Goal: Task Accomplishment & Management: Complete application form

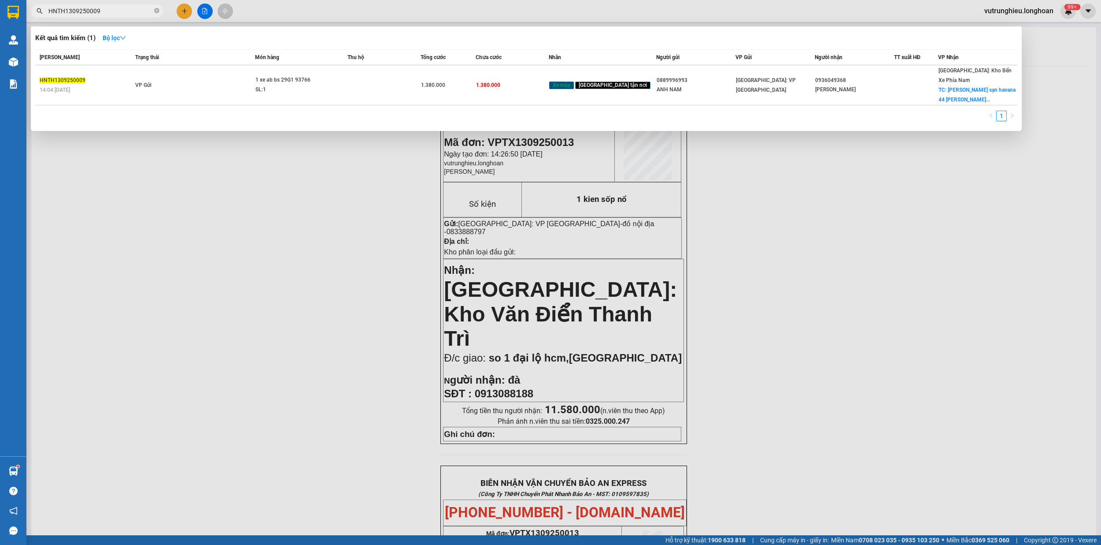
type input "HNTH1309250009"
click at [122, 15] on input "HNTH1309250009" at bounding box center [100, 11] width 104 height 10
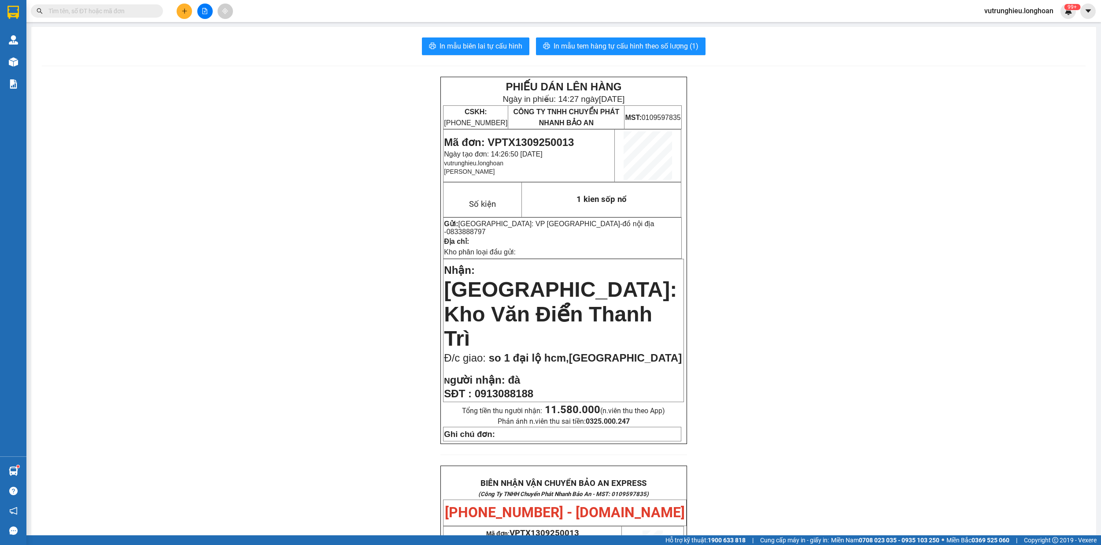
paste input "HNTH1309250008"
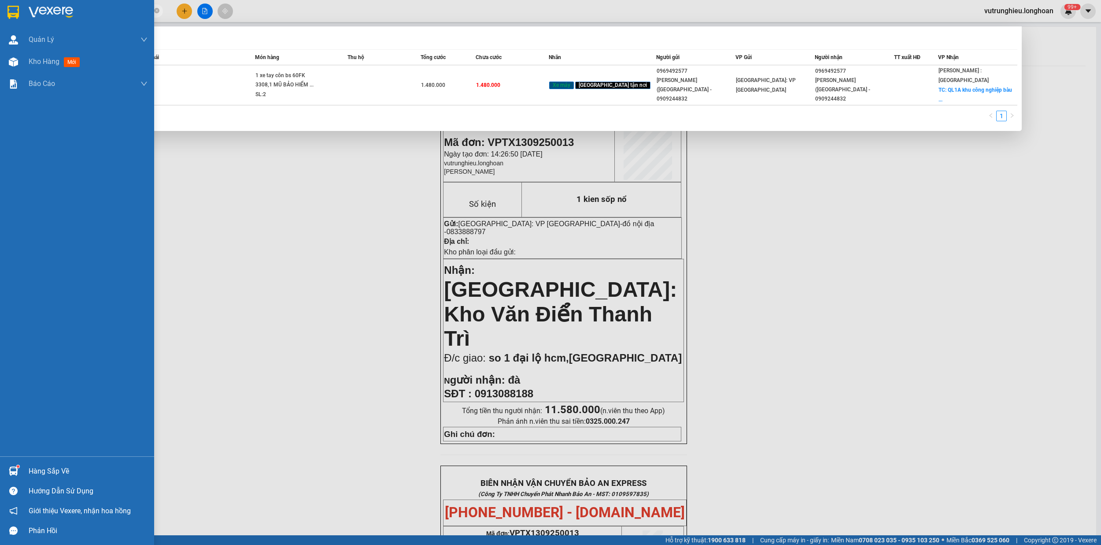
type input "HNTH1309250008"
click at [4, 13] on div at bounding box center [77, 14] width 154 height 29
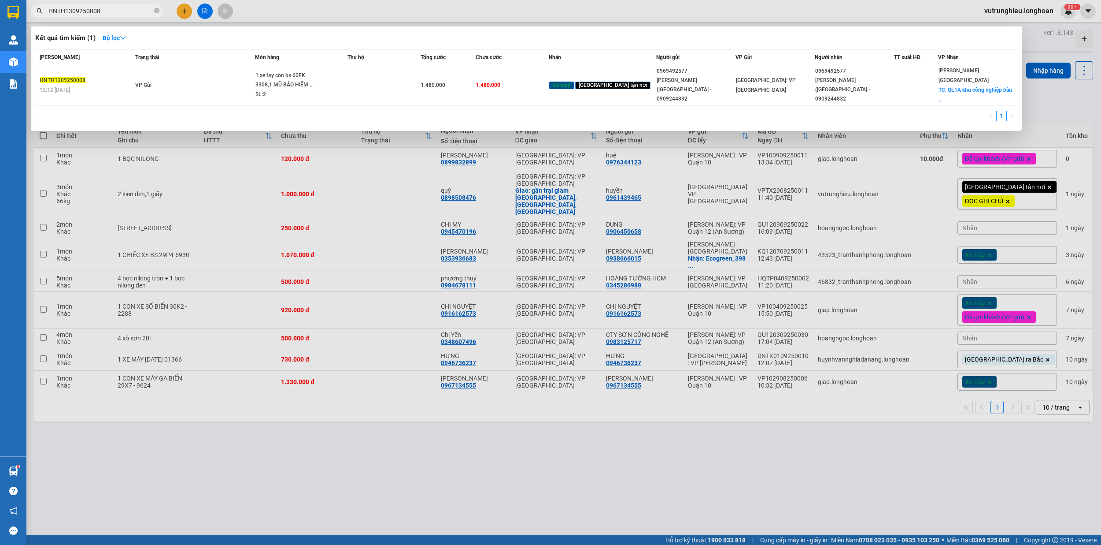
click at [277, 460] on div at bounding box center [550, 272] width 1101 height 545
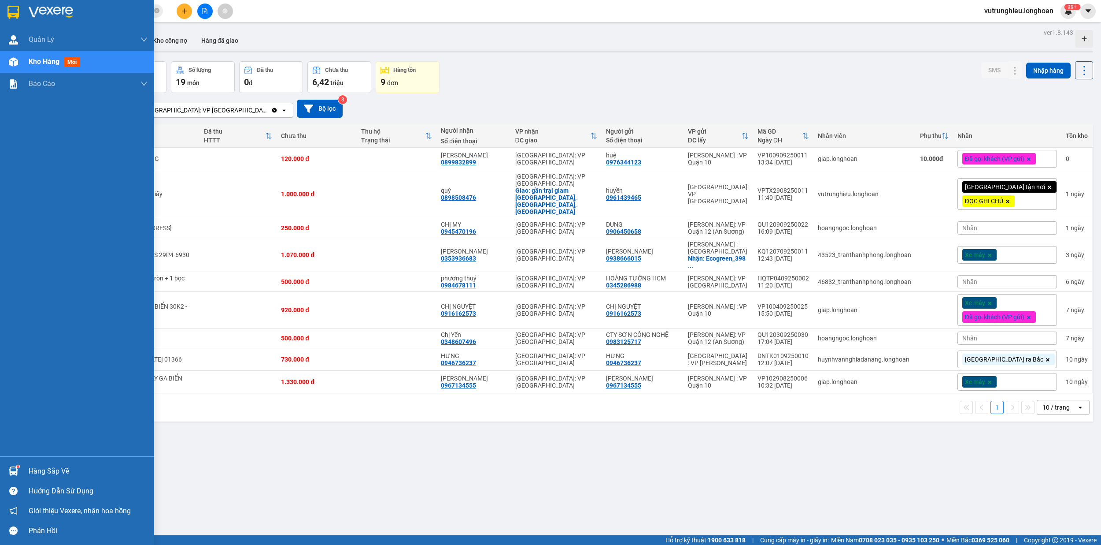
click at [14, 13] on img at bounding box center [12, 12] width 11 height 13
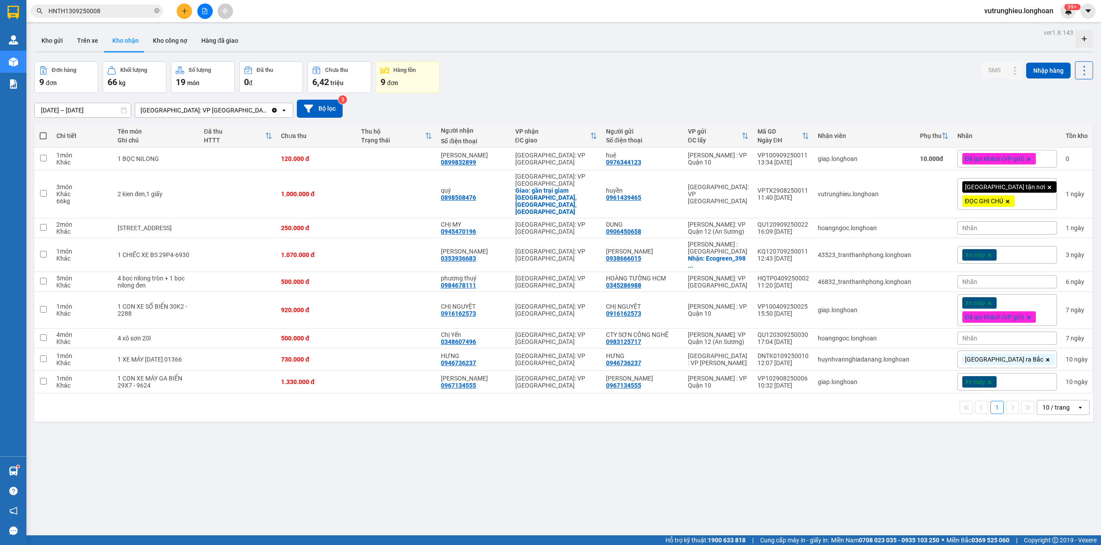
click at [182, 17] on button at bounding box center [184, 11] width 15 height 15
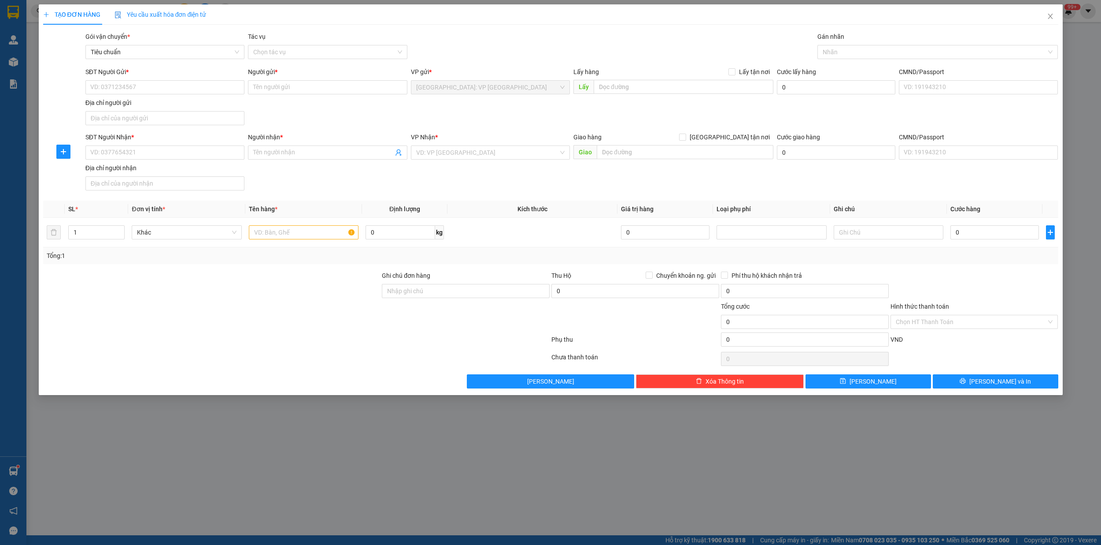
click at [140, 96] on div "SĐT Người Gửi * VD: 0371234567" at bounding box center [164, 82] width 159 height 31
click at [291, 239] on input "text" at bounding box center [304, 232] width 110 height 14
type input "1 kien giấy"
click at [117, 87] on input "SĐT Người Gửi *" at bounding box center [164, 87] width 159 height 14
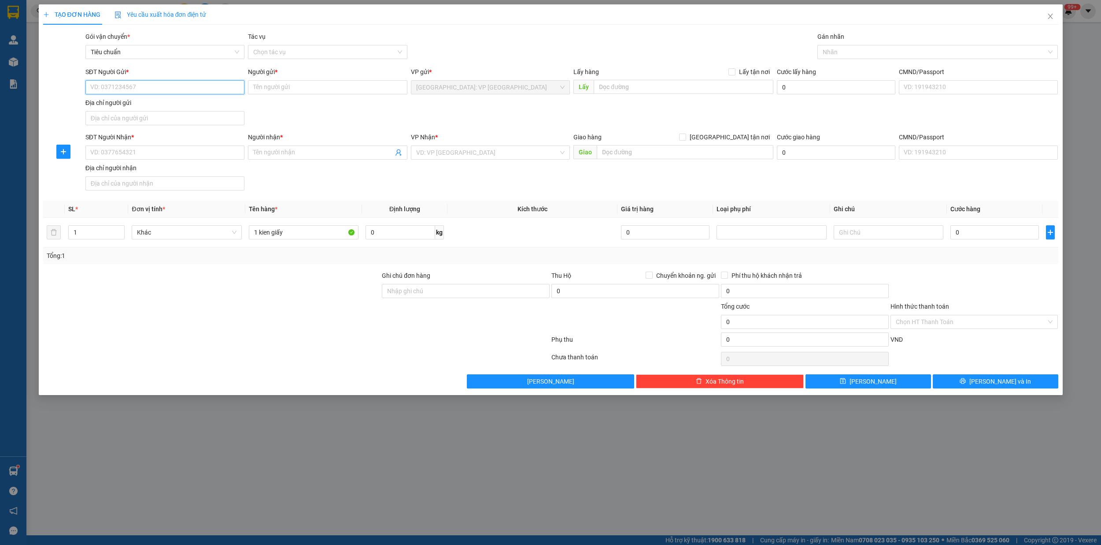
click at [117, 87] on input "SĐT Người Gửi *" at bounding box center [164, 87] width 159 height 14
click at [129, 90] on input "SĐT Người Gửi *" at bounding box center [164, 87] width 159 height 14
type input "0961592331"
click at [141, 110] on div "0961592331 - cty viet phát" at bounding box center [164, 105] width 159 height 14
type input "cty viet phát"
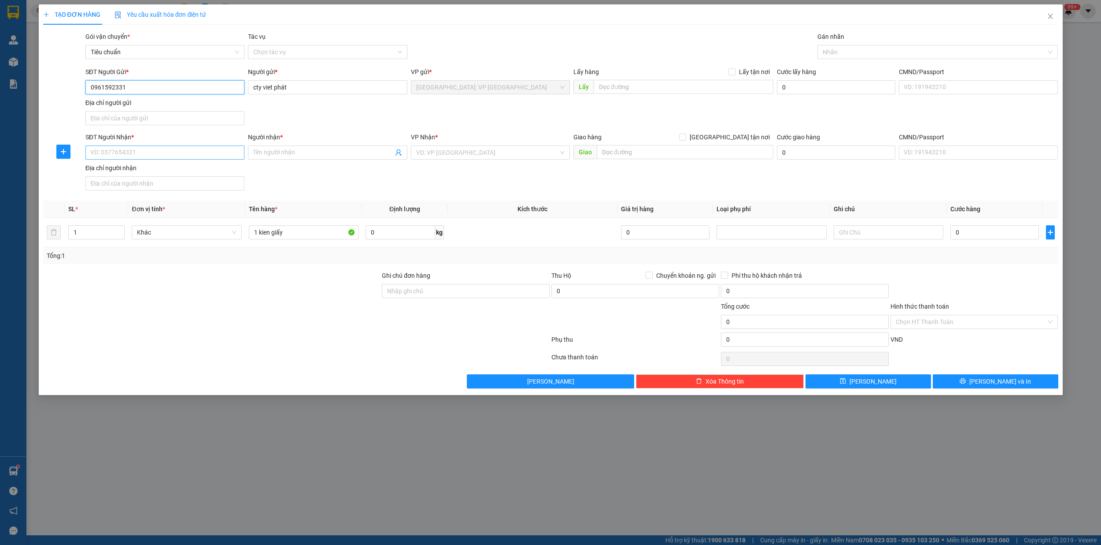
type input "0961592331"
click at [137, 156] on input "SĐT Người Nhận *" at bounding box center [164, 152] width 159 height 14
type input "0933720665"
click at [161, 174] on div "0933720665 - [PERSON_NAME]" at bounding box center [165, 172] width 148 height 10
type input "[PERSON_NAME]"
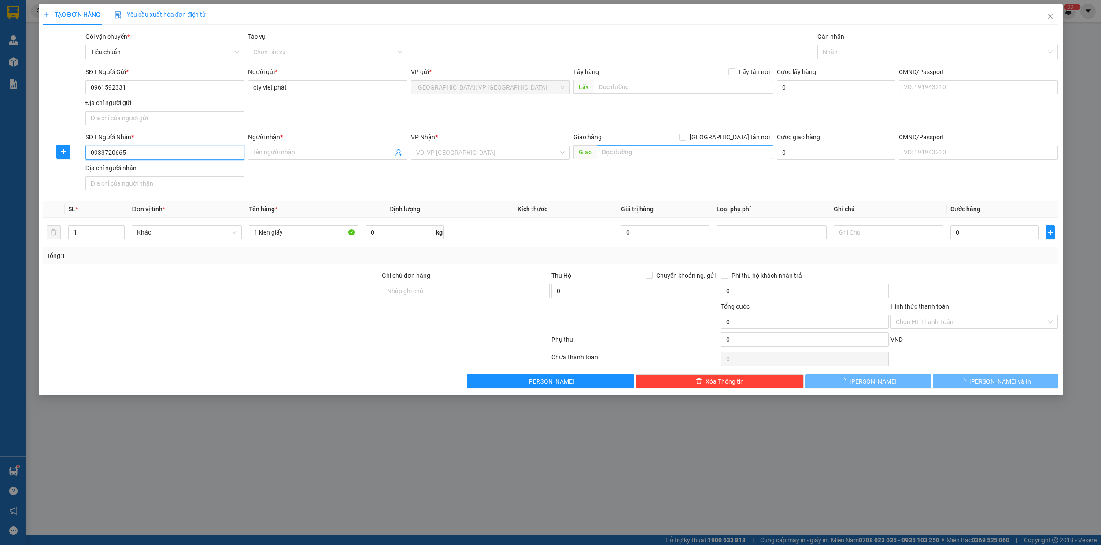
checkbox input "true"
type input "1123-17,QL1A tân tạo bình tân hcm"
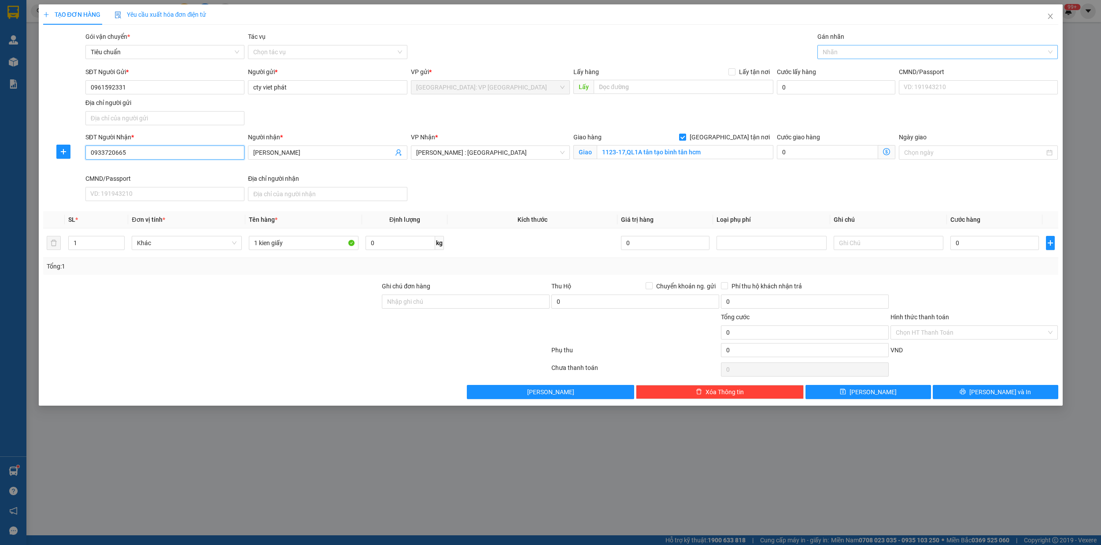
click at [841, 55] on div at bounding box center [933, 52] width 227 height 11
type input "0933720665"
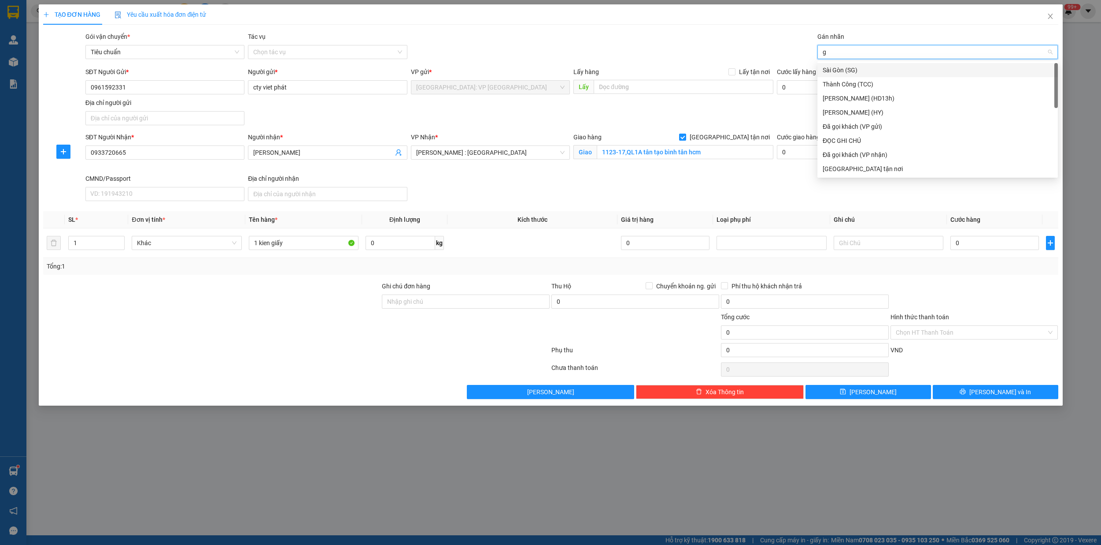
type input "gi"
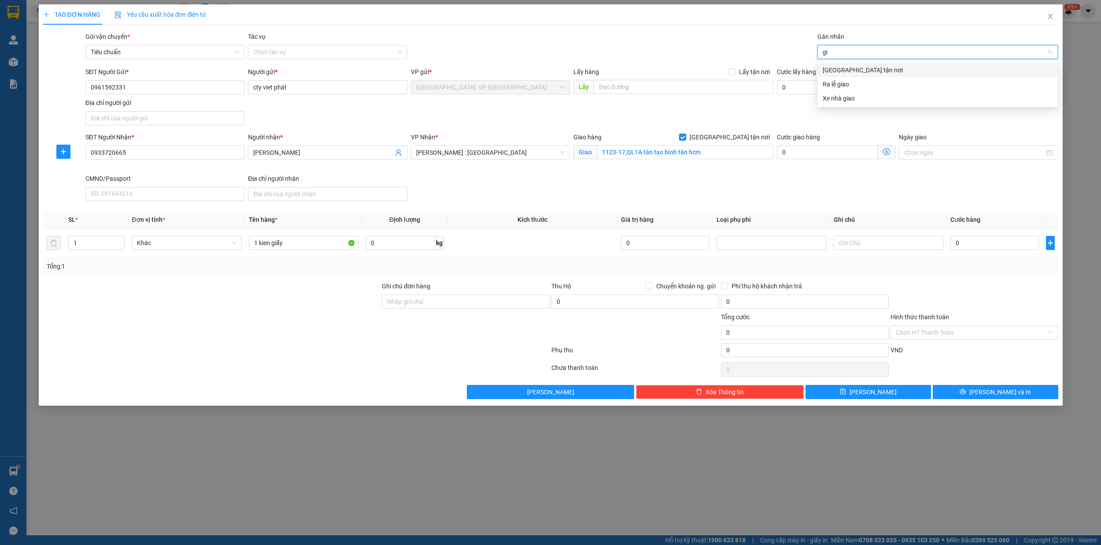
click at [845, 71] on div "[GEOGRAPHIC_DATA] tận nơi" at bounding box center [938, 70] width 230 height 10
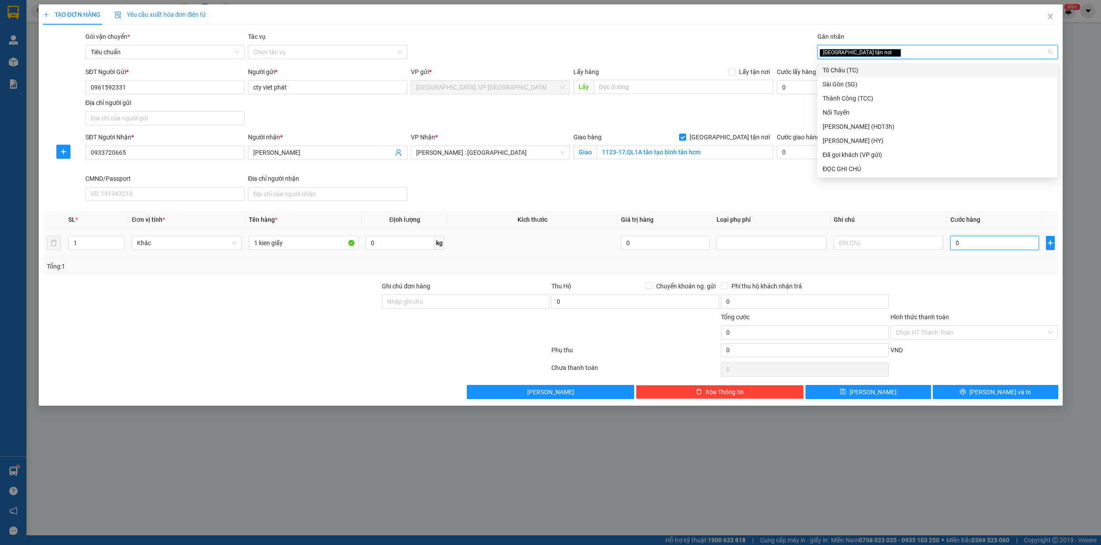
click at [979, 244] on input "0" at bounding box center [995, 243] width 89 height 14
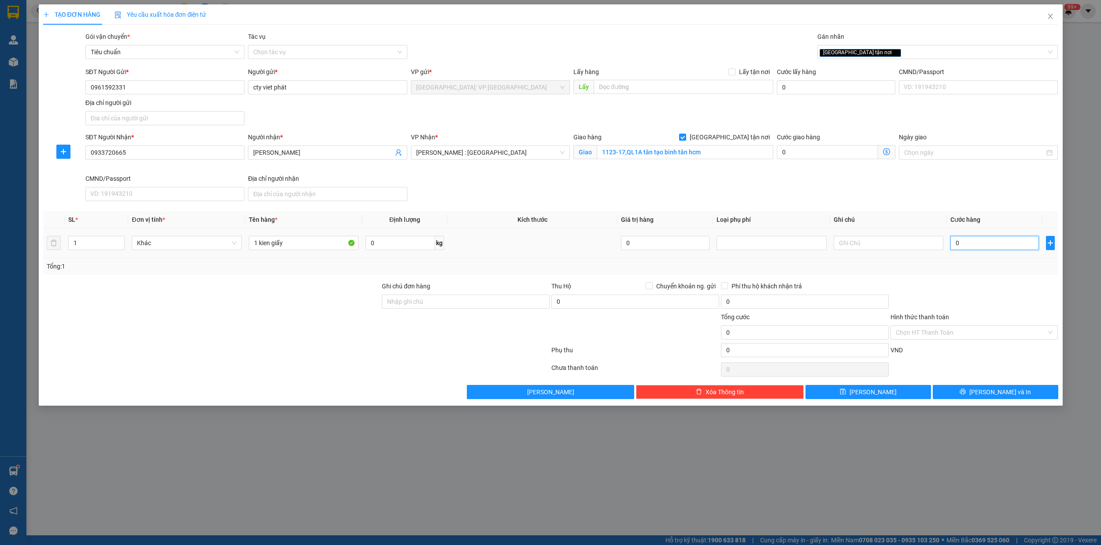
type input "1"
type input "15"
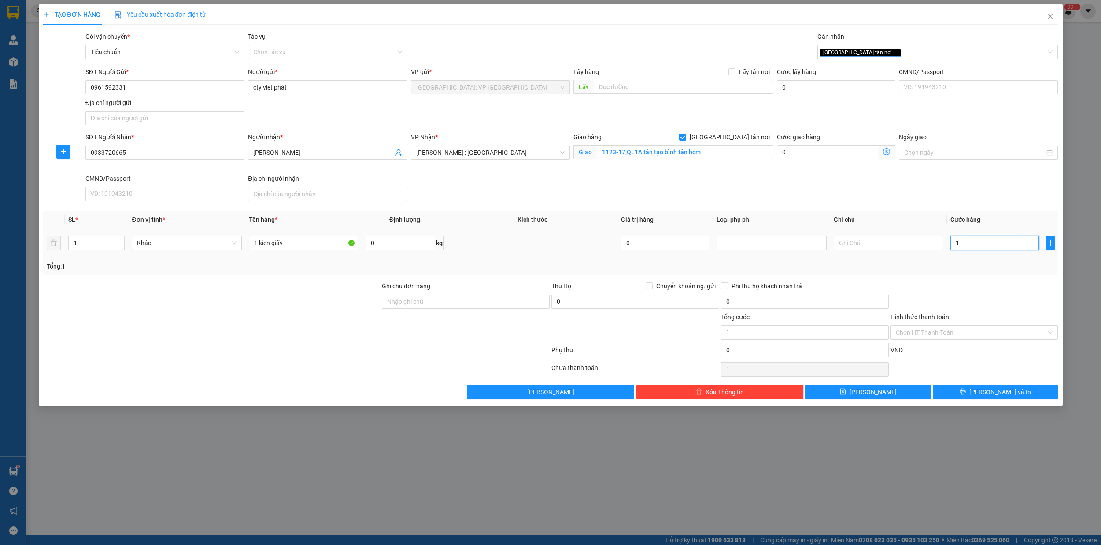
type input "15"
type input "150"
type input "1.500"
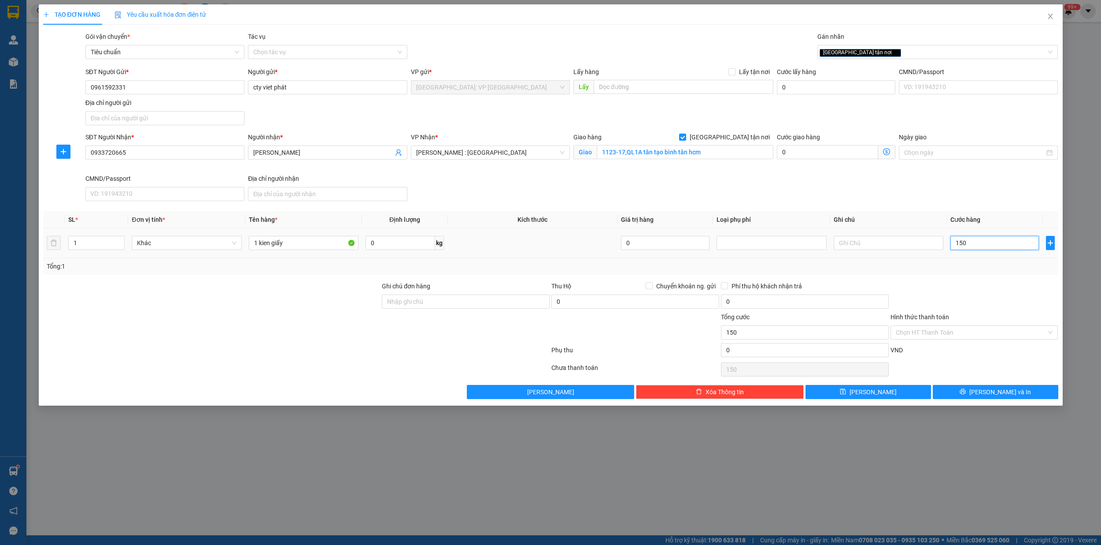
type input "1.500"
type input "15.000"
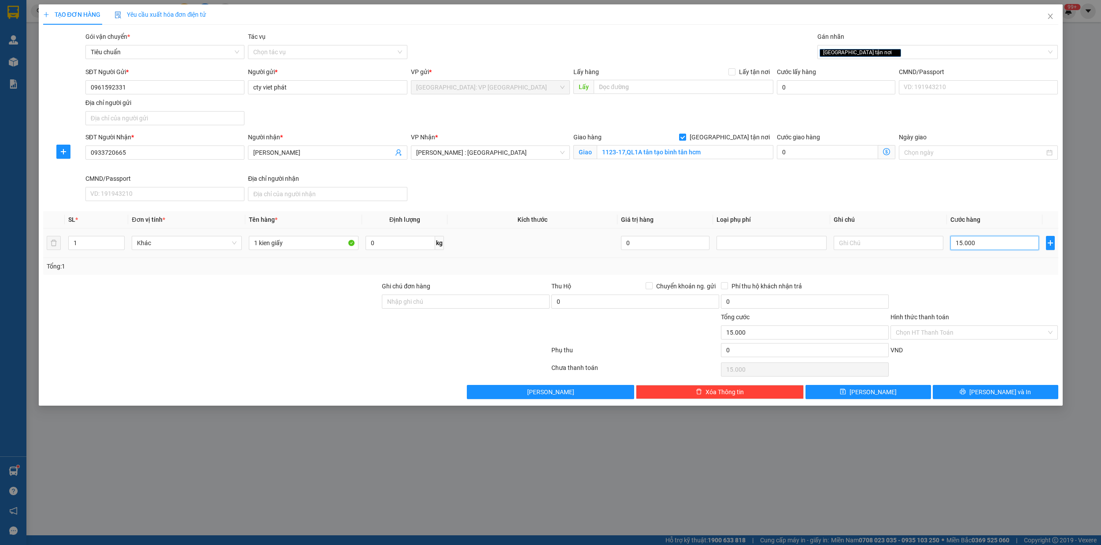
type input "150.000"
drag, startPoint x: 574, startPoint y: 301, endPoint x: 603, endPoint y: 296, distance: 29.0
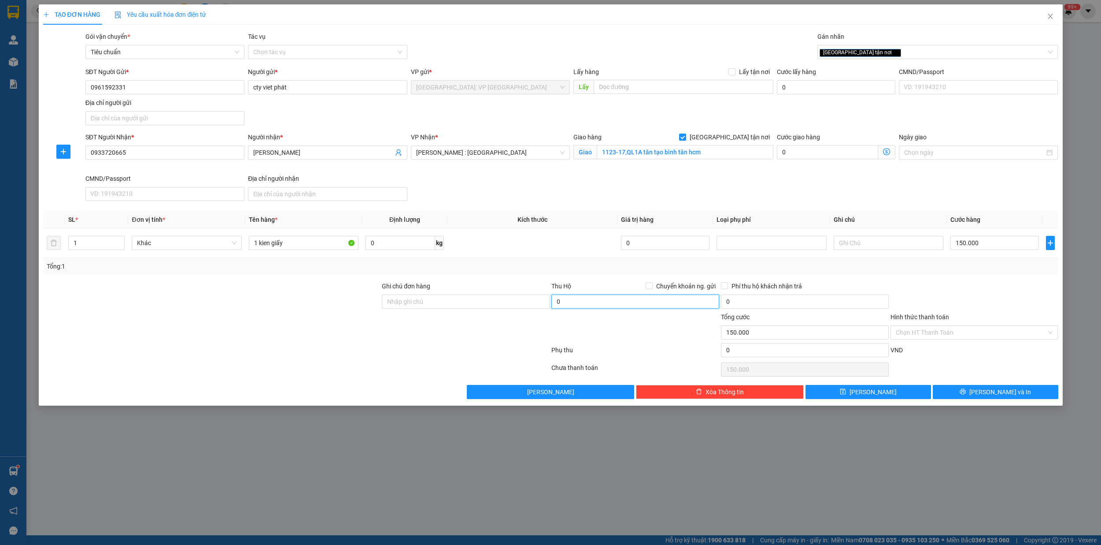
click at [575, 302] on input "0" at bounding box center [636, 301] width 168 height 14
click at [610, 300] on input "0" at bounding box center [636, 301] width 168 height 14
click at [646, 285] on input "Chuyển khoản ng. gửi" at bounding box center [649, 285] width 6 height 6
checkbox input "true"
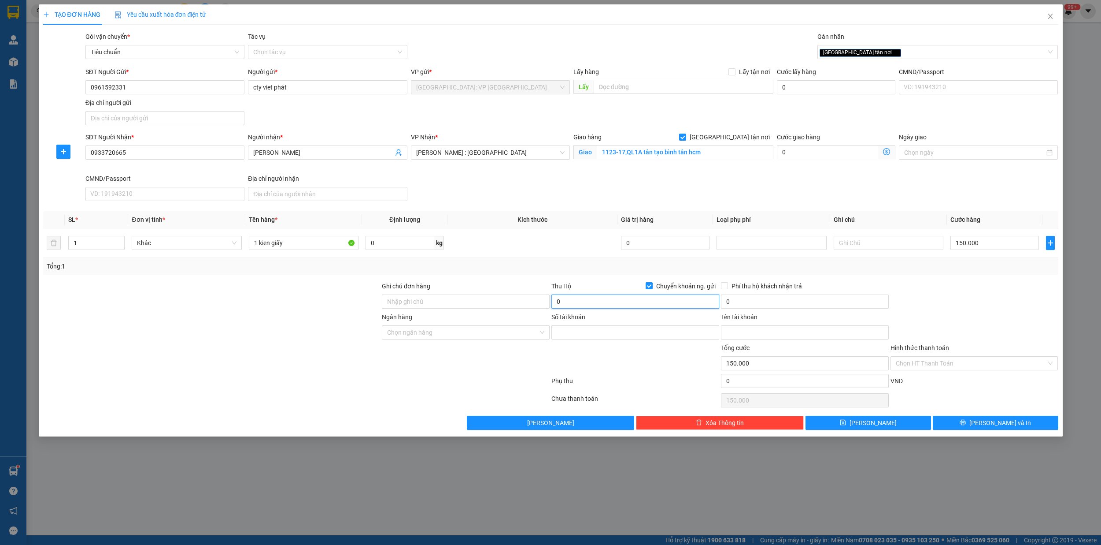
click at [612, 306] on input "0" at bounding box center [636, 301] width 168 height 14
type input "4.842.000"
click at [767, 307] on input "0" at bounding box center [805, 301] width 168 height 14
click at [769, 304] on input "0" at bounding box center [805, 301] width 168 height 14
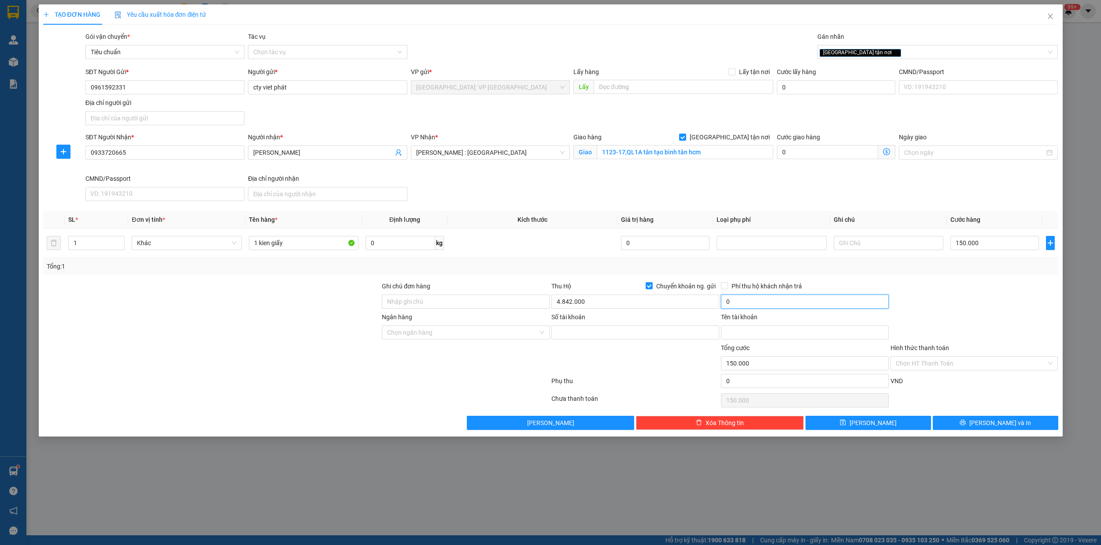
click at [770, 304] on input "0" at bounding box center [805, 301] width 168 height 14
type input "25.000"
click at [492, 333] on input "Ngân hàng" at bounding box center [462, 332] width 151 height 13
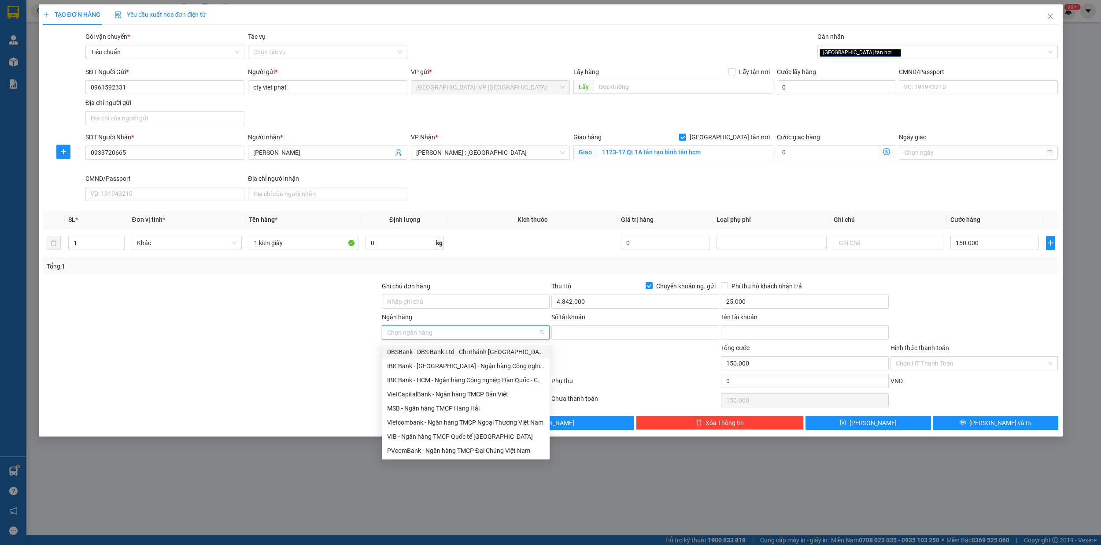
click at [477, 335] on input "Ngân hàng" at bounding box center [462, 332] width 151 height 13
click at [478, 335] on input "Ngân hàng" at bounding box center [462, 332] width 151 height 13
click at [423, 334] on input "Ngân hàng" at bounding box center [462, 332] width 151 height 13
click at [425, 334] on input "Ngân hàng" at bounding box center [462, 332] width 151 height 13
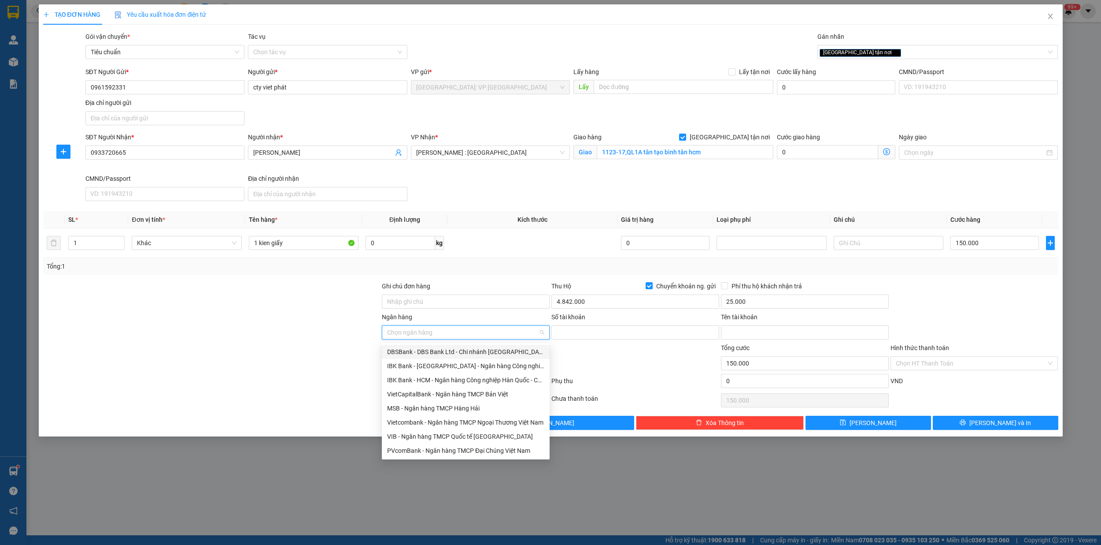
type input "b"
type input "vp"
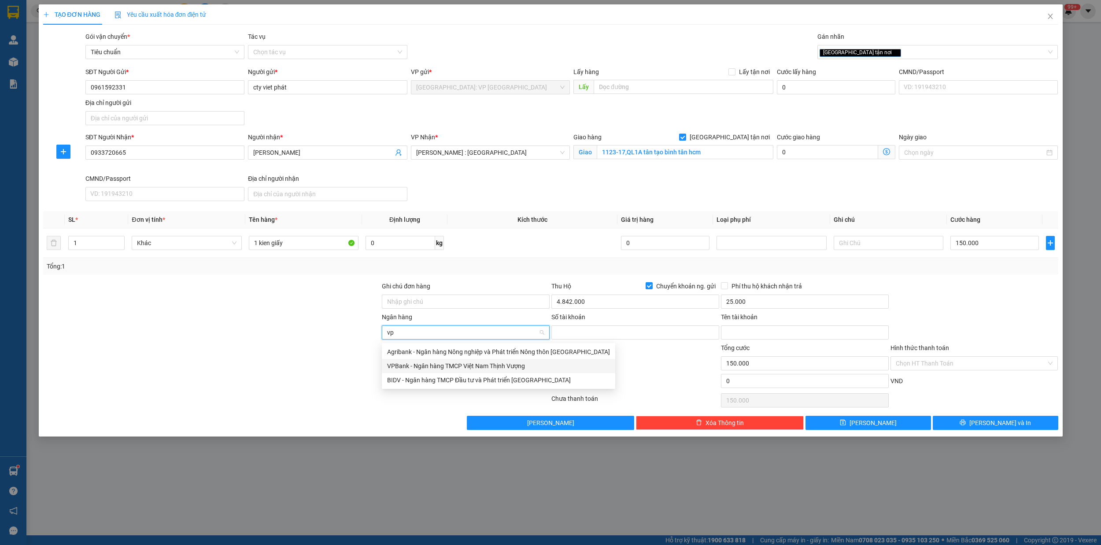
drag, startPoint x: 466, startPoint y: 363, endPoint x: 475, endPoint y: 363, distance: 9.3
click at [466, 363] on div "VPBank - Ngân hàng TMCP Việt Nam Thịnh Vượng" at bounding box center [498, 366] width 223 height 10
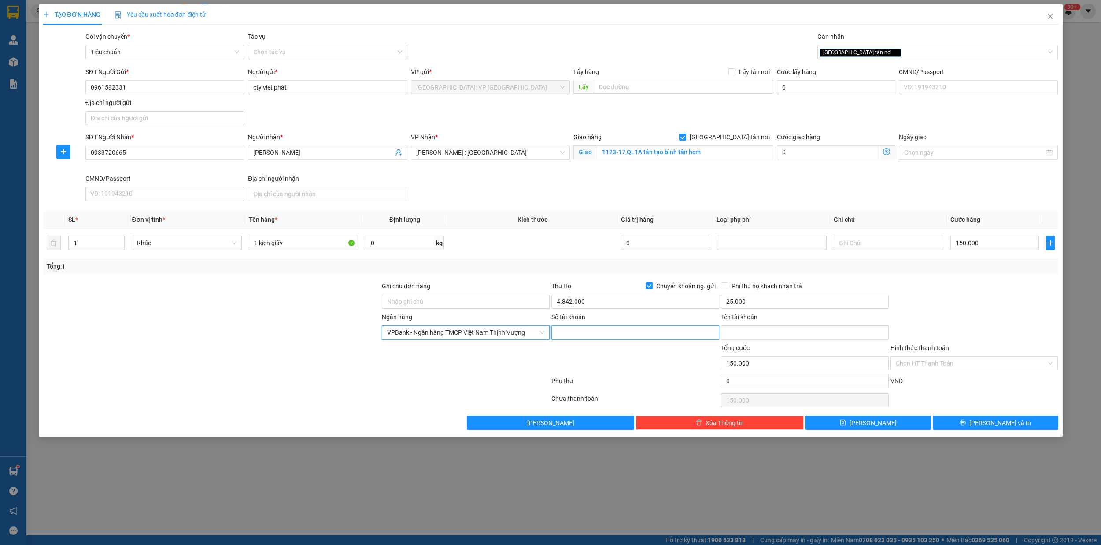
click at [578, 339] on input "Số tài khoản" at bounding box center [636, 332] width 168 height 14
type input "0912161699"
click at [748, 334] on input "Tên tài khoản" at bounding box center [805, 332] width 168 height 14
click at [770, 334] on input "Tên tài khoản" at bounding box center [805, 332] width 168 height 14
type input "tran van nhiên"
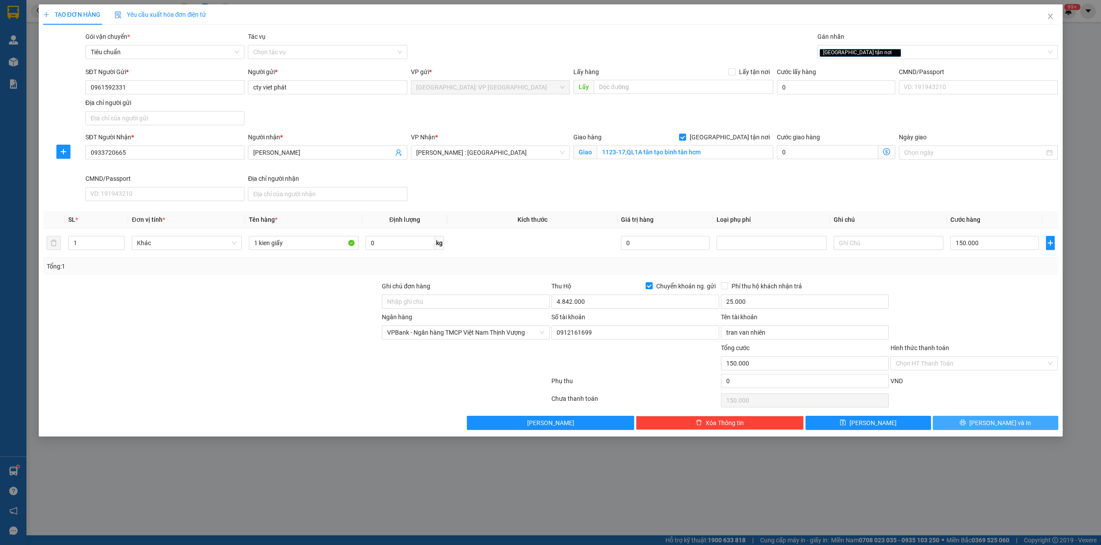
click at [1013, 422] on button "[PERSON_NAME] và In" at bounding box center [996, 422] width 126 height 14
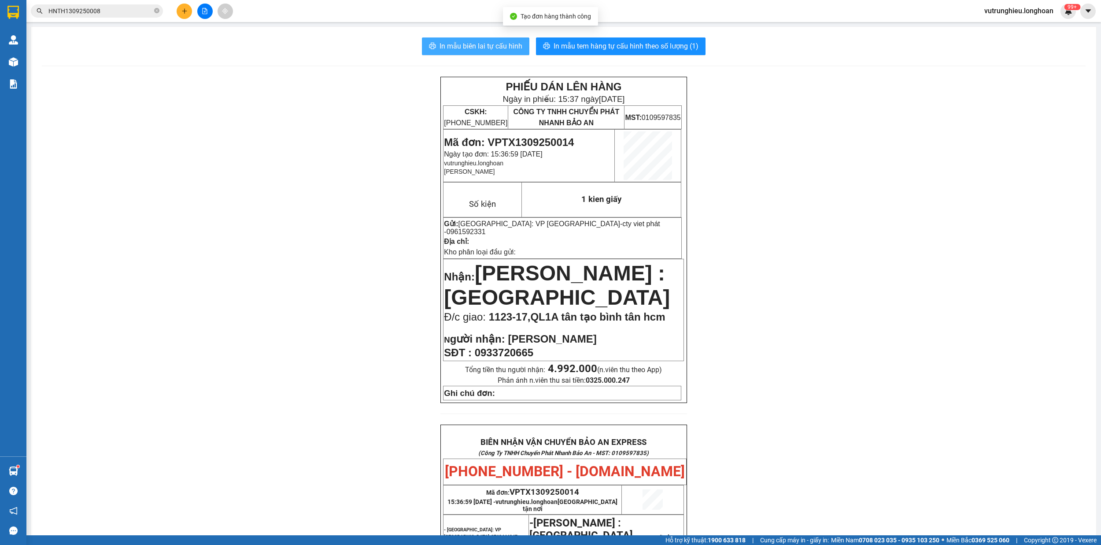
click at [461, 47] on span "In mẫu biên lai tự cấu hình" at bounding box center [481, 46] width 83 height 11
click at [603, 44] on span "In mẫu tem hàng tự cấu hình theo số lượng (1)" at bounding box center [626, 46] width 145 height 11
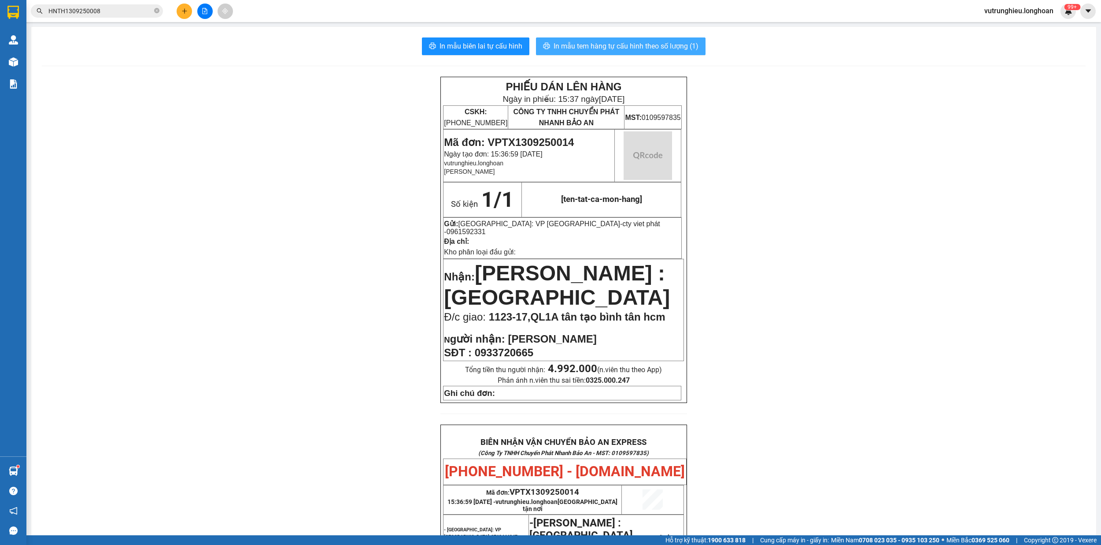
click at [603, 44] on span "In mẫu tem hàng tự cấu hình theo số lượng (1)" at bounding box center [626, 46] width 145 height 11
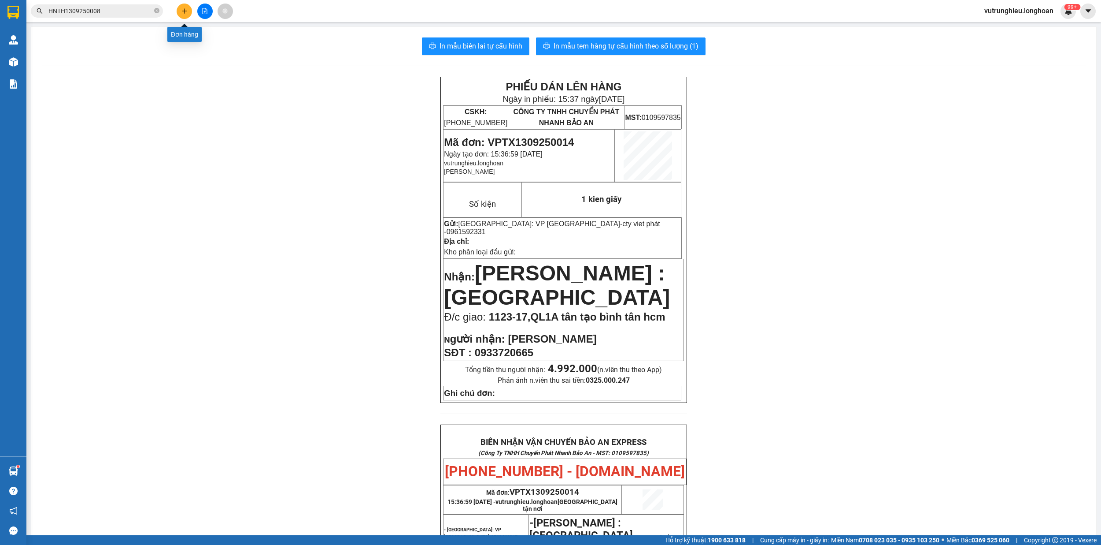
click at [187, 11] on icon "plus" at bounding box center [185, 11] width 6 height 6
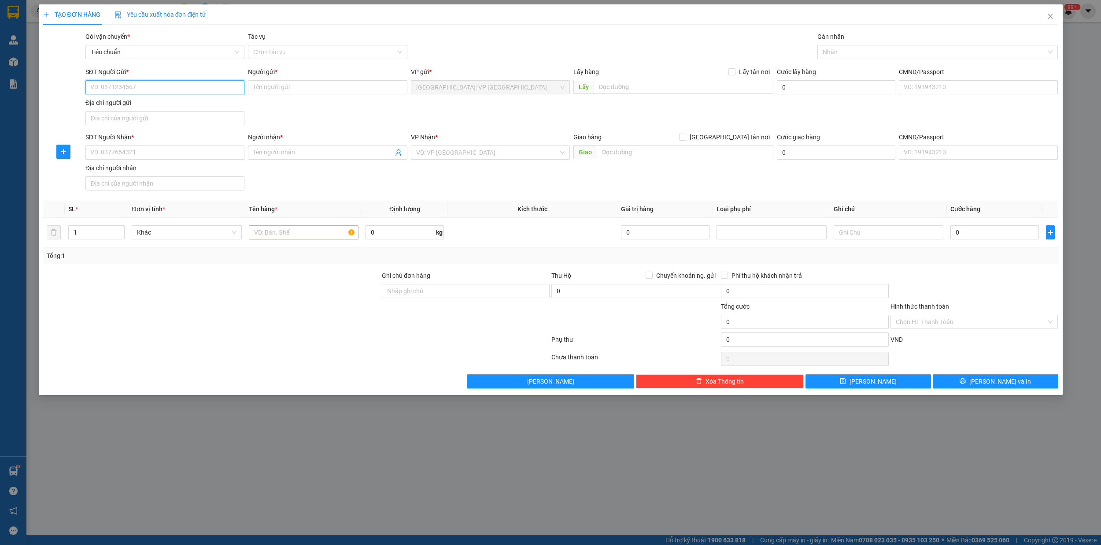
click at [117, 88] on input "SĐT Người Gửi *" at bounding box center [164, 87] width 159 height 14
drag, startPoint x: 125, startPoint y: 106, endPoint x: 131, endPoint y: 100, distance: 9.0
click at [126, 105] on div "0383195621 - [PERSON_NAME]" at bounding box center [165, 105] width 148 height 10
type input "0383195621"
type input "ngọc"
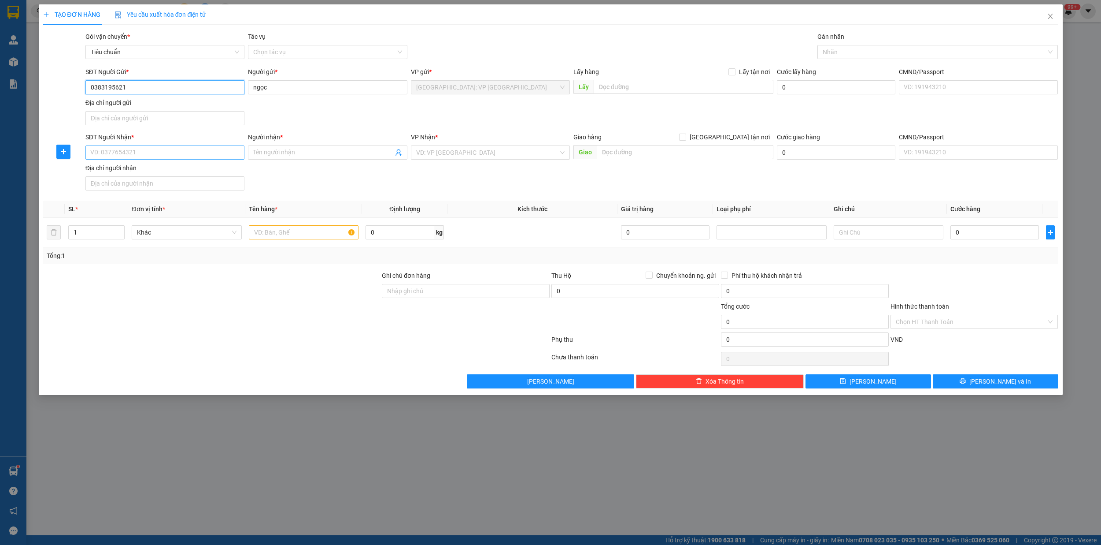
type input "0383195621"
click at [139, 148] on input "SĐT Người Nhận *" at bounding box center [164, 152] width 159 height 14
click at [143, 171] on div "0963505300 - thanh di" at bounding box center [165, 172] width 148 height 10
type input "0963505300"
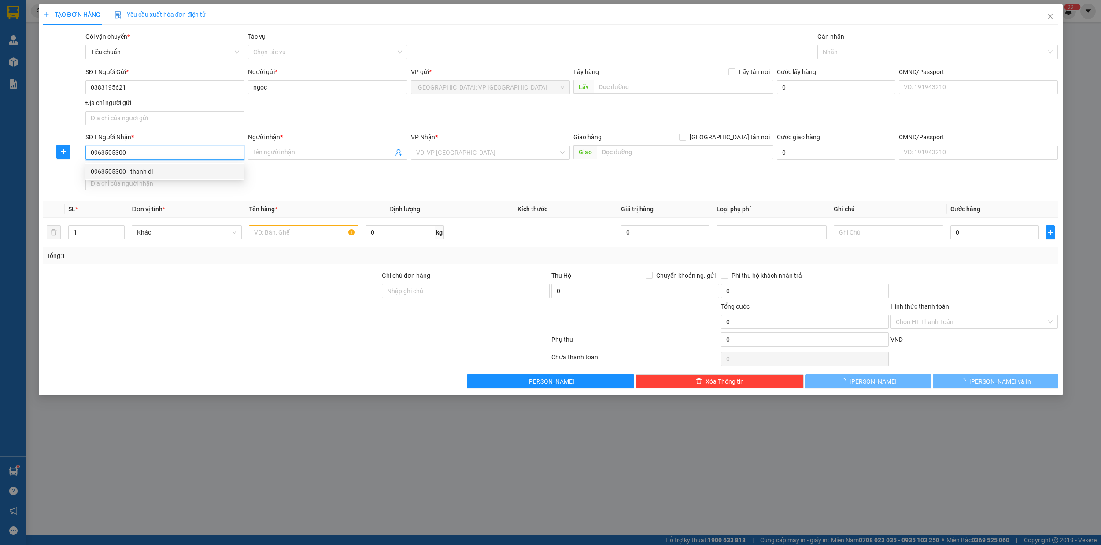
type input "thanh di"
checkbox input "true"
type input "so 3 -1b đườmg [DOMAIN_NAME] mỹ cảnh,[GEOGRAPHIC_DATA],q7,hcm"
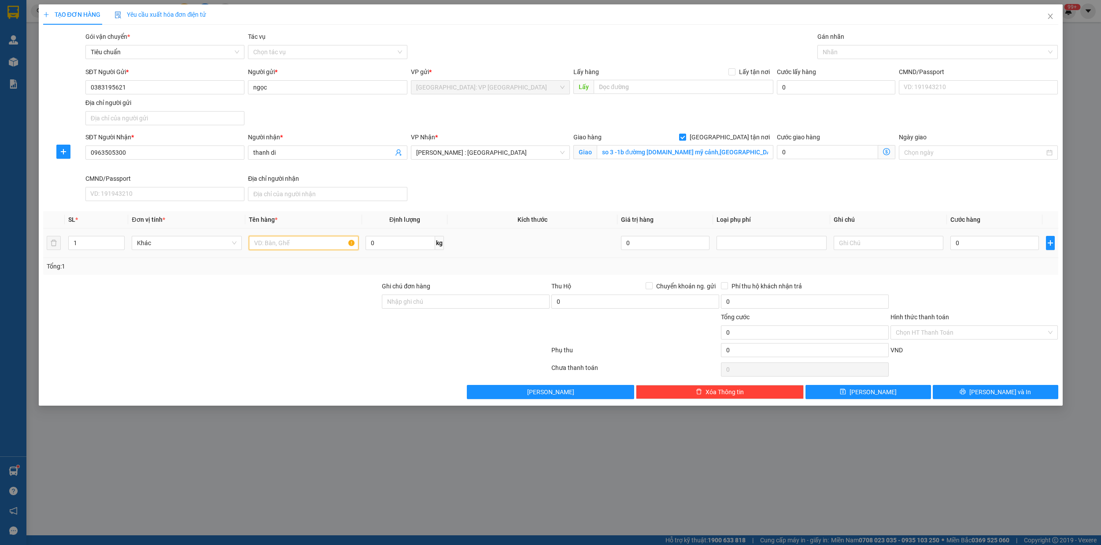
click at [265, 245] on input "text" at bounding box center [304, 243] width 110 height 14
type input "1 kien giấy"
click at [134, 156] on input "0963505300" at bounding box center [164, 152] width 159 height 14
type input "0"
click at [136, 184] on div "0868585808 - lê" at bounding box center [165, 186] width 148 height 10
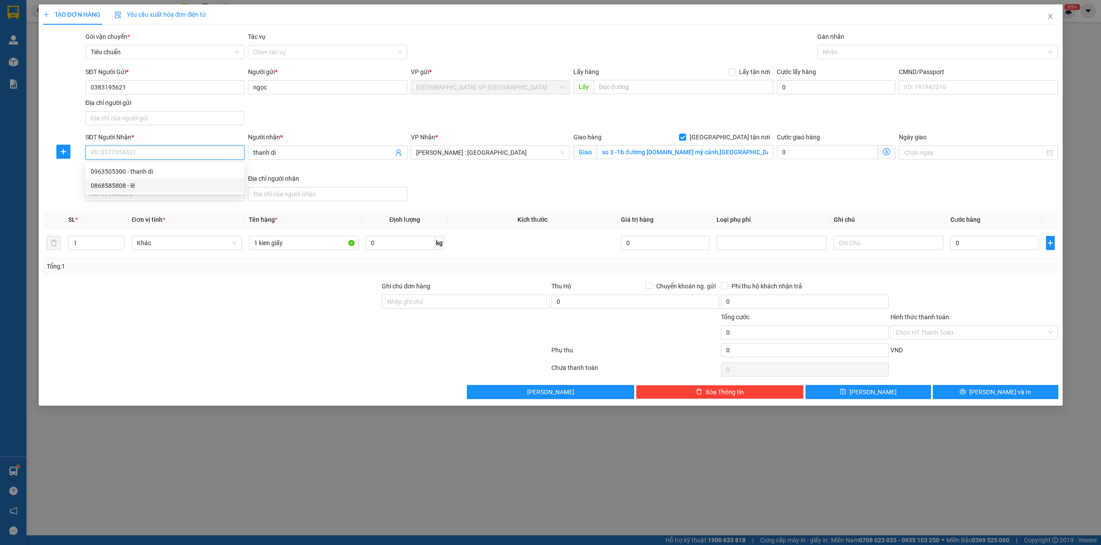
type input "0868585808"
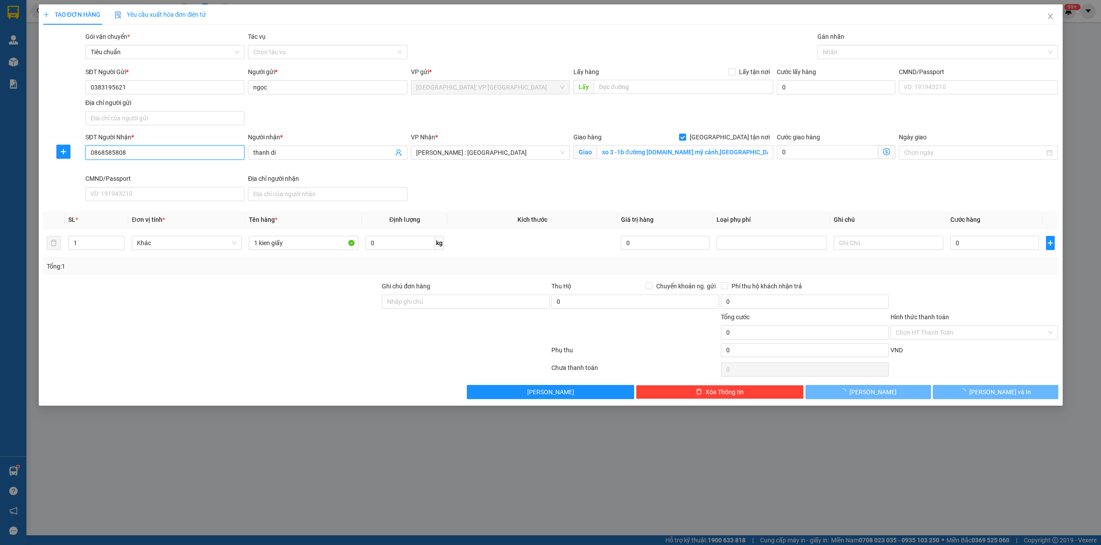
type input "lê"
type input "r2 -33 [PERSON_NAME],p tân phong,q7,hcm"
click at [834, 50] on div at bounding box center [933, 52] width 227 height 11
type input "0868585808"
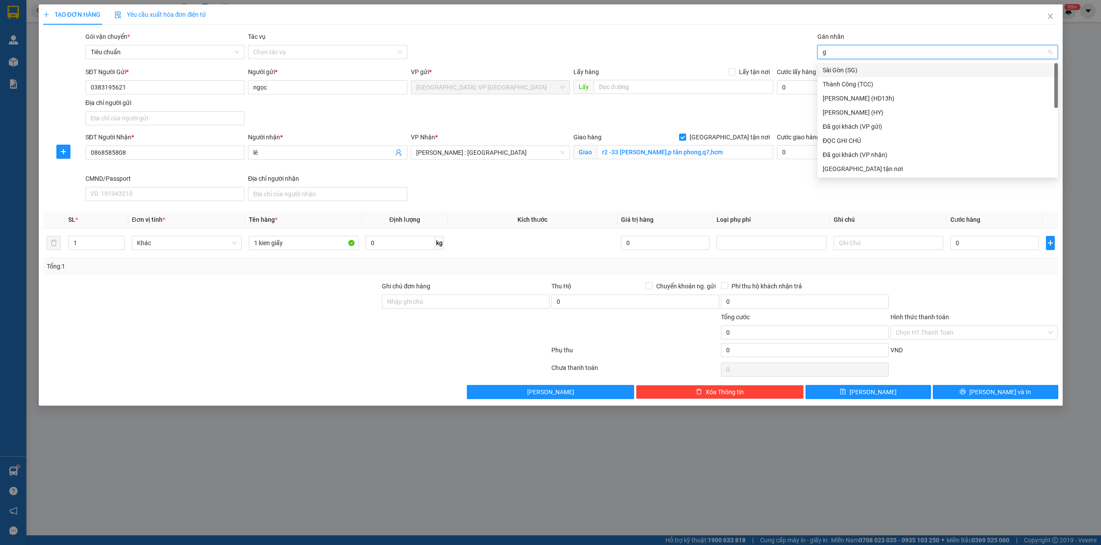
type input "gi"
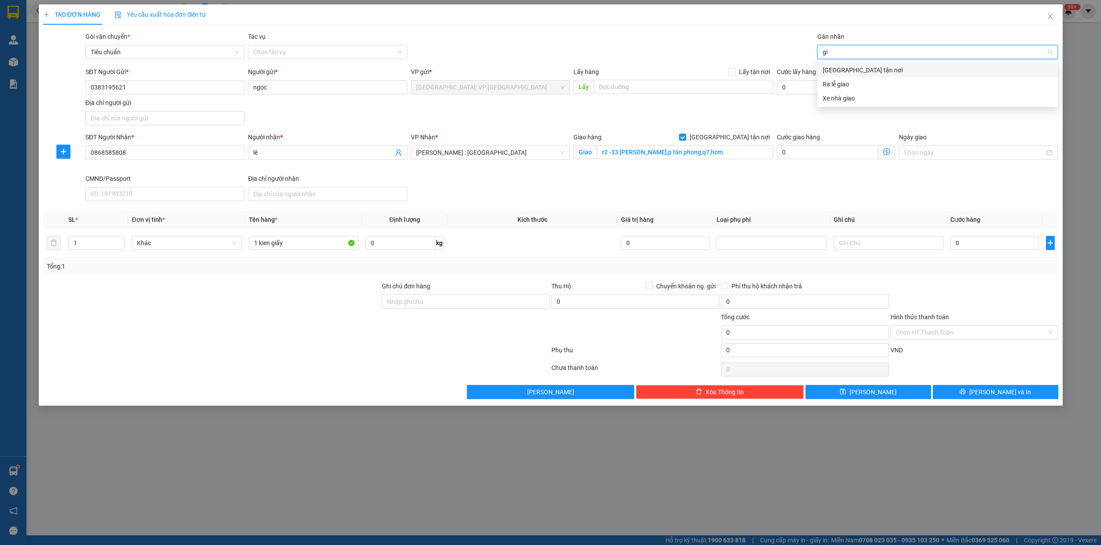
click at [837, 66] on div "[GEOGRAPHIC_DATA] tận nơi" at bounding box center [938, 70] width 230 height 10
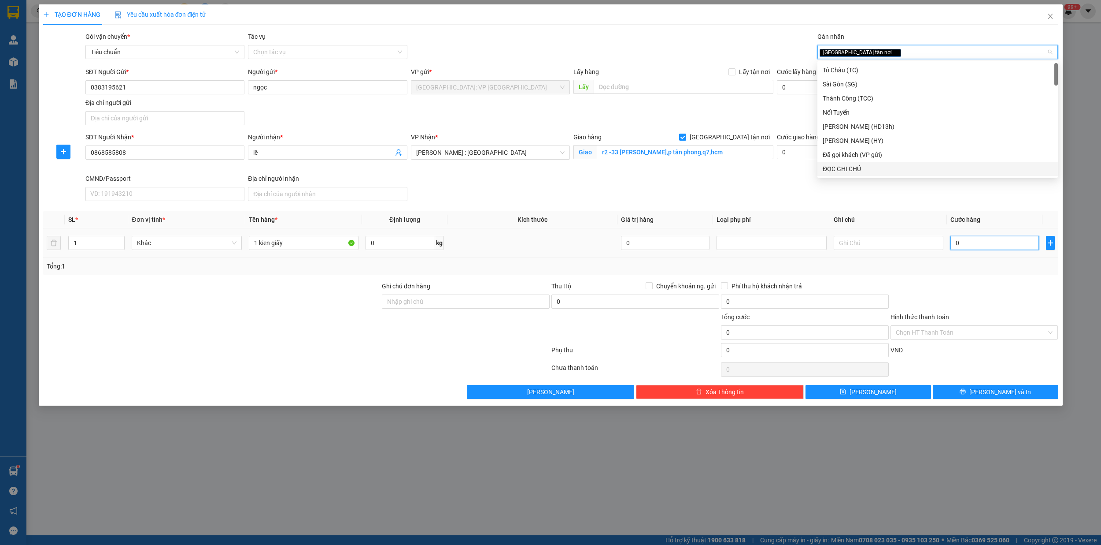
click at [993, 249] on input "0" at bounding box center [995, 243] width 89 height 14
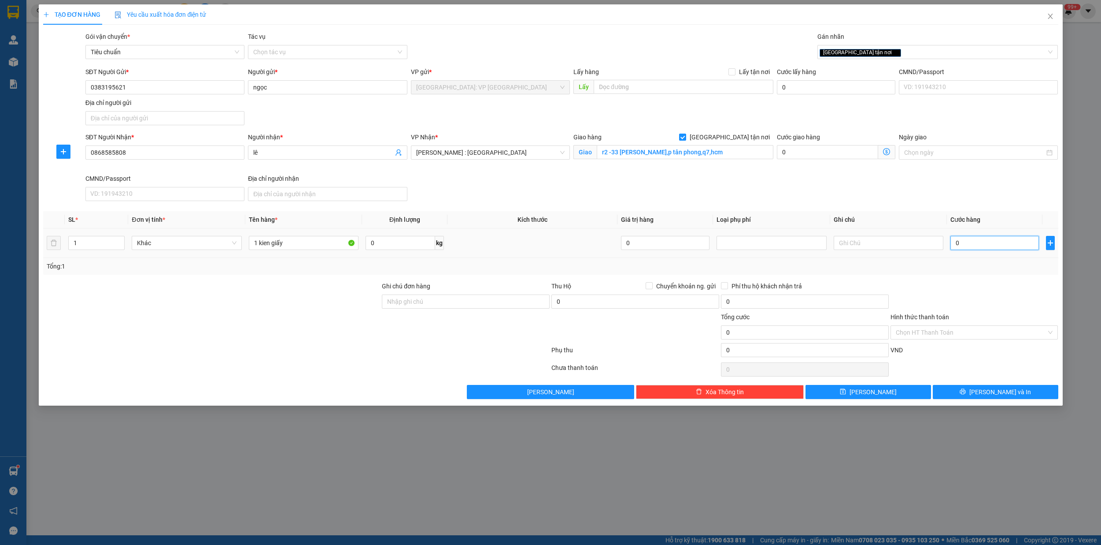
type input "1"
type input "12"
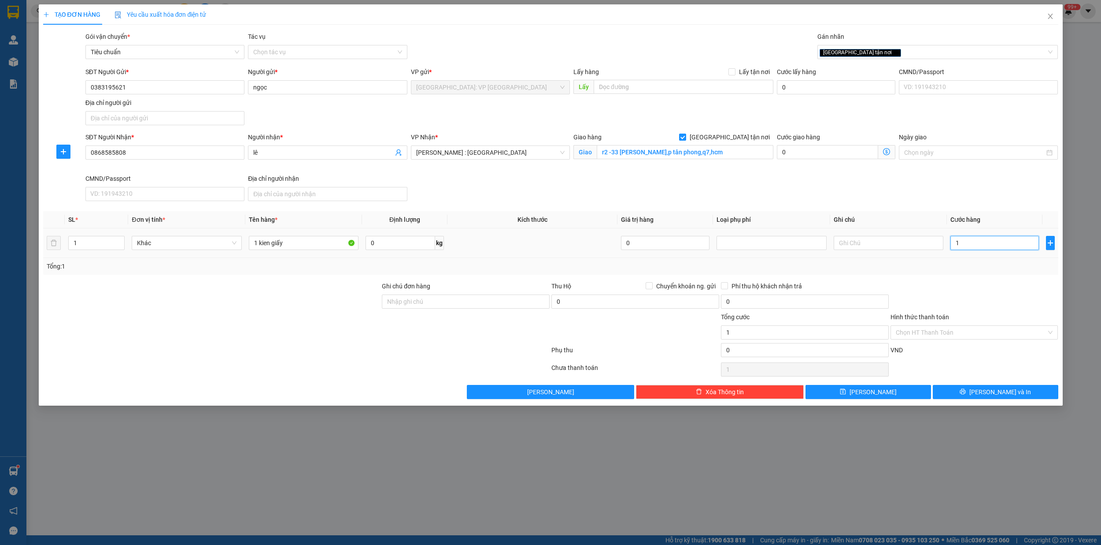
type input "12"
type input "120"
type input "1.200"
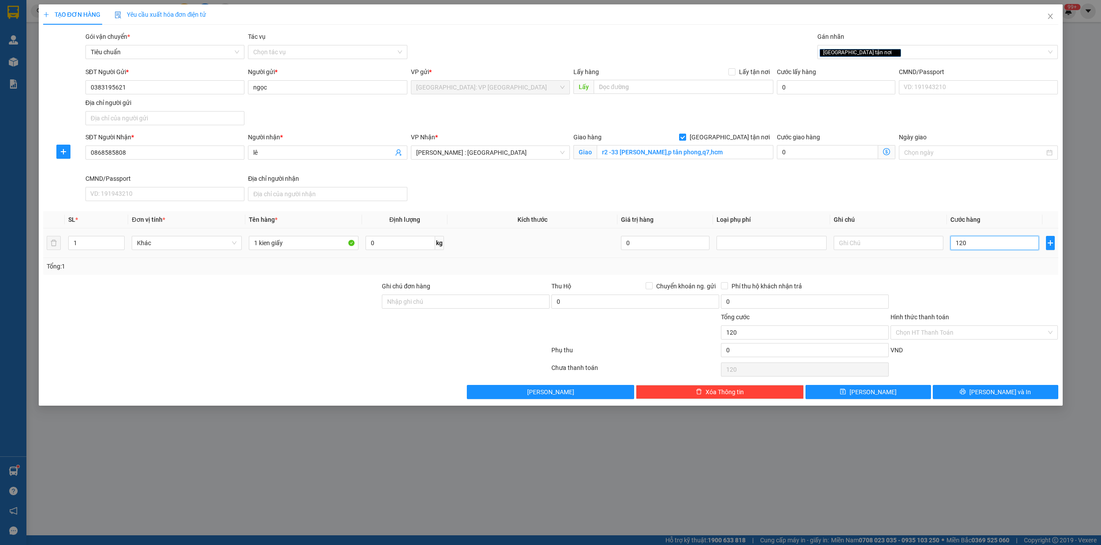
type input "1.200"
type input "12.000"
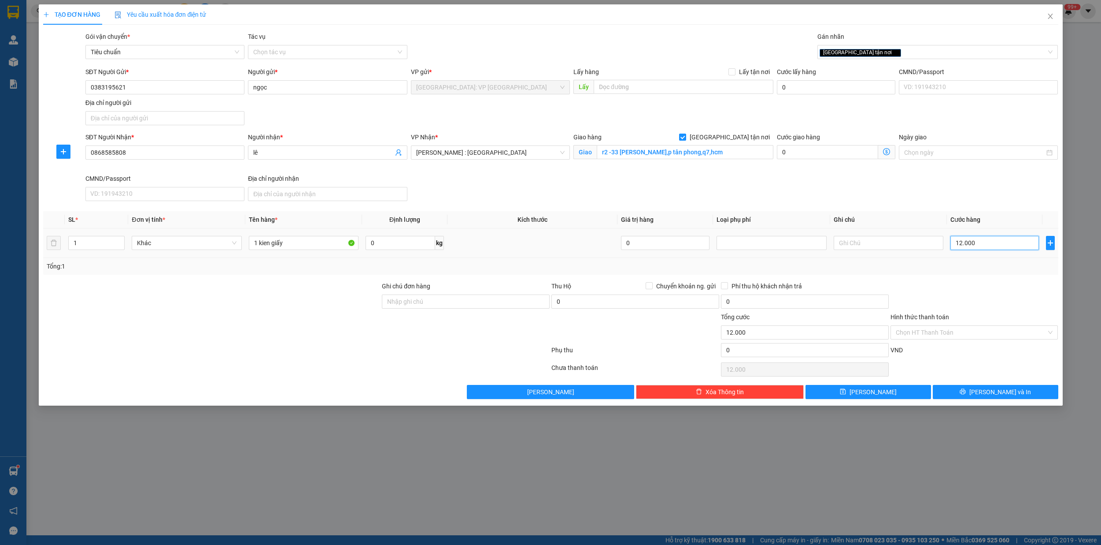
type input "120.000"
click at [951, 332] on input "Hình thức thanh toán" at bounding box center [971, 332] width 151 height 13
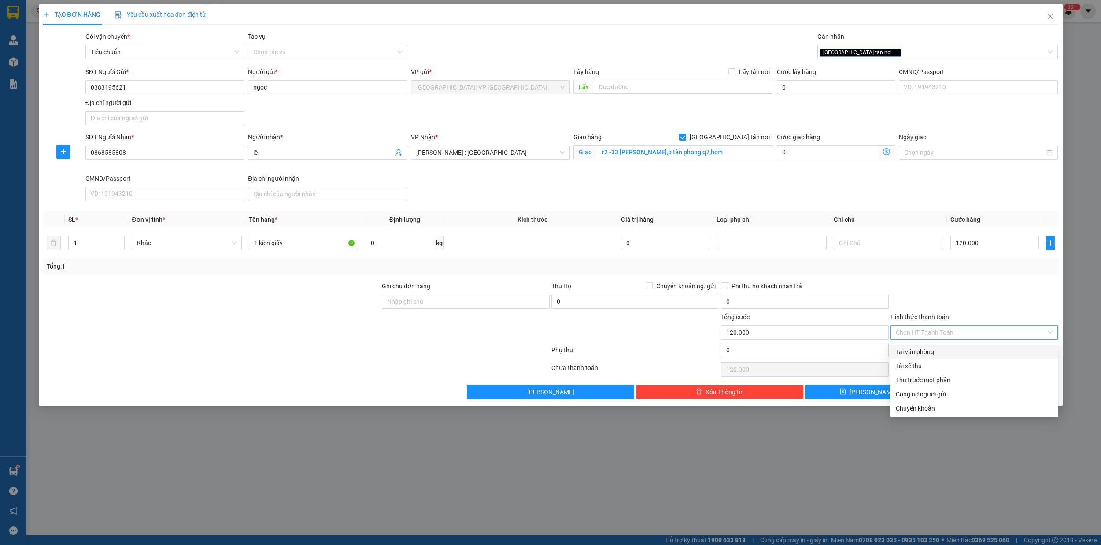
click at [934, 348] on div "Tại văn phòng" at bounding box center [974, 352] width 157 height 10
type input "0"
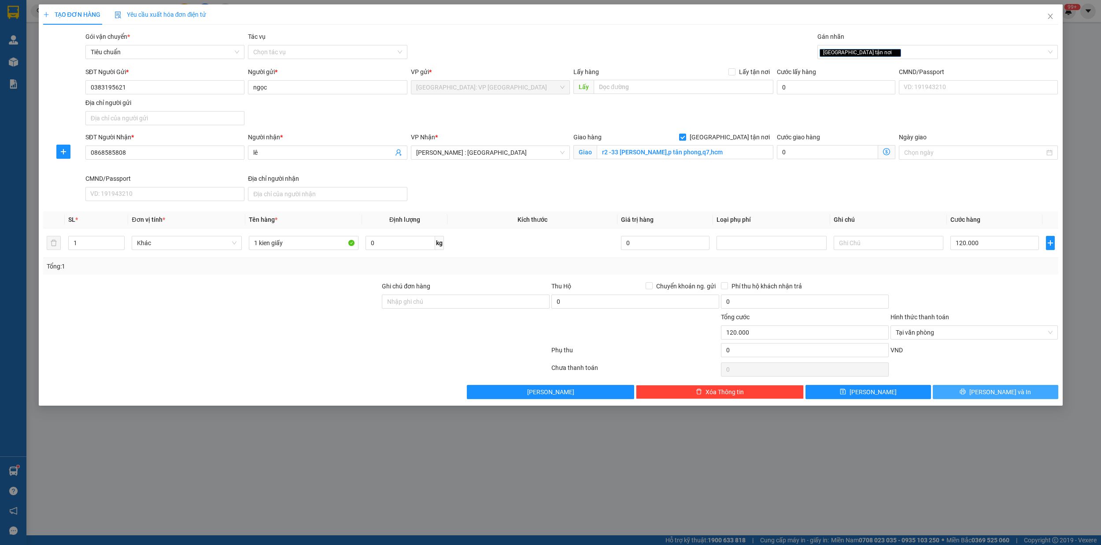
click at [1009, 397] on span "[PERSON_NAME] và In" at bounding box center [1001, 392] width 62 height 10
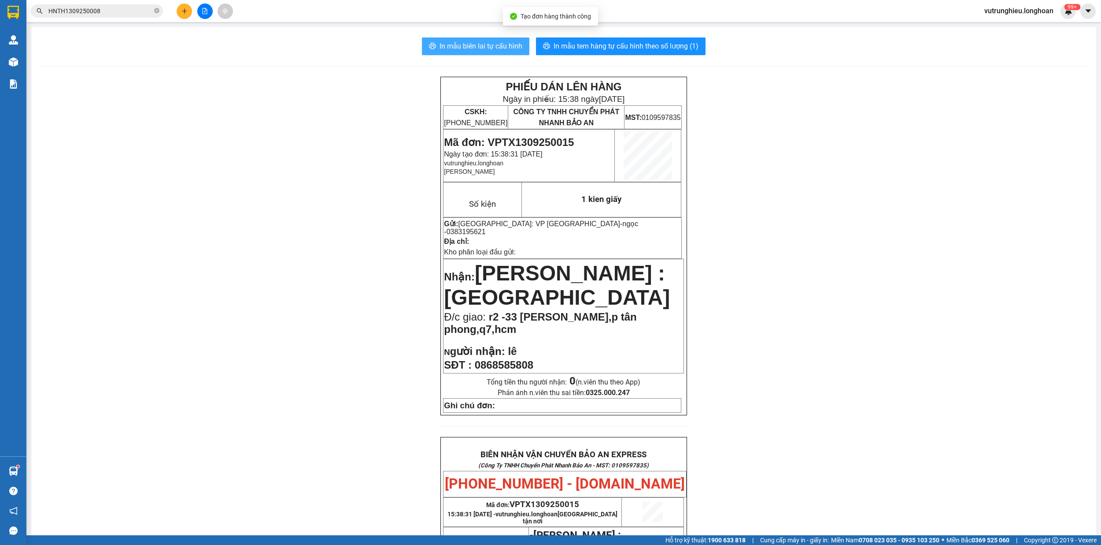
click at [463, 39] on button "In mẫu biên lai tự cấu hình" at bounding box center [475, 46] width 107 height 18
click at [649, 46] on span "In mẫu tem hàng tự cấu hình theo số lượng (1)" at bounding box center [626, 46] width 145 height 11
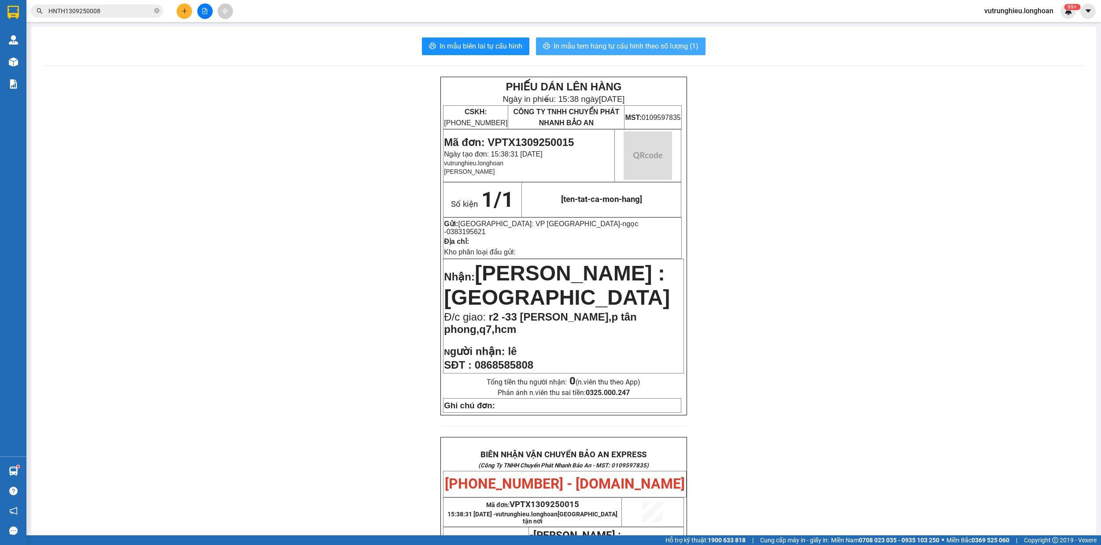
click at [649, 46] on span "In mẫu tem hàng tự cấu hình theo số lượng (1)" at bounding box center [626, 46] width 145 height 11
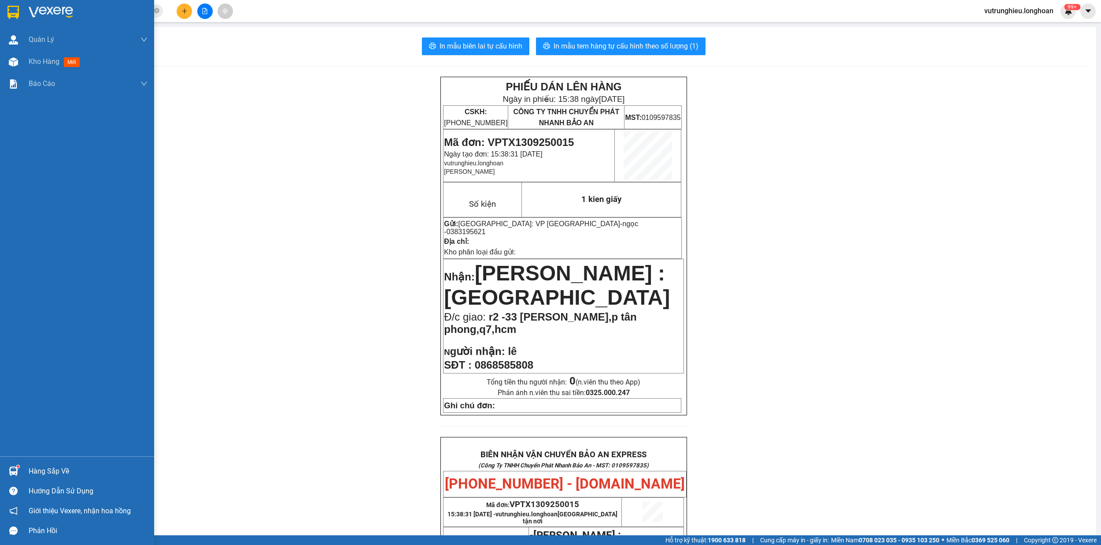
click at [11, 6] on img at bounding box center [12, 12] width 11 height 13
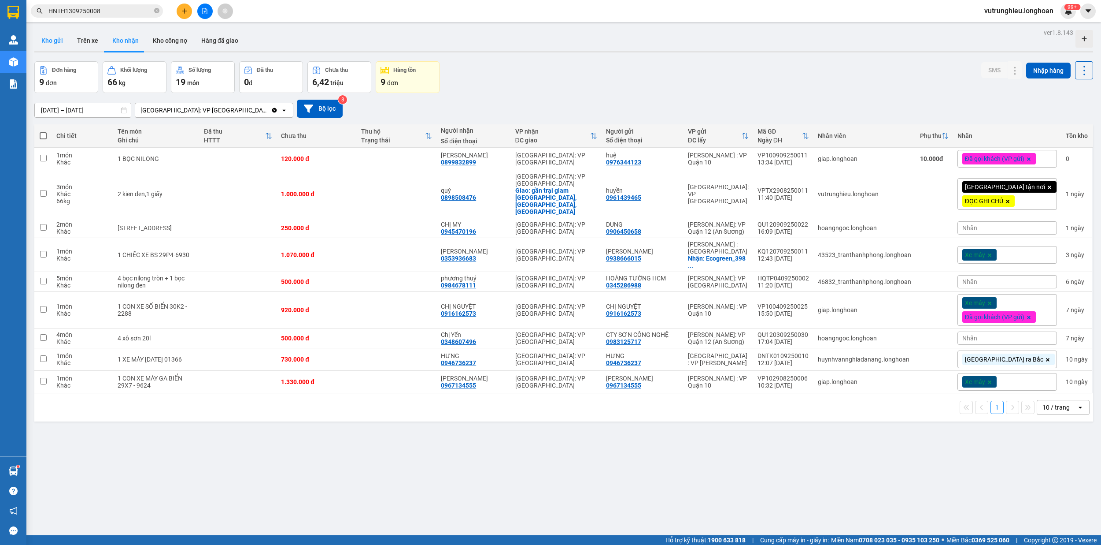
click at [53, 41] on button "Kho gửi" at bounding box center [52, 40] width 36 height 21
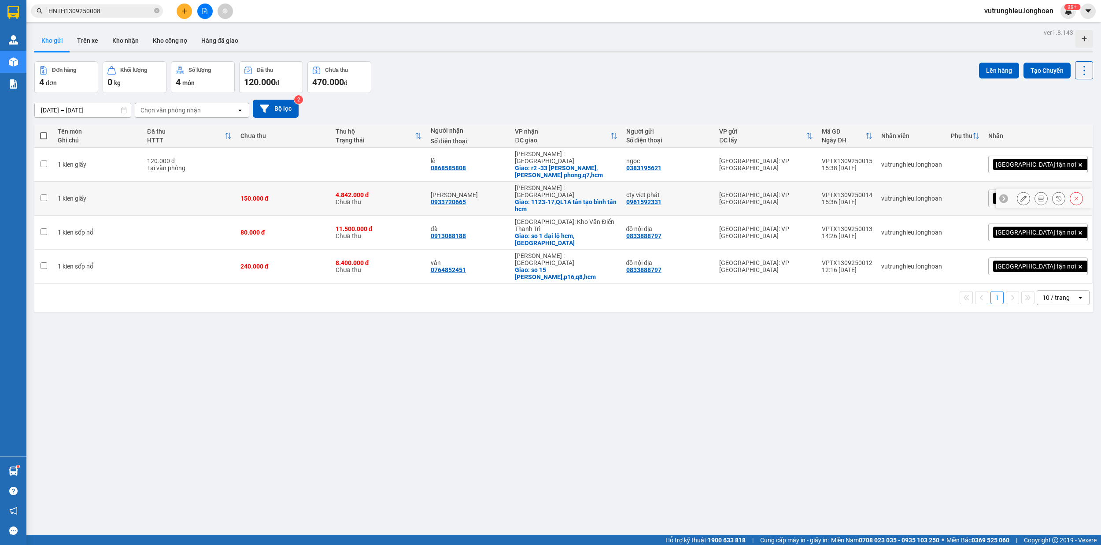
click at [873, 191] on div "VPTX1309250014" at bounding box center [847, 194] width 51 height 7
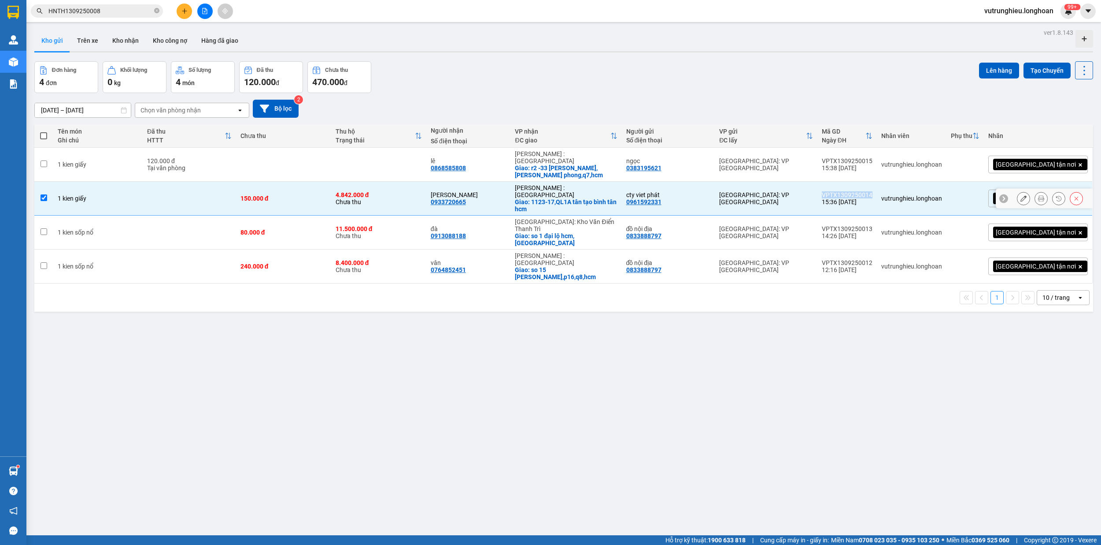
click at [873, 191] on div "VPTX1309250014" at bounding box center [847, 194] width 51 height 7
checkbox input "false"
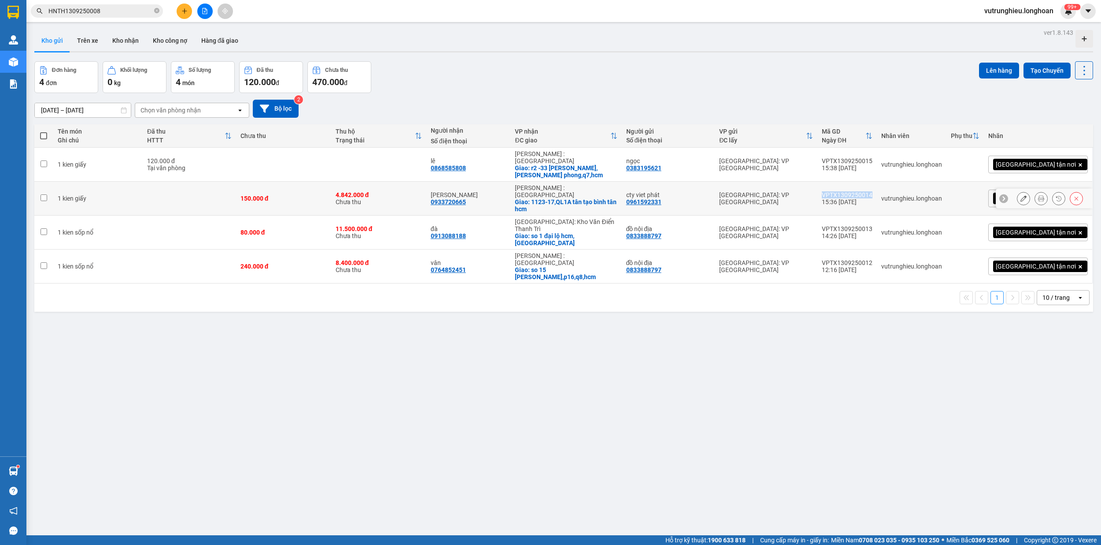
copy div "VPTX1309250014"
click at [873, 157] on div "VPTX1309250015" at bounding box center [847, 160] width 51 height 7
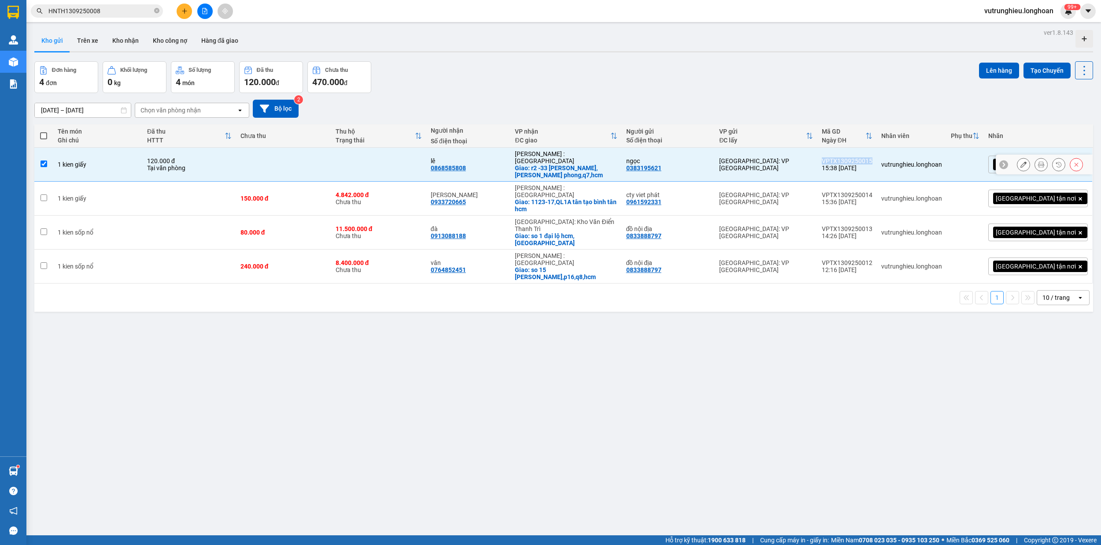
click at [873, 157] on div "VPTX1309250015" at bounding box center [847, 160] width 51 height 7
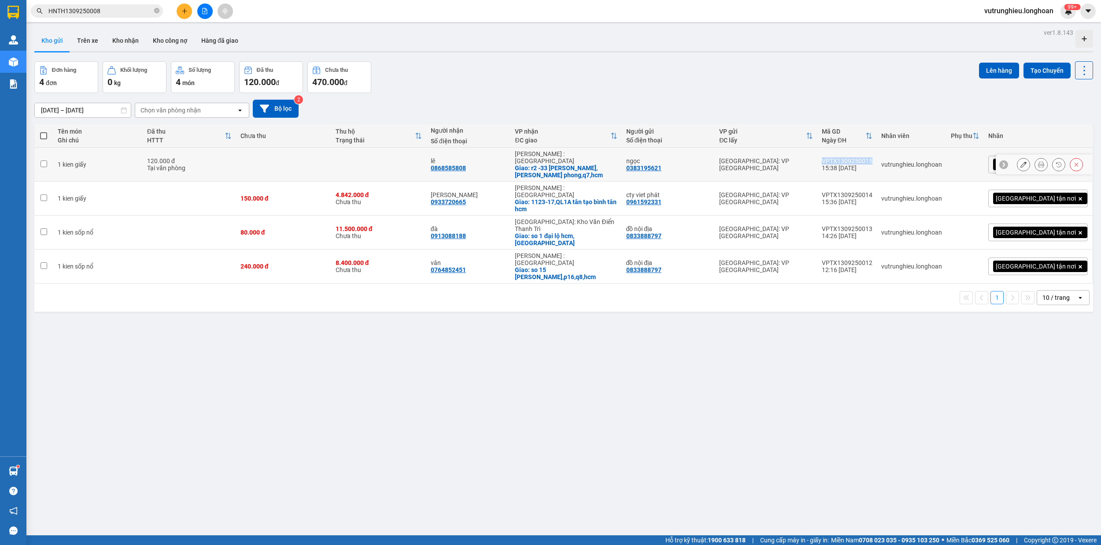
copy div "VPTX1309250015"
click at [817, 152] on td "[GEOGRAPHIC_DATA]: VP [GEOGRAPHIC_DATA]" at bounding box center [766, 165] width 102 height 34
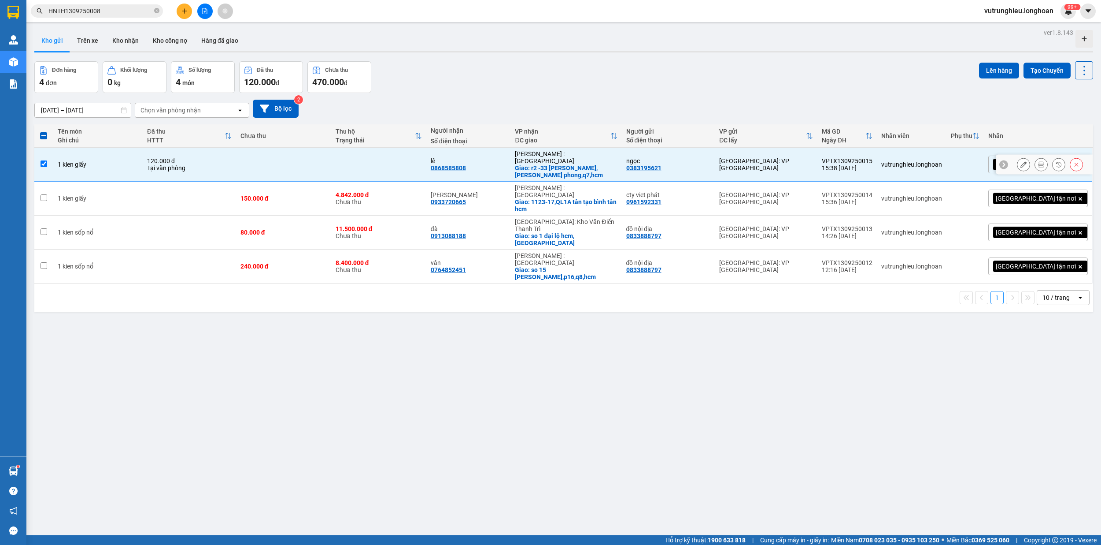
click at [873, 158] on div "VPTX1309250015" at bounding box center [847, 160] width 51 height 7
checkbox input "true"
copy div "VPTX1309250015"
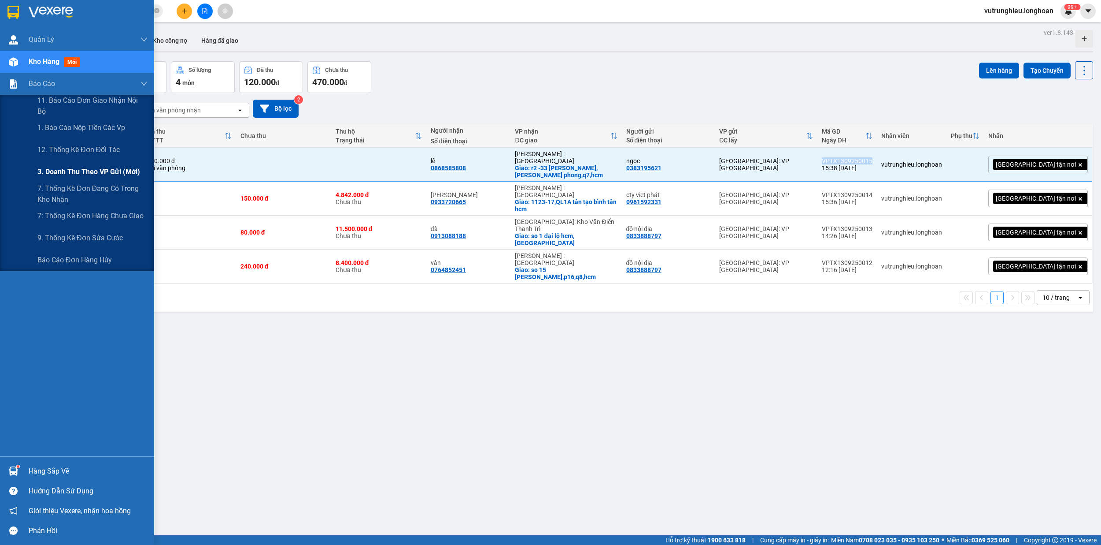
click at [96, 168] on span "3. Doanh Thu theo VP Gửi (mới)" at bounding box center [88, 171] width 103 height 11
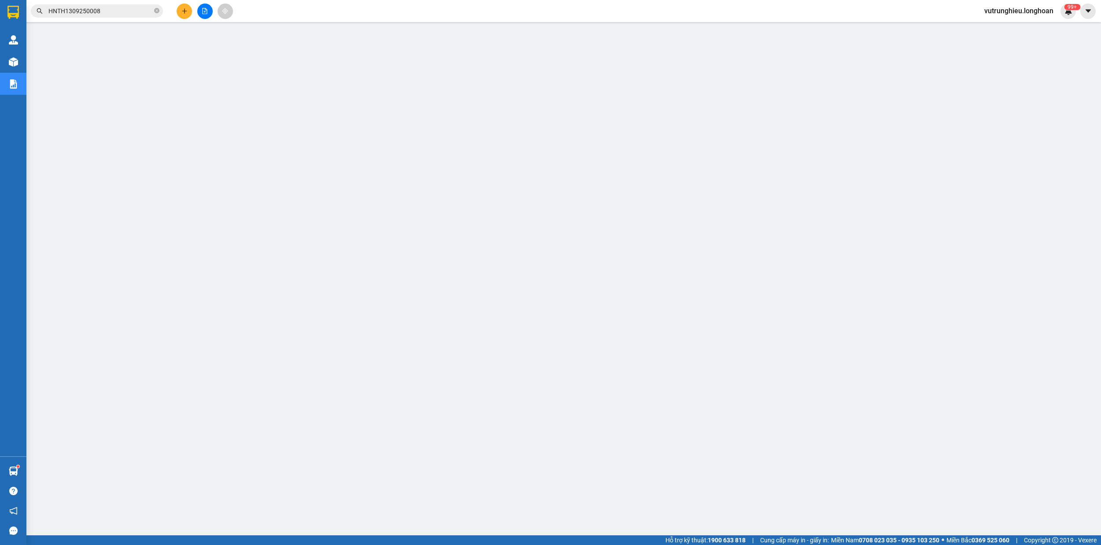
click at [186, 16] on button at bounding box center [184, 11] width 15 height 15
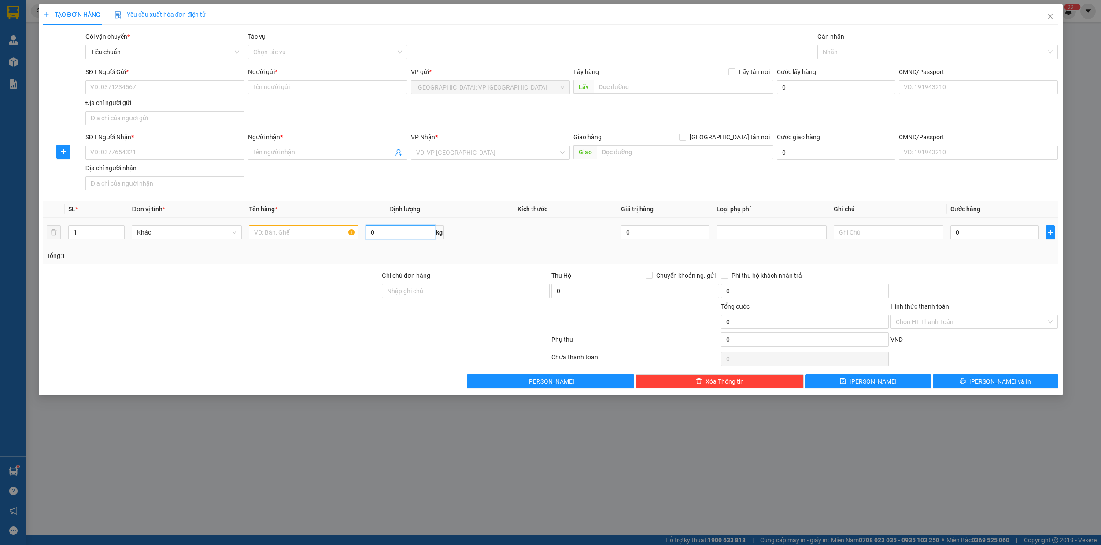
click at [392, 235] on input "0" at bounding box center [400, 232] width 69 height 14
type input "130"
click at [106, 88] on input "SĐT Người Gửi *" at bounding box center [164, 87] width 159 height 14
click at [106, 87] on input "SĐT Người Gửi *" at bounding box center [164, 87] width 159 height 14
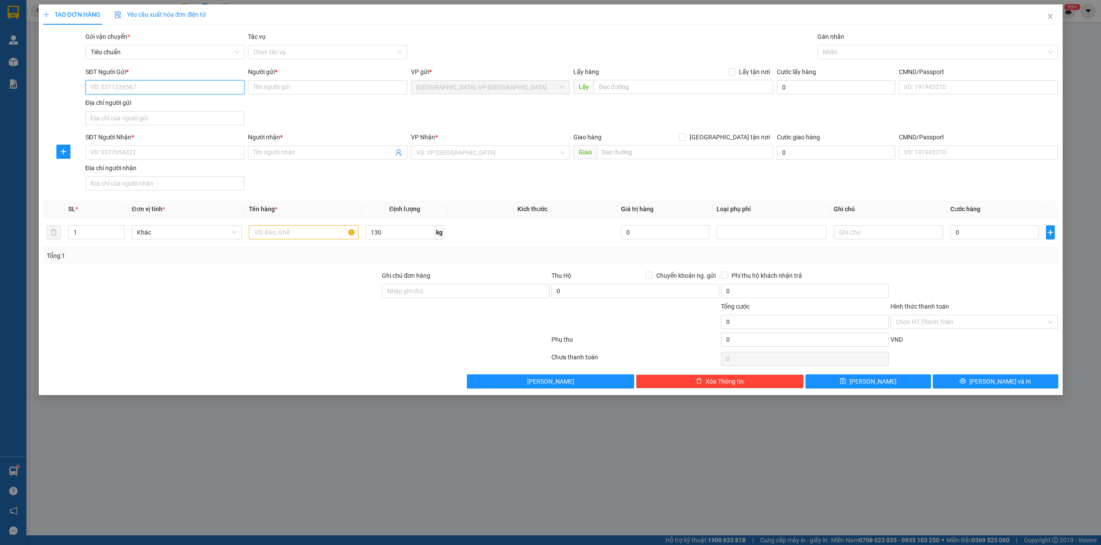
click at [106, 87] on input "SĐT Người Gửi *" at bounding box center [164, 87] width 159 height 14
click at [119, 99] on div "0934833888 - A Hùng" at bounding box center [164, 105] width 159 height 14
type input "0934833888"
type input "A Hùng"
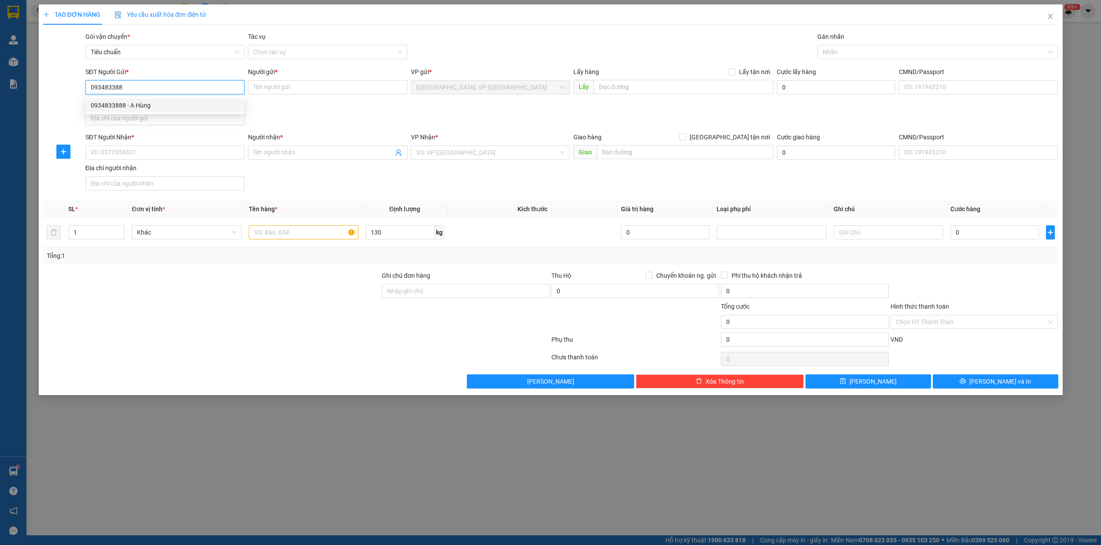
type input "văn quán [GEOGRAPHIC_DATA]"
type input "0934833888"
click at [140, 154] on input "SĐT Người Nhận *" at bounding box center [164, 152] width 159 height 14
type input "0909112818"
click at [271, 155] on input "Người nhận *" at bounding box center [323, 153] width 140 height 10
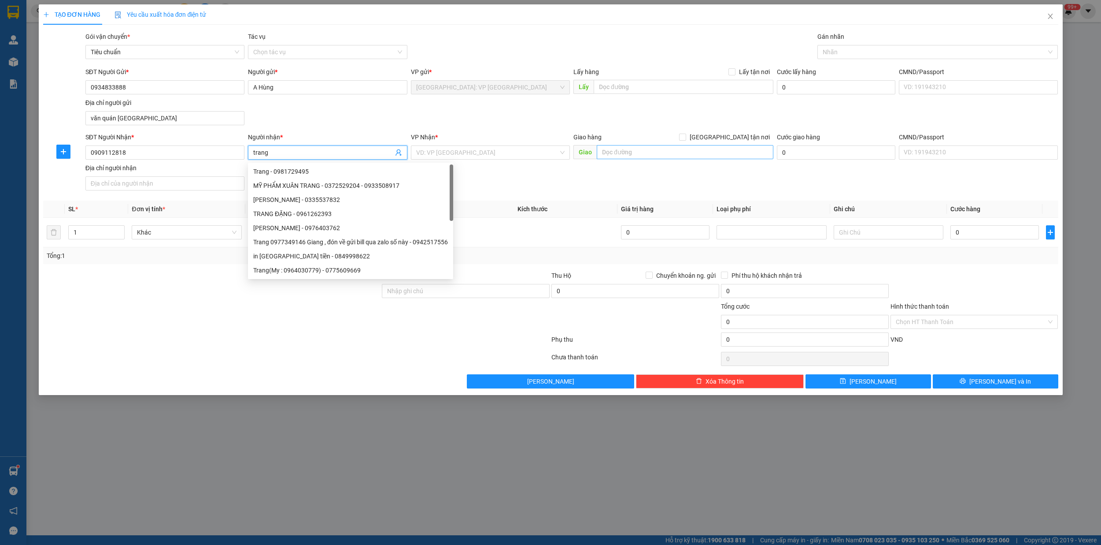
type input "trang"
click at [670, 156] on input "text" at bounding box center [685, 152] width 177 height 14
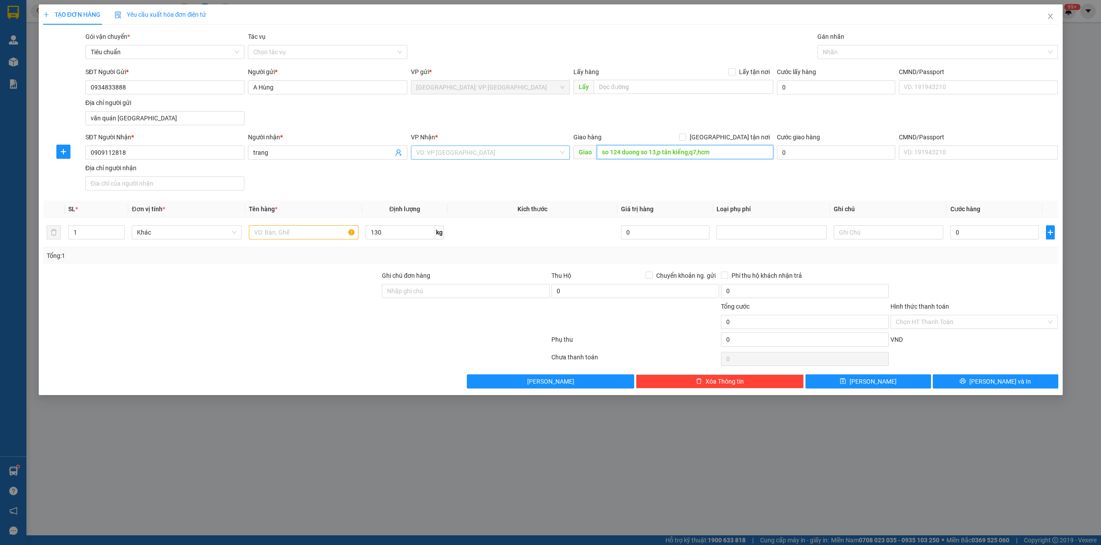
type input "so 124 duong so 13,p tân kiểng,q7,hcm"
click at [450, 157] on input "search" at bounding box center [487, 152] width 142 height 13
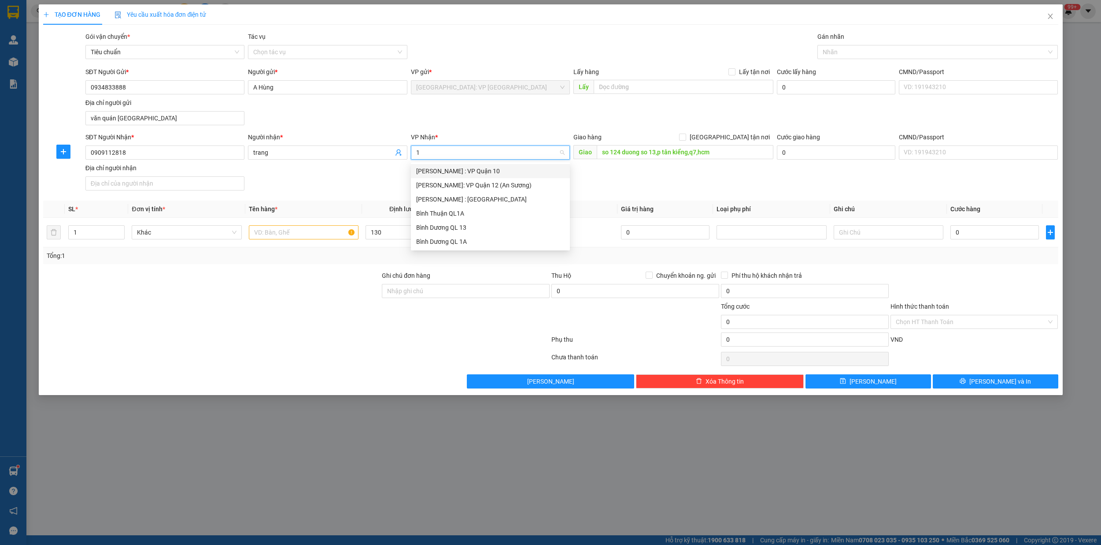
type input "12"
drag, startPoint x: 463, startPoint y: 184, endPoint x: 700, endPoint y: 164, distance: 238.7
click at [463, 184] on div "[PERSON_NAME] : [GEOGRAPHIC_DATA]" at bounding box center [490, 185] width 148 height 10
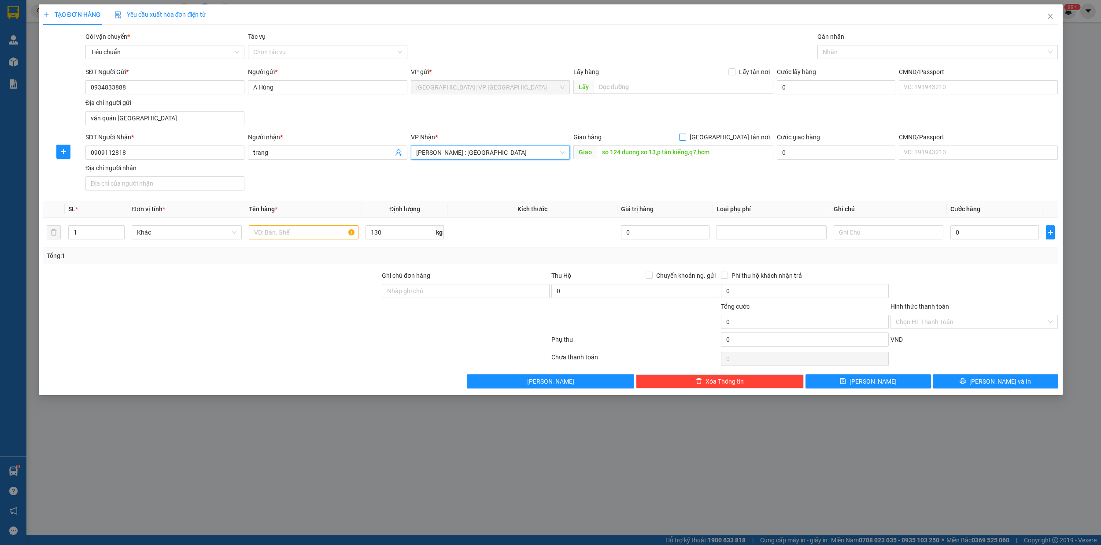
click at [686, 137] on input "[GEOGRAPHIC_DATA] tận nơi" at bounding box center [682, 136] width 6 height 6
checkbox input "true"
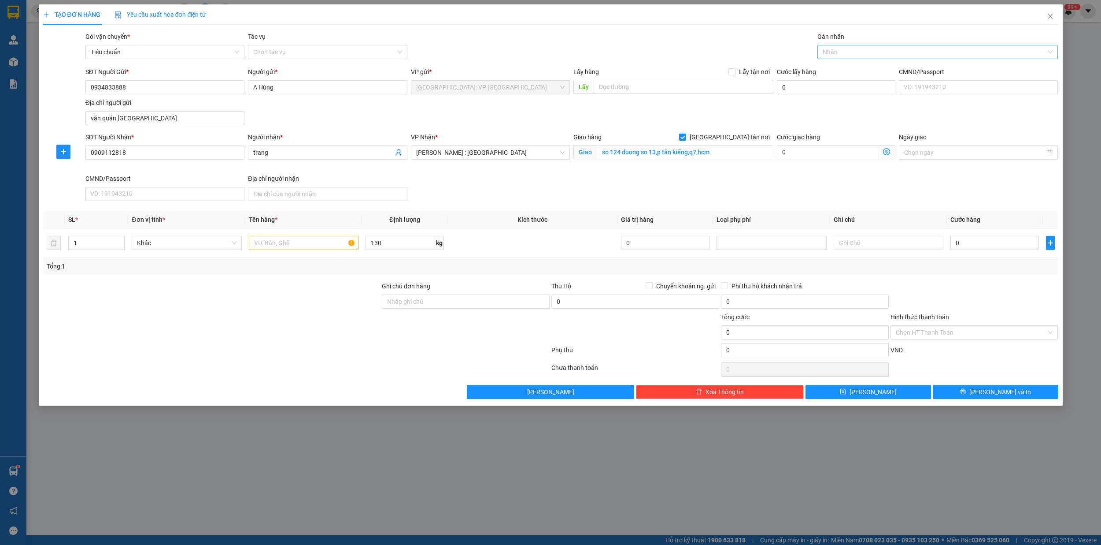
click at [837, 52] on div at bounding box center [933, 52] width 227 height 11
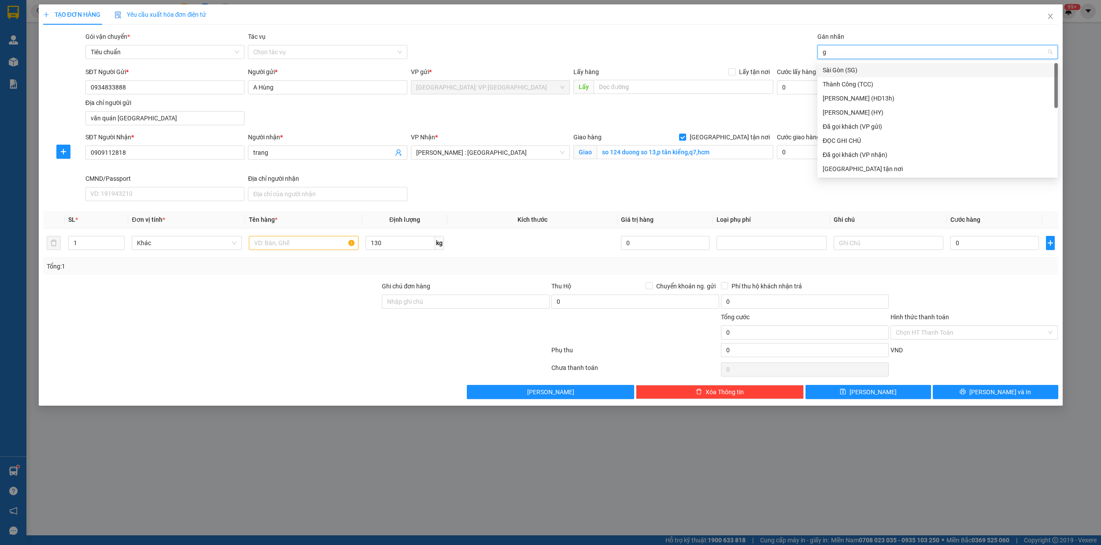
type input "gi"
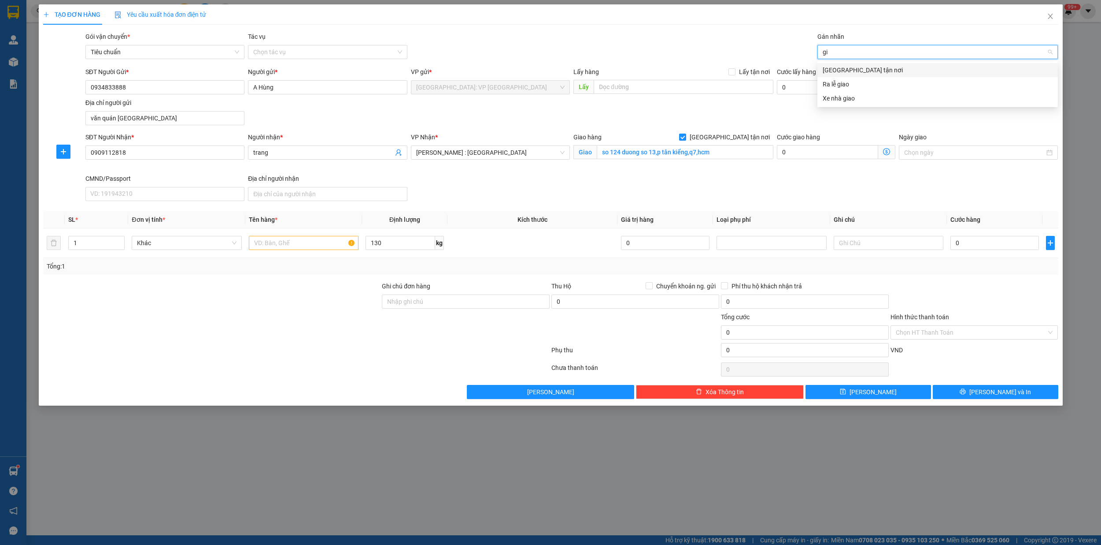
click at [847, 72] on div "[GEOGRAPHIC_DATA] tận nơi" at bounding box center [938, 70] width 230 height 10
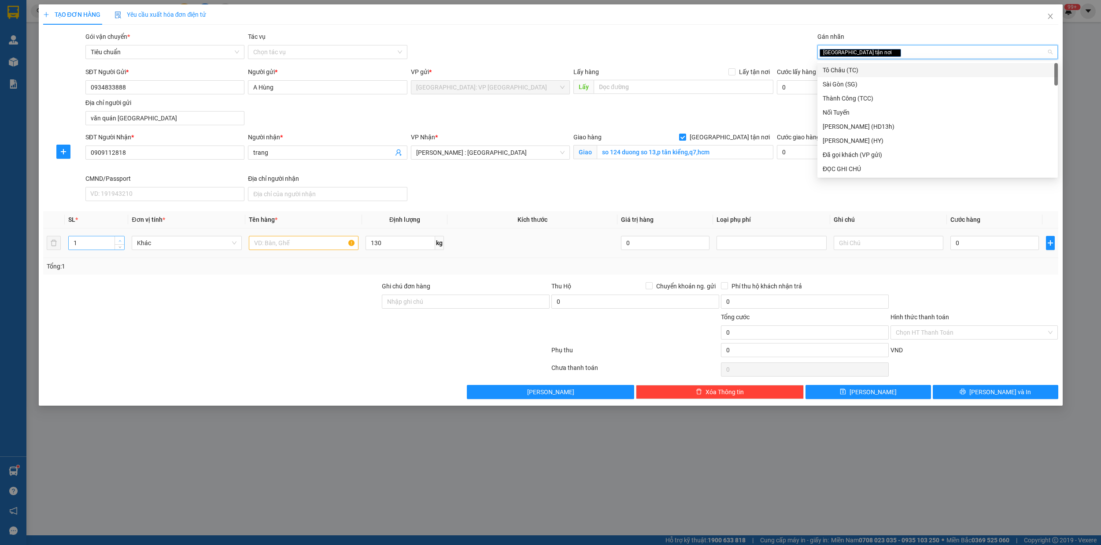
click at [122, 240] on span "up" at bounding box center [119, 240] width 5 height 5
type input "2"
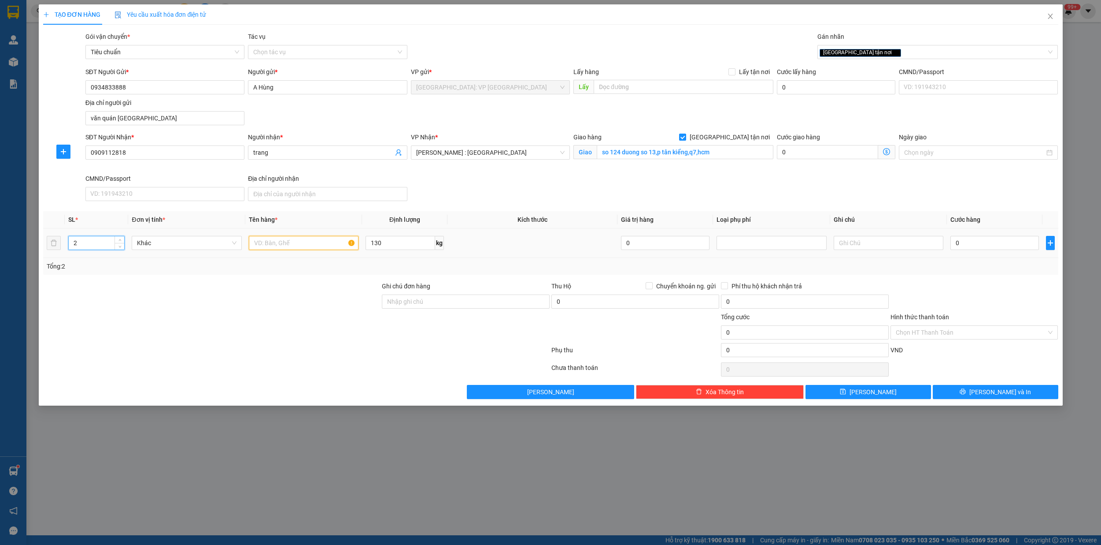
click at [310, 245] on input "text" at bounding box center [304, 243] width 110 height 14
type input "2 kien giấy"
click at [995, 242] on input "0" at bounding box center [995, 243] width 89 height 14
type input "8"
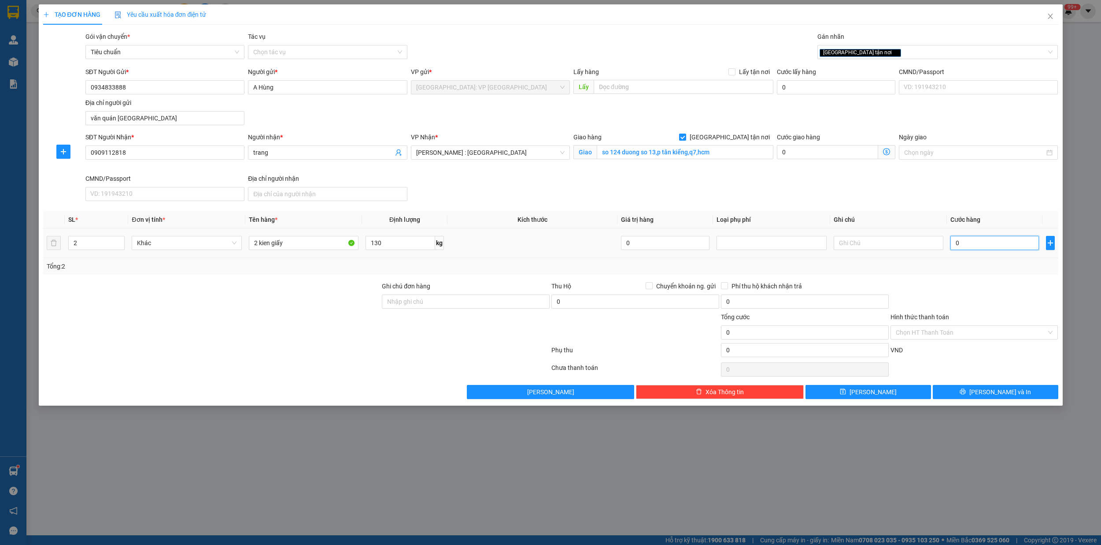
type input "8"
type input "87"
type input "870"
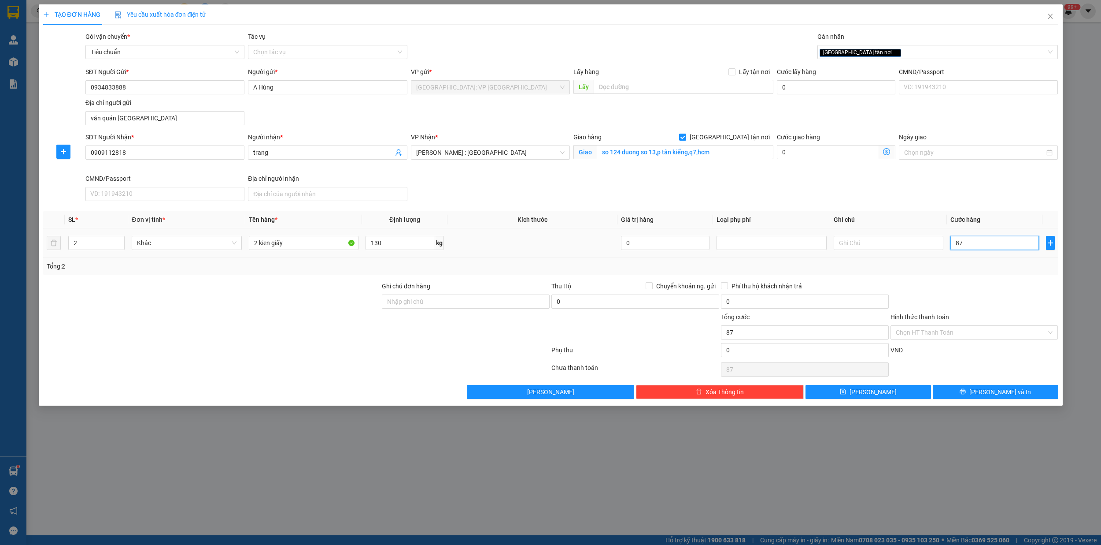
type input "870"
type input "8.700"
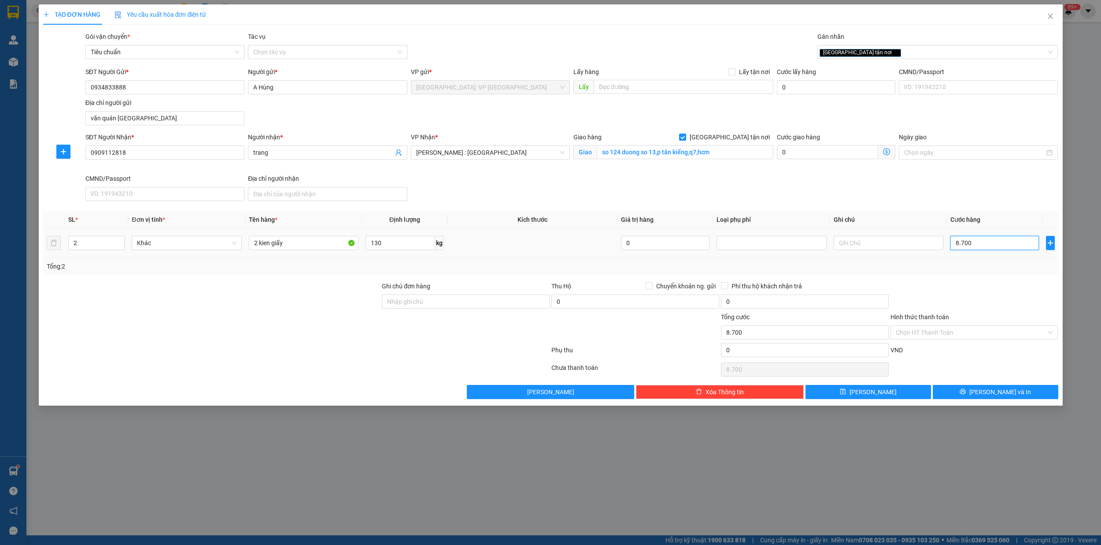
type input "87.000"
type input "870.000"
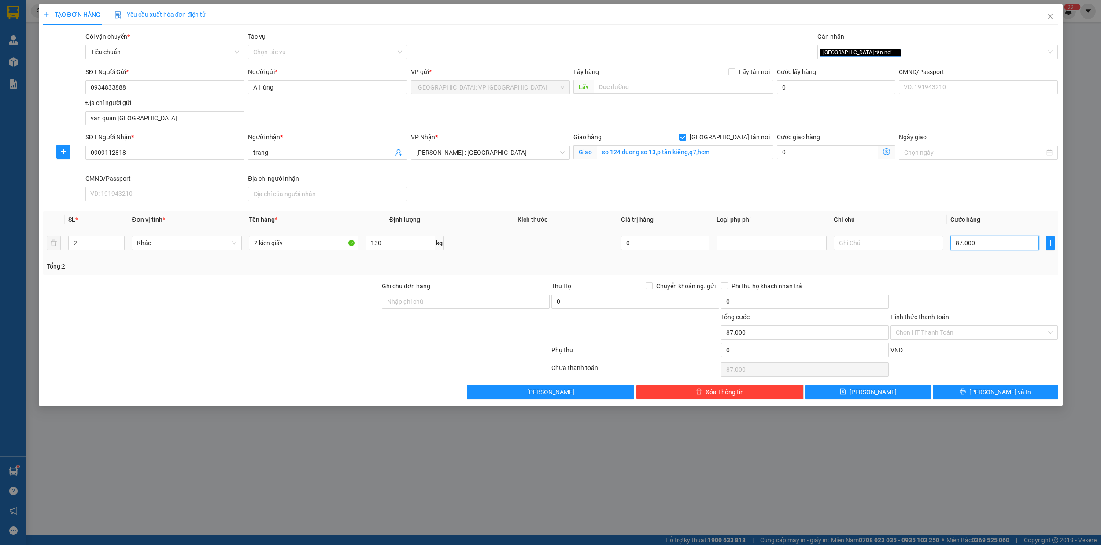
type input "870.000"
click at [955, 334] on input "Hình thức thanh toán" at bounding box center [971, 332] width 151 height 13
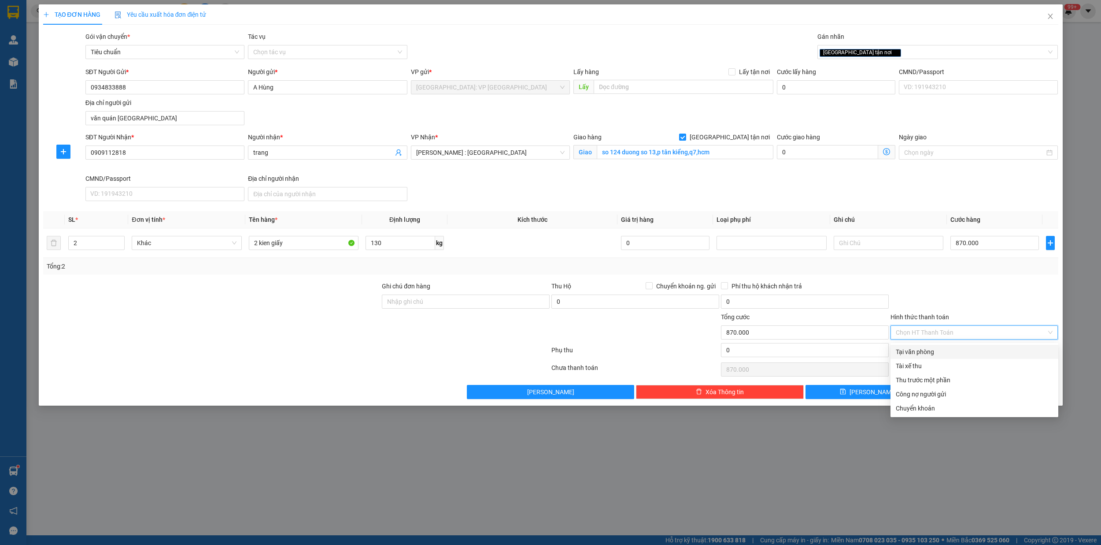
click at [946, 352] on div "Tại văn phòng" at bounding box center [974, 352] width 157 height 10
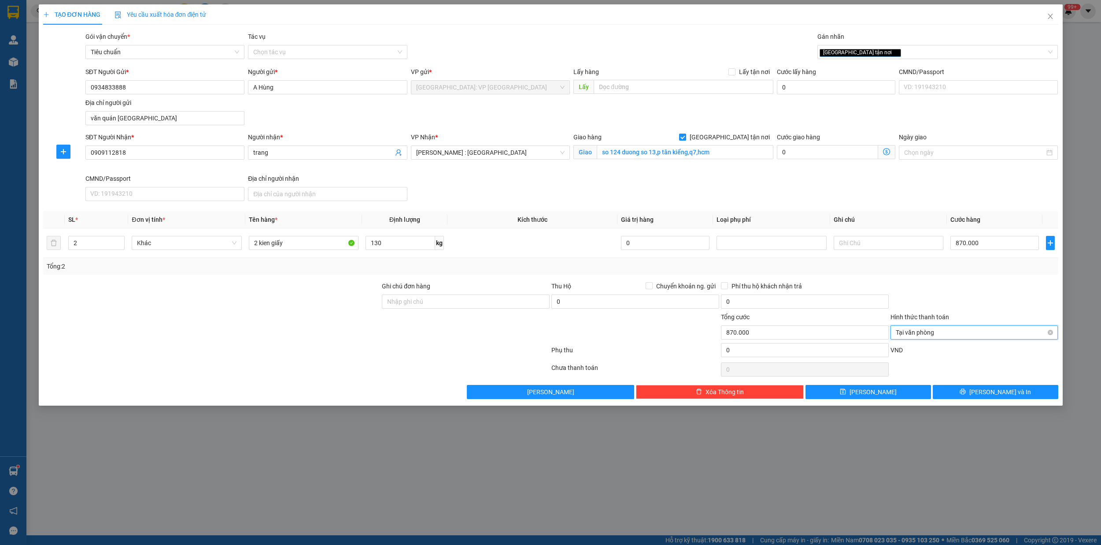
click at [1054, 332] on div "Tại văn phòng" at bounding box center [975, 332] width 168 height 14
click at [1014, 306] on div at bounding box center [975, 296] width 170 height 31
click at [1047, 330] on span "Tại văn phòng" at bounding box center [974, 332] width 157 height 13
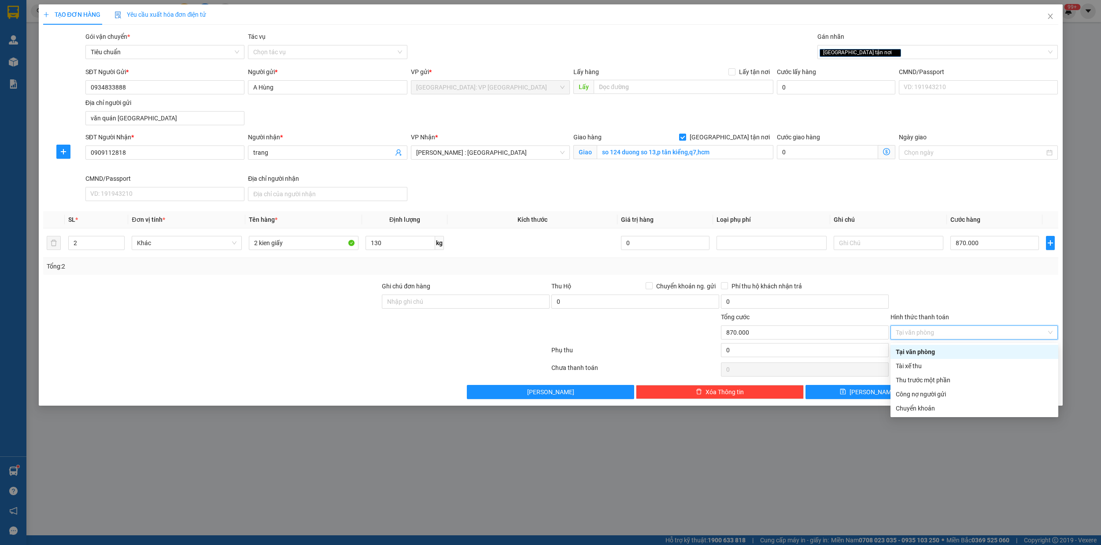
click at [988, 345] on div "Tại văn phòng" at bounding box center [975, 352] width 168 height 14
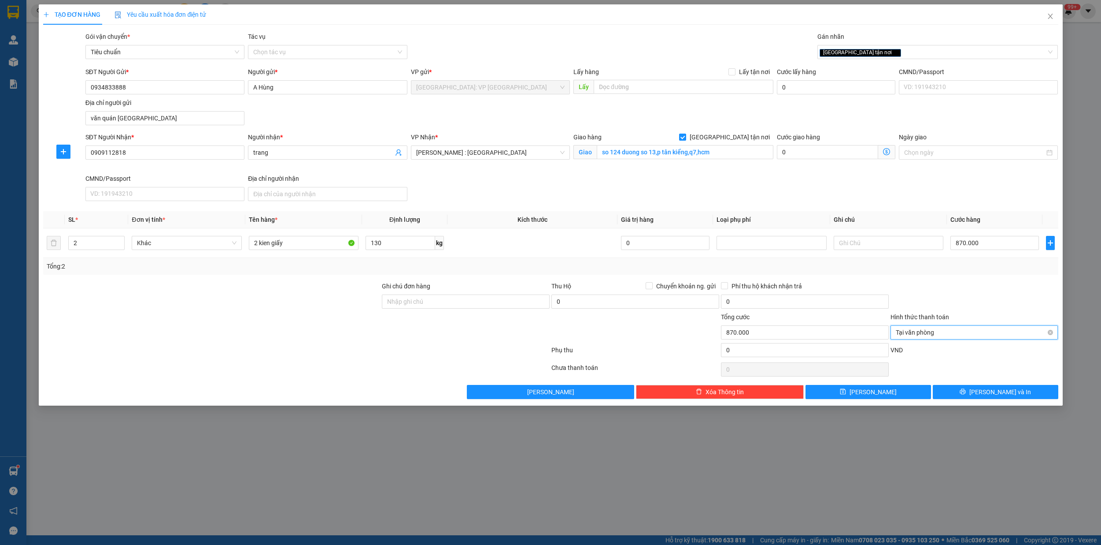
type input "870.000"
click at [1016, 395] on button "[PERSON_NAME] và In" at bounding box center [996, 392] width 126 height 14
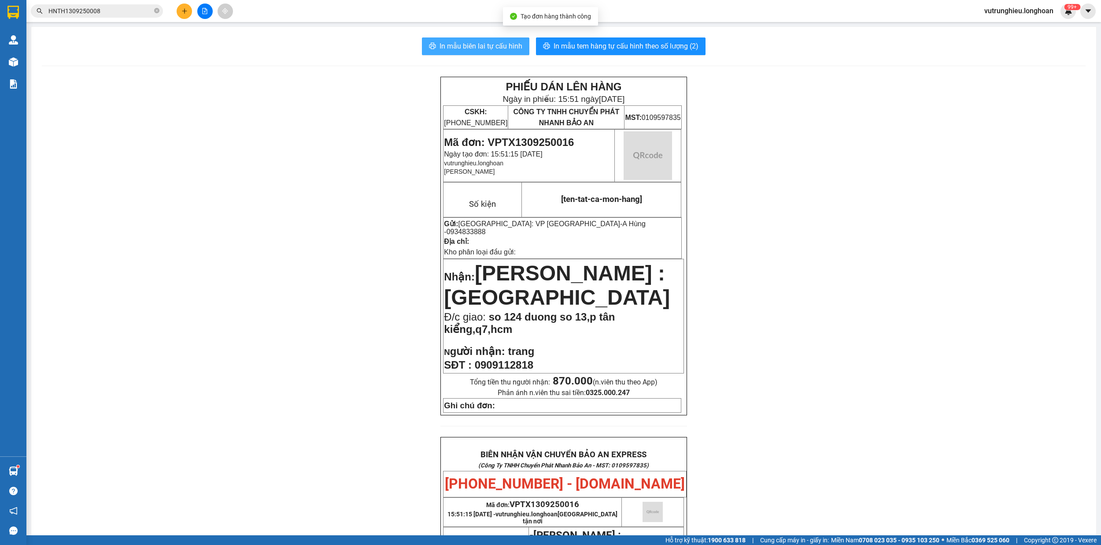
click at [478, 47] on span "In mẫu biên lai tự cấu hình" at bounding box center [481, 46] width 83 height 11
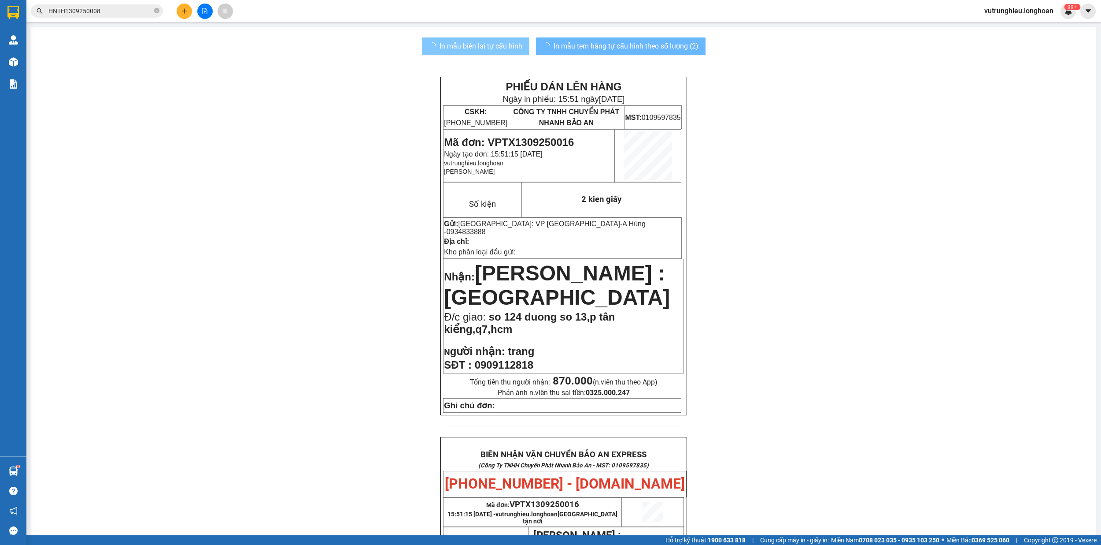
click at [625, 41] on span "In mẫu tem hàng tự cấu hình theo số lượng (2)" at bounding box center [626, 46] width 145 height 11
click at [652, 52] on span "In mẫu tem hàng tự cấu hình theo số lượng (2)" at bounding box center [626, 46] width 145 height 11
click at [529, 143] on span "Mã đơn: VPTX1309250016" at bounding box center [509, 142] width 130 height 12
copy span "VPTX1309250016"
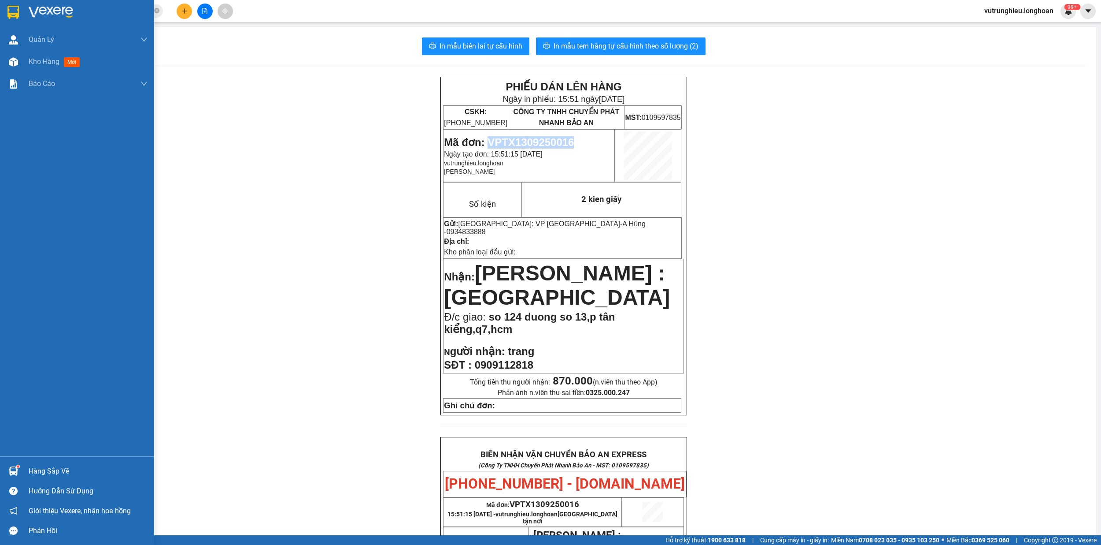
click at [11, 7] on img at bounding box center [12, 12] width 11 height 13
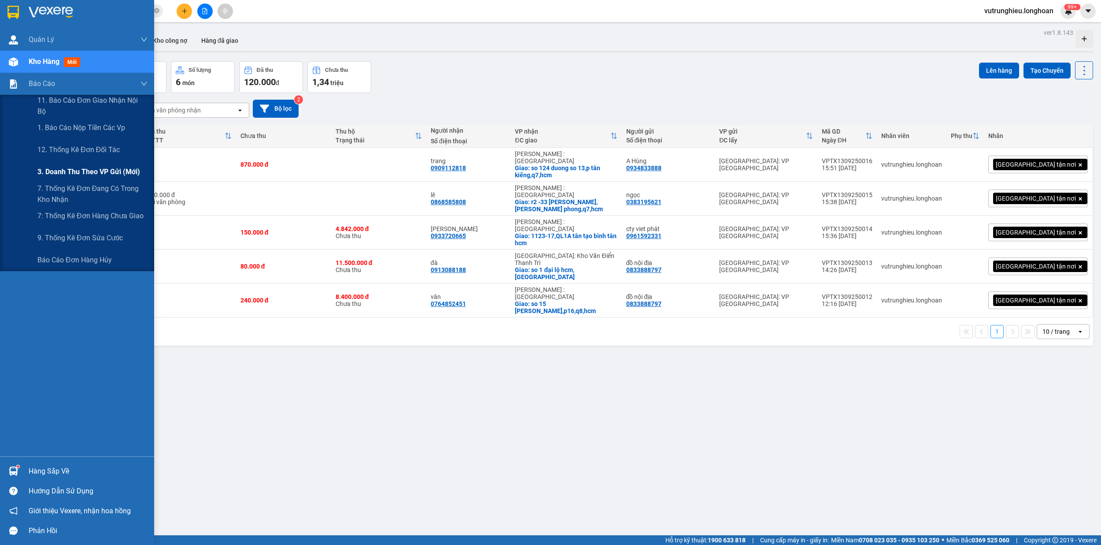
click at [77, 168] on span "3. Doanh Thu theo VP Gửi (mới)" at bounding box center [88, 171] width 103 height 11
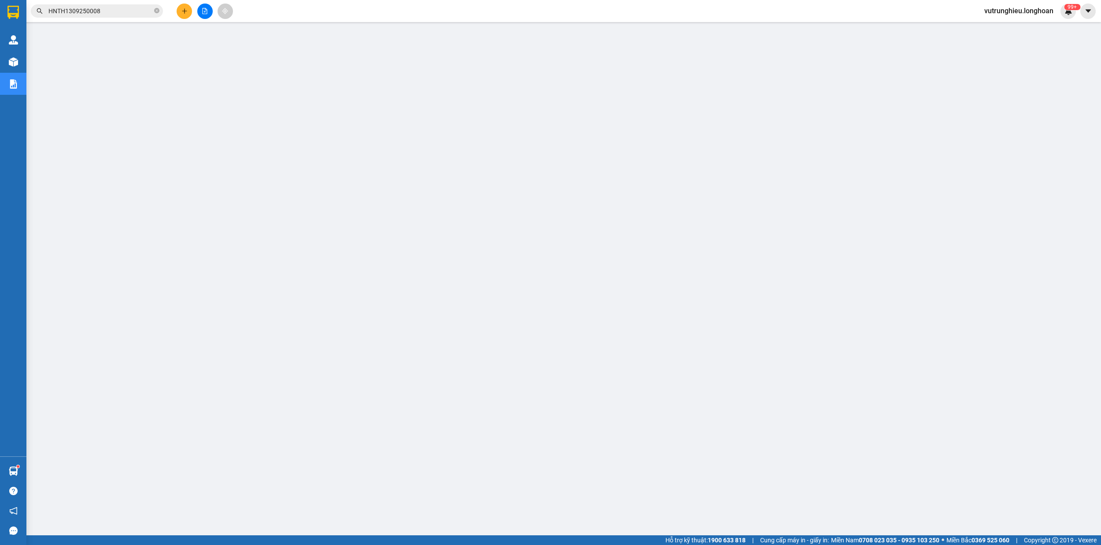
click at [181, 14] on button at bounding box center [184, 11] width 15 height 15
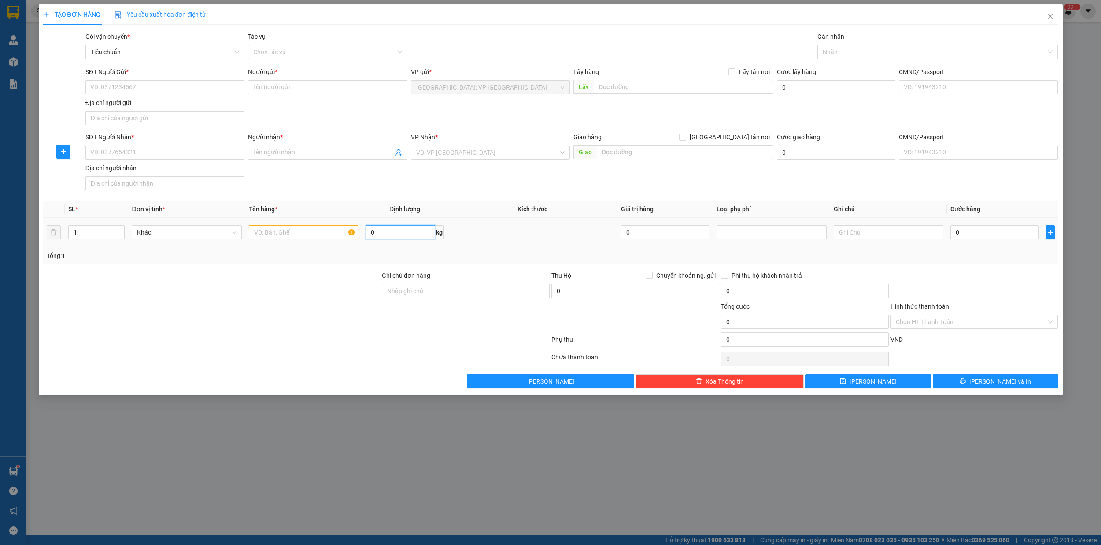
click at [402, 234] on input "0" at bounding box center [400, 232] width 69 height 14
type input "280"
click at [120, 229] on span "up" at bounding box center [119, 229] width 5 height 5
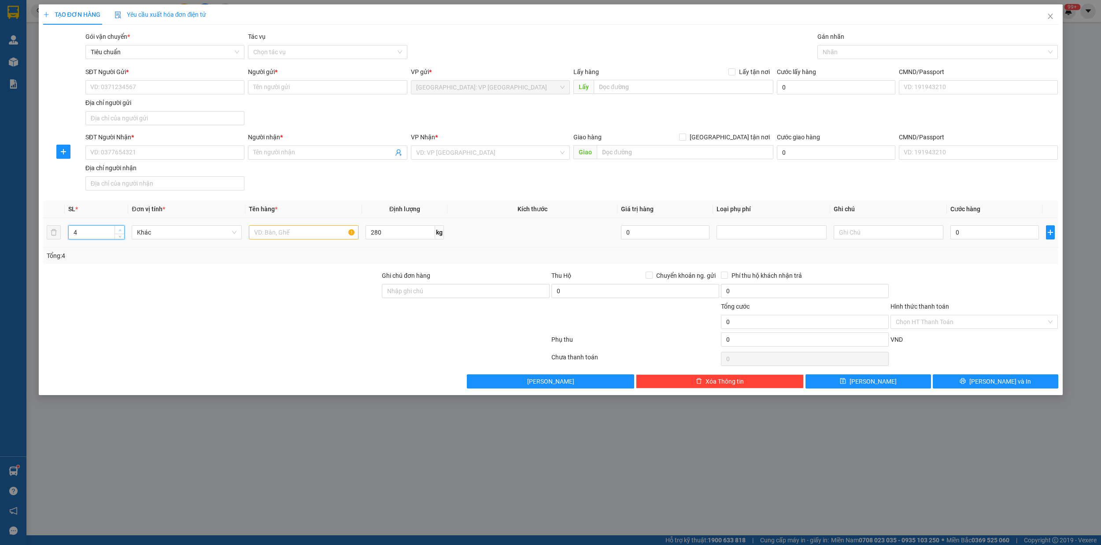
click at [120, 229] on span "up" at bounding box center [119, 229] width 5 height 5
type input "8"
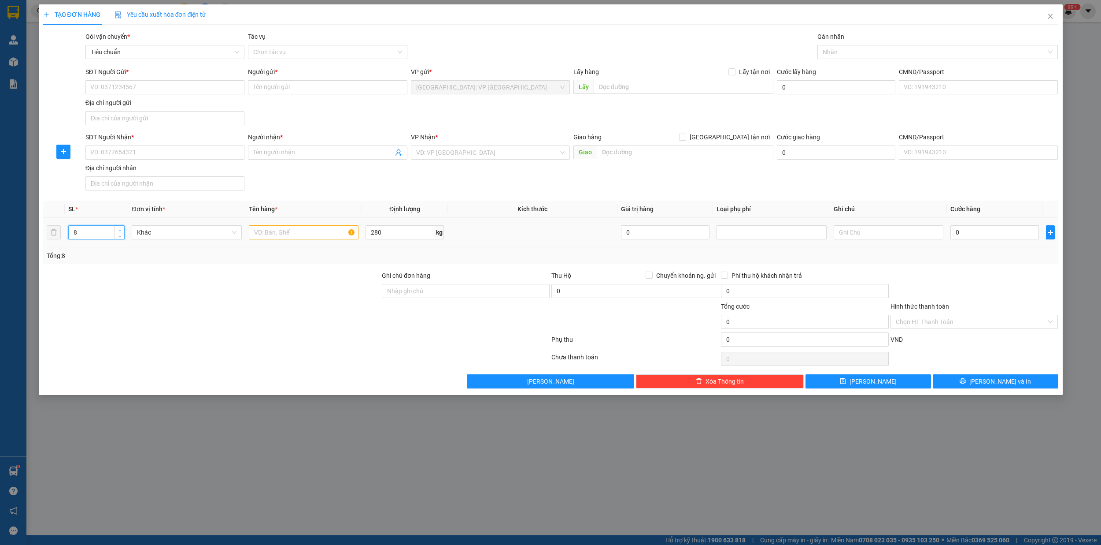
click at [120, 229] on span "up" at bounding box center [119, 229] width 5 height 5
click at [312, 235] on input "text" at bounding box center [304, 232] width 110 height 14
type input "8kien giấy"
click at [148, 89] on input "SĐT Người Gửi *" at bounding box center [164, 87] width 159 height 14
type input "0928919688"
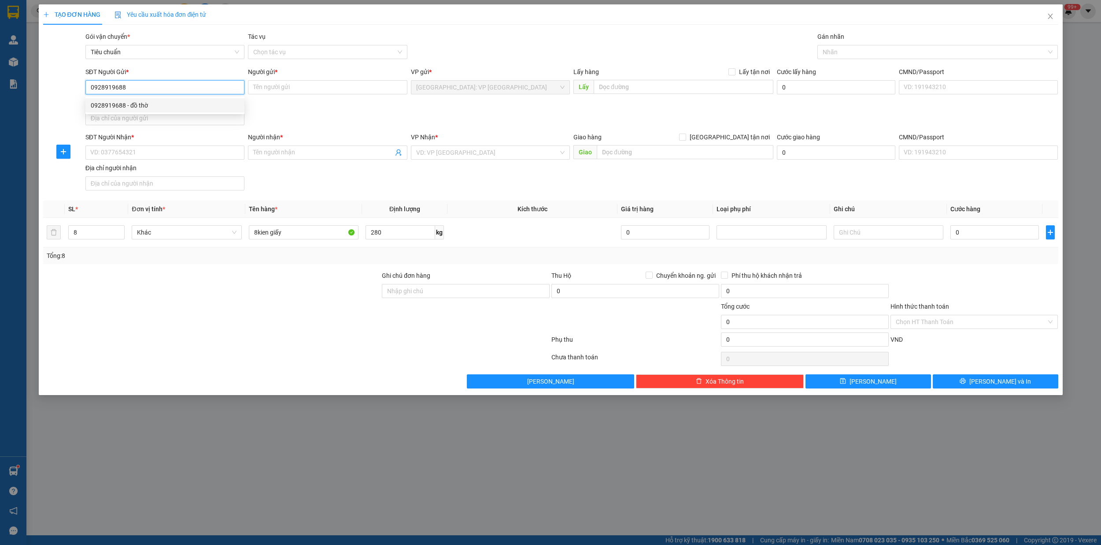
click at [147, 102] on div "0928919688 - đồ thờ" at bounding box center [165, 105] width 148 height 10
type input "đồ thờ"
checkbox input "true"
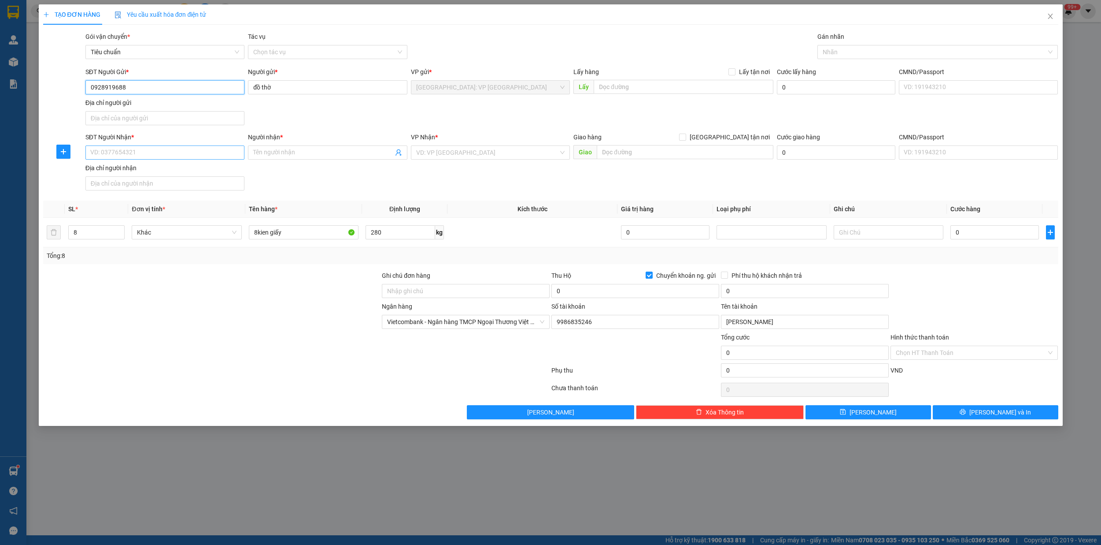
type input "0928919688"
click at [156, 157] on input "SĐT Người Nhận *" at bounding box center [164, 152] width 159 height 14
type input "0339817772"
click at [284, 153] on input "Người nhận *" at bounding box center [323, 153] width 140 height 10
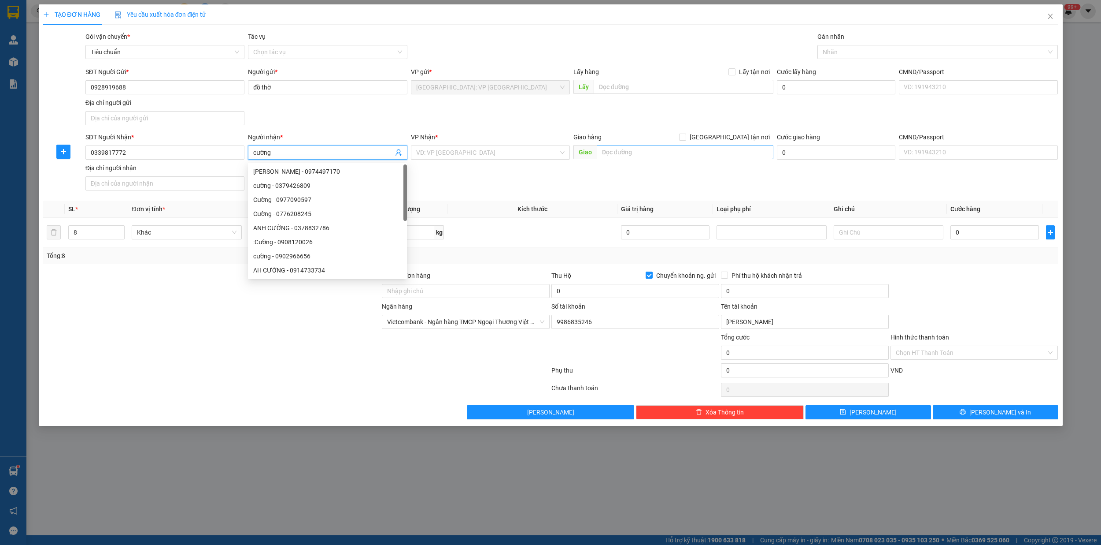
type input "cường"
click at [651, 153] on input "text" at bounding box center [685, 152] width 177 height 14
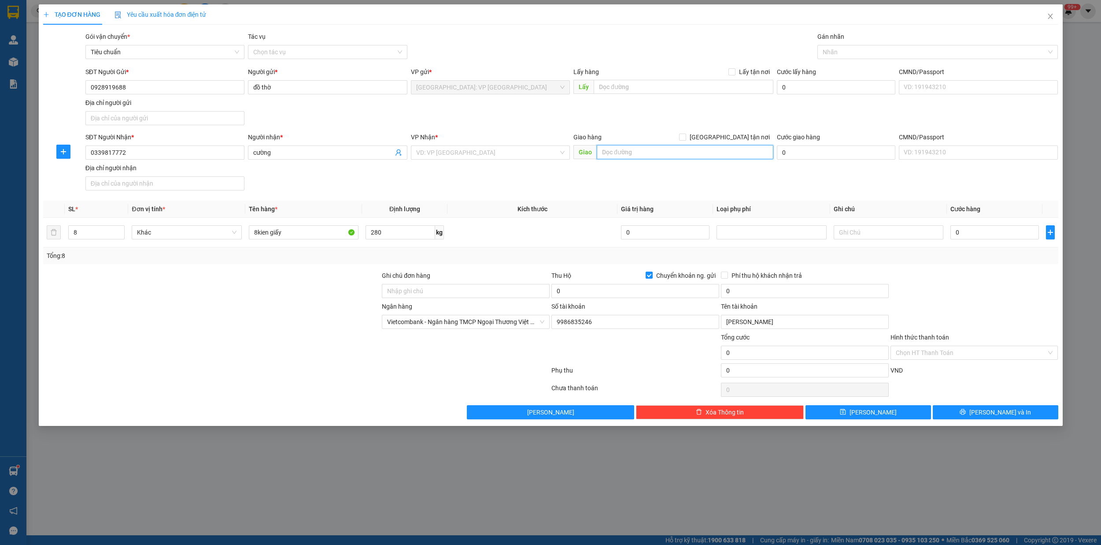
click at [651, 153] on input "text" at bounding box center [685, 152] width 177 height 14
type input "115/13 phương sài,[GEOGRAPHIC_DATA],[GEOGRAPHIC_DATA]"
click at [503, 160] on div "VP Nhận * VD: VP [GEOGRAPHIC_DATA]" at bounding box center [490, 147] width 159 height 31
click at [497, 154] on input "search" at bounding box center [487, 152] width 142 height 13
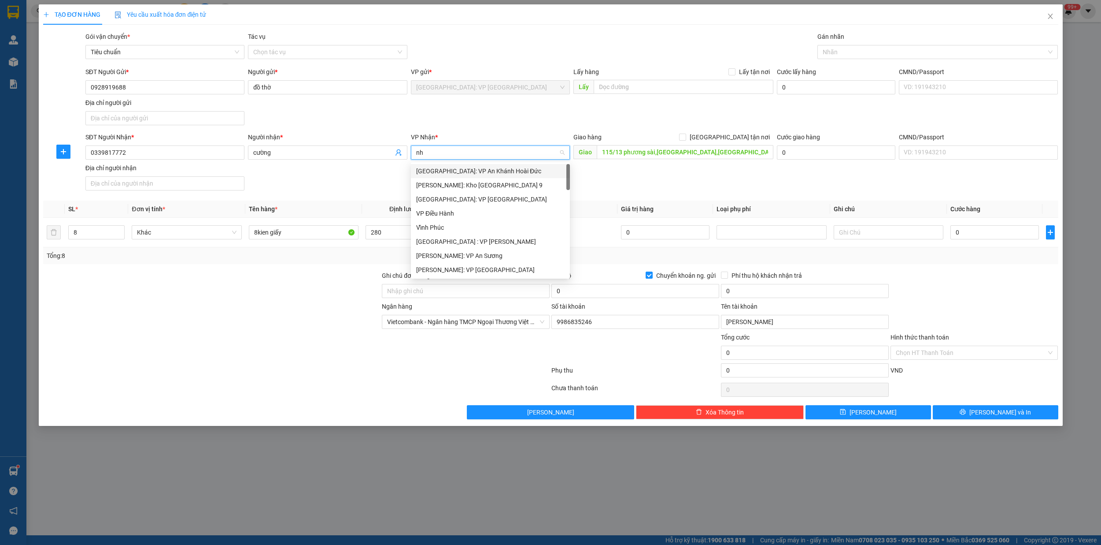
type input "nha"
click at [502, 191] on div "[GEOGRAPHIC_DATA]: Kho Bến Xe Phía Nam" at bounding box center [497, 185] width 172 height 14
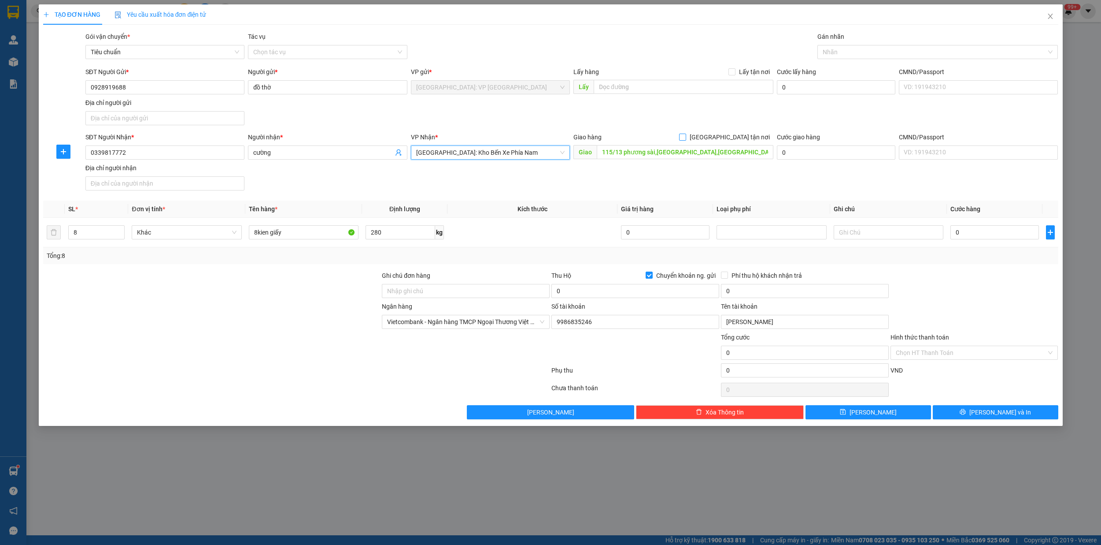
click at [686, 137] on input "[GEOGRAPHIC_DATA] tận nơi" at bounding box center [682, 136] width 6 height 6
checkbox input "true"
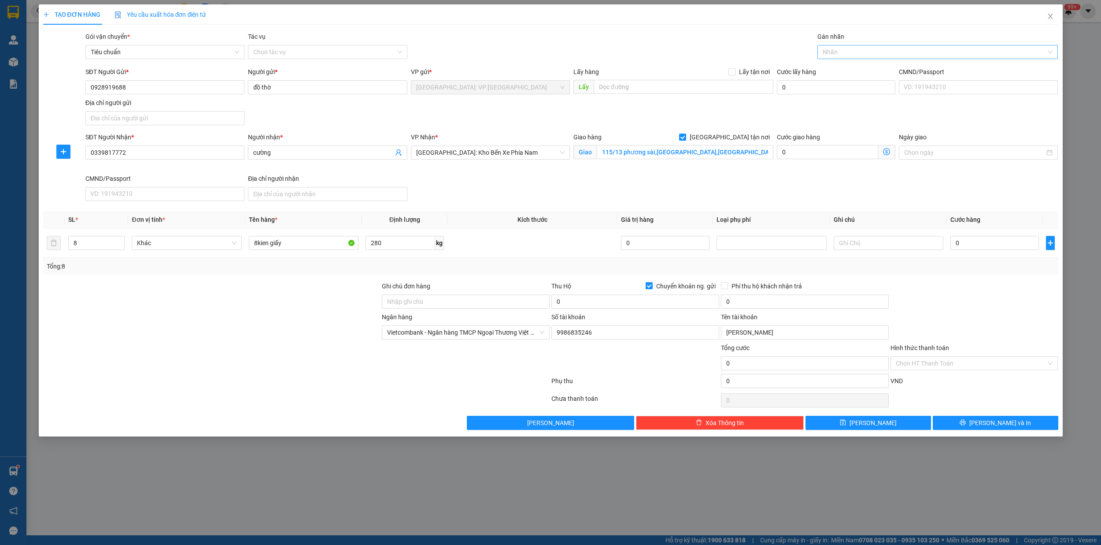
click at [868, 51] on div at bounding box center [933, 52] width 227 height 11
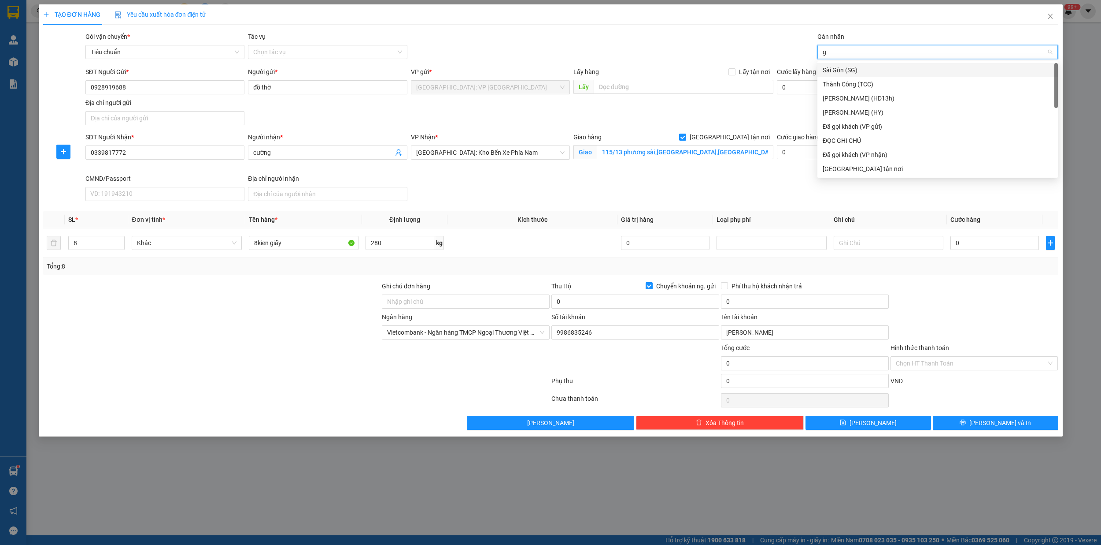
type input "gi"
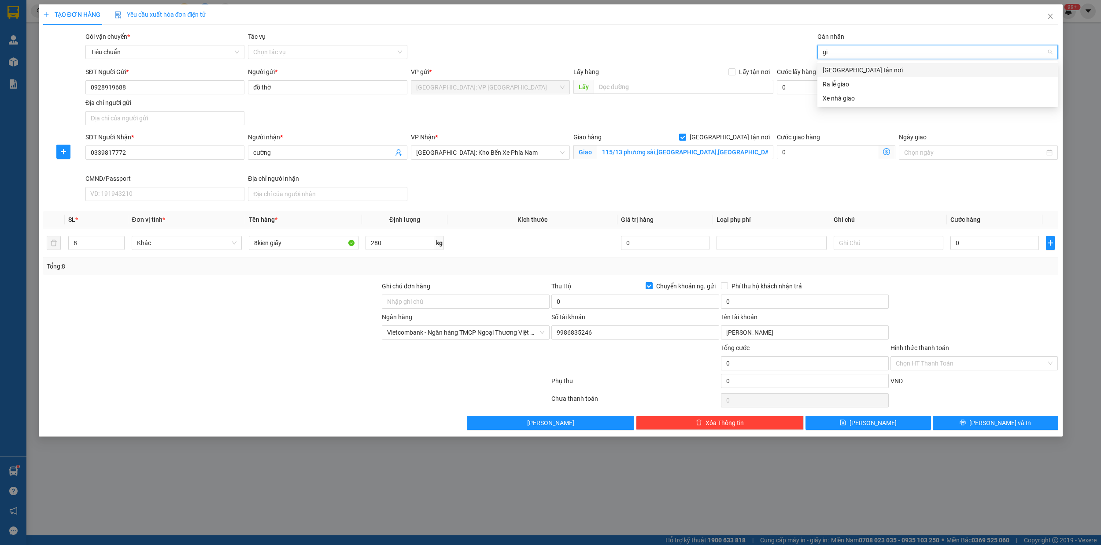
click at [864, 70] on div "[GEOGRAPHIC_DATA] tận nơi" at bounding box center [938, 70] width 230 height 10
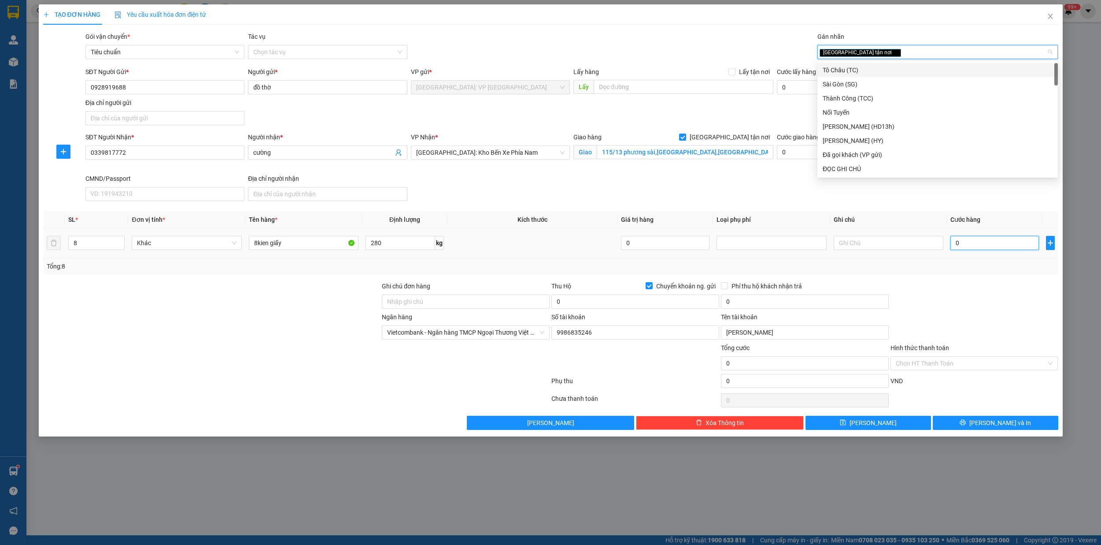
click at [980, 247] on input "0" at bounding box center [995, 243] width 89 height 14
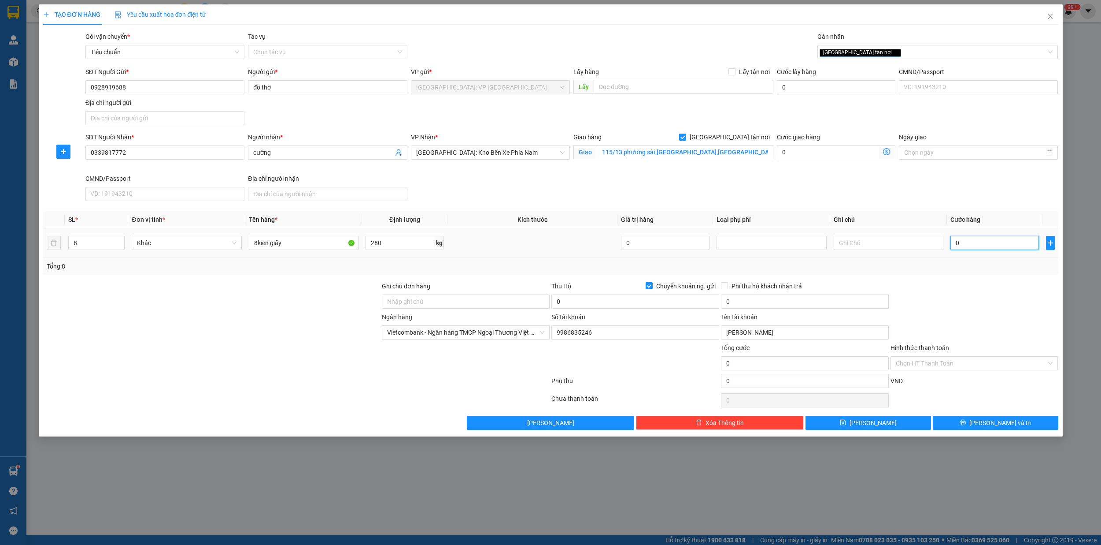
type input "1"
type input "18"
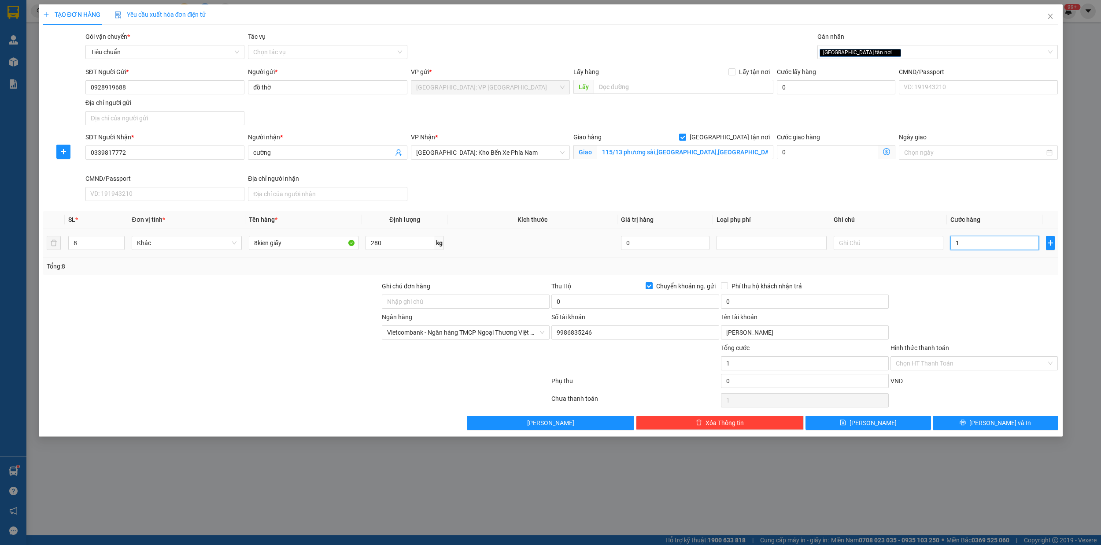
type input "18"
type input "185"
type input "1.850"
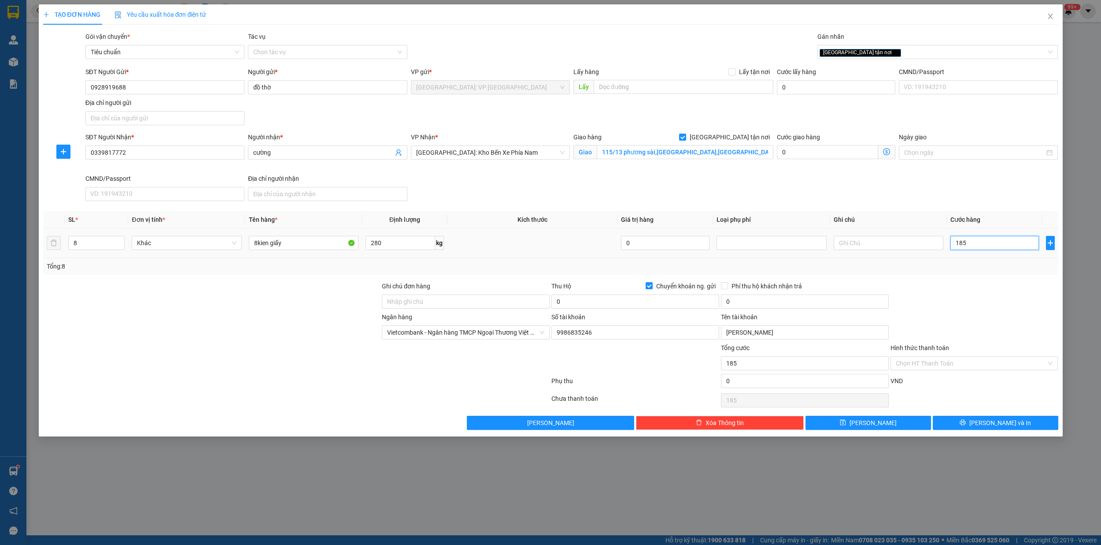
type input "1.850"
type input "18.500"
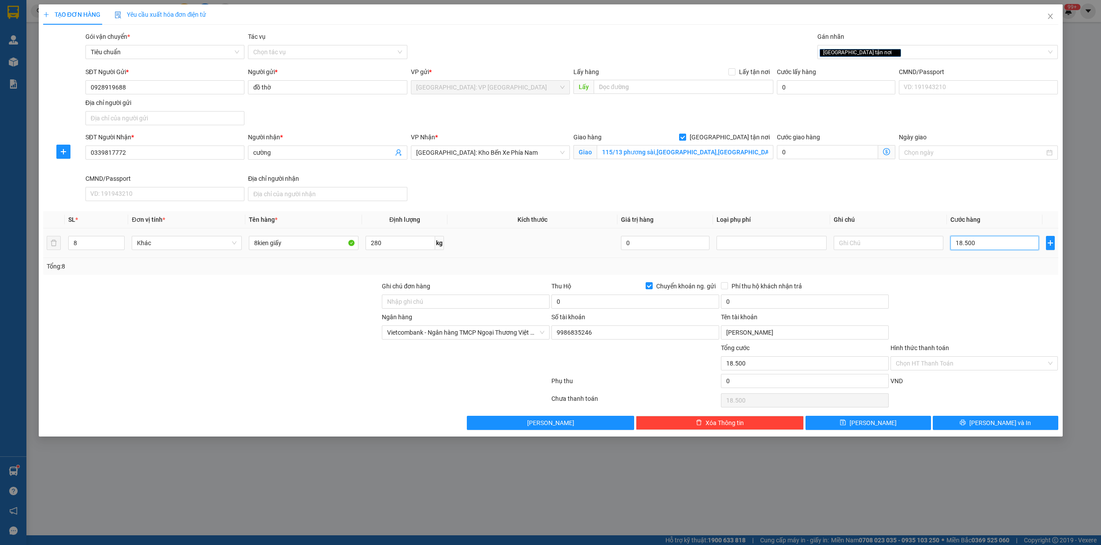
type input "185.000"
type input "1.850.000"
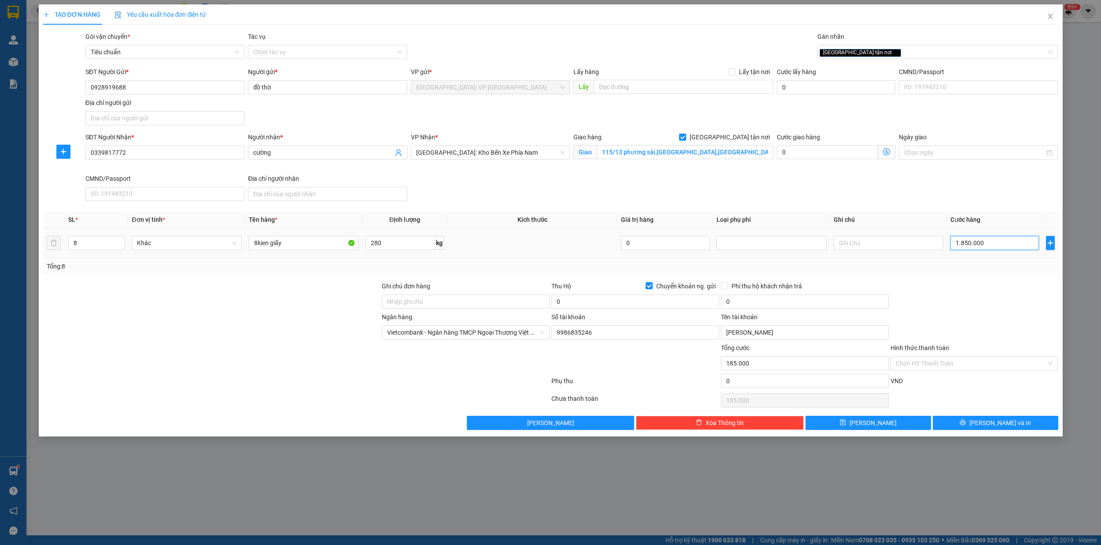
type input "1.850.000"
click at [621, 304] on input "0" at bounding box center [636, 301] width 168 height 14
type input "232.490.000"
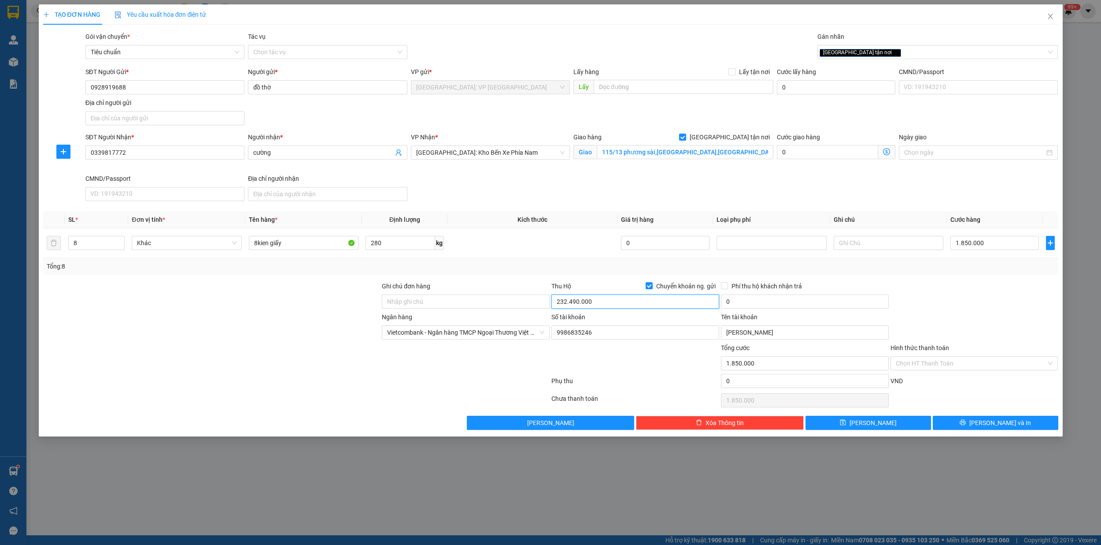
click at [667, 308] on input "232.490.000" at bounding box center [636, 301] width 168 height 14
click at [765, 302] on input "0" at bounding box center [805, 301] width 168 height 14
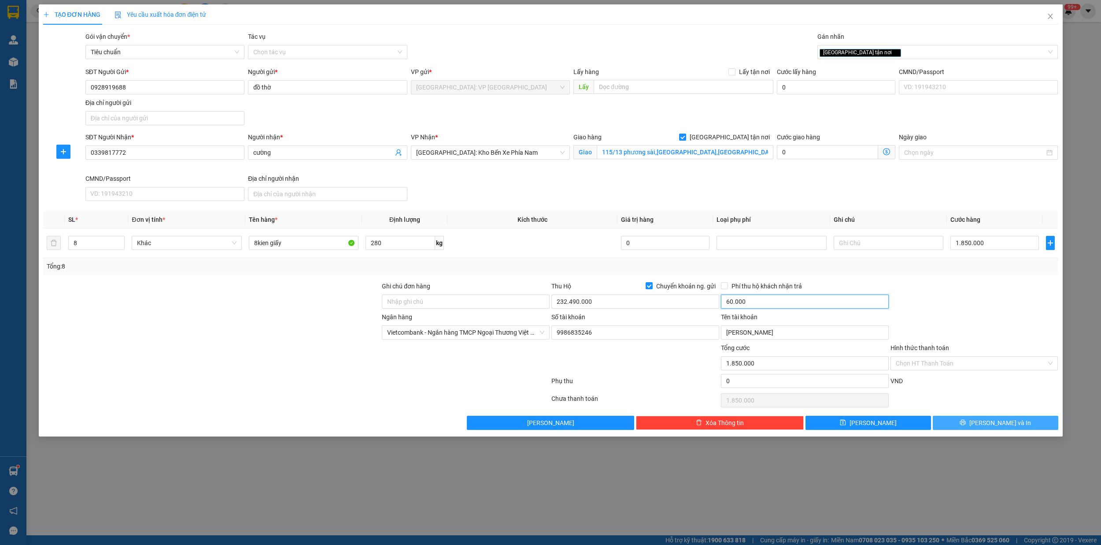
type input "60.000"
click at [1004, 426] on span "[PERSON_NAME] và In" at bounding box center [1001, 423] width 62 height 10
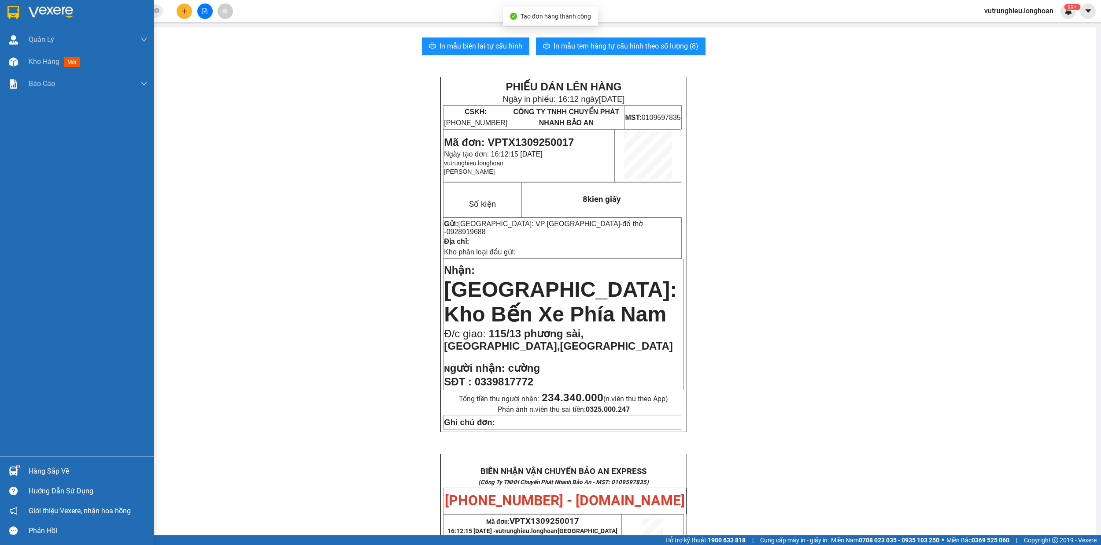
click at [11, 6] on img at bounding box center [12, 12] width 11 height 13
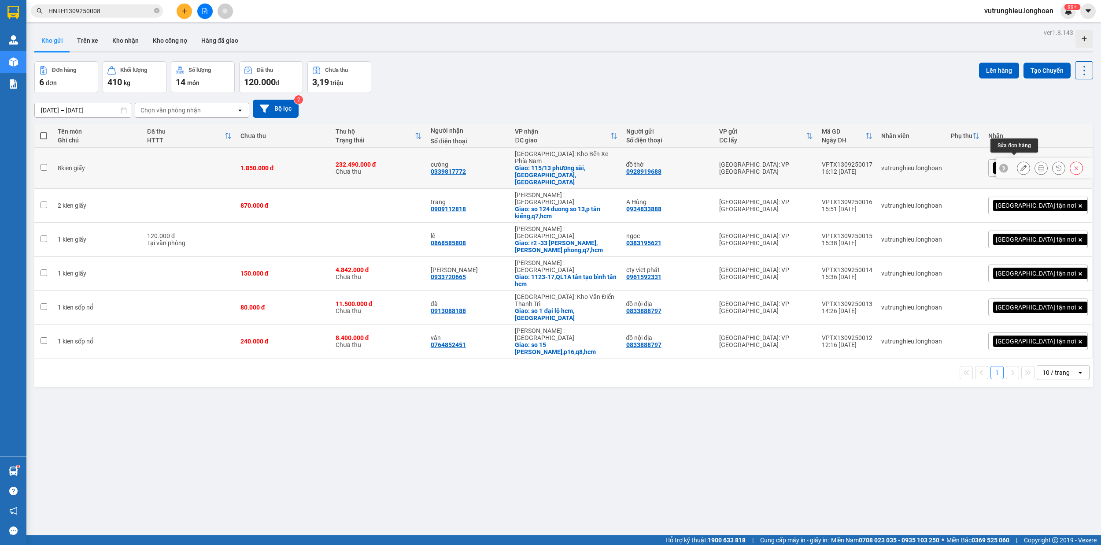
click at [1021, 165] on icon at bounding box center [1024, 168] width 6 height 6
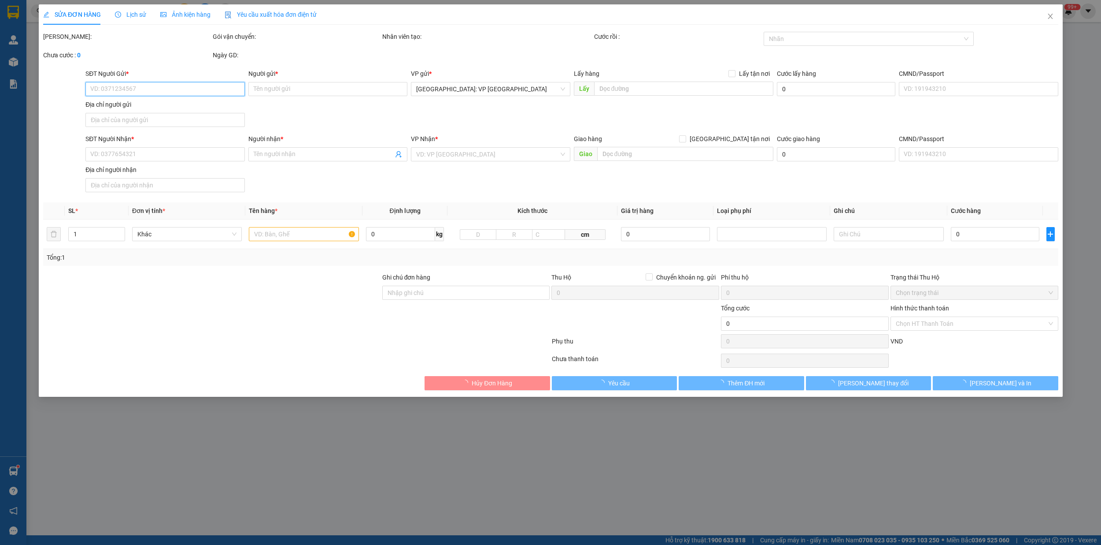
type input "0928919688"
type input "đồ thờ"
type input "0339817772"
type input "cường"
checkbox input "true"
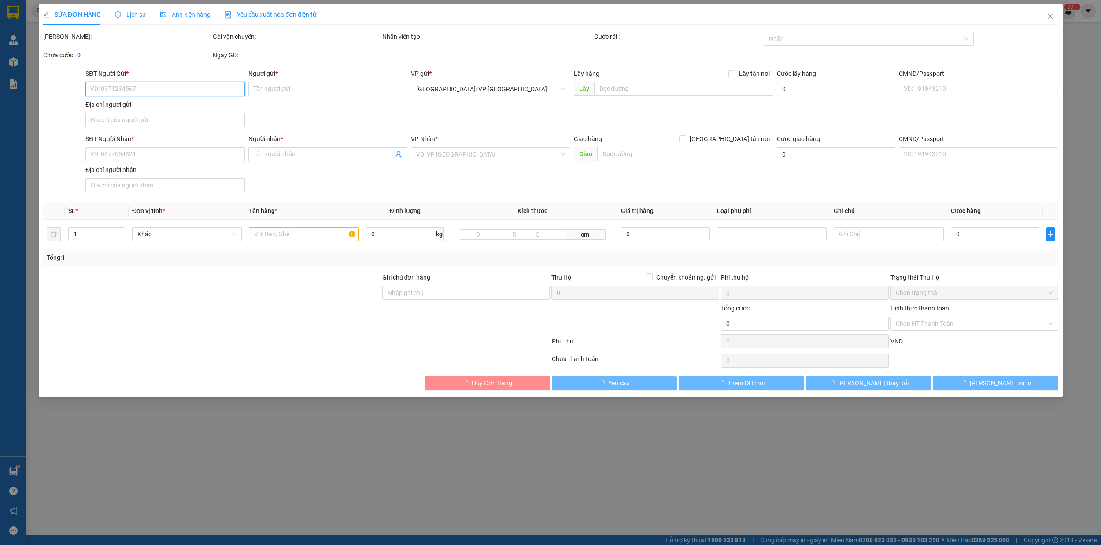
type input "115/13 phương sài,[GEOGRAPHIC_DATA],[GEOGRAPHIC_DATA]"
type input "1.850.000"
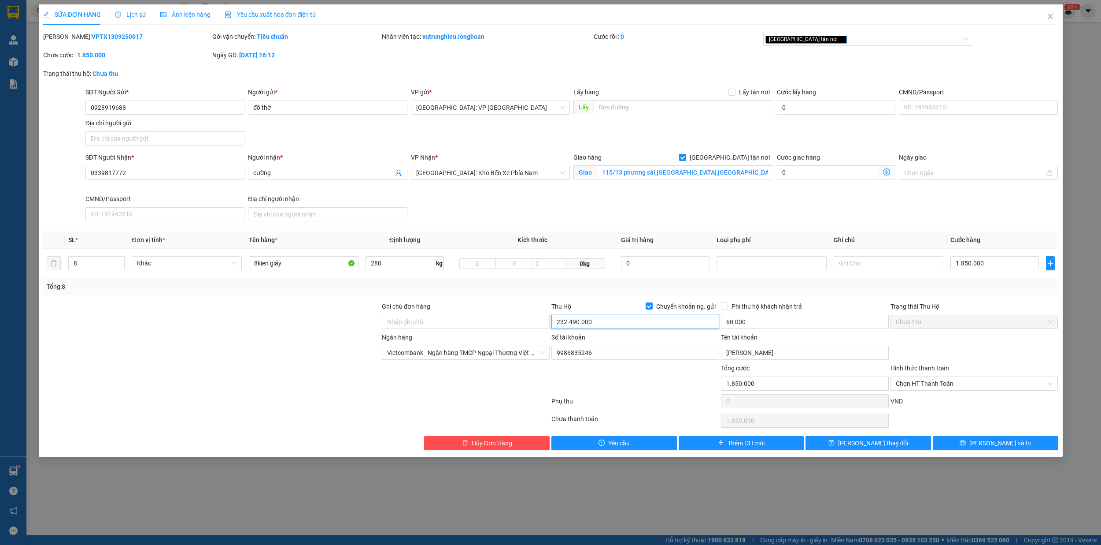
click at [601, 324] on input "232.490.000" at bounding box center [636, 322] width 168 height 14
click at [598, 324] on input "232.490.000" at bounding box center [636, 322] width 168 height 14
type input "23.249.000"
click at [880, 441] on span "[PERSON_NAME] thay đổi" at bounding box center [873, 443] width 70 height 10
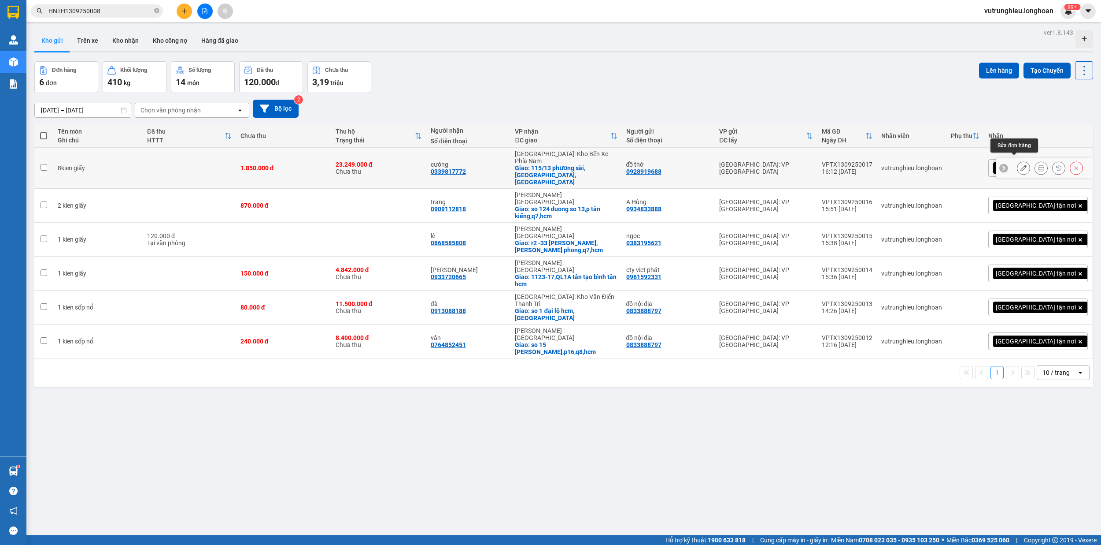
click at [1038, 165] on icon at bounding box center [1041, 168] width 6 height 6
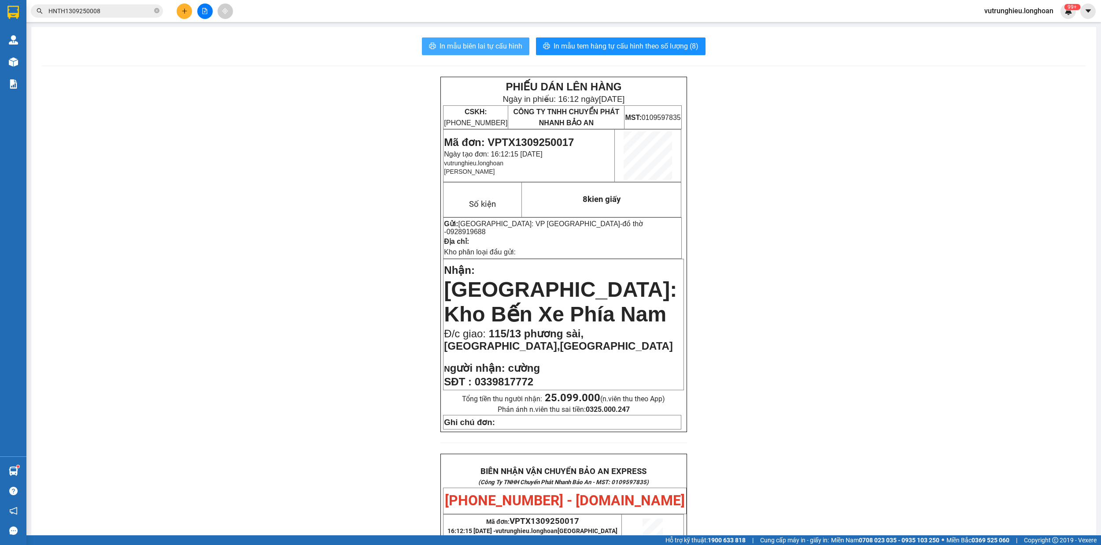
click at [482, 43] on span "In mẫu biên lai tự cấu hình" at bounding box center [481, 46] width 83 height 11
click at [633, 50] on span "In mẫu tem hàng tự cấu hình theo số lượng (8)" at bounding box center [626, 46] width 145 height 11
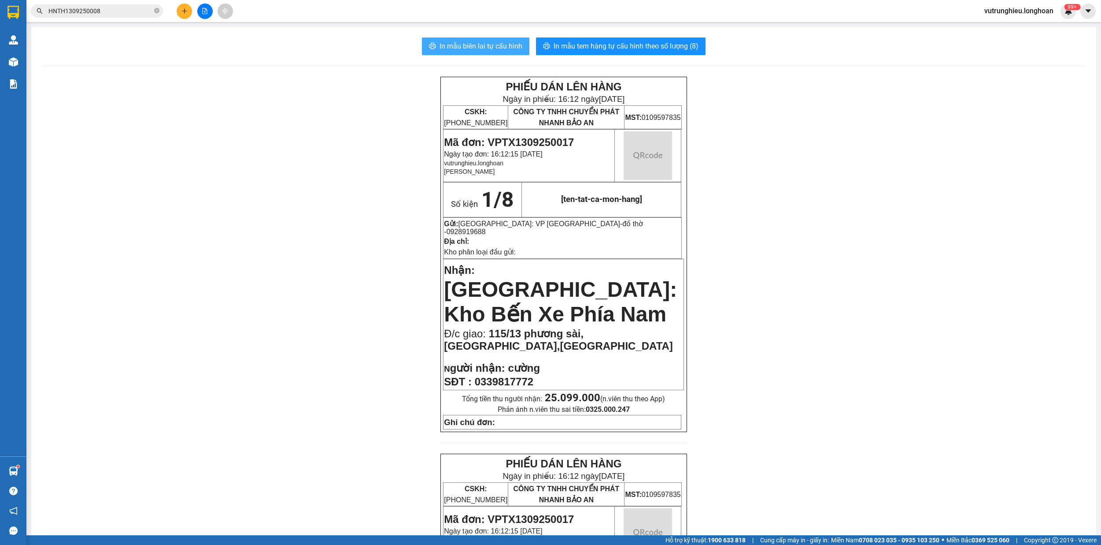
click at [633, 50] on span "In mẫu tem hàng tự cấu hình theo số lượng (8)" at bounding box center [626, 46] width 145 height 11
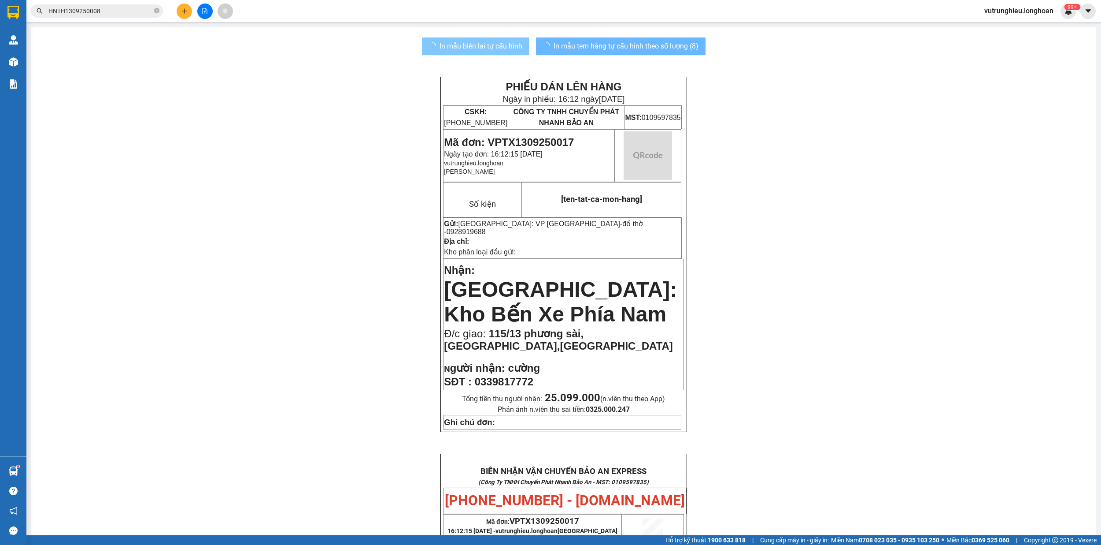
click at [7, 10] on img at bounding box center [12, 12] width 11 height 13
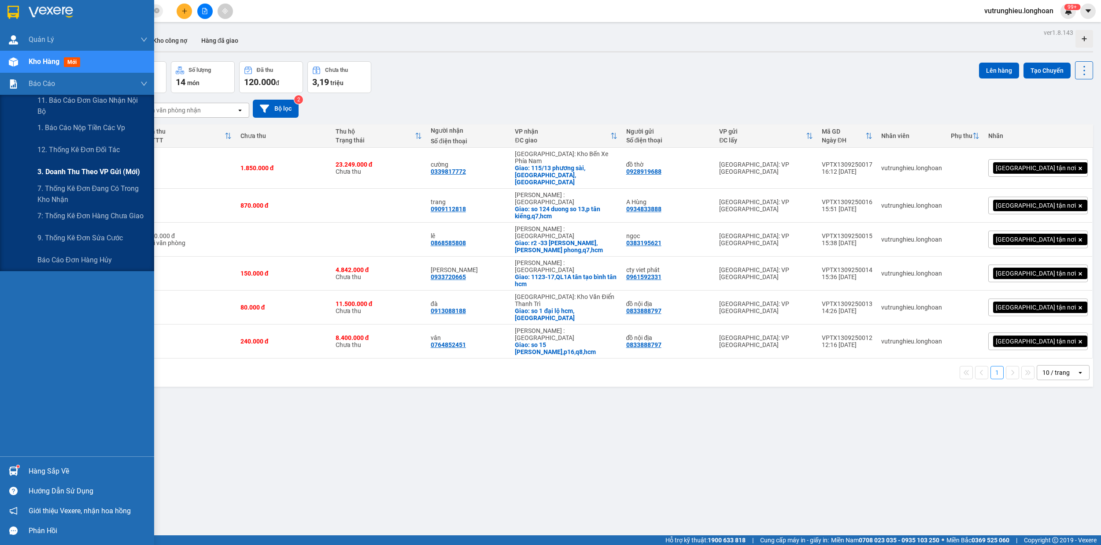
click at [75, 168] on span "3. Doanh Thu theo VP Gửi (mới)" at bounding box center [88, 171] width 103 height 11
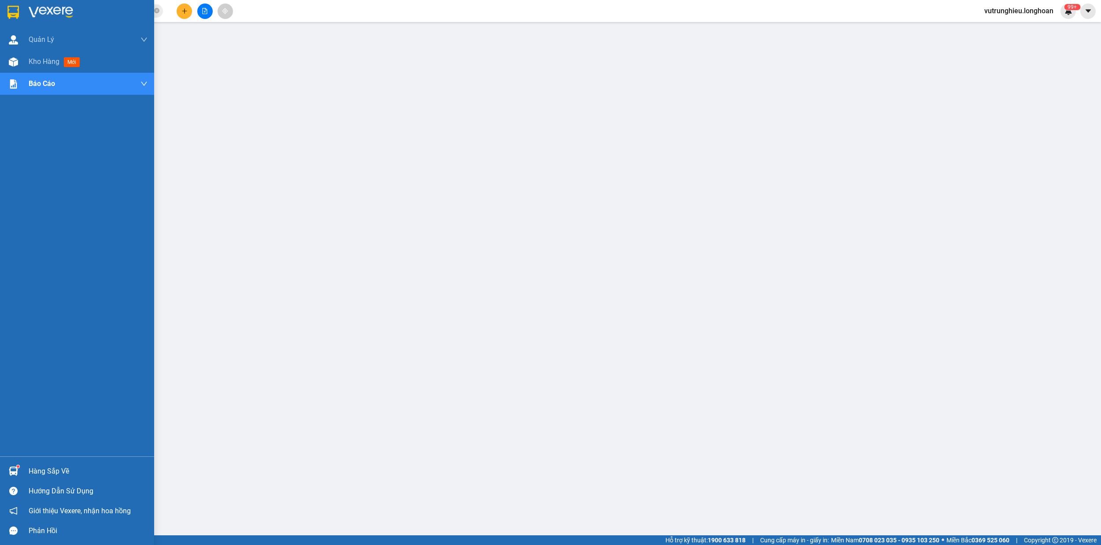
click at [16, 9] on img at bounding box center [12, 12] width 11 height 13
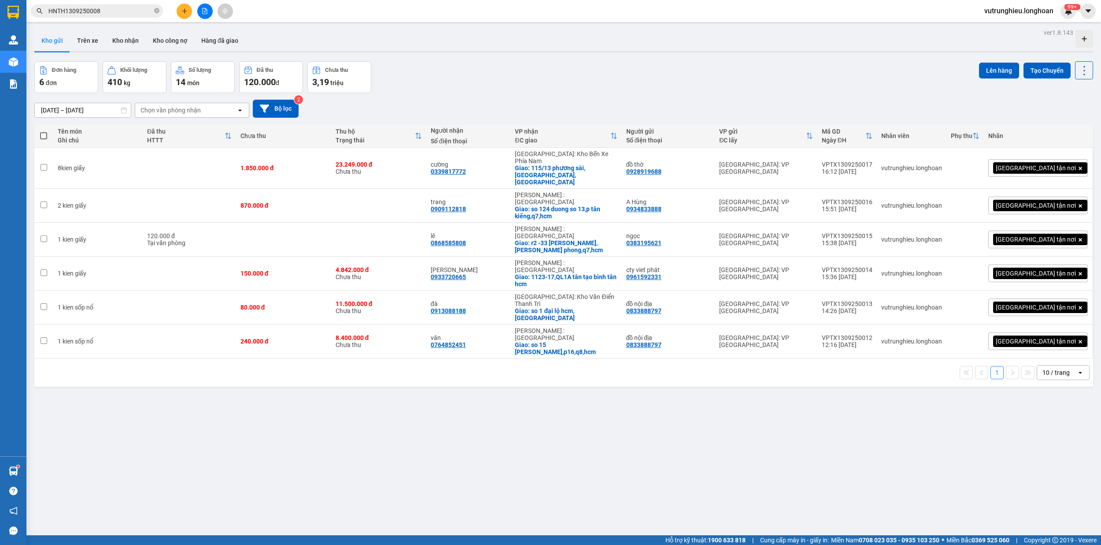
click at [119, 15] on input "HNTH1309250008" at bounding box center [100, 11] width 104 height 10
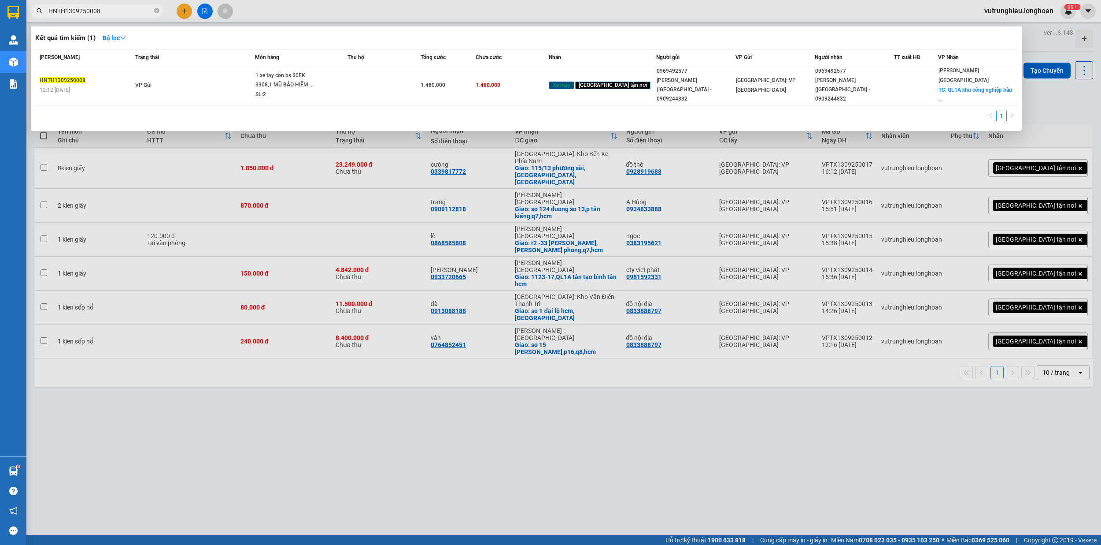
click at [119, 15] on input "HNTH1309250008" at bounding box center [100, 11] width 104 height 10
type input "6"
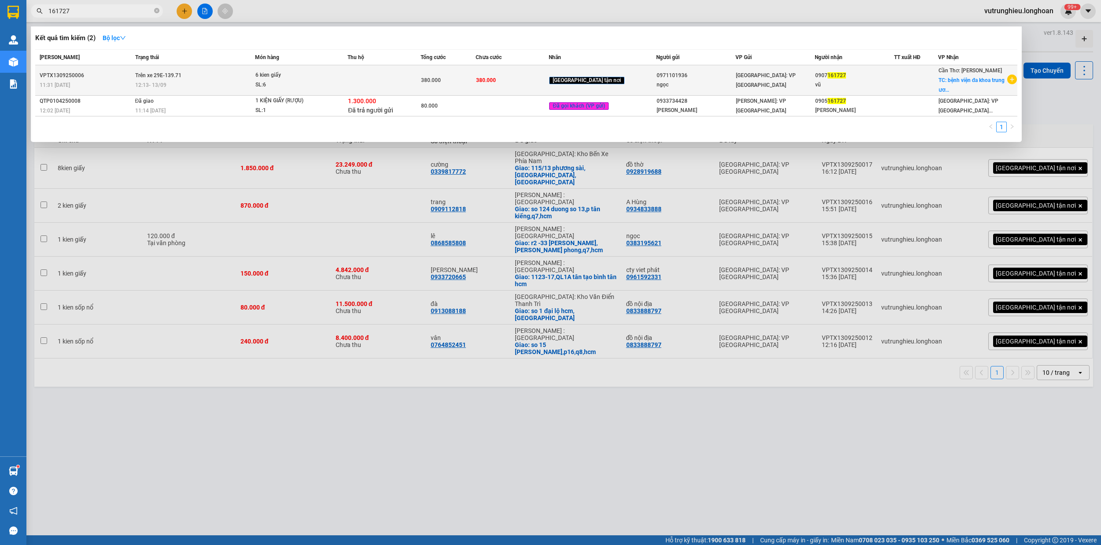
type input "161727"
click at [361, 85] on td at bounding box center [384, 80] width 73 height 30
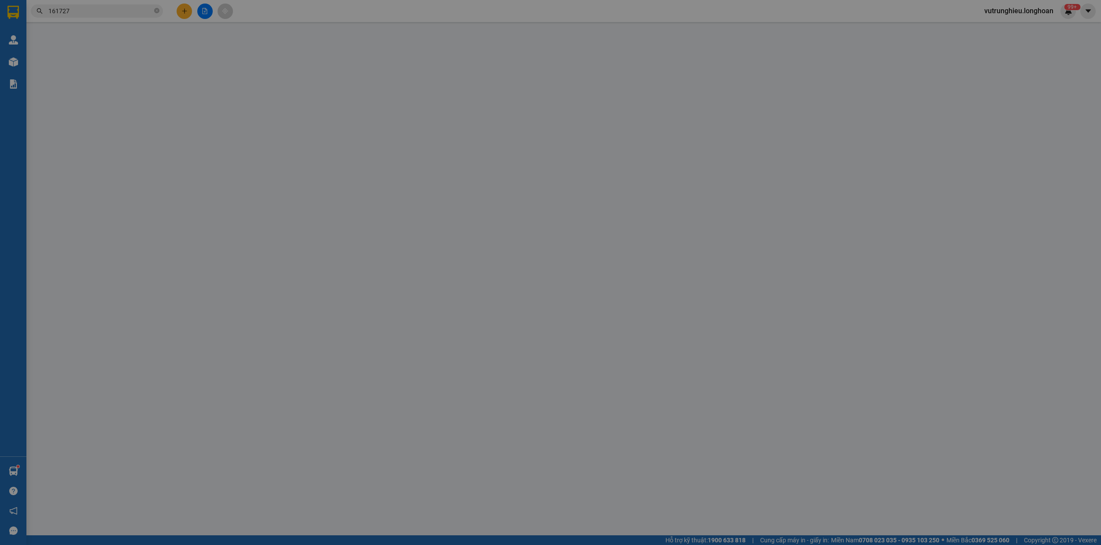
type input "0971101936"
type input "ngọc"
type input "0907161727"
type input "vũ"
checkbox input "true"
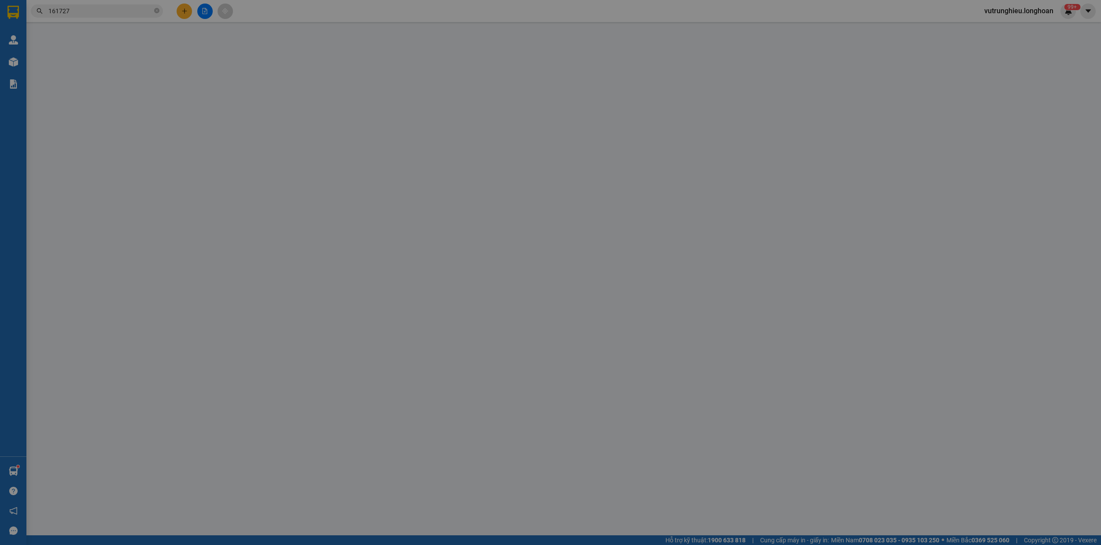
type input "bệnh viện đa khoa trung ương [GEOGRAPHIC_DATA],315 [PERSON_NAME],[PERSON_NAME] …"
type input "380.000"
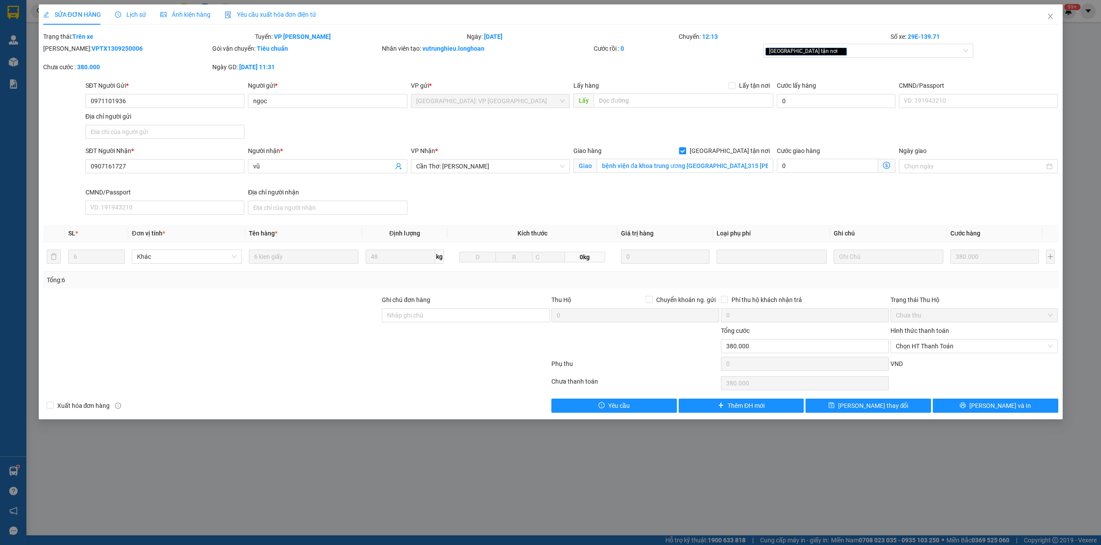
click at [96, 48] on b "VPTX1309250006" at bounding box center [117, 48] width 51 height 7
copy b "VPTX1309250006"
click at [953, 348] on span "Chọn HT Thanh Toán" at bounding box center [974, 345] width 157 height 13
click at [934, 362] on div "Tại văn phòng" at bounding box center [974, 365] width 157 height 10
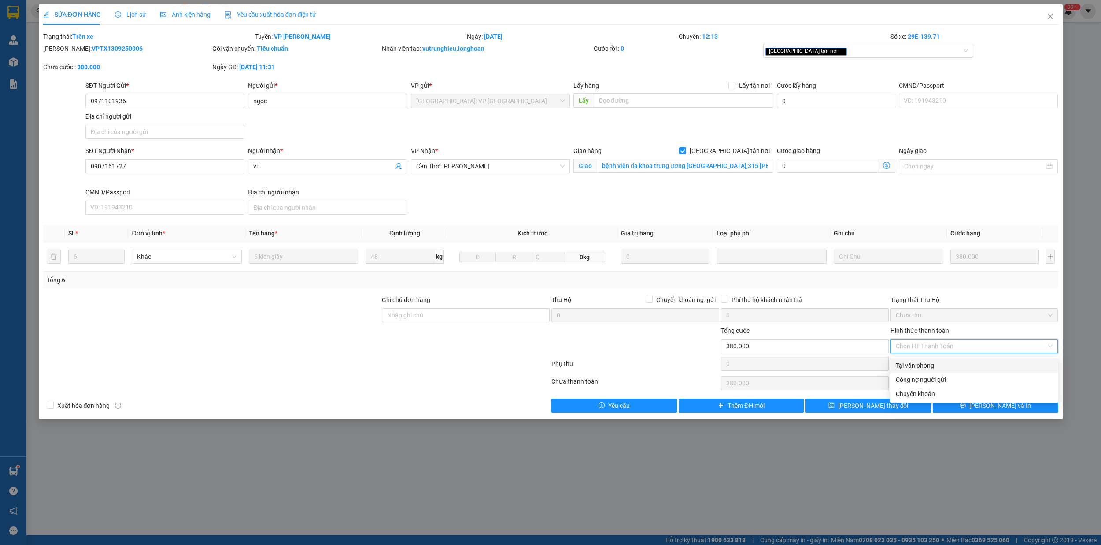
type input "0"
click at [878, 406] on span "[PERSON_NAME] thay đổi" at bounding box center [873, 405] width 70 height 10
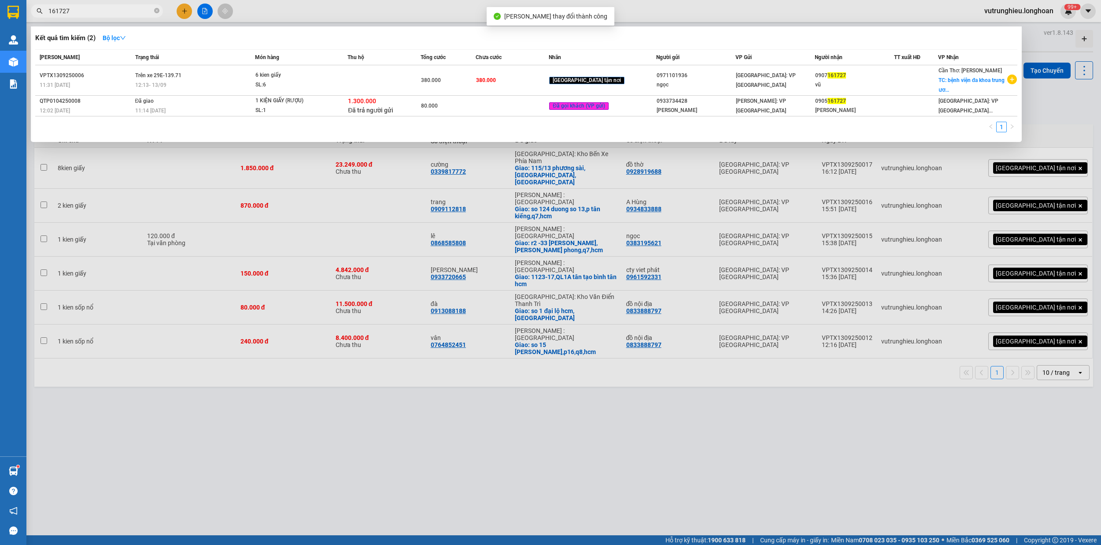
click at [93, 9] on input "161727" at bounding box center [100, 11] width 104 height 10
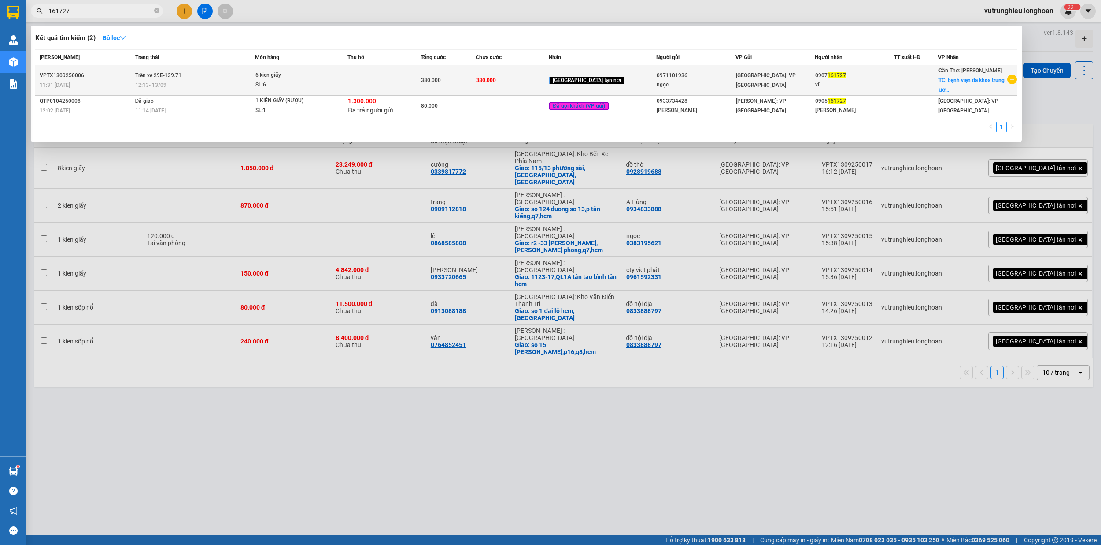
click at [335, 81] on span "6 kien giấy SL: 6" at bounding box center [302, 79] width 92 height 19
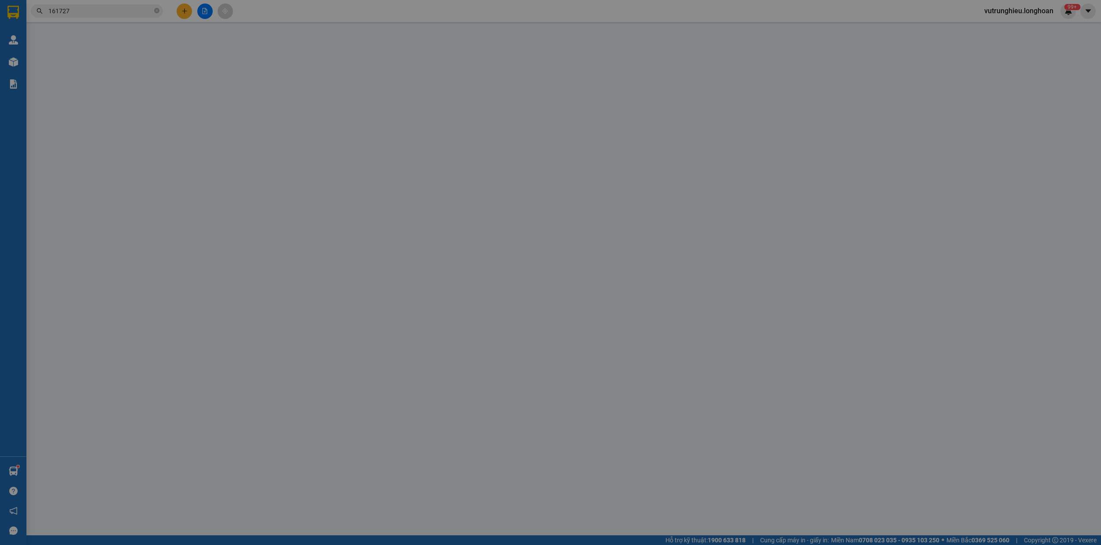
type input "0971101936"
type input "ngọc"
type input "0907161727"
type input "vũ"
checkbox input "true"
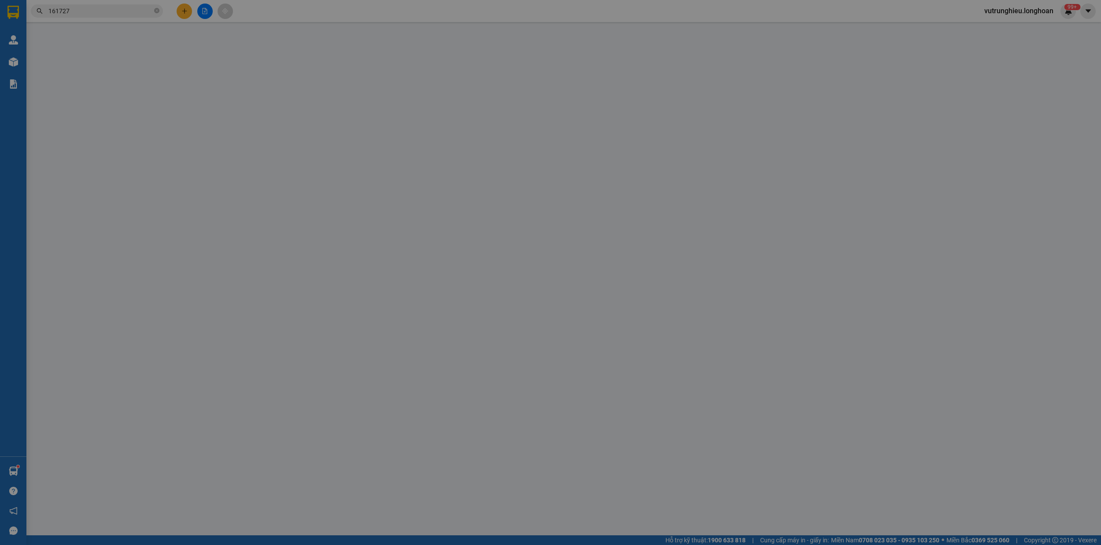
type input "bệnh viện đa khoa trung ương [GEOGRAPHIC_DATA],315 [PERSON_NAME],[PERSON_NAME] …"
type input "380.000"
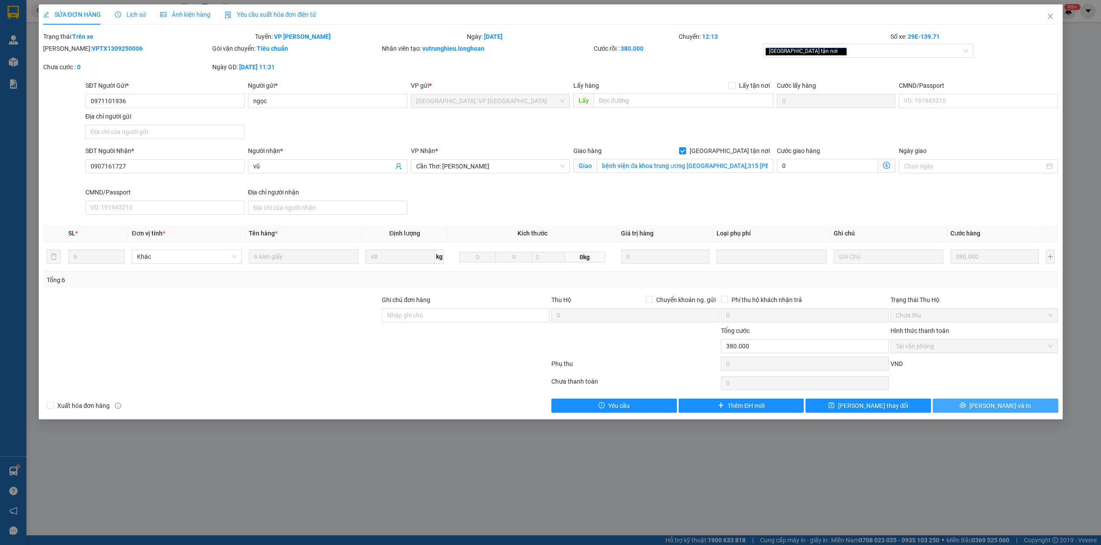
click at [989, 408] on span "[PERSON_NAME] và In" at bounding box center [1001, 405] width 62 height 10
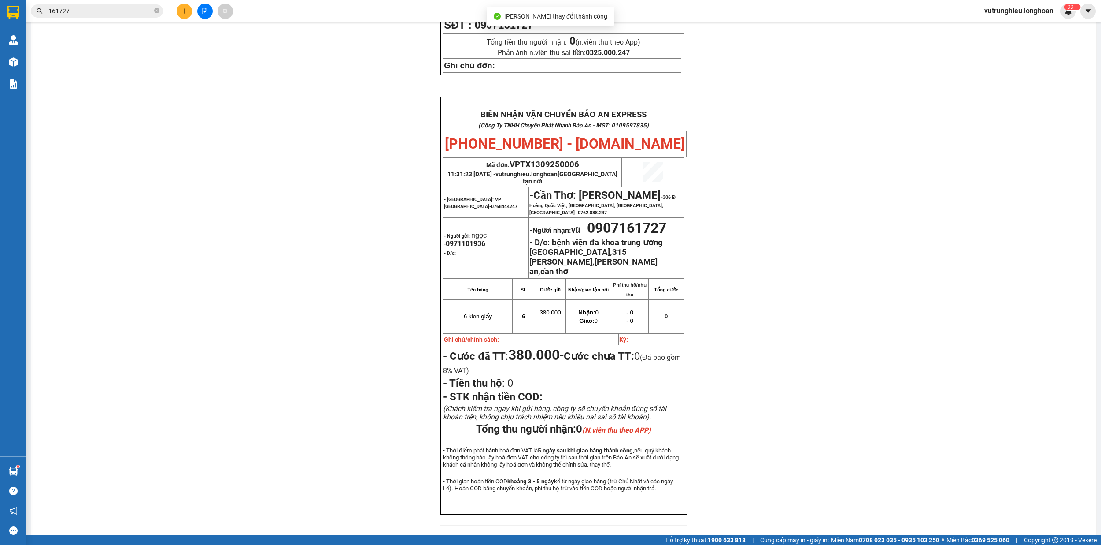
scroll to position [364, 0]
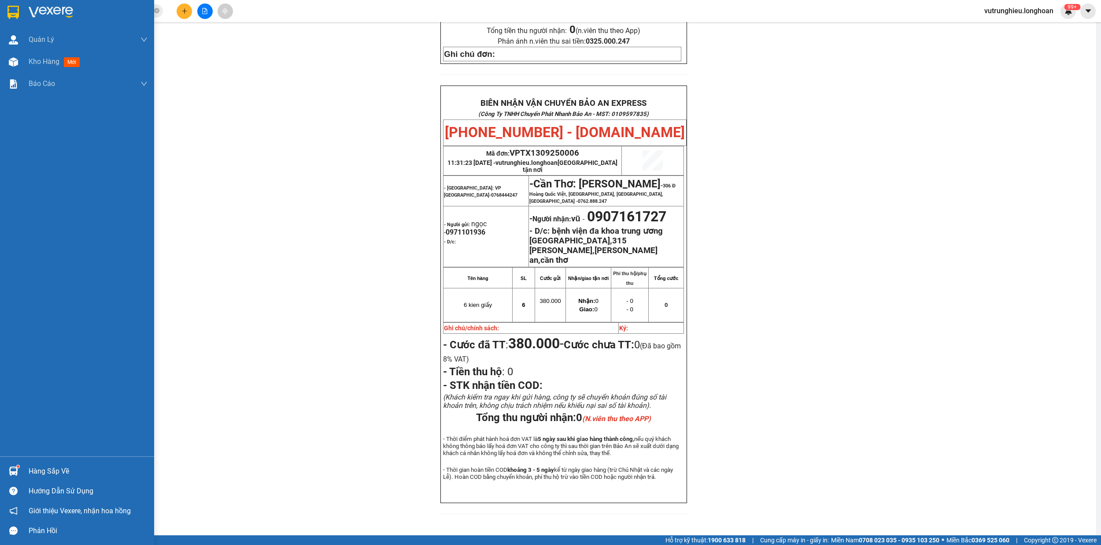
click at [11, 9] on img at bounding box center [12, 12] width 11 height 13
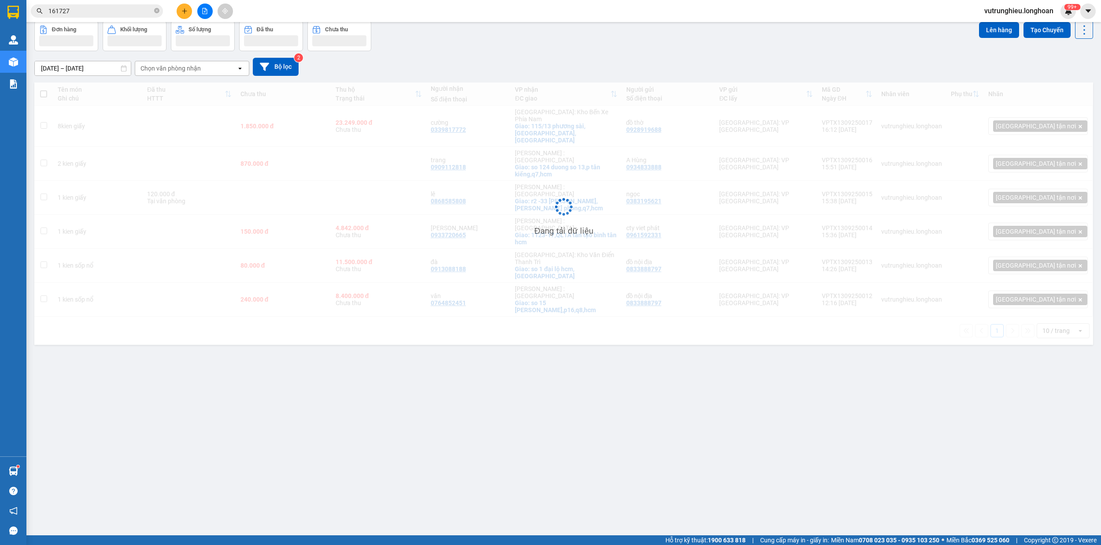
scroll to position [41, 0]
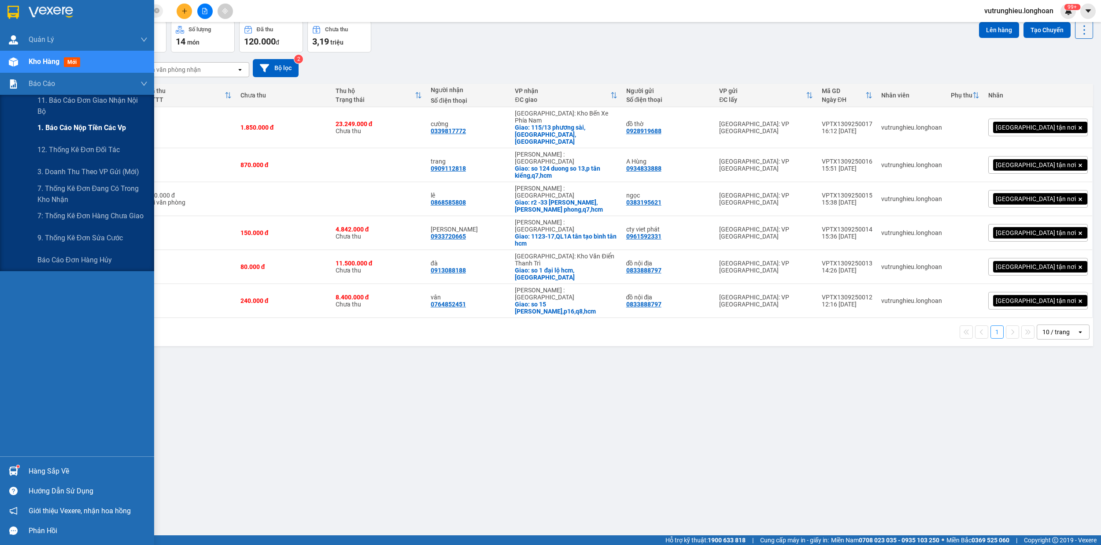
click at [70, 129] on span "1. Báo cáo nộp tiền các vp" at bounding box center [81, 127] width 89 height 11
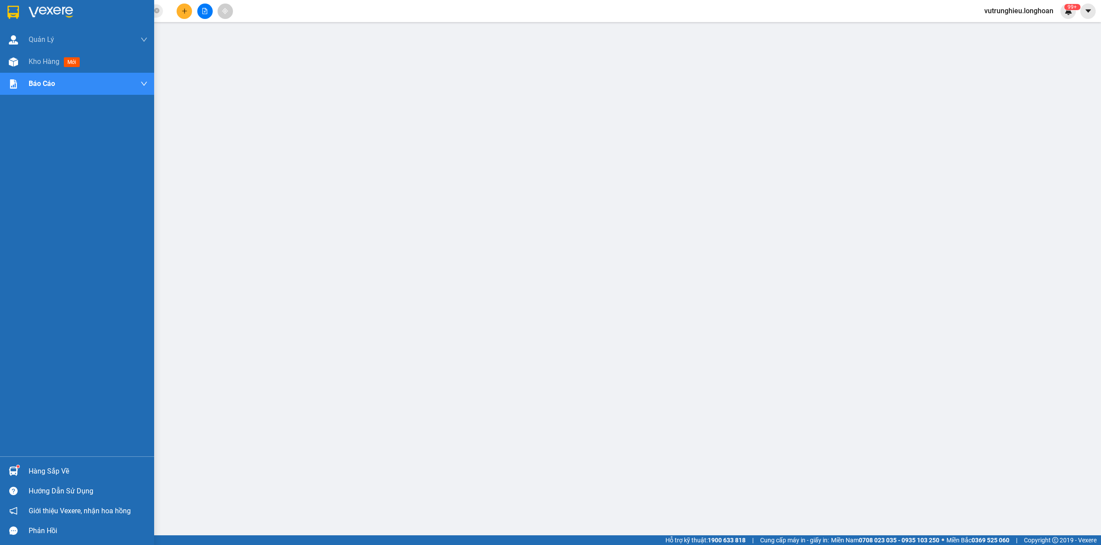
click at [14, 6] on img at bounding box center [12, 12] width 11 height 13
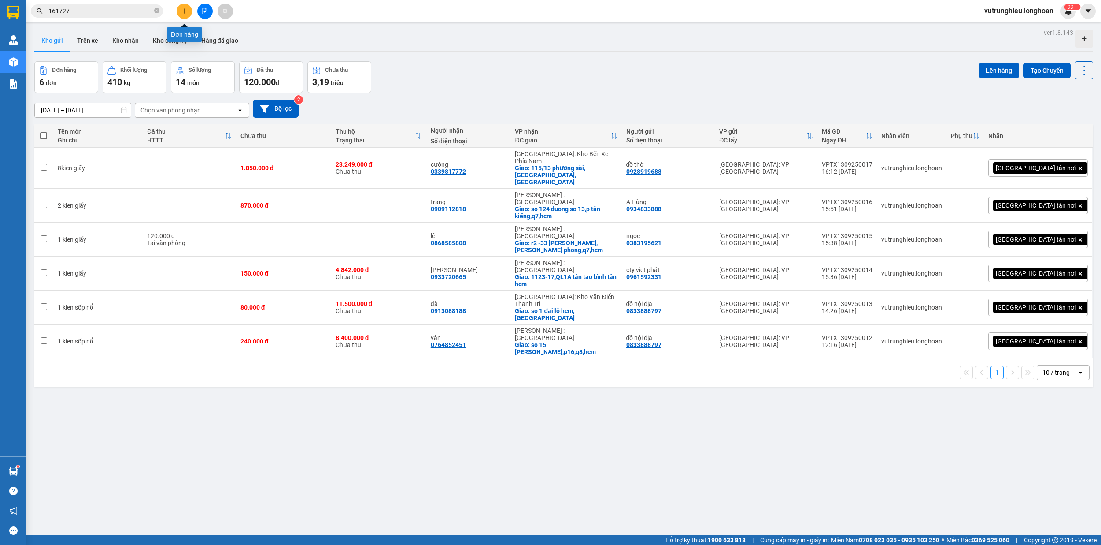
click at [185, 4] on button at bounding box center [184, 11] width 15 height 15
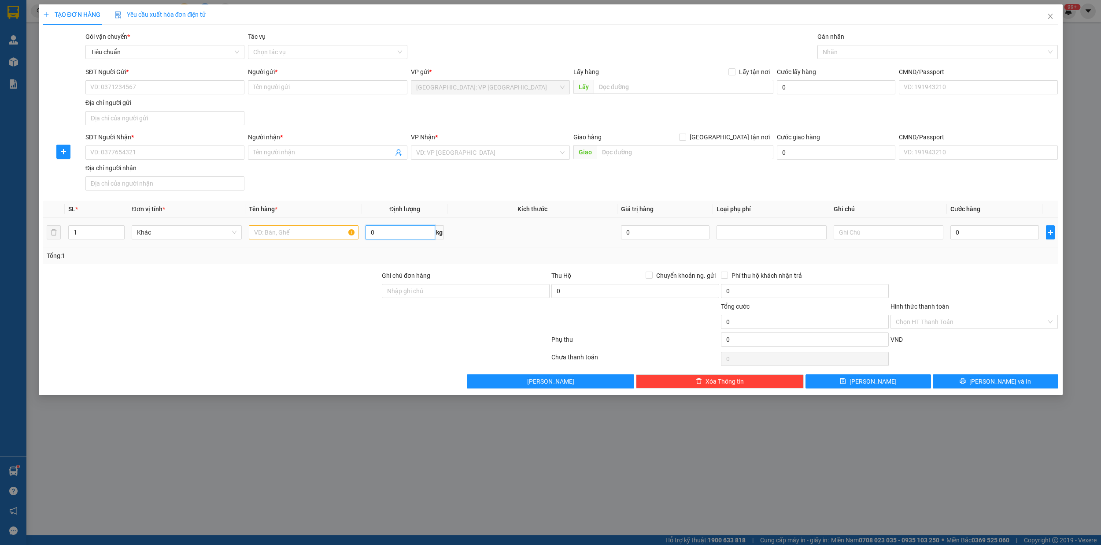
click at [384, 232] on input "0" at bounding box center [400, 232] width 69 height 14
type input "73"
click at [117, 230] on span "up" at bounding box center [119, 229] width 5 height 5
type input "3"
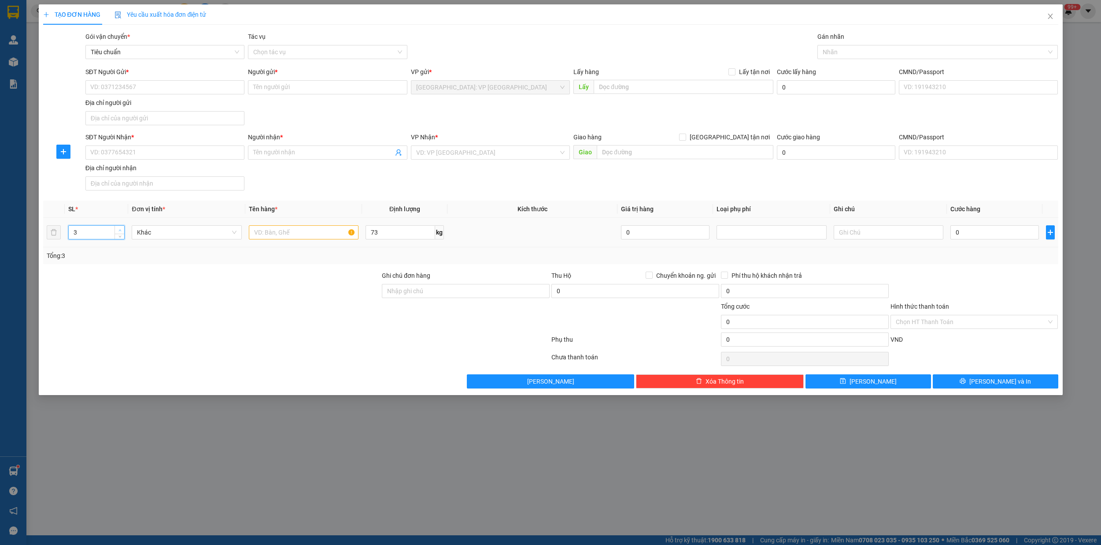
click at [122, 228] on span "Increase Value" at bounding box center [120, 230] width 10 height 8
click at [263, 233] on input "text" at bounding box center [304, 232] width 110 height 14
type input "3 kien giấy"
click at [142, 87] on input "SĐT Người Gửi *" at bounding box center [164, 87] width 159 height 14
type input "0338966636"
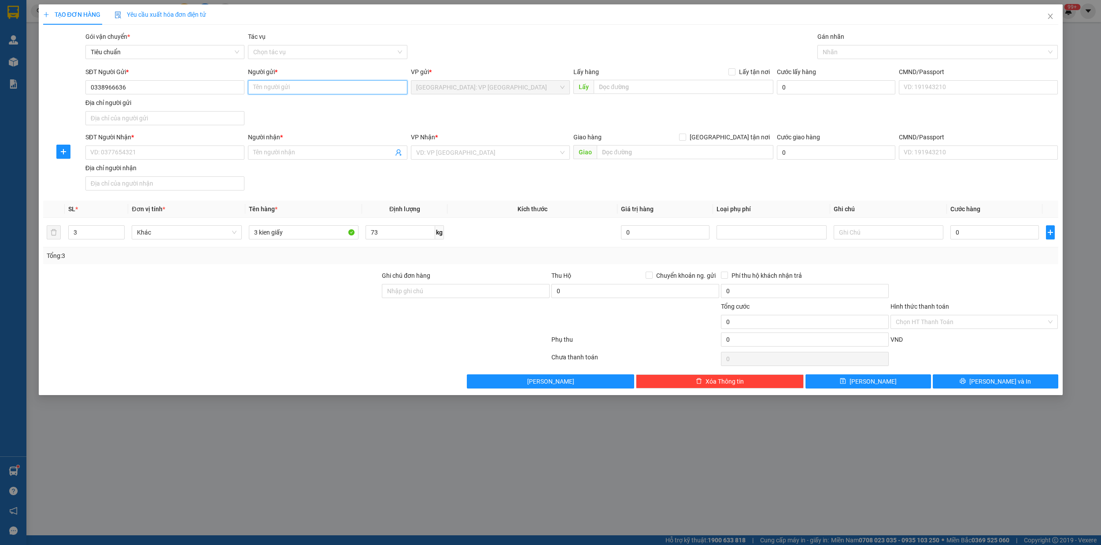
click at [269, 91] on input "Người gửi *" at bounding box center [327, 87] width 159 height 14
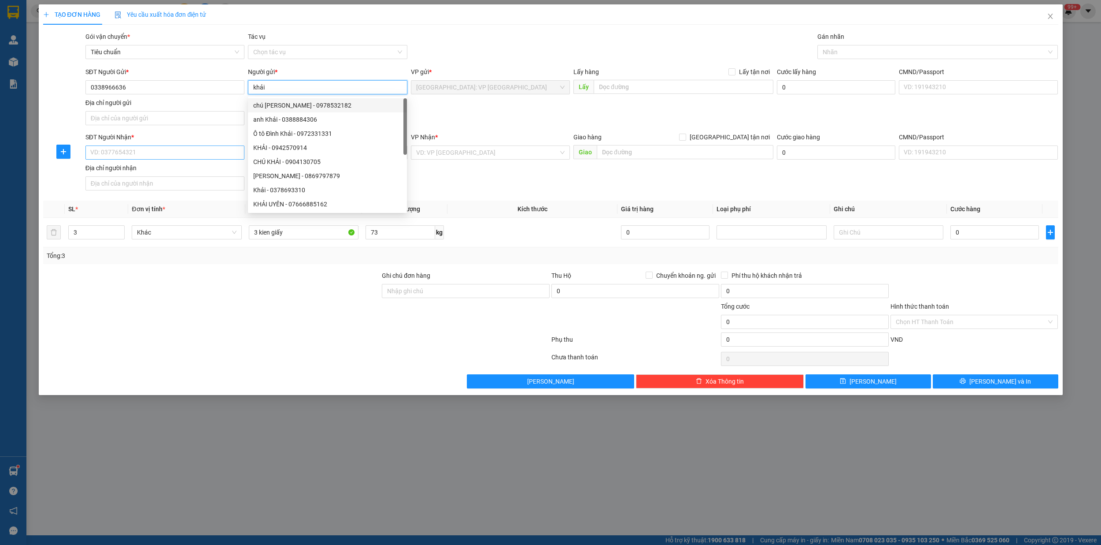
type input "khải"
click at [157, 149] on input "SĐT Người Nhận *" at bounding box center [164, 152] width 159 height 14
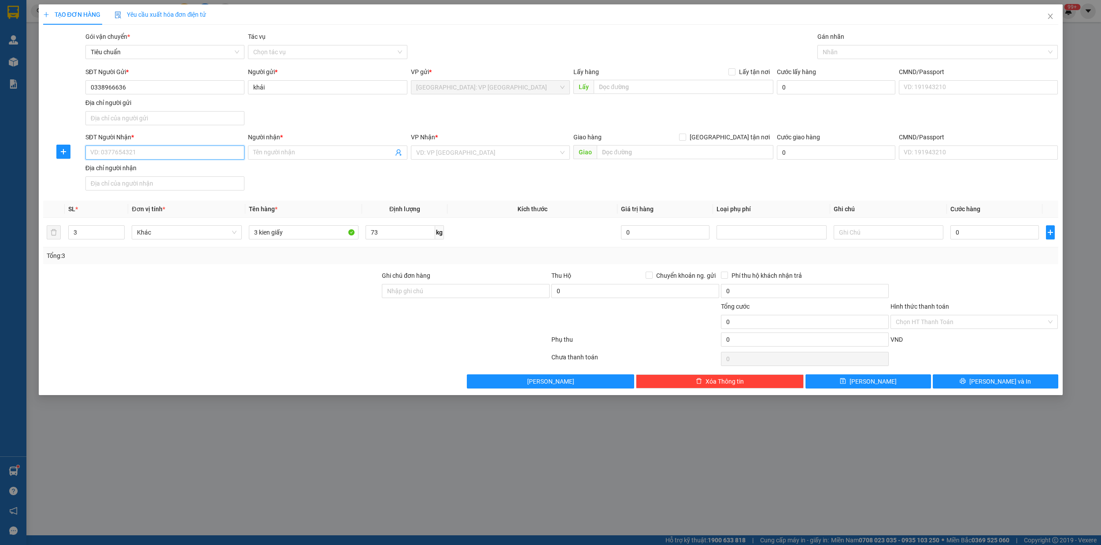
click at [140, 153] on input "SĐT Người Nhận *" at bounding box center [164, 152] width 159 height 14
click at [147, 157] on input "SĐT Người Nhận *" at bounding box center [164, 152] width 159 height 14
type input "0935703557"
click at [160, 174] on div "0935703557 - [GEOGRAPHIC_DATA] 0865731615" at bounding box center [165, 172] width 148 height 10
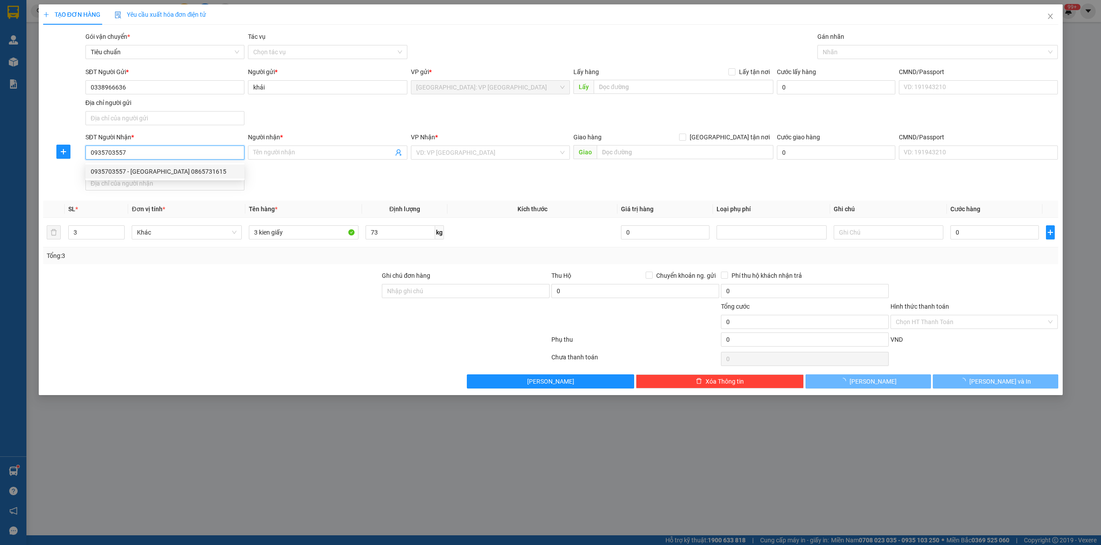
type input "[PERSON_NAME][GEOGRAPHIC_DATA] 0865731615"
checkbox input "true"
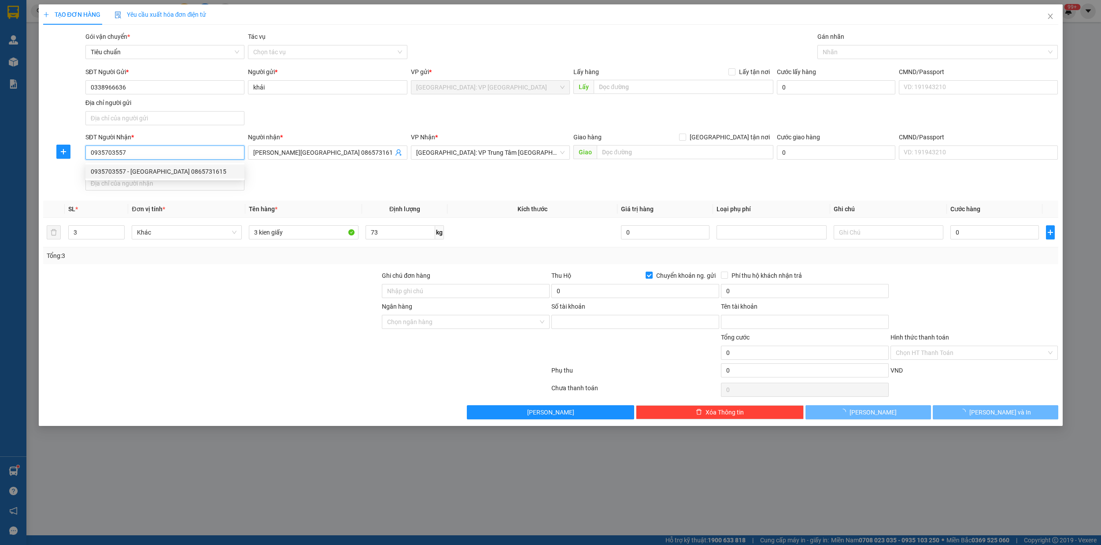
type input "19032559570011"
type input "[PERSON_NAME]"
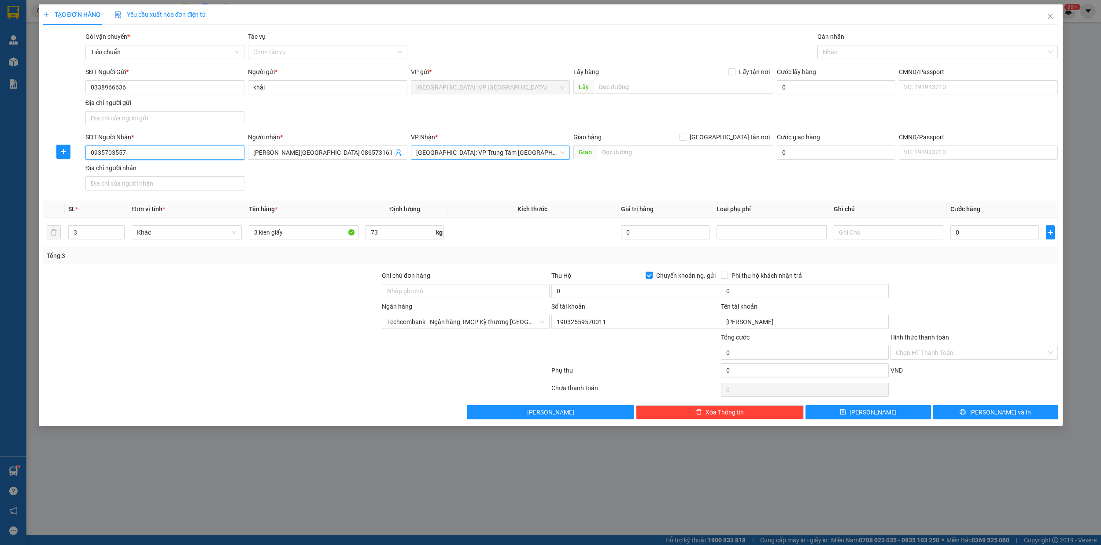
click at [529, 156] on span "[GEOGRAPHIC_DATA]: VP Trung Tâm [GEOGRAPHIC_DATA]" at bounding box center [490, 152] width 148 height 13
type input "0935703557"
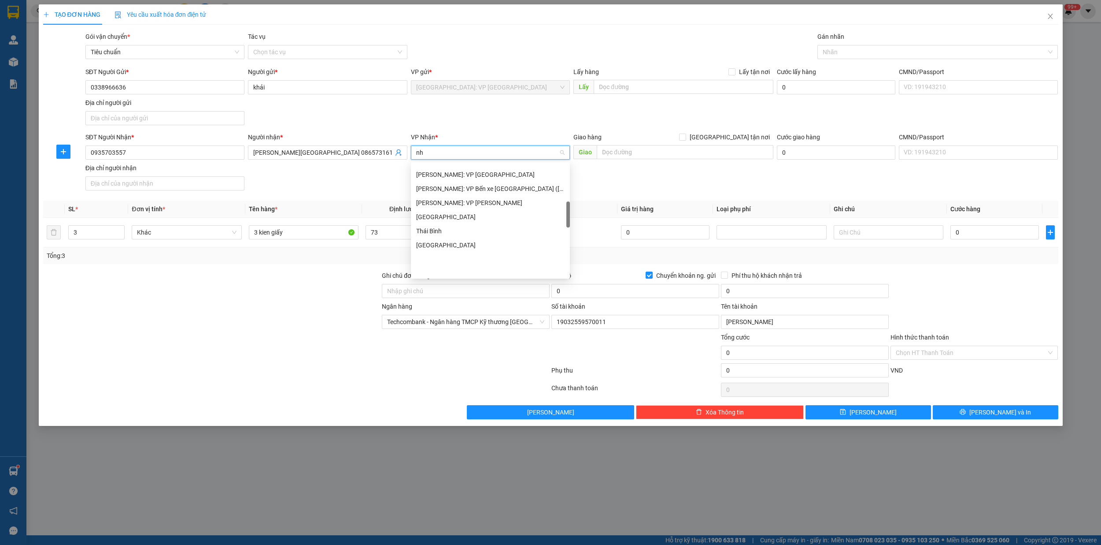
scroll to position [190, 0]
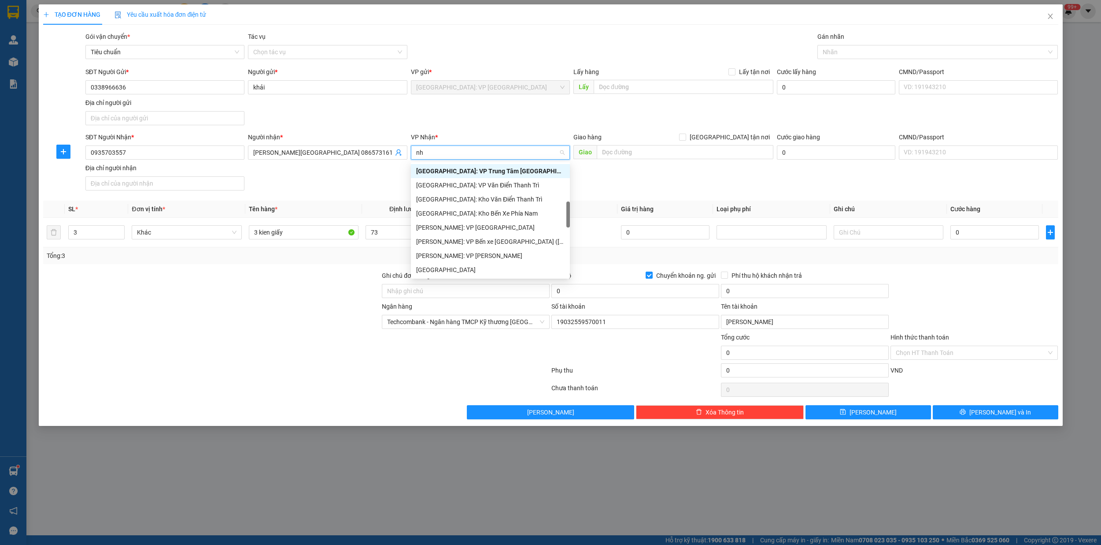
type input "nha"
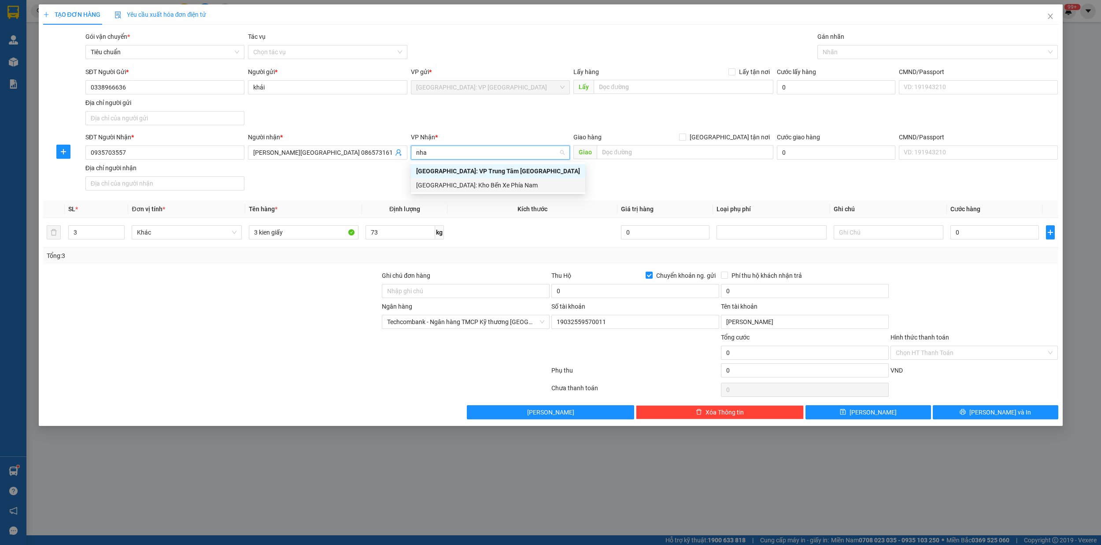
click at [503, 183] on div "[GEOGRAPHIC_DATA]: Kho Bến Xe Phía Nam" at bounding box center [498, 185] width 164 height 10
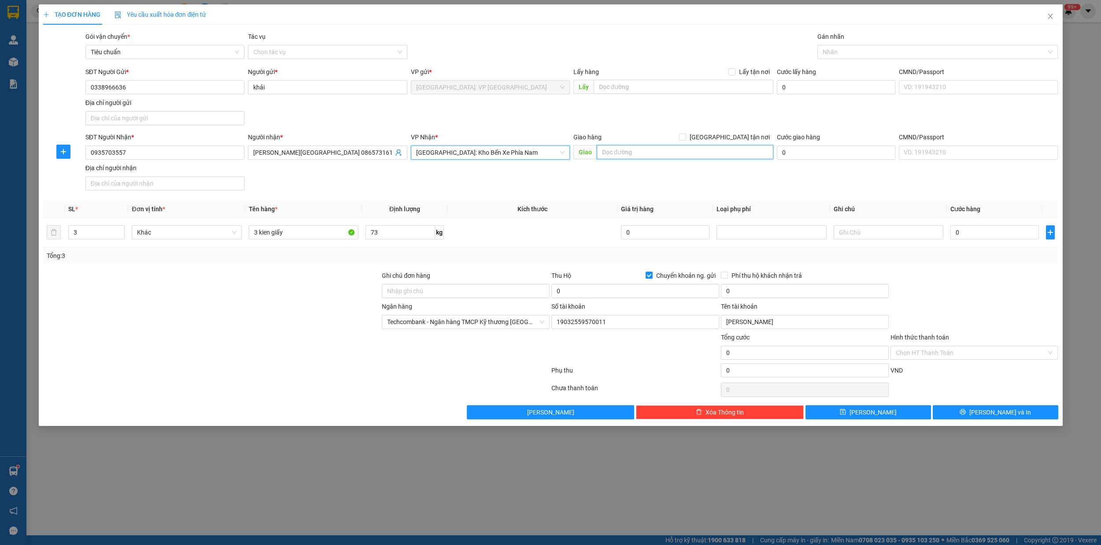
click at [630, 154] on input "text" at bounding box center [685, 152] width 177 height 14
type input "124 [PERSON_NAME],[GEOGRAPHIC_DATA],[GEOGRAPHIC_DATA]"
click at [607, 293] on input "0" at bounding box center [636, 291] width 168 height 14
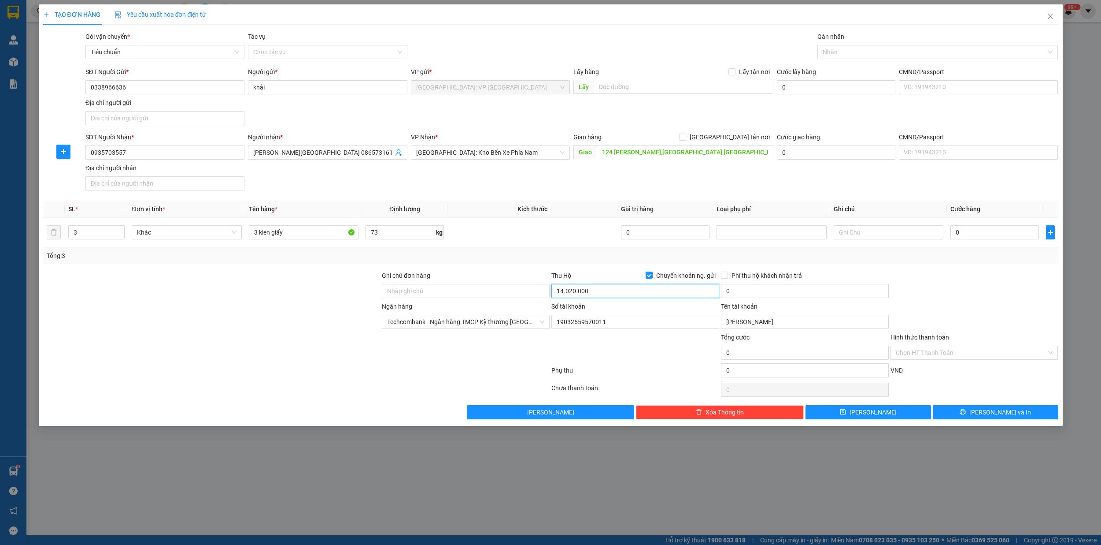
type input "14.020.000"
click at [686, 134] on input "[GEOGRAPHIC_DATA] tận nơi" at bounding box center [682, 136] width 6 height 6
checkbox input "true"
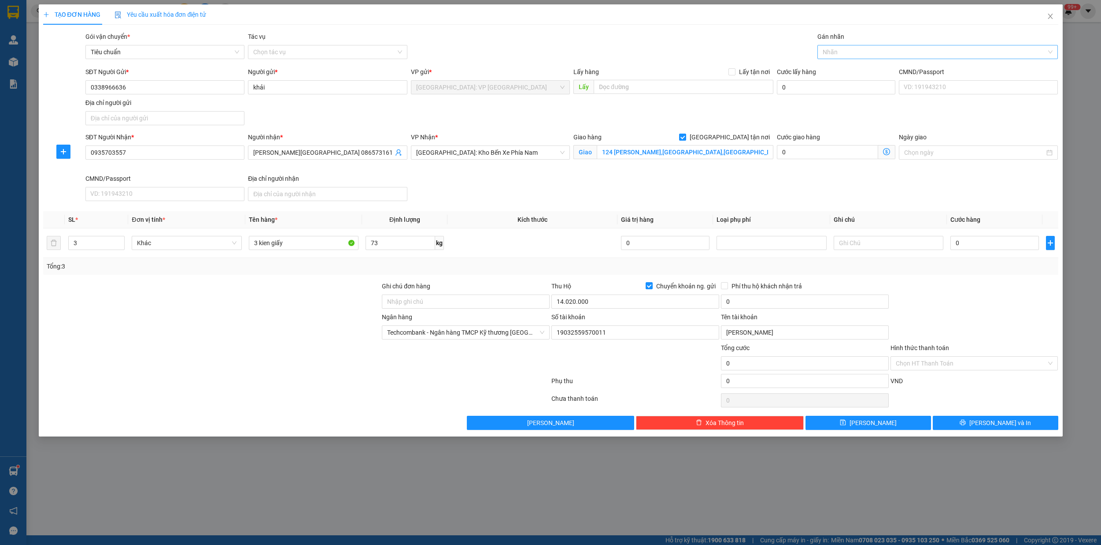
click at [856, 58] on div "Nhãn" at bounding box center [938, 52] width 241 height 14
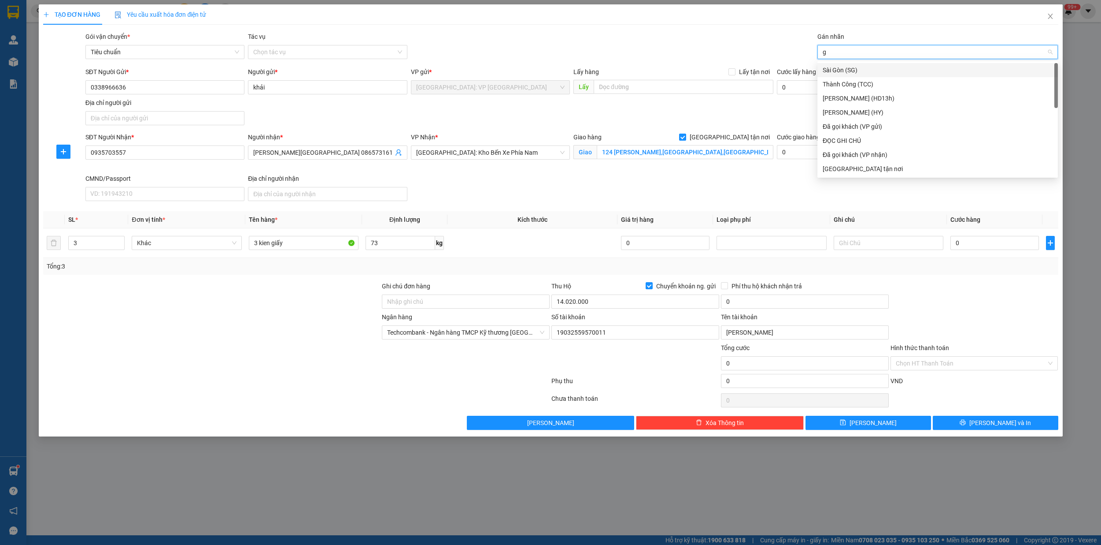
type input "gi"
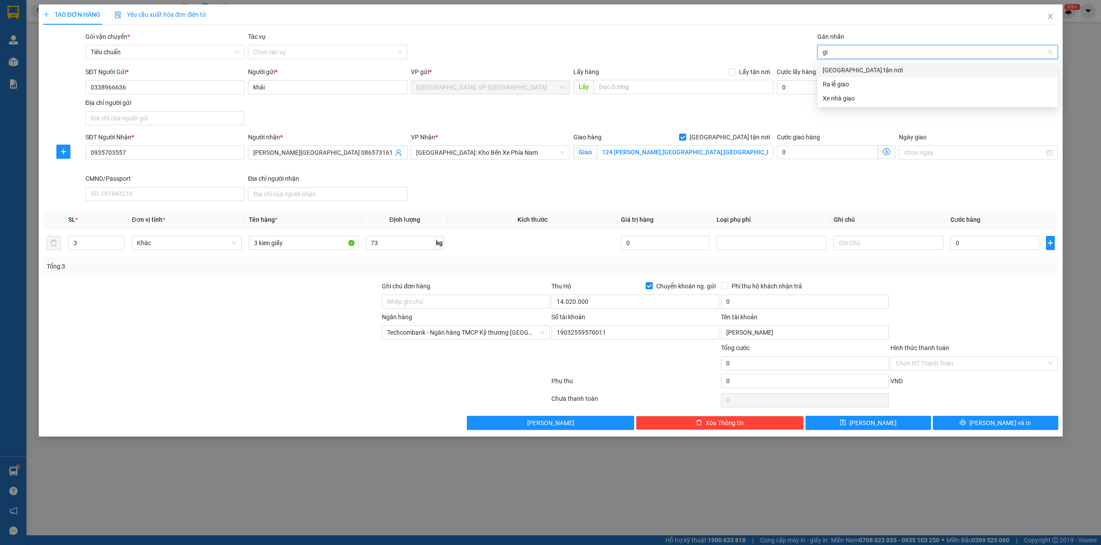
click at [851, 69] on div "[GEOGRAPHIC_DATA] tận nơi" at bounding box center [938, 70] width 230 height 10
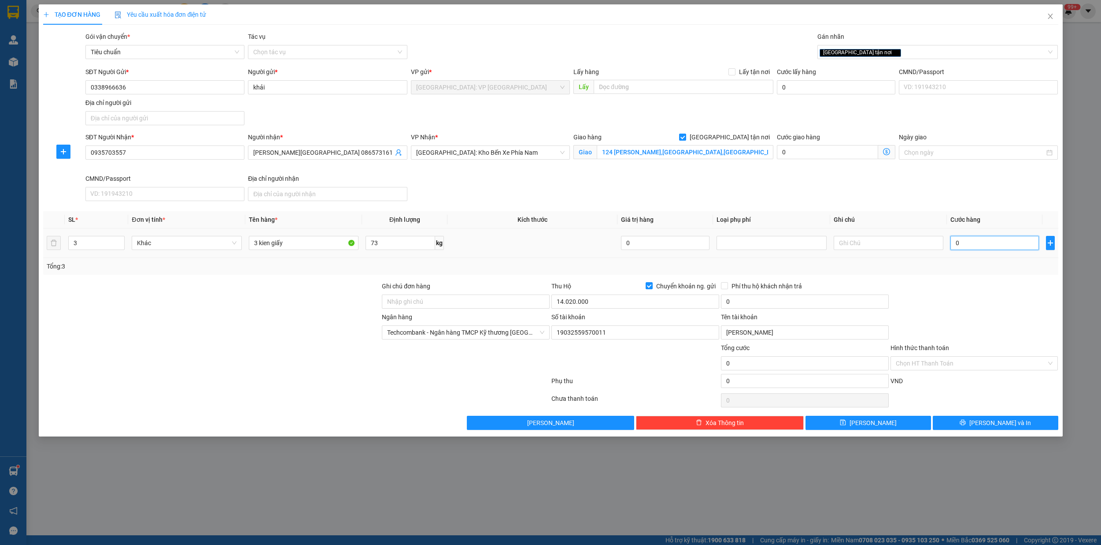
click at [980, 244] on input "0" at bounding box center [995, 243] width 89 height 14
click at [752, 300] on input "0" at bounding box center [805, 301] width 168 height 14
click at [511, 337] on span "Techcombank - Ngân hàng TMCP Kỹ thương [GEOGRAPHIC_DATA]" at bounding box center [465, 332] width 157 height 13
type input "35.000"
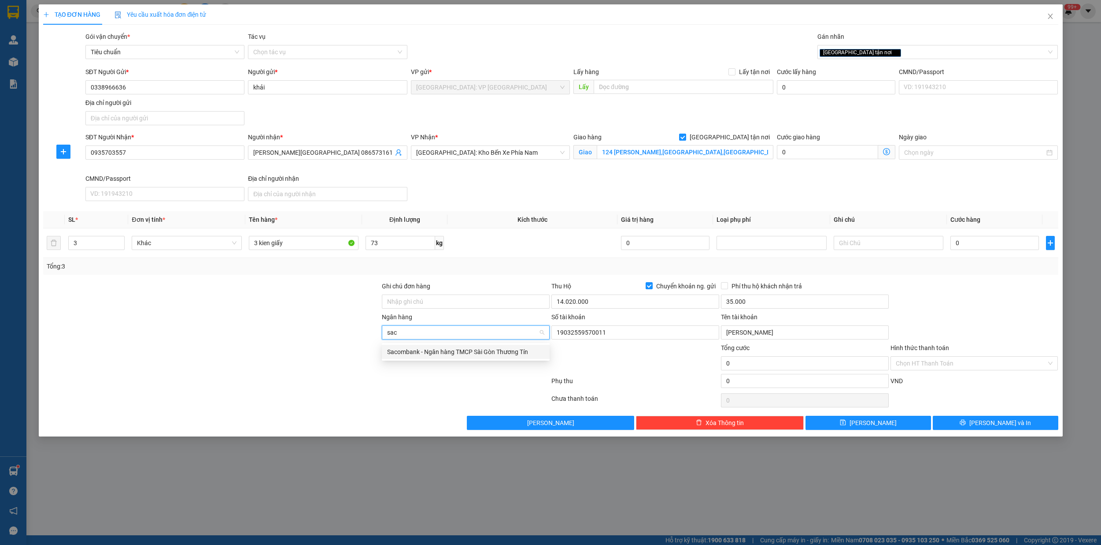
type input "saco"
drag, startPoint x: 485, startPoint y: 351, endPoint x: 497, endPoint y: 352, distance: 12.3
click at [485, 352] on div "Sacombank - Ngân hàng TMCP Sài Gòn Thương Tín" at bounding box center [465, 352] width 157 height 10
click at [623, 337] on input "19032559570011" at bounding box center [636, 332] width 168 height 14
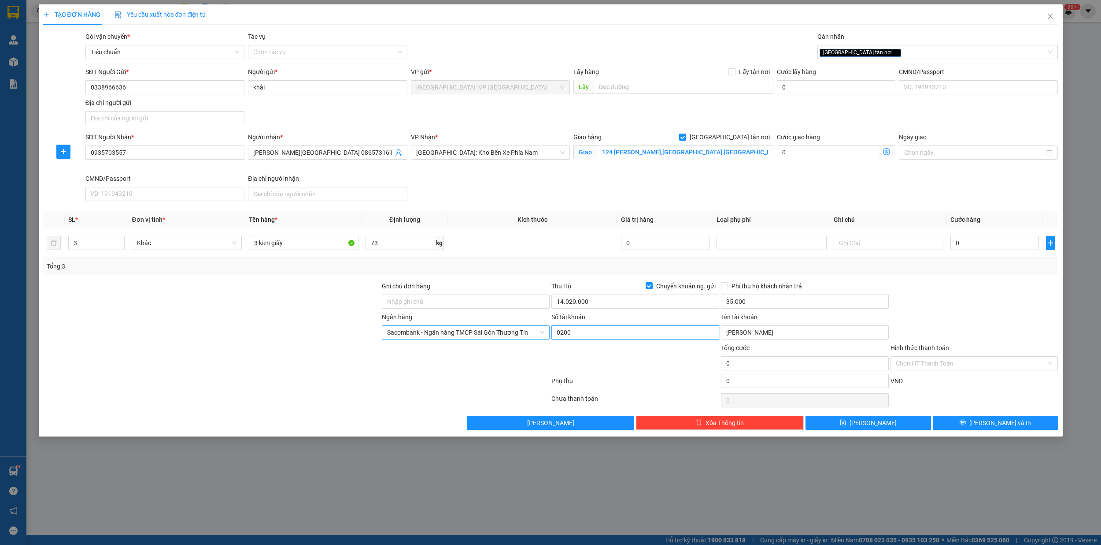
type input "020091326666"
click at [789, 334] on input "[PERSON_NAME]" at bounding box center [805, 332] width 168 height 14
type input "nguyen quang khai"
click at [981, 250] on input "0" at bounding box center [995, 243] width 89 height 14
type input "4"
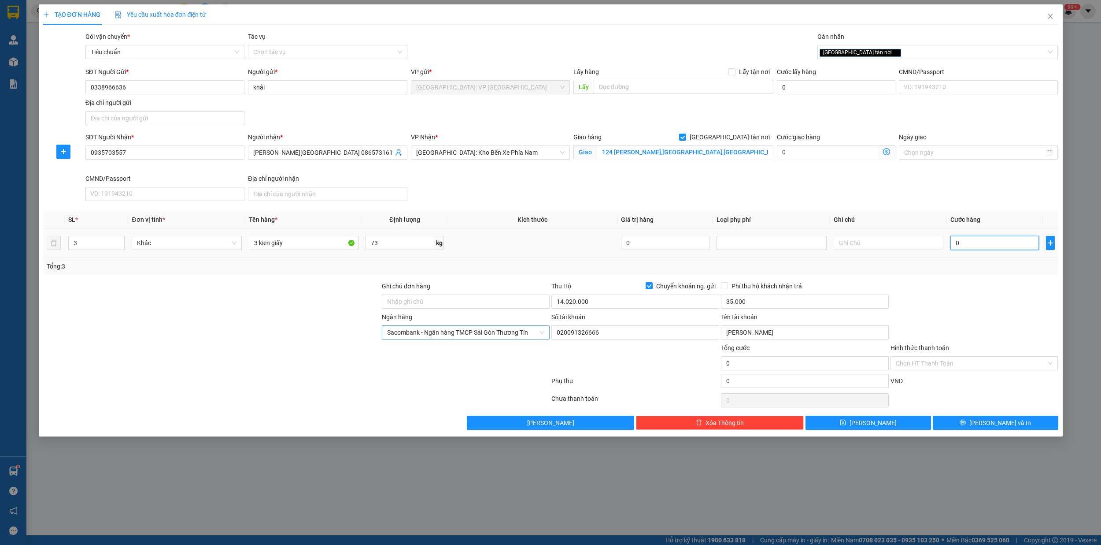
type input "4"
type input "47"
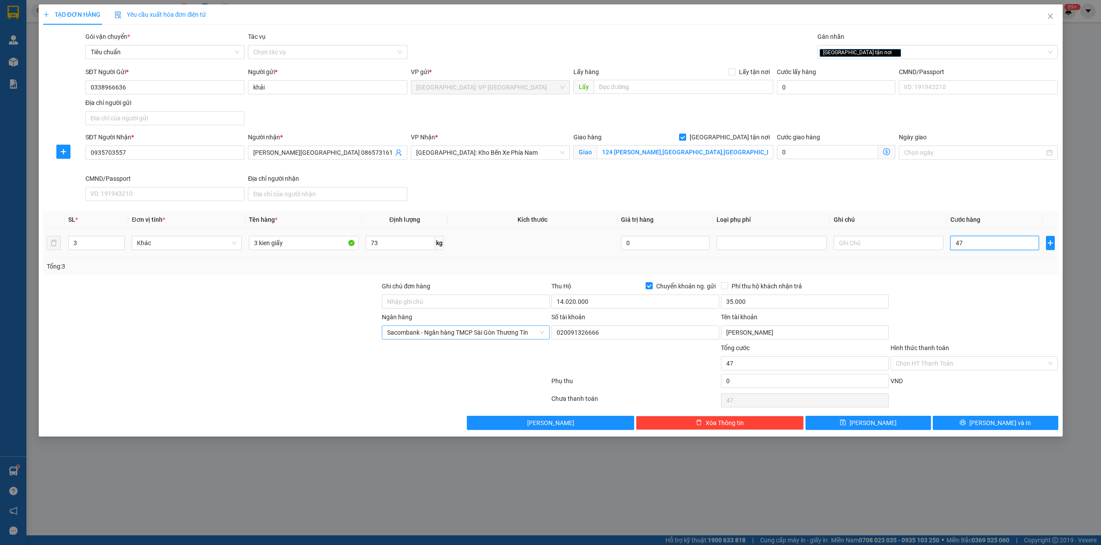
type input "470"
type input "4.700"
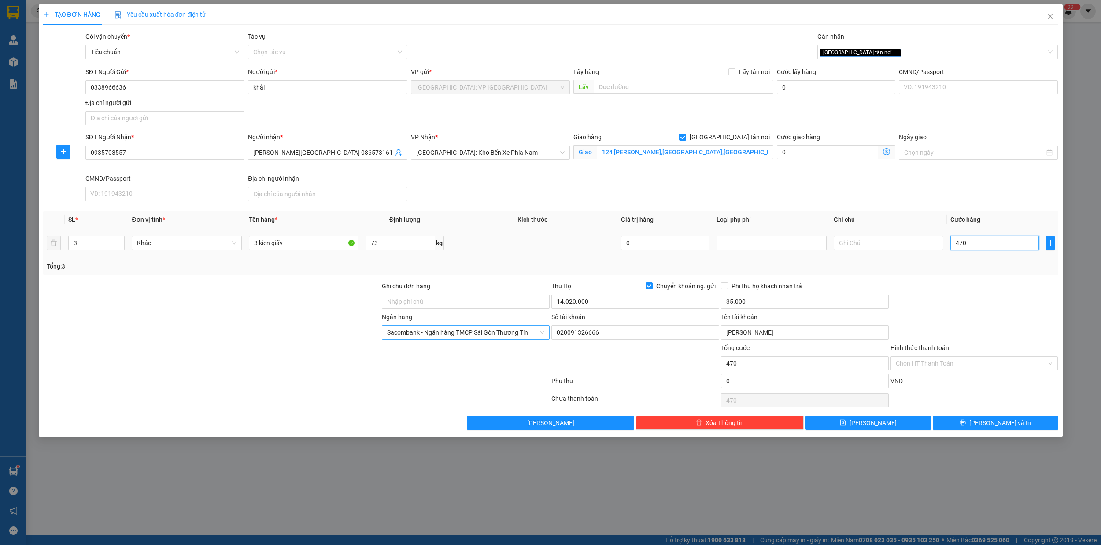
type input "4.700"
type input "47.000"
type input "470.000"
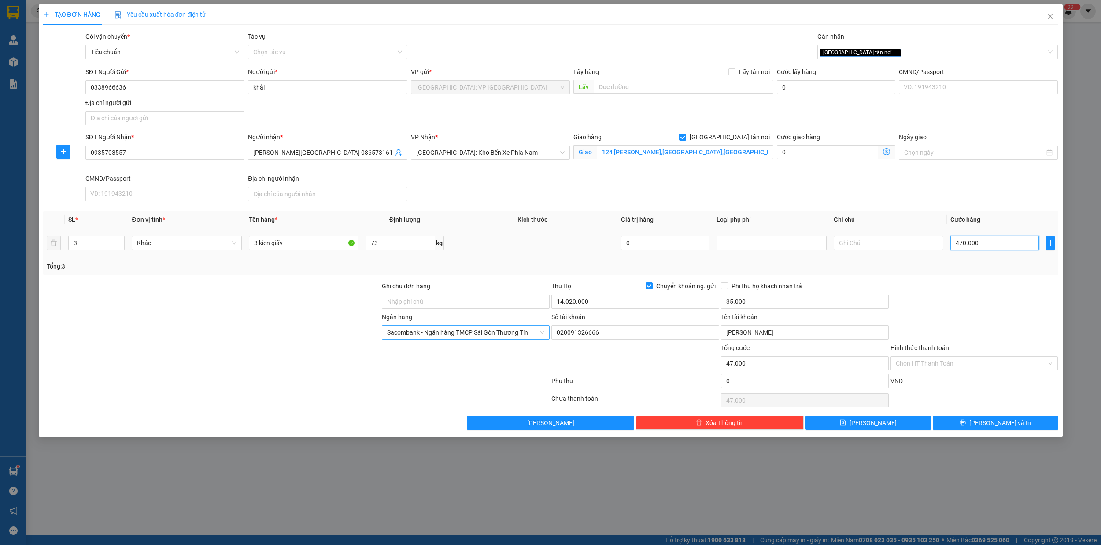
type input "470.000"
click at [1003, 426] on span "[PERSON_NAME] và In" at bounding box center [1001, 423] width 62 height 10
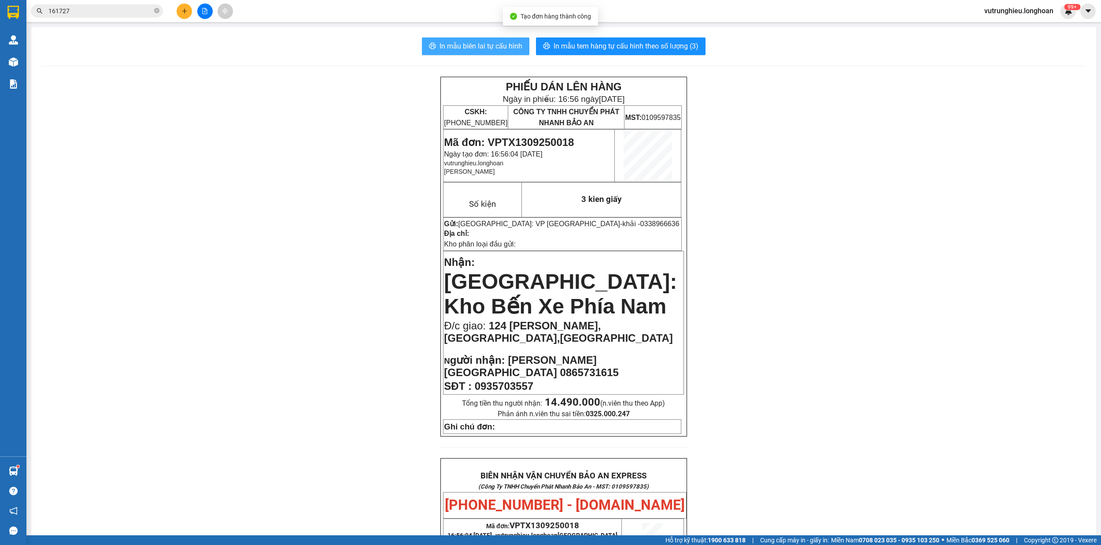
click at [450, 46] on span "In mẫu biên lai tự cấu hình" at bounding box center [481, 46] width 83 height 11
click at [617, 43] on span "In mẫu tem hàng tự cấu hình theo số lượng (3)" at bounding box center [626, 46] width 145 height 11
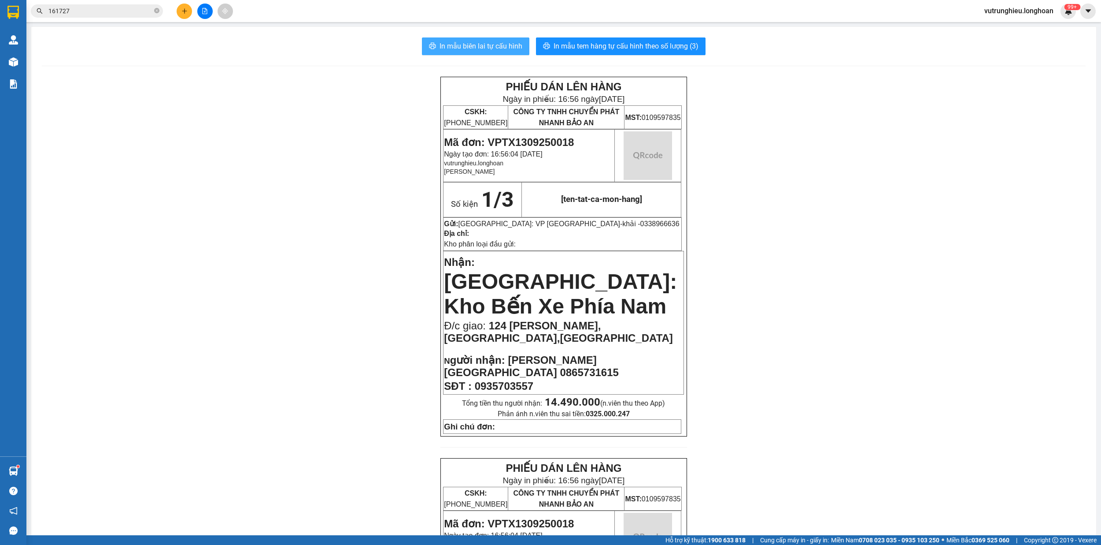
click at [617, 43] on span "In mẫu tem hàng tự cấu hình theo số lượng (3)" at bounding box center [626, 46] width 145 height 11
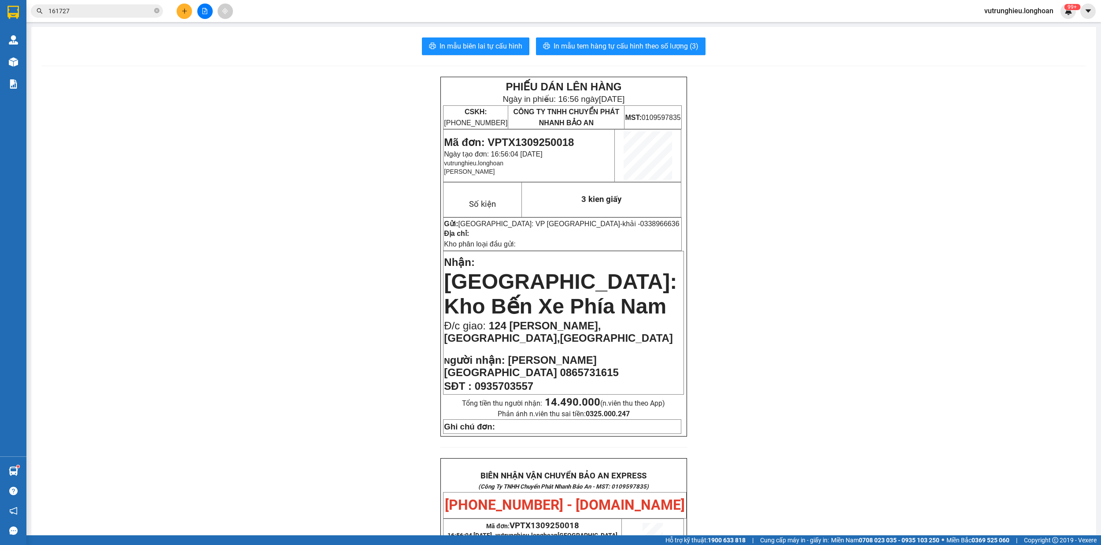
click at [533, 138] on span "Mã đơn: VPTX1309250018" at bounding box center [509, 142] width 130 height 12
copy span "VPTX1309250018"
click at [187, 11] on icon "plus" at bounding box center [185, 11] width 6 height 6
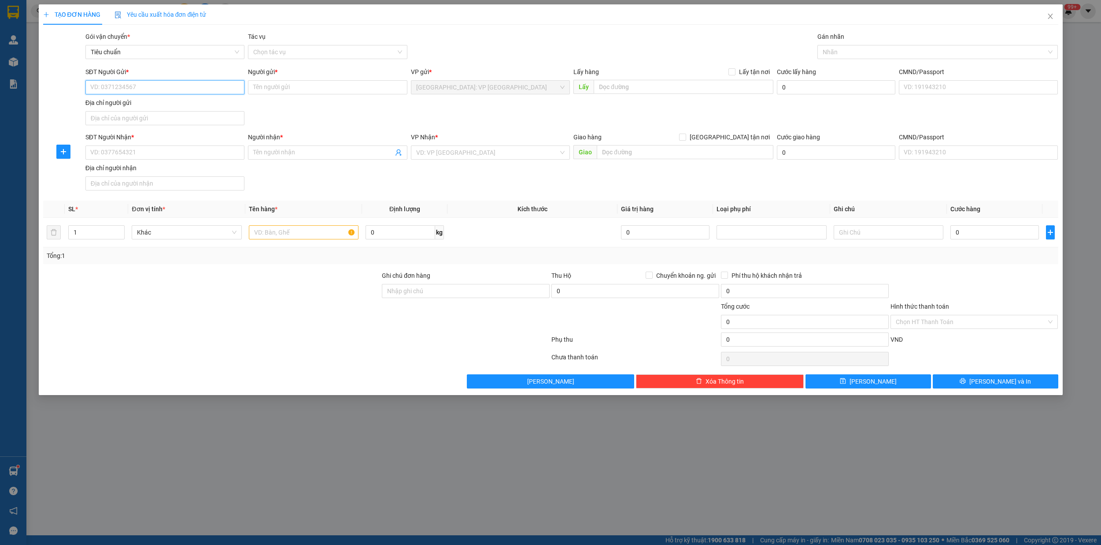
click at [179, 90] on input "SĐT Người Gửi *" at bounding box center [164, 87] width 159 height 14
type input "0352224247"
click at [259, 92] on input "Người gửi *" at bounding box center [327, 87] width 159 height 14
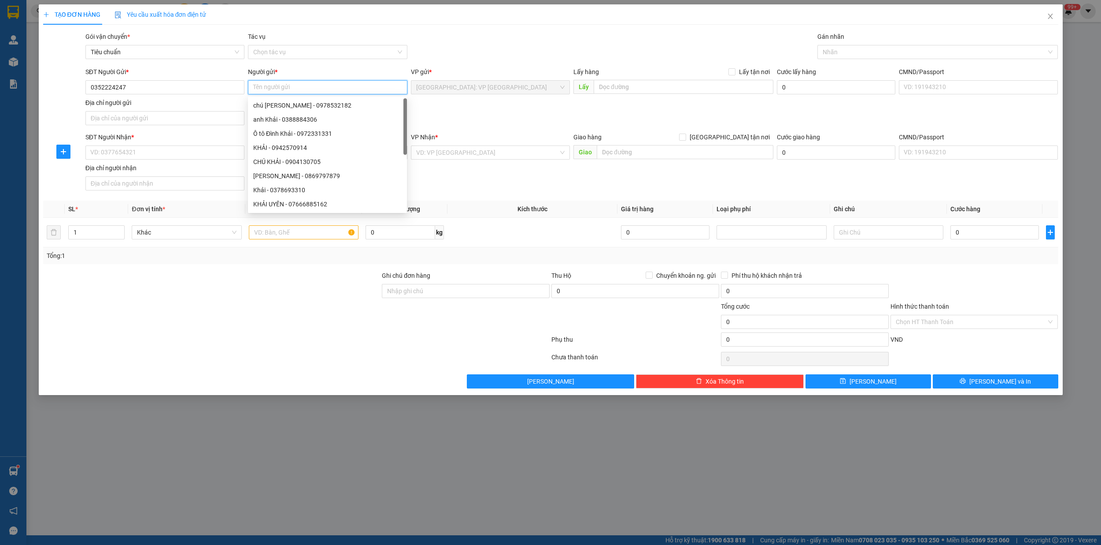
click at [273, 90] on input "Người gửi *" at bounding box center [327, 87] width 159 height 14
type input "linh"
click at [108, 154] on input "SĐT Người Nhận *" at bounding box center [164, 152] width 159 height 14
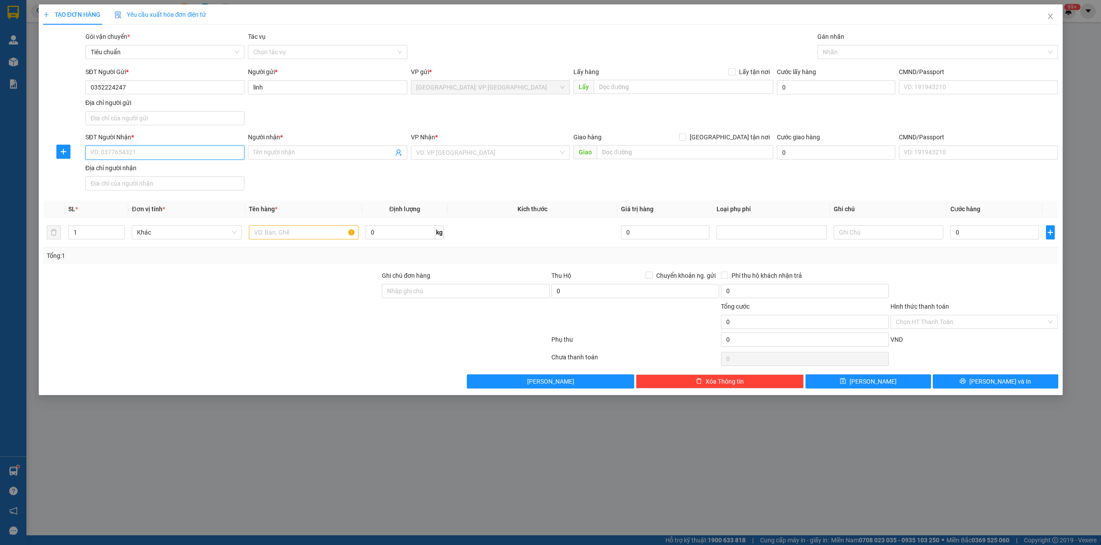
click at [120, 154] on input "SĐT Người Nhận *" at bounding box center [164, 152] width 159 height 14
type input "0858826789"
click at [282, 152] on input "Người nhận *" at bounding box center [323, 153] width 140 height 10
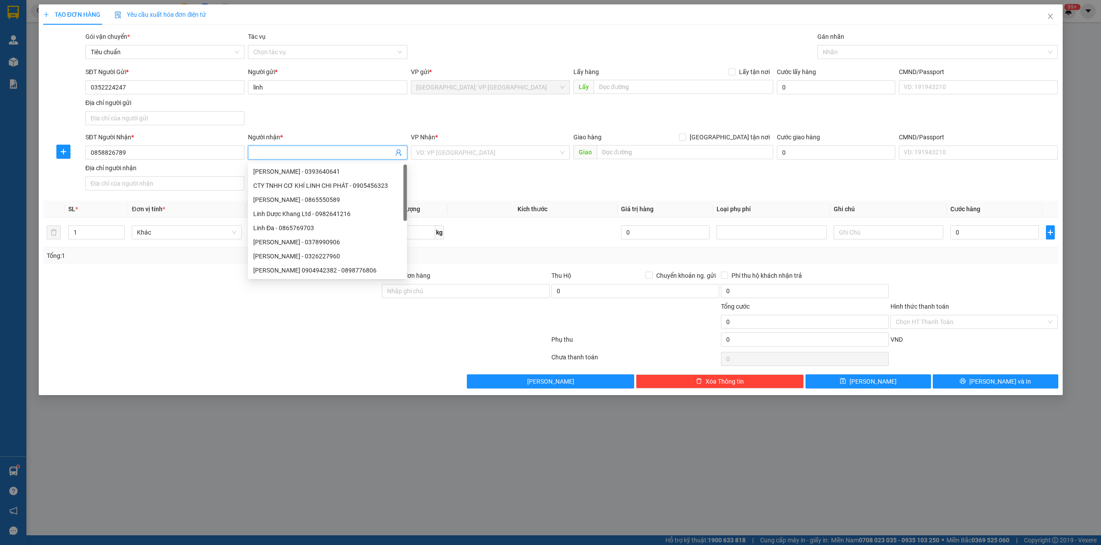
type input "d"
type input "đại"
click at [484, 159] on input "search" at bounding box center [487, 152] width 142 height 13
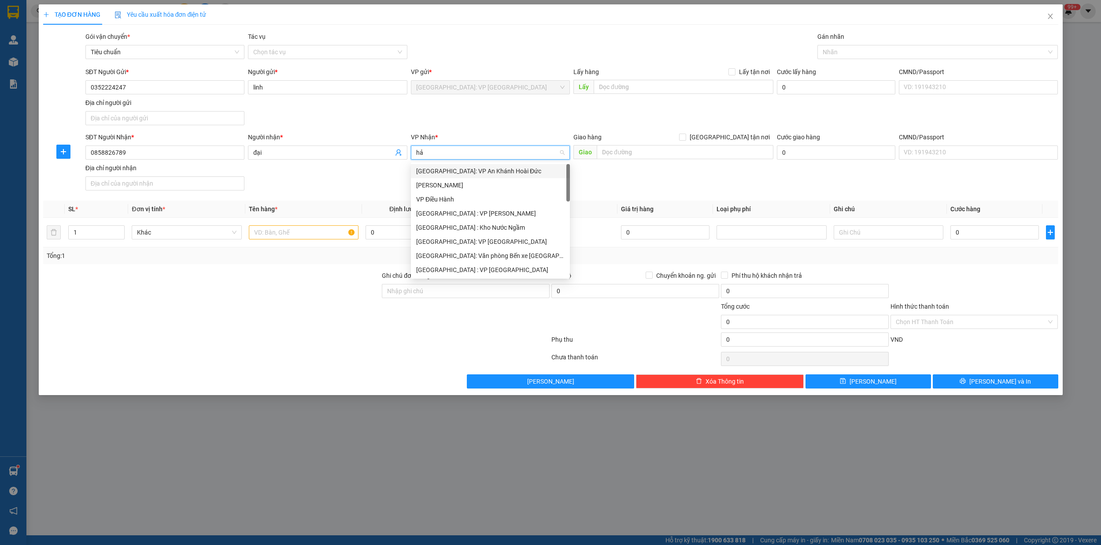
type input "hải"
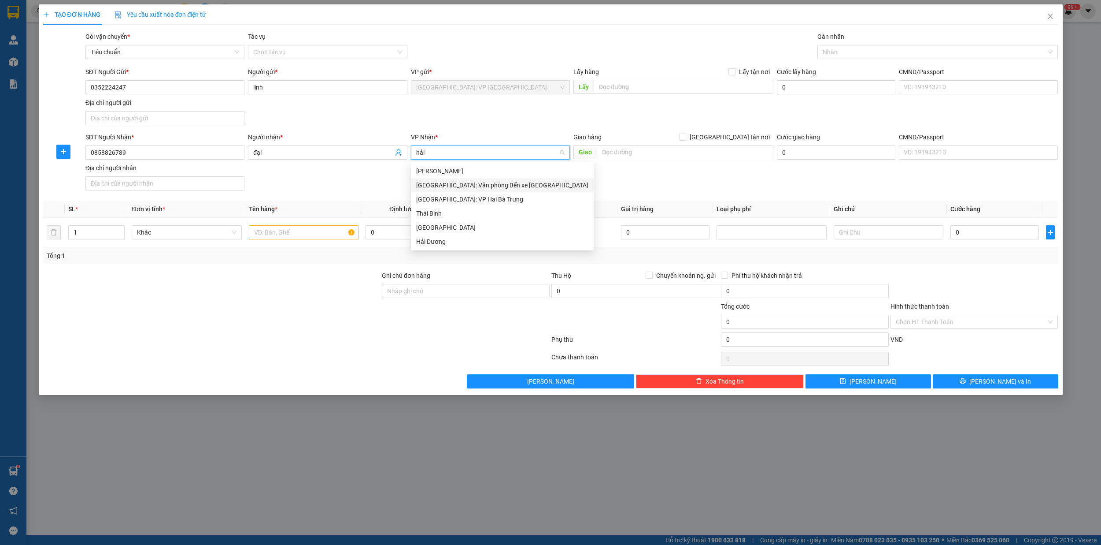
click at [490, 188] on div "Hải Phòng: Văn phòng Bến xe Thượng Lý" at bounding box center [502, 185] width 172 height 10
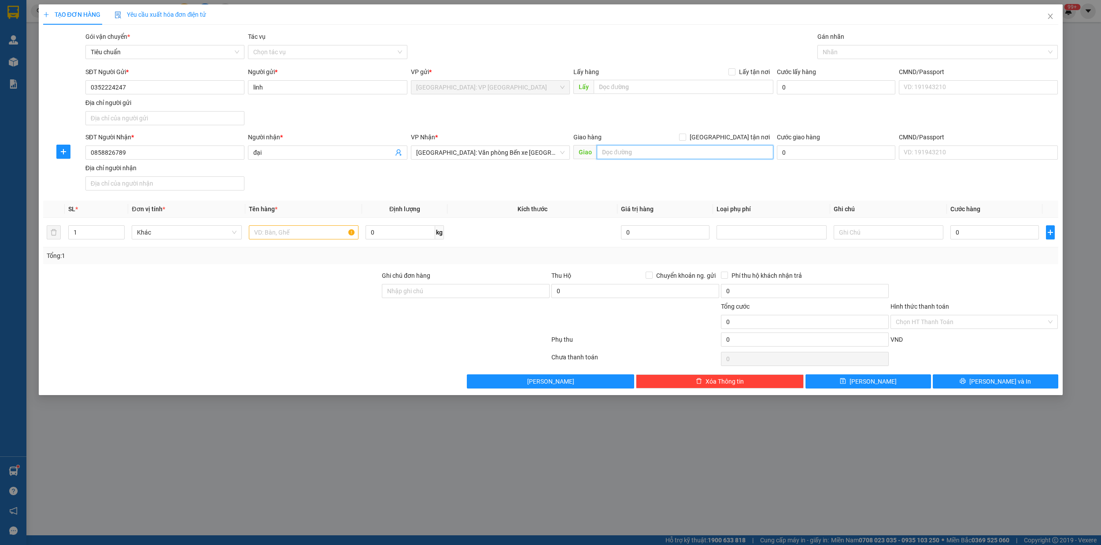
click at [615, 155] on input "text" at bounding box center [685, 152] width 177 height 14
click at [626, 152] on input "text" at bounding box center [685, 152] width 177 height 14
click at [631, 154] on input "text" at bounding box center [685, 152] width 177 height 14
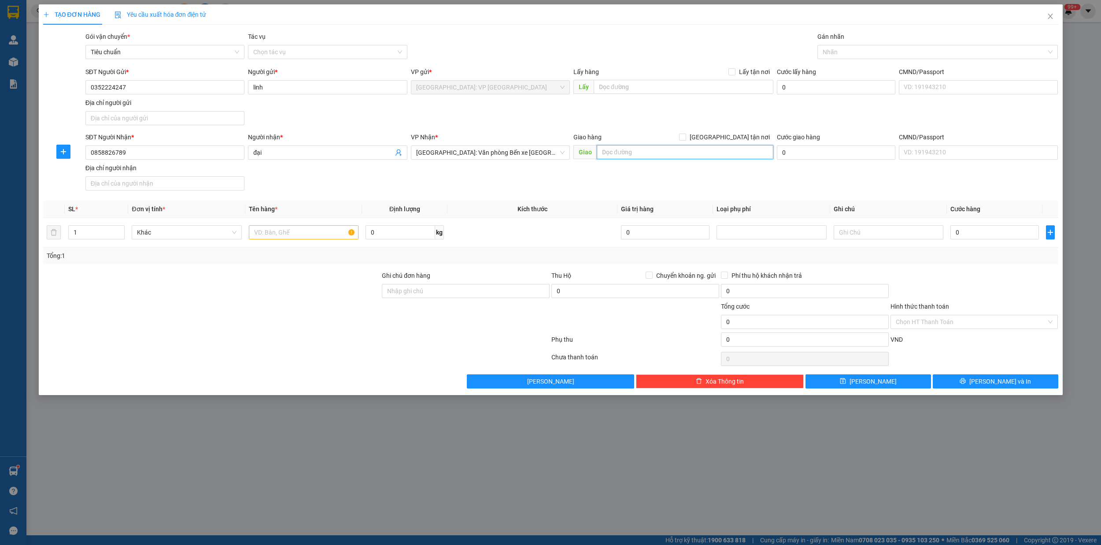
type input "2"
type input "336 tô hiệu,lê chân hp"
click at [686, 138] on input "[GEOGRAPHIC_DATA] tận nơi" at bounding box center [682, 136] width 6 height 6
checkbox input "true"
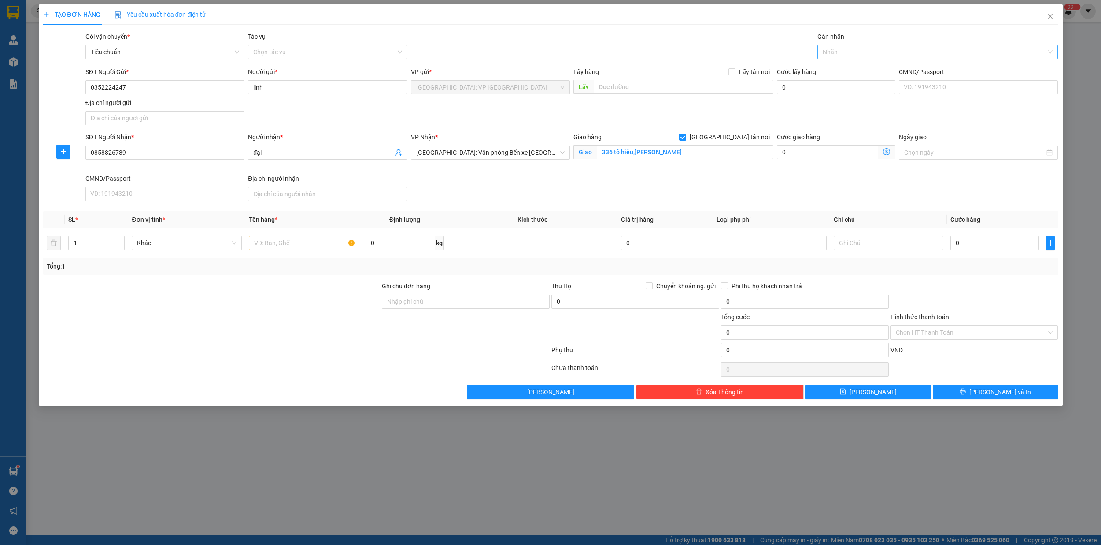
click at [834, 55] on div at bounding box center [933, 52] width 227 height 11
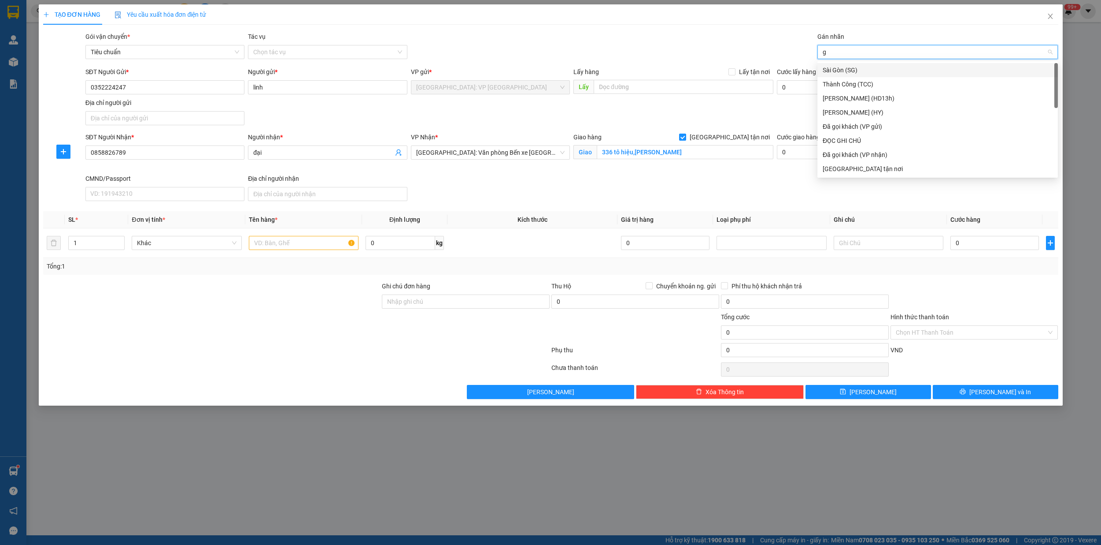
type input "gi"
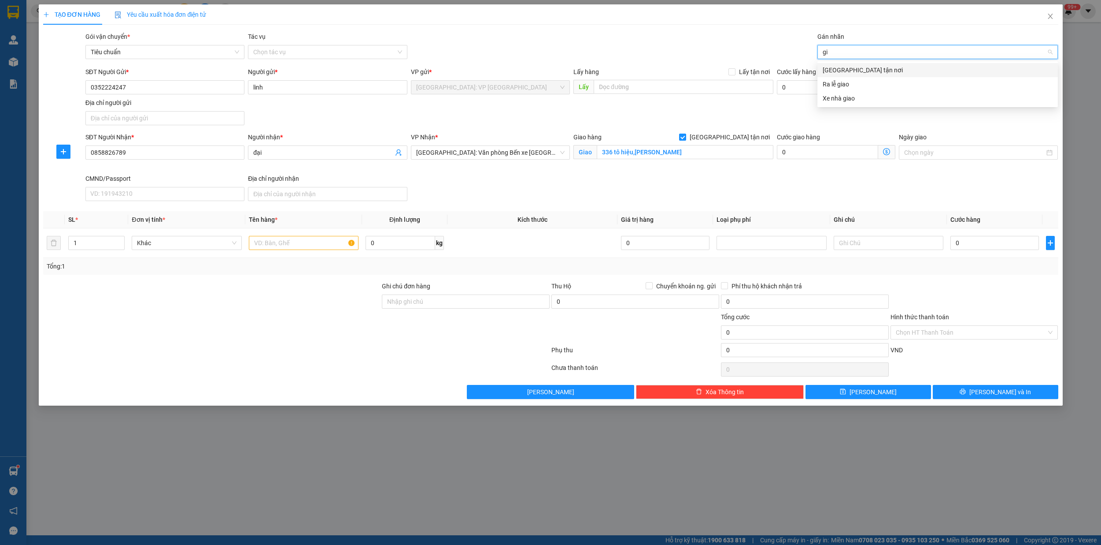
click at [837, 75] on div "[GEOGRAPHIC_DATA] tận nơi" at bounding box center [938, 70] width 241 height 14
click at [311, 248] on input "text" at bounding box center [304, 243] width 110 height 14
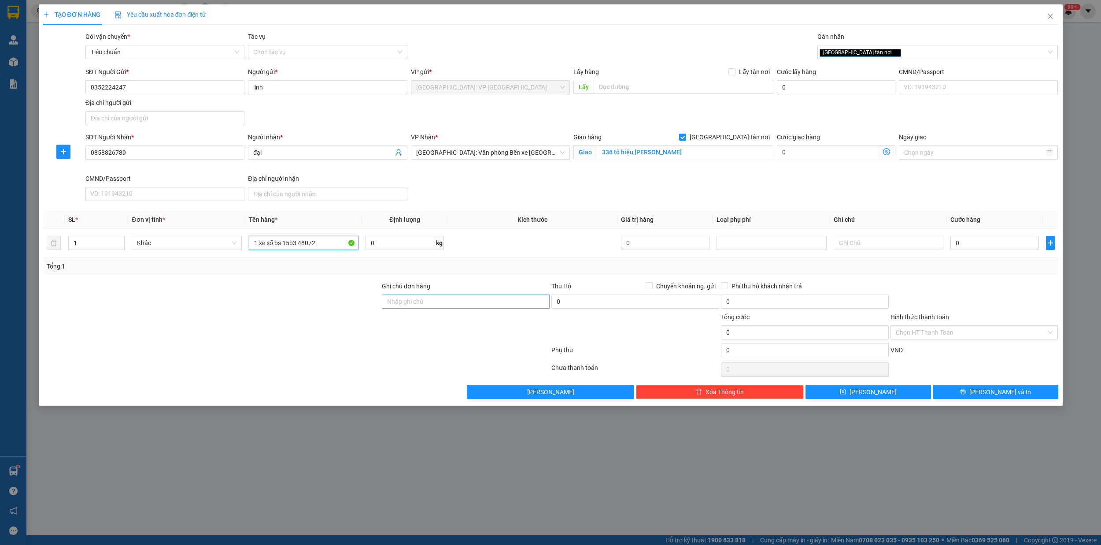
type input "1 xe số bs 15b3 48072"
click at [473, 302] on input "Ghi chú đơn hàng" at bounding box center [466, 301] width 168 height 14
type input "kem 1 chia khóa"
click at [982, 241] on input "0" at bounding box center [995, 243] width 89 height 14
type input "2"
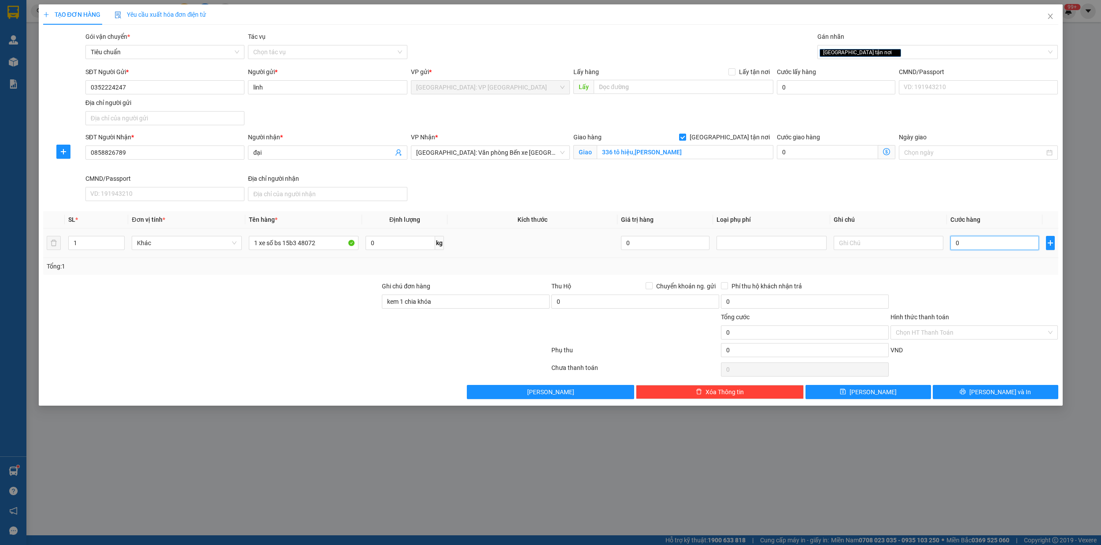
type input "2"
type input "29"
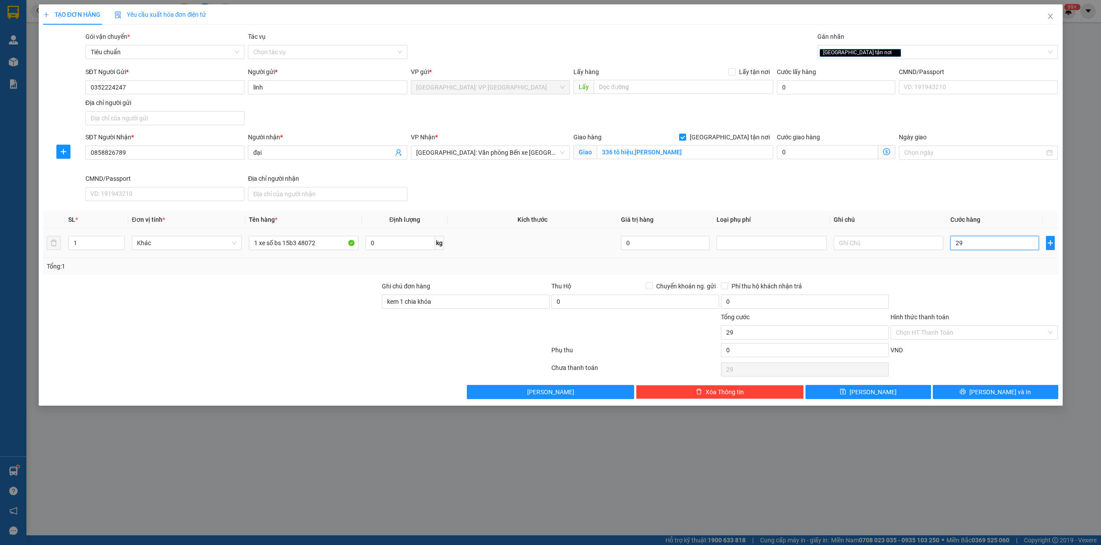
type input "290"
type input "2.900"
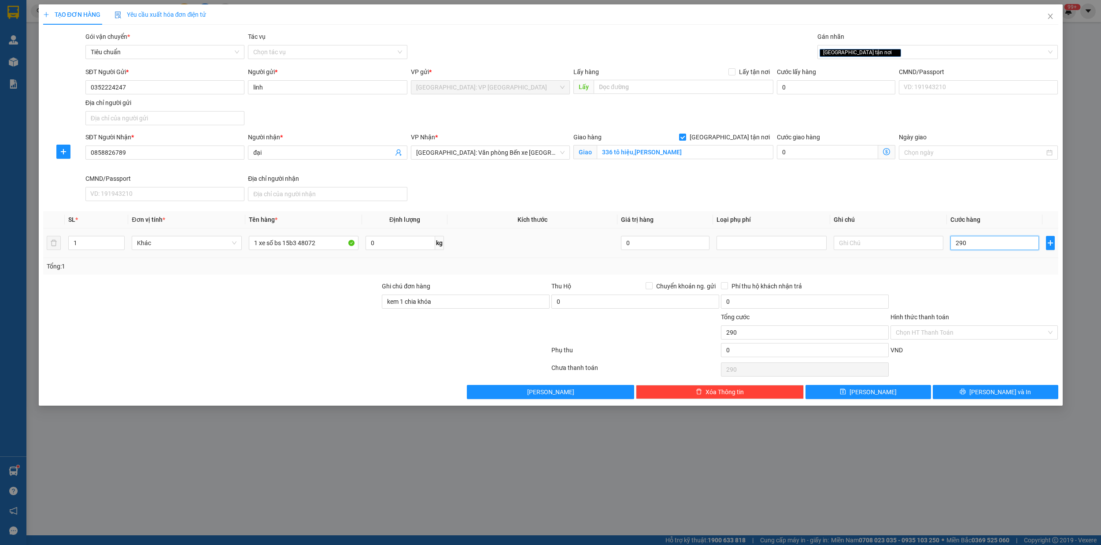
type input "2.900"
type input "29.000"
type input "290.000"
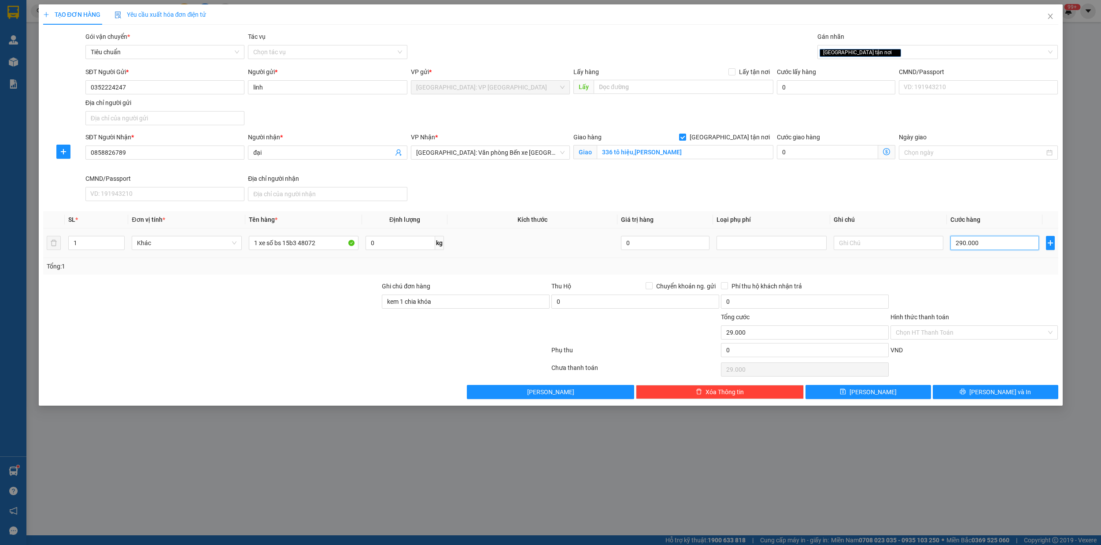
type input "290.000"
click at [988, 396] on span "[PERSON_NAME] và In" at bounding box center [1001, 392] width 62 height 10
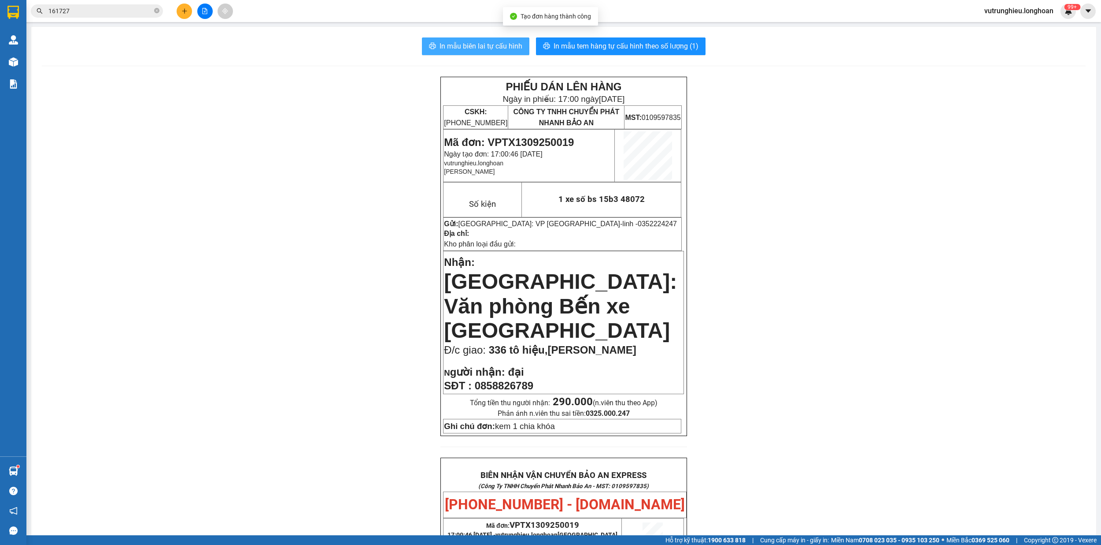
click at [474, 41] on span "In mẫu biên lai tự cấu hình" at bounding box center [481, 46] width 83 height 11
click at [597, 45] on span "In mẫu tem hàng tự cấu hình theo số lượng (1)" at bounding box center [626, 46] width 145 height 11
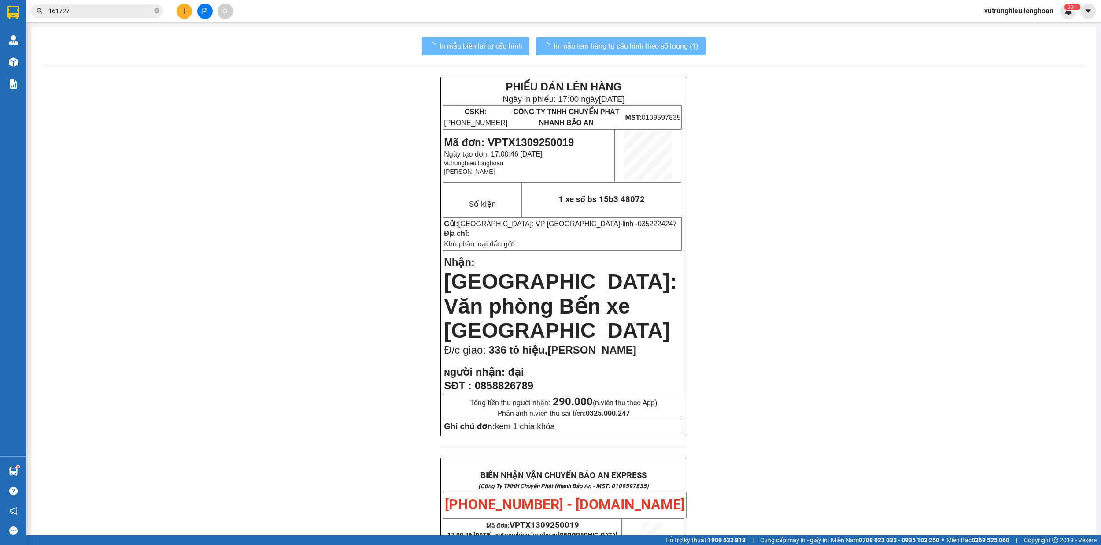
click at [597, 45] on span "In mẫu tem hàng tự cấu hình theo số lượng (1)" at bounding box center [626, 46] width 145 height 11
drag, startPoint x: 541, startPoint y: 417, endPoint x: 597, endPoint y: 45, distance: 375.9
click at [597, 45] on span "In mẫu tem hàng tự cấu hình theo số lượng (1)" at bounding box center [626, 46] width 145 height 11
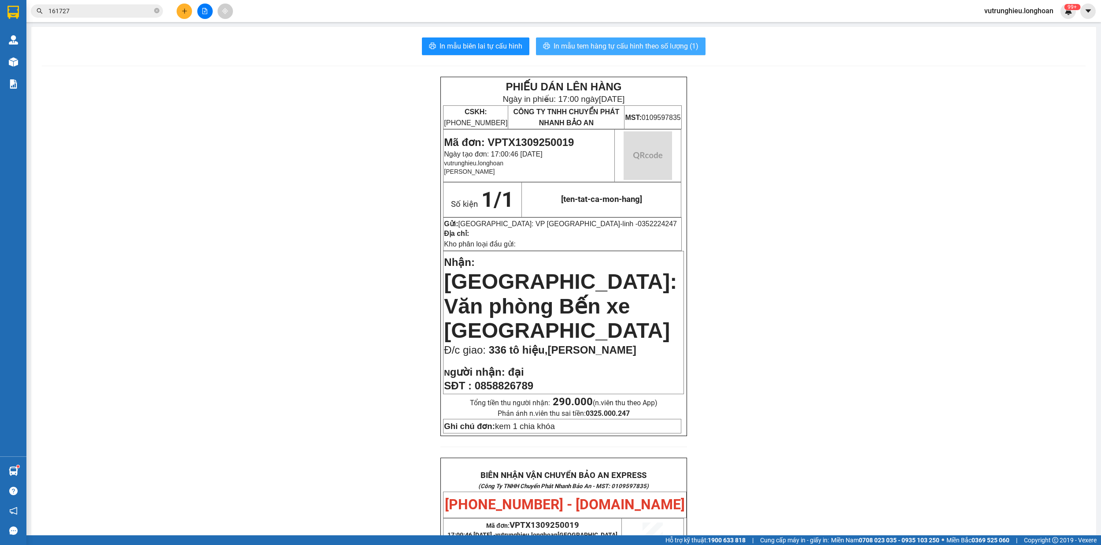
click at [597, 45] on span "In mẫu tem hàng tự cấu hình theo số lượng (1)" at bounding box center [626, 46] width 145 height 11
click at [542, 140] on span "Mã đơn: VPTX1309250019" at bounding box center [509, 142] width 130 height 12
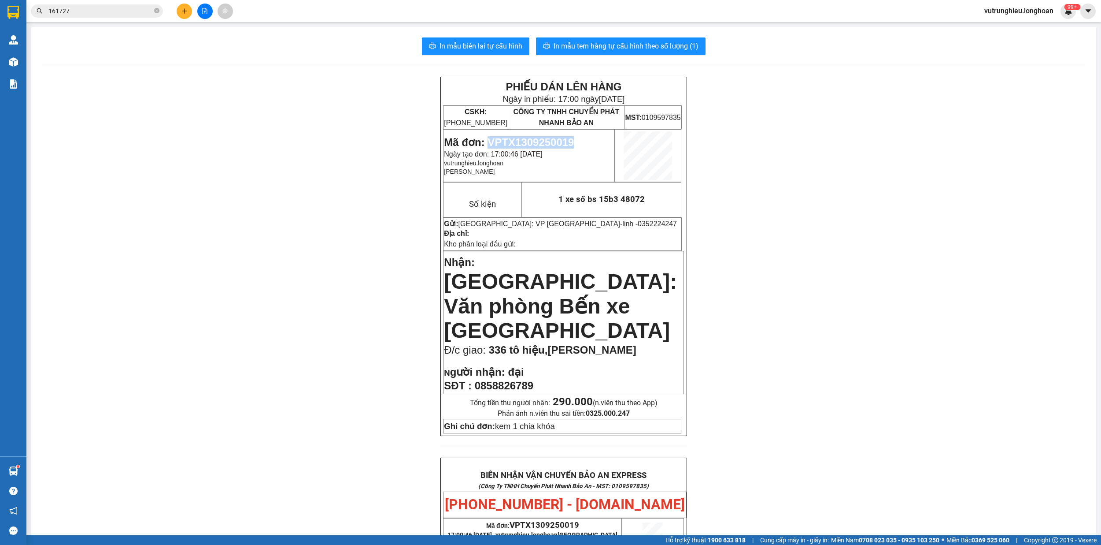
click at [542, 140] on span "Mã đơn: VPTX1309250019" at bounding box center [509, 142] width 130 height 12
copy span "VPTX1309250019"
click at [533, 141] on span "Mã đơn: VPTX1309250019" at bounding box center [509, 142] width 130 height 12
click at [183, 11] on icon "plus" at bounding box center [185, 11] width 6 height 6
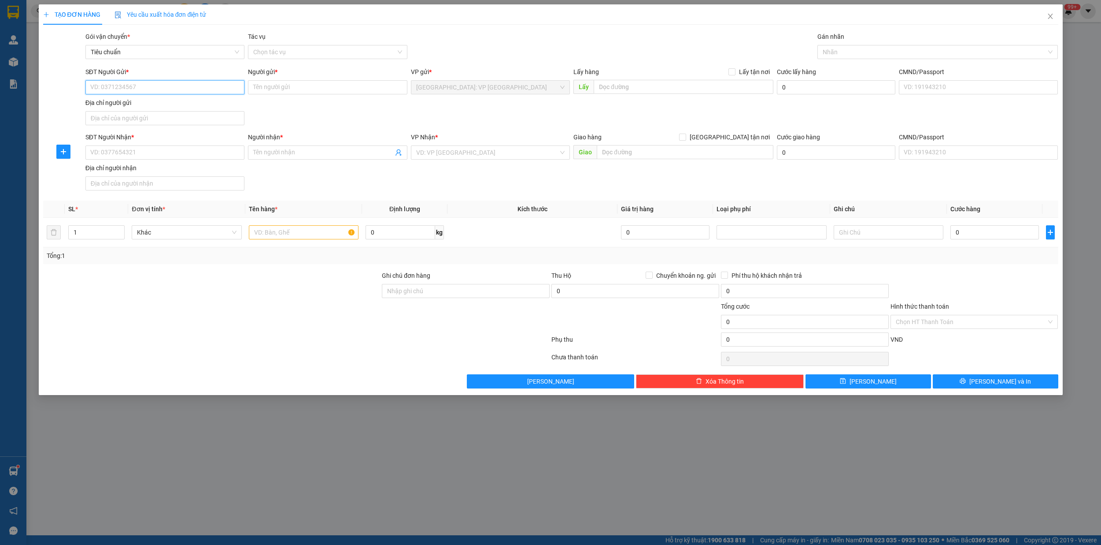
click at [185, 84] on input "SĐT Người Gửi *" at bounding box center [164, 87] width 159 height 14
type input "0378739320"
click at [274, 92] on input "Người gửi *" at bounding box center [327, 87] width 159 height 14
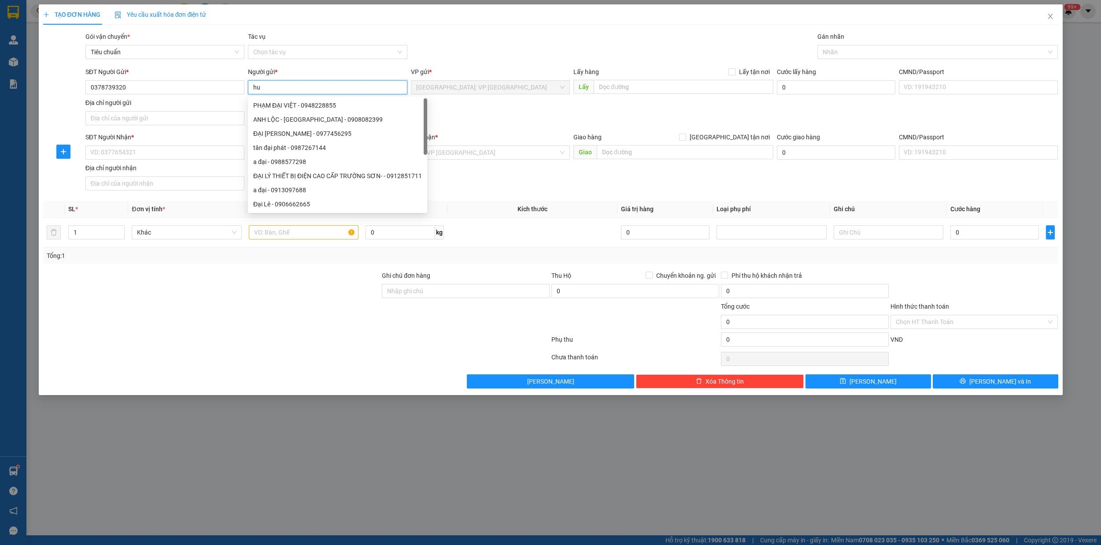
type input "h"
type input "kim"
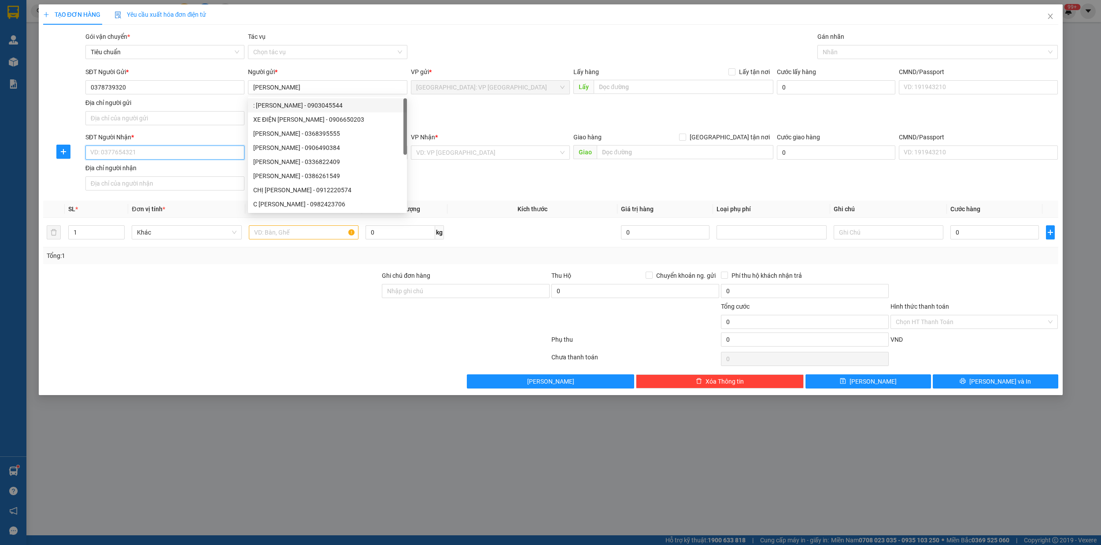
click at [117, 152] on input "SĐT Người Nhận *" at bounding box center [164, 152] width 159 height 14
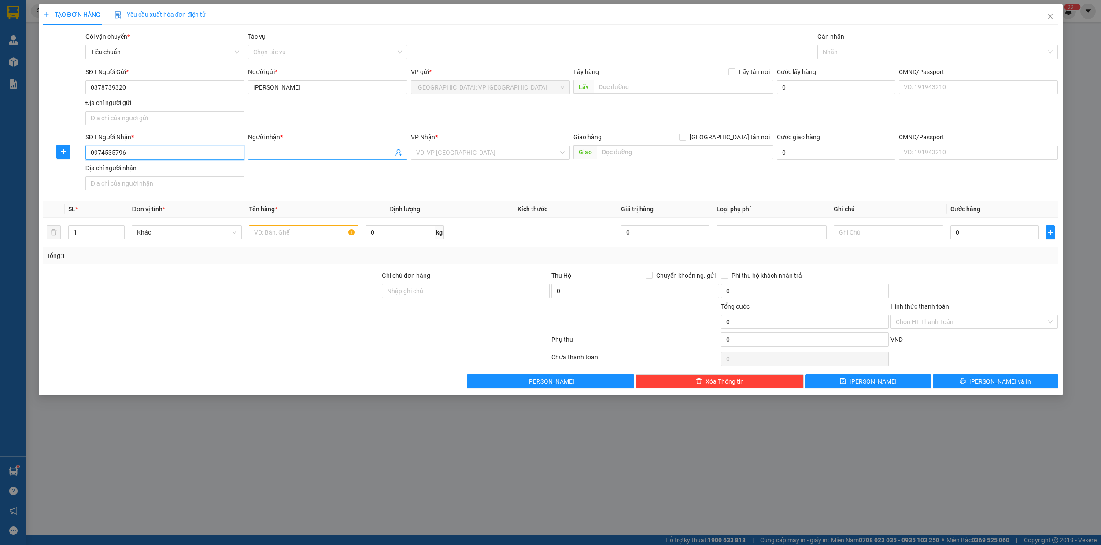
type input "0974535796"
click at [275, 152] on input "Người nhận *" at bounding box center [323, 153] width 140 height 10
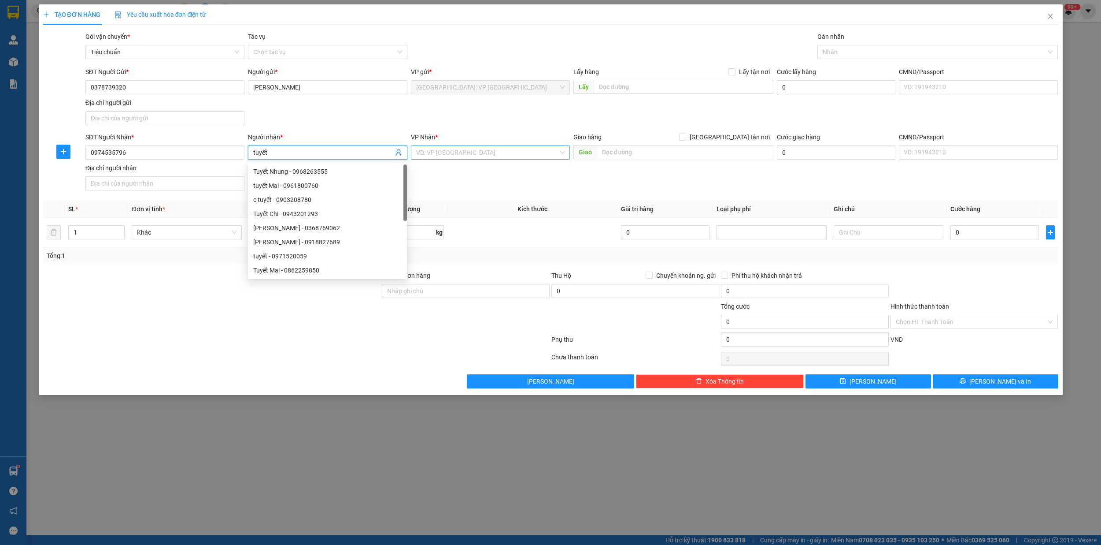
type input "tuyết"
click at [426, 159] on input "search" at bounding box center [487, 152] width 142 height 13
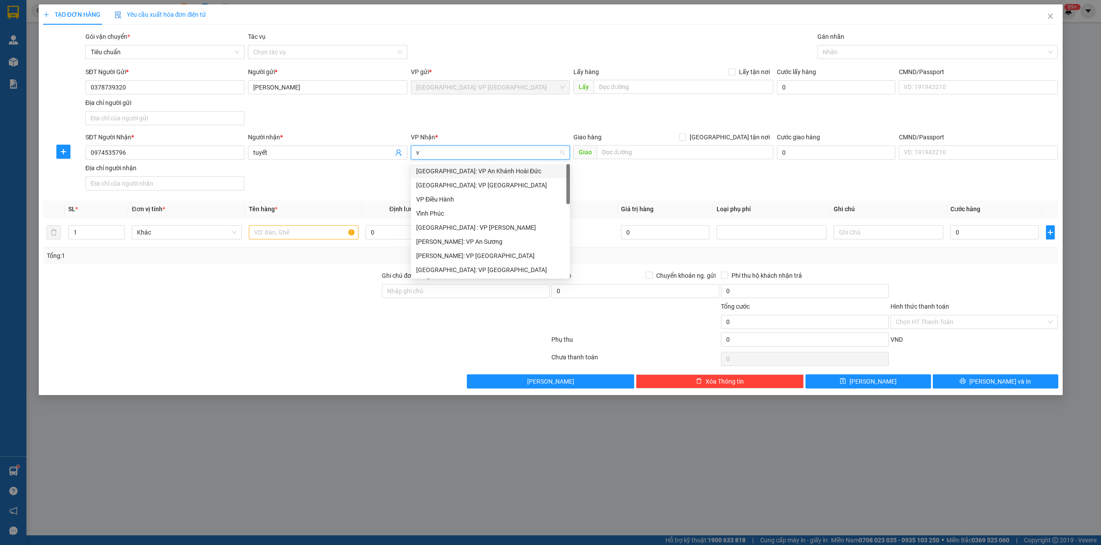
type input "vă"
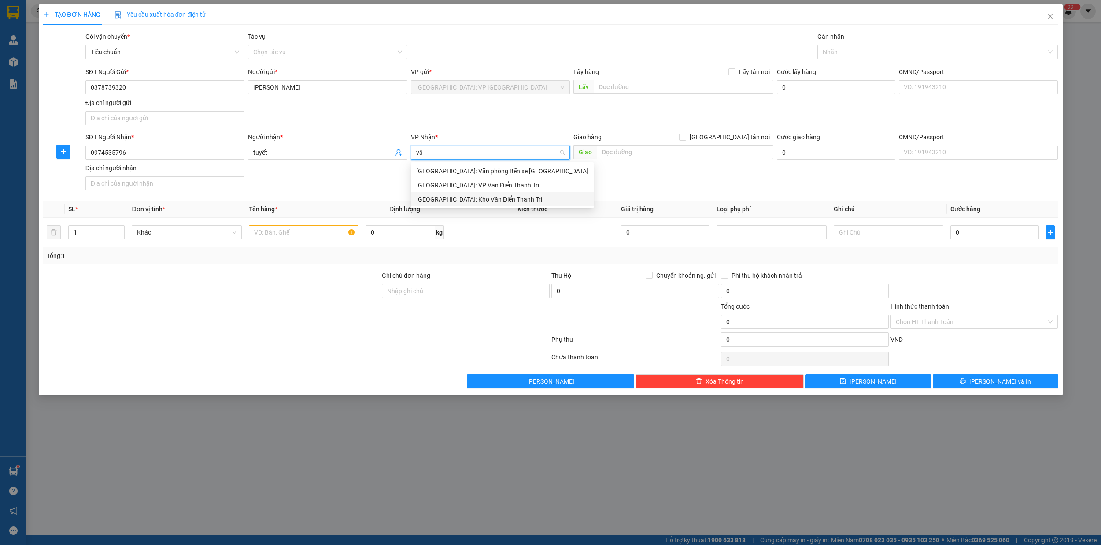
click at [465, 201] on div "[GEOGRAPHIC_DATA]: Kho Văn Điển Thanh Trì" at bounding box center [502, 199] width 172 height 10
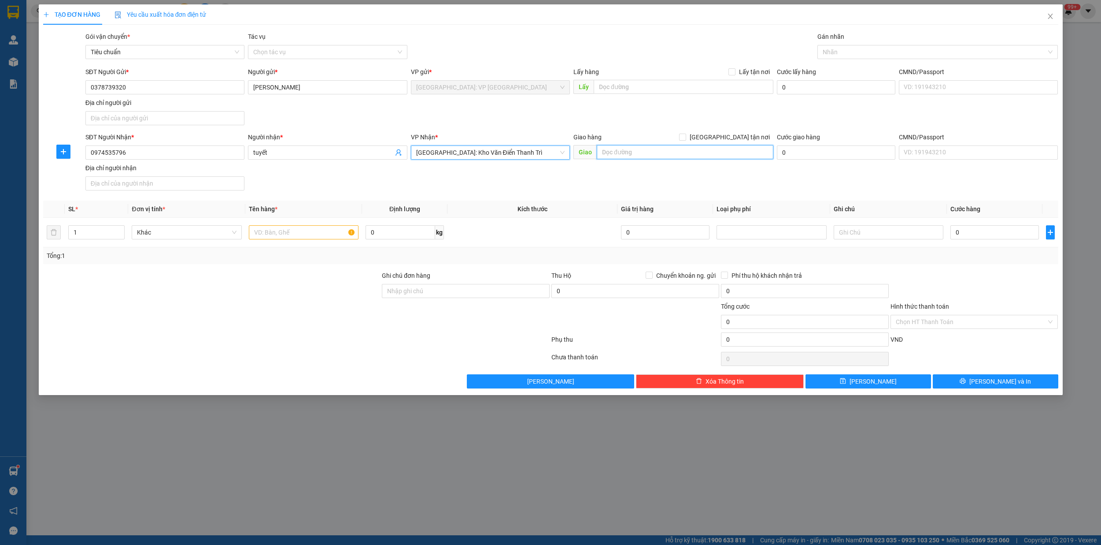
click at [644, 150] on input "text" at bounding box center [685, 152] width 177 height 14
click at [645, 150] on input "text" at bounding box center [685, 152] width 177 height 14
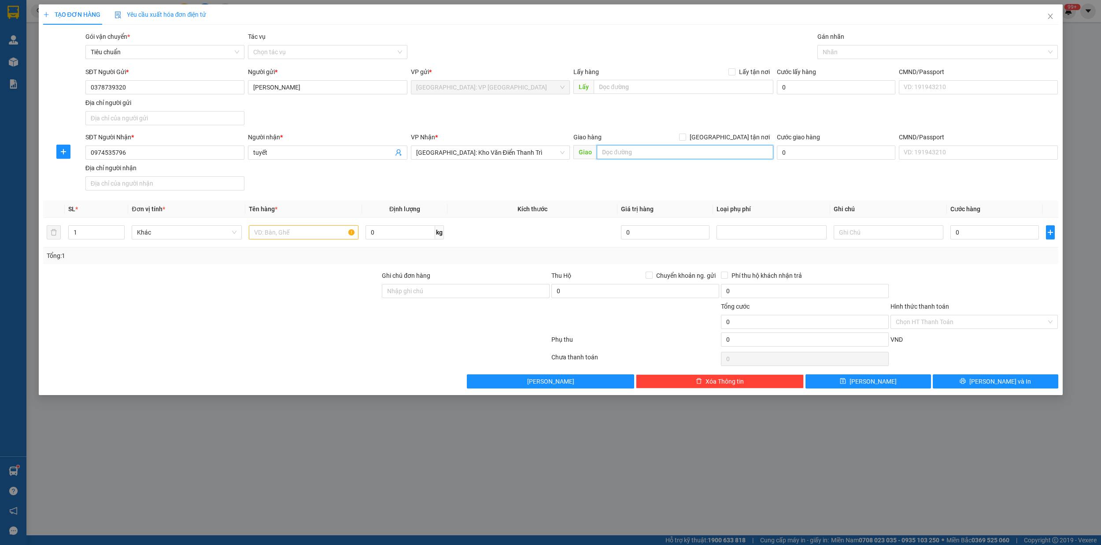
click at [645, 150] on input "text" at bounding box center [685, 152] width 177 height 14
type input "so nhà 39 duong an tảo,tp hưng yên"
click at [686, 139] on input "[GEOGRAPHIC_DATA] tận nơi" at bounding box center [682, 136] width 6 height 6
checkbox input "true"
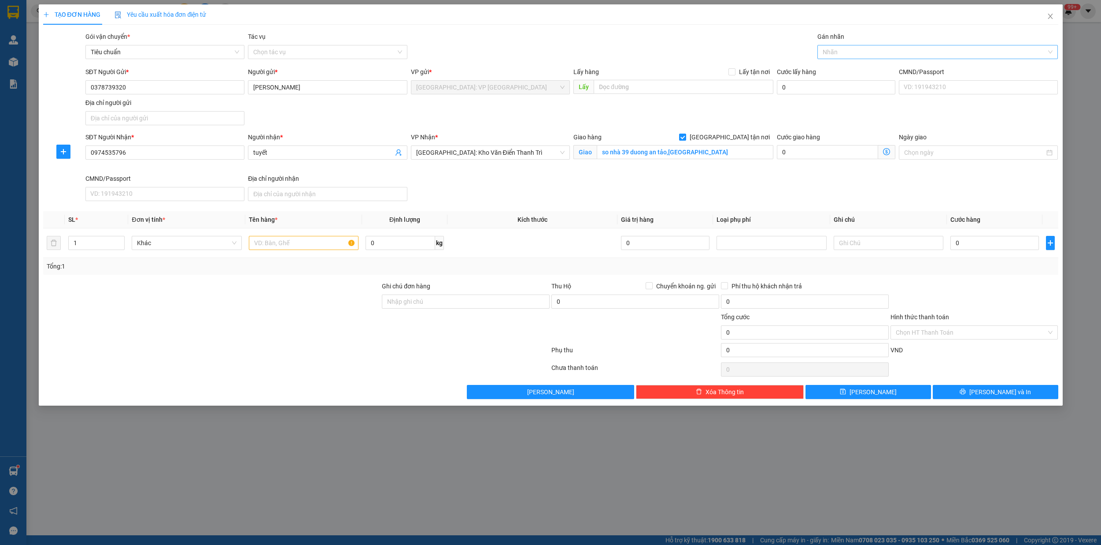
click at [844, 53] on div at bounding box center [933, 52] width 227 height 11
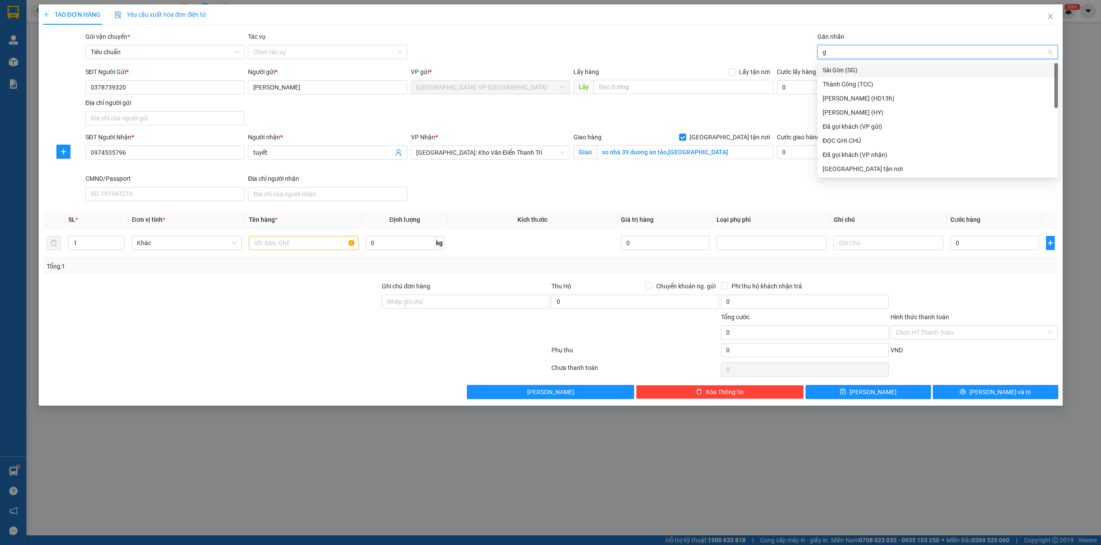
type input "gi"
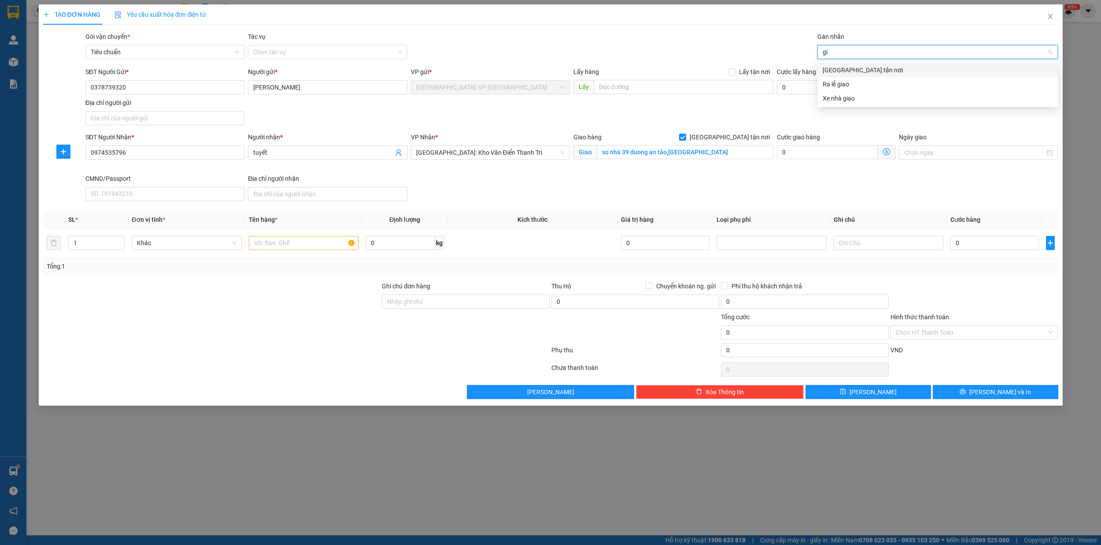
click at [848, 67] on div "[GEOGRAPHIC_DATA] tận nơi" at bounding box center [938, 70] width 230 height 10
click at [269, 250] on input "text" at bounding box center [304, 243] width 110 height 14
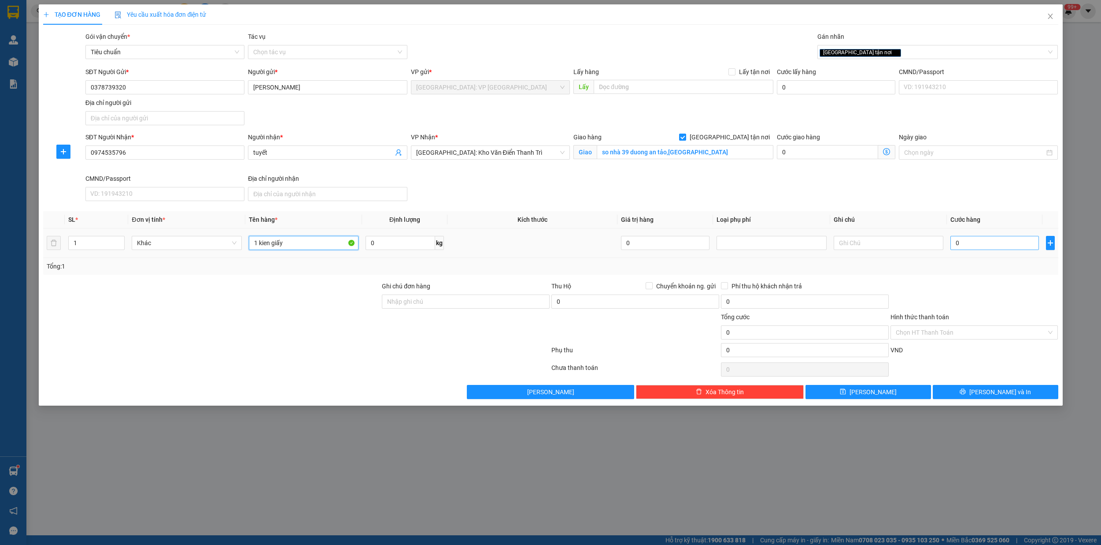
type input "1 kien giấy"
type input "8"
type input "800"
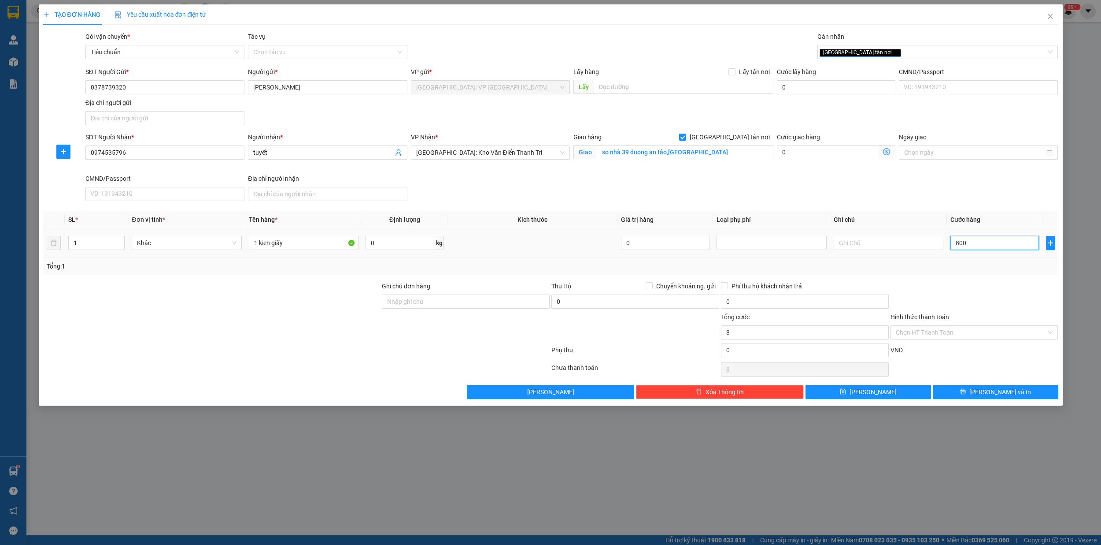
type input "800"
type input "8.000"
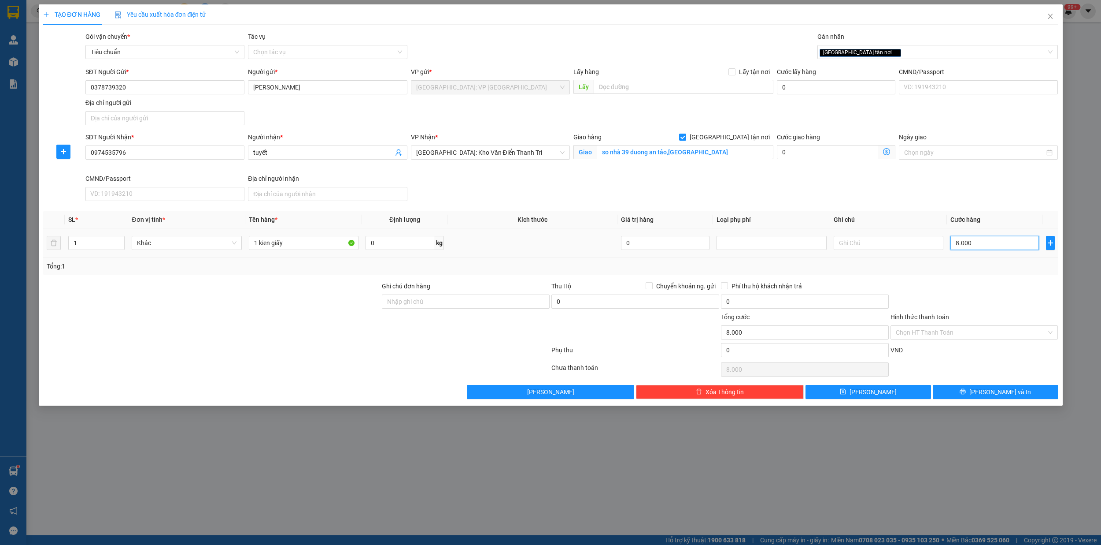
type input "80.000"
click at [1012, 392] on span "[PERSON_NAME] và In" at bounding box center [1001, 392] width 62 height 10
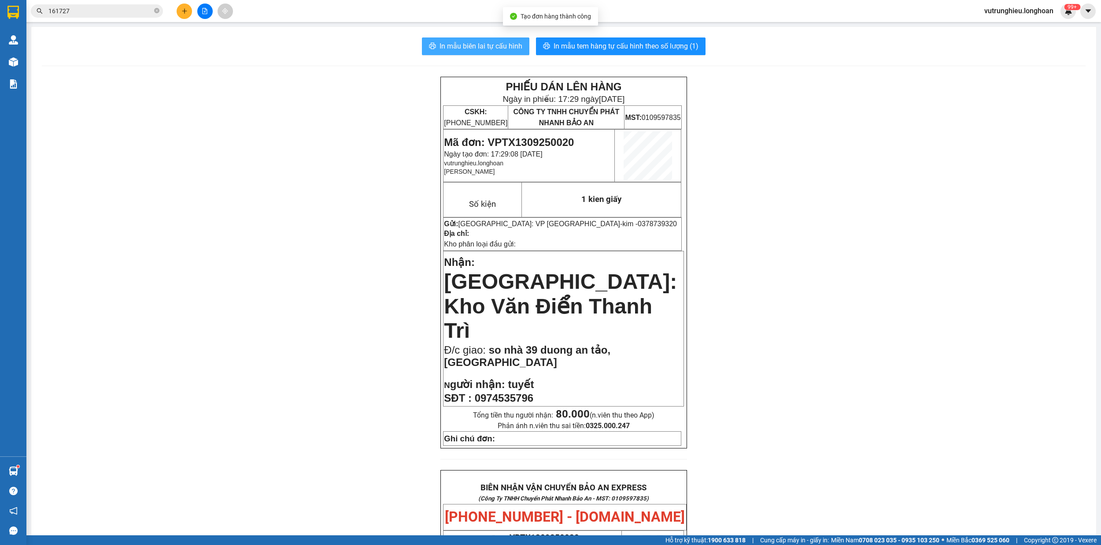
click at [476, 52] on span "In mẫu biên lai tự cấu hình" at bounding box center [481, 46] width 83 height 11
click at [600, 41] on span "In mẫu tem hàng tự cấu hình theo số lượng (1)" at bounding box center [626, 46] width 145 height 11
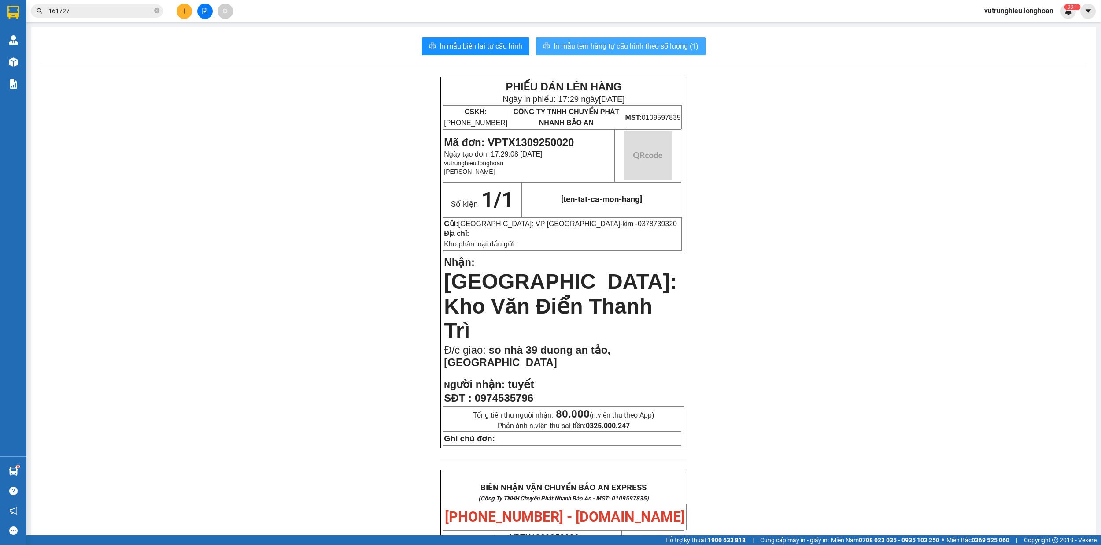
click at [600, 41] on span "In mẫu tem hàng tự cấu hình theo số lượng (1)" at bounding box center [626, 46] width 145 height 11
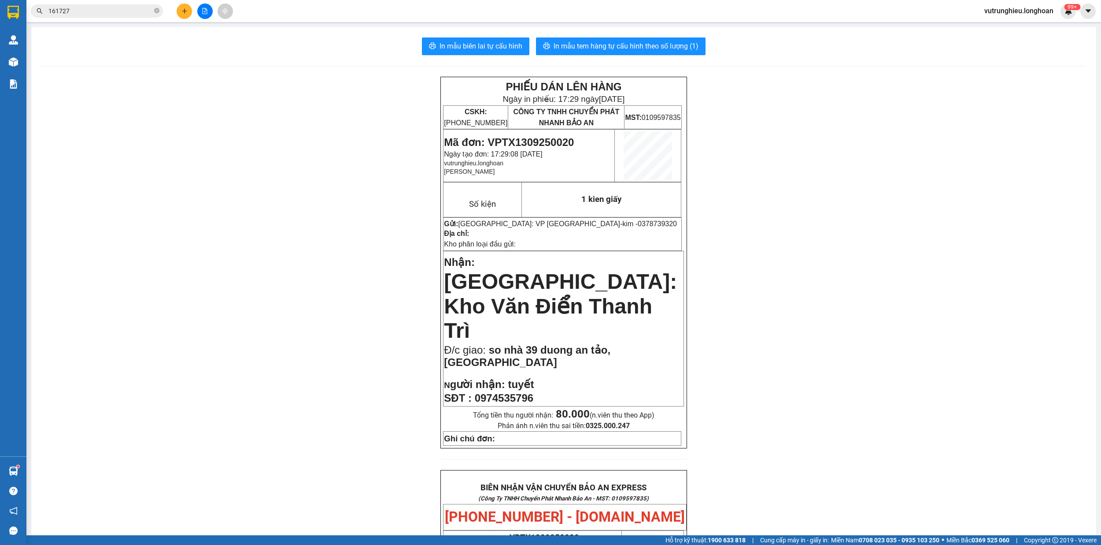
click at [536, 142] on span "Mã đơn: VPTX1309250020" at bounding box center [509, 142] width 130 height 12
copy span "VPTX1309250020"
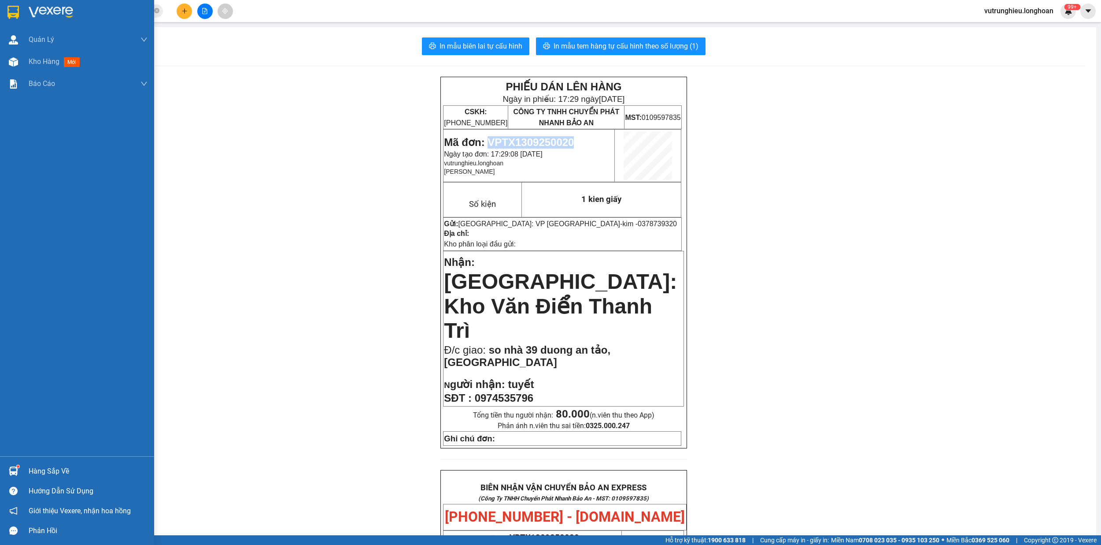
click at [13, 8] on img at bounding box center [12, 12] width 11 height 13
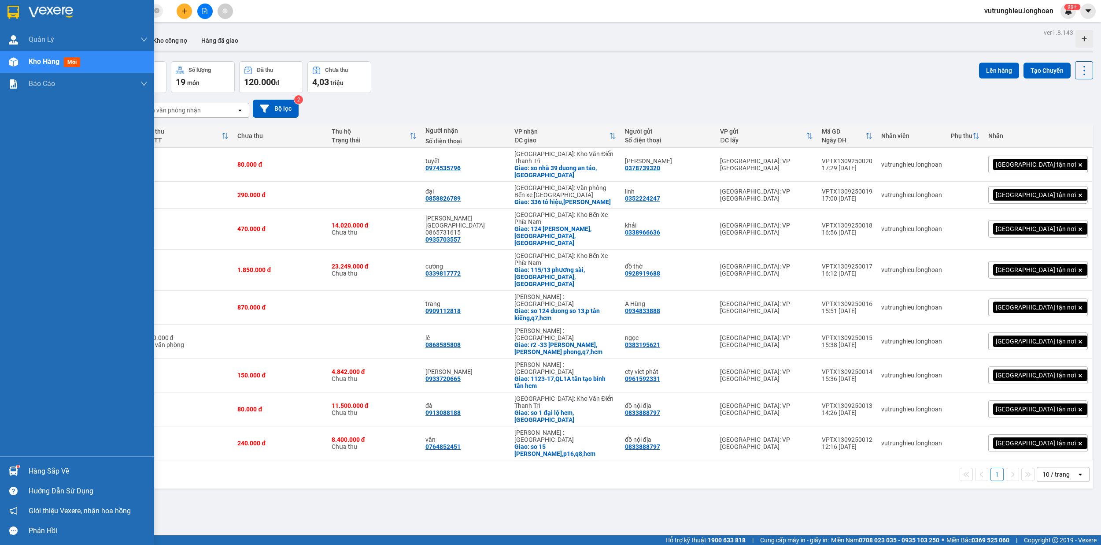
click at [13, 4] on div at bounding box center [77, 14] width 154 height 29
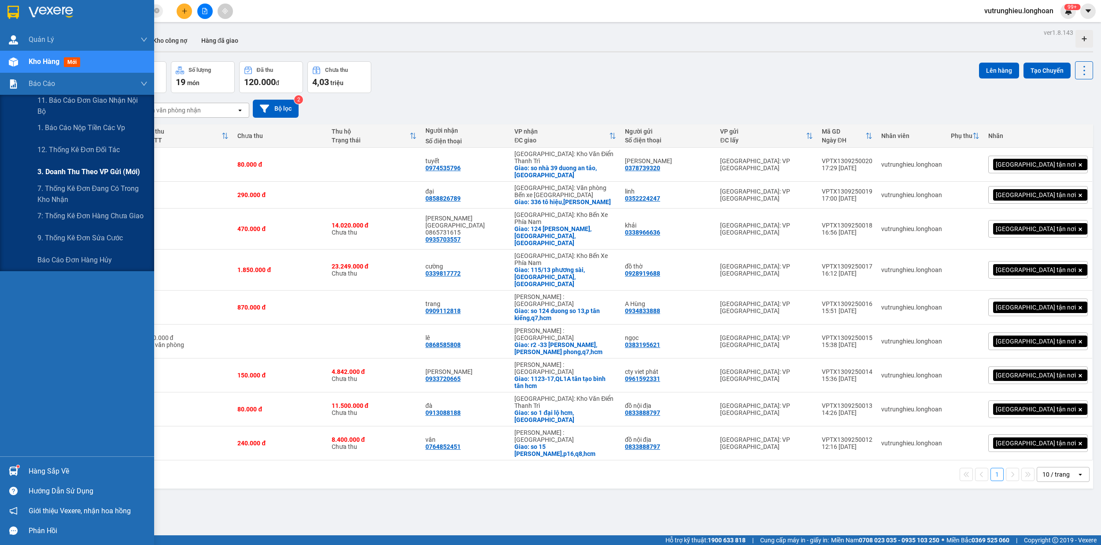
click at [92, 173] on span "3. Doanh Thu theo VP Gửi (mới)" at bounding box center [88, 171] width 103 height 11
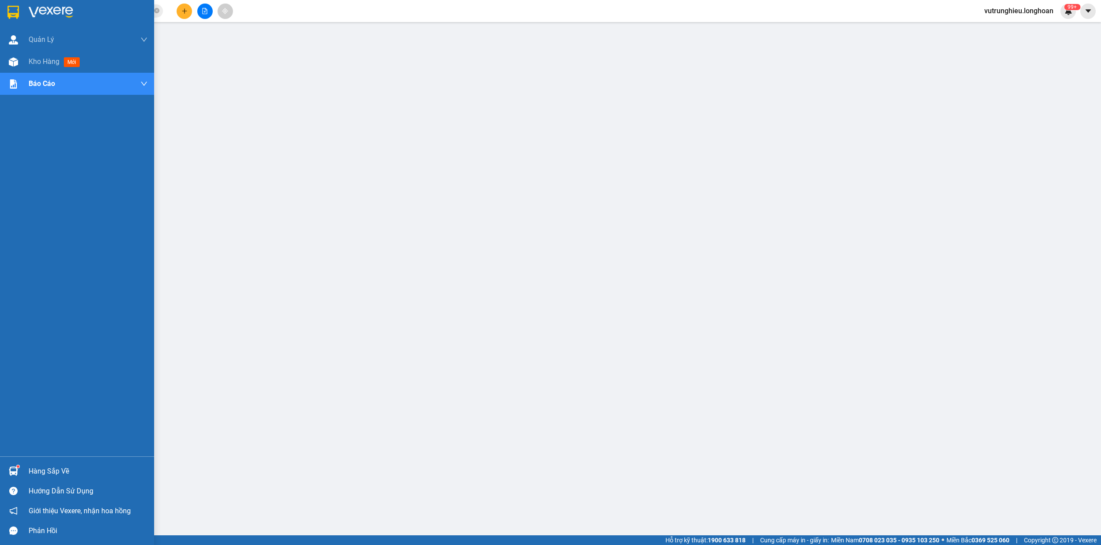
click at [11, 10] on img at bounding box center [12, 12] width 11 height 13
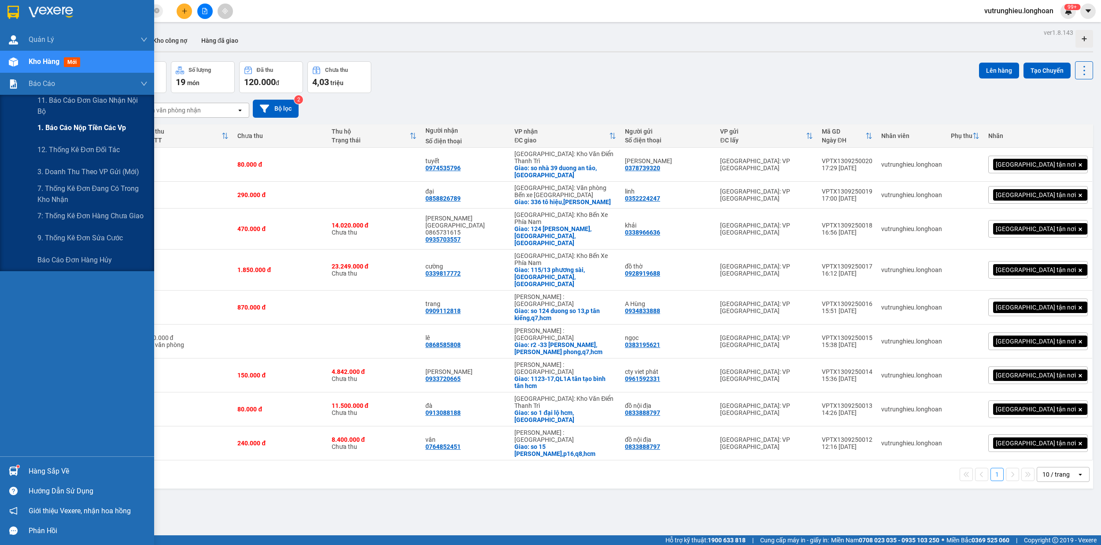
click at [64, 130] on span "1. Báo cáo nộp tiền các vp" at bounding box center [81, 127] width 89 height 11
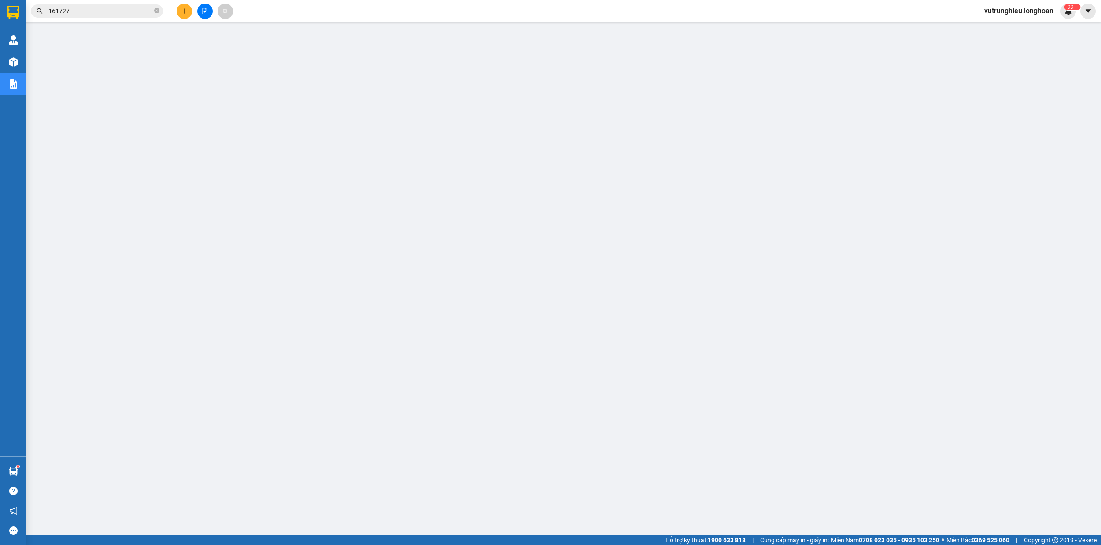
click at [186, 12] on icon "plus" at bounding box center [185, 11] width 6 height 6
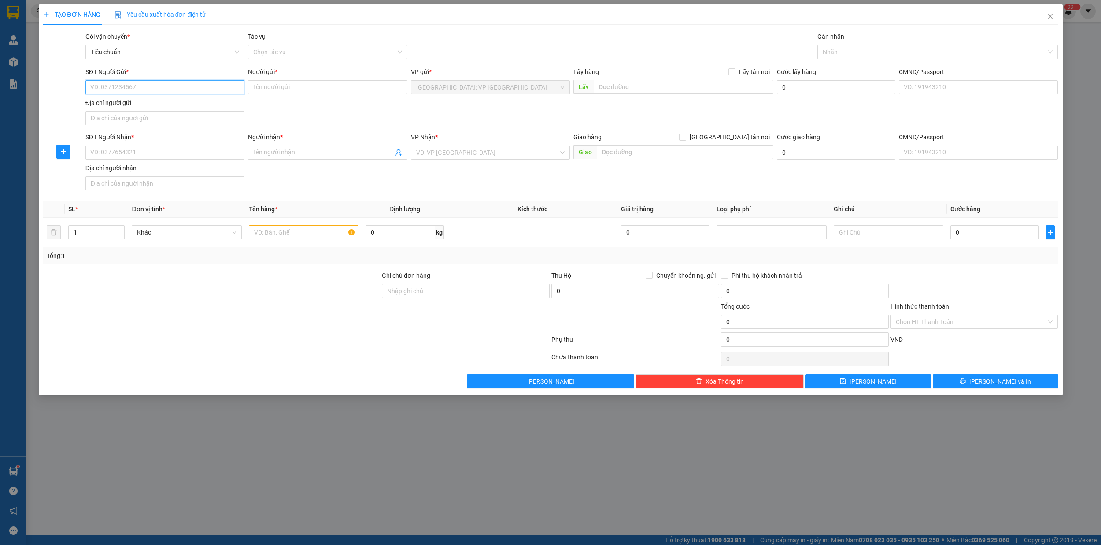
click at [125, 89] on input "SĐT Người Gửi *" at bounding box center [164, 87] width 159 height 14
type input "0975914041"
click at [137, 107] on div "0975914041 - thiện" at bounding box center [165, 105] width 148 height 10
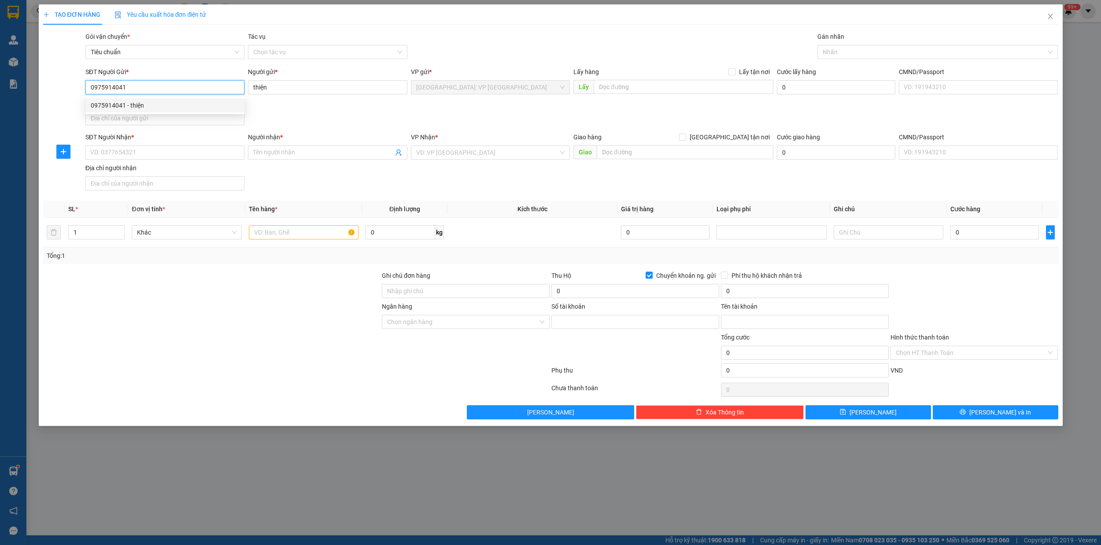
type input "thiện"
checkbox input "true"
type input "867575468"
type input "tran hai anh"
type input "0975914041"
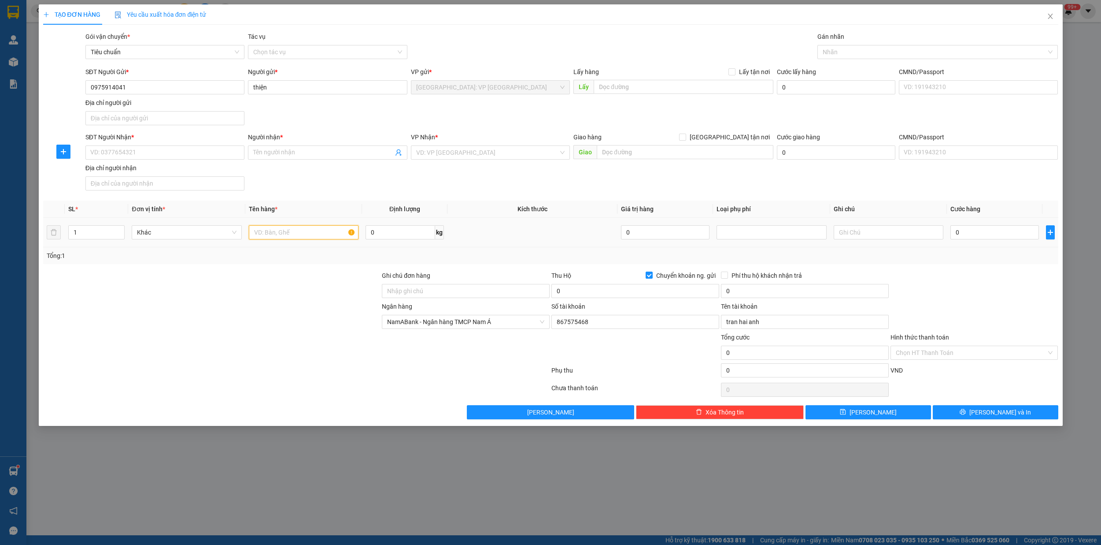
click at [270, 236] on input "text" at bounding box center [304, 232] width 110 height 14
type input "1 kien giấy"
click at [593, 297] on input "0" at bounding box center [636, 291] width 168 height 14
paste input "1.130.50"
click at [564, 294] on input "1.130.500" at bounding box center [636, 291] width 168 height 14
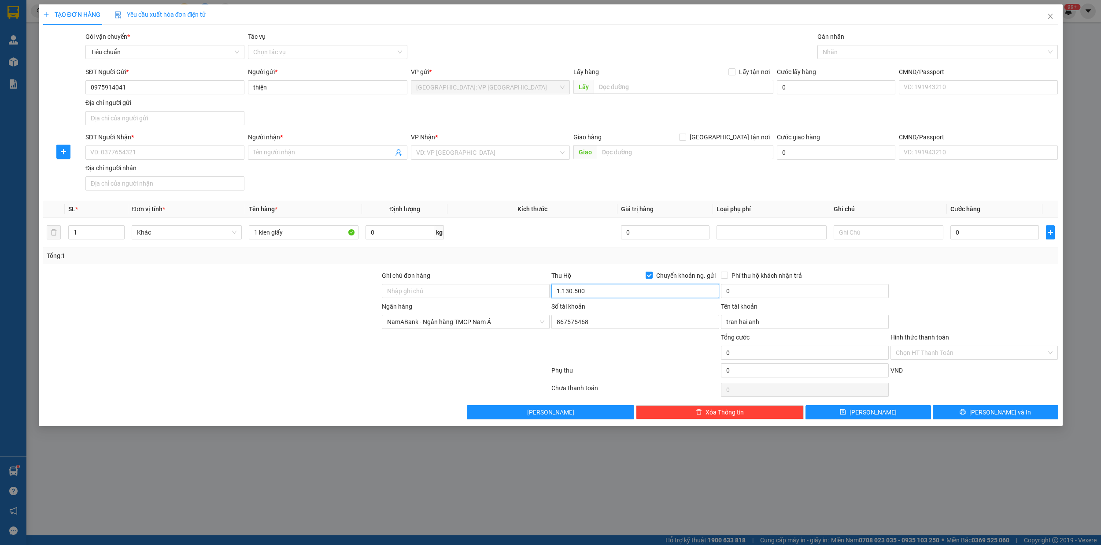
click at [563, 293] on input "1.130.500" at bounding box center [636, 291] width 168 height 14
drag, startPoint x: 556, startPoint y: 296, endPoint x: 572, endPoint y: 296, distance: 16.3
click at [558, 296] on input "1" at bounding box center [636, 291] width 168 height 14
click at [572, 296] on input "1" at bounding box center [636, 291] width 168 height 14
paste input "1.130.50"
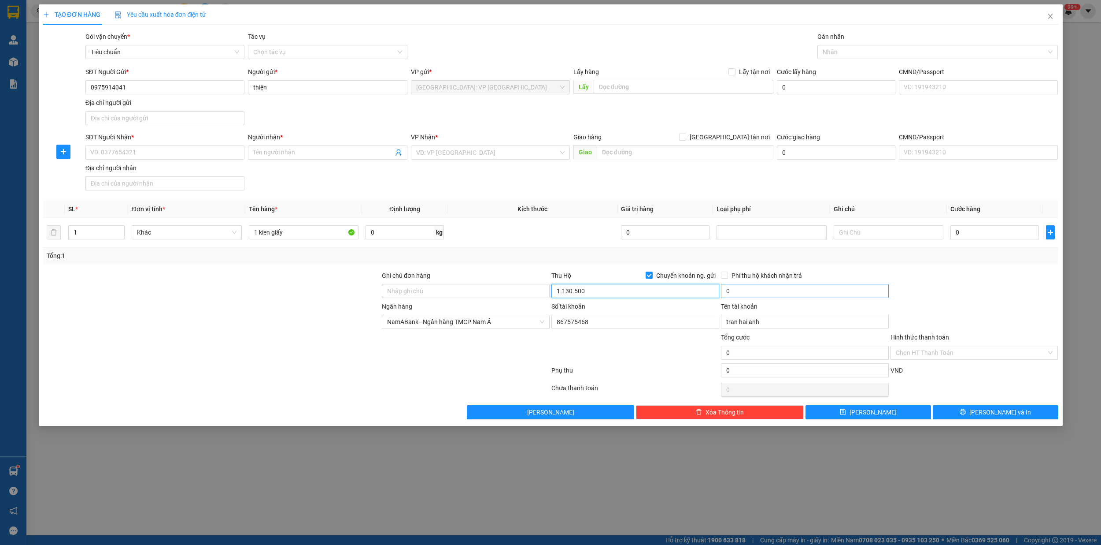
type input "1.130.500"
click at [767, 289] on input "0" at bounding box center [805, 291] width 168 height 14
type input "15.000"
click at [791, 295] on input "15.000" at bounding box center [805, 291] width 168 height 14
click at [777, 296] on input "15.000" at bounding box center [805, 291] width 168 height 14
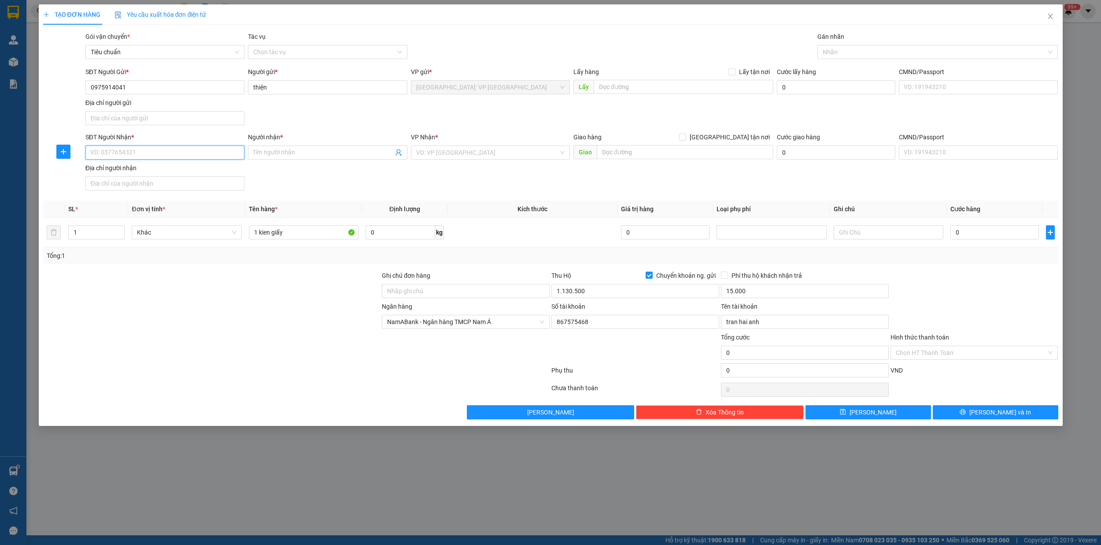
click at [118, 152] on input "SĐT Người Nhận *" at bounding box center [164, 152] width 159 height 14
click at [120, 156] on input "SĐT Người Nhận *" at bounding box center [164, 152] width 159 height 14
type input "0765050006"
click at [296, 159] on span at bounding box center [327, 152] width 159 height 14
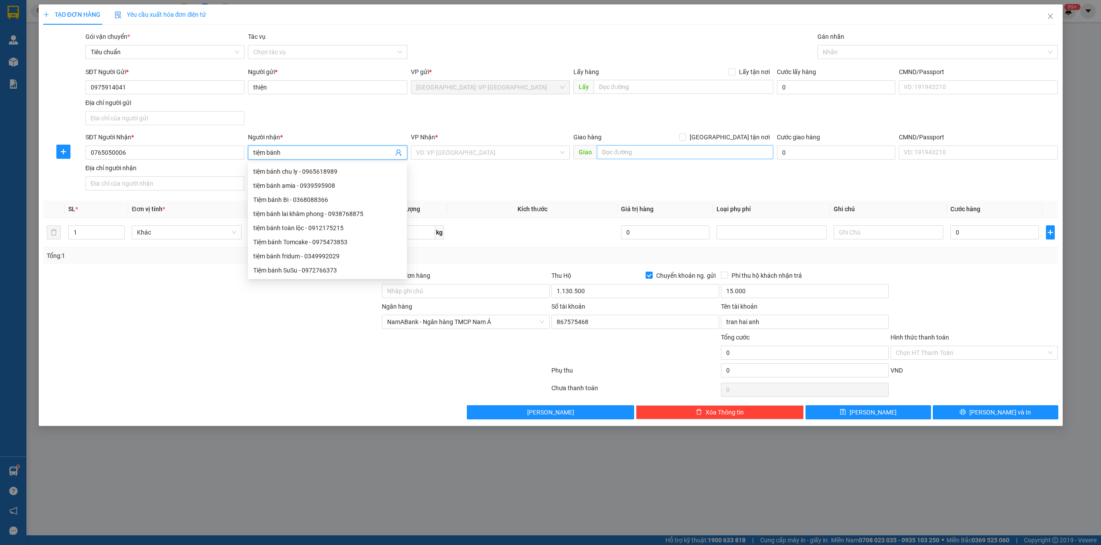
type input "tiệm bánh"
click at [640, 156] on input "text" at bounding box center [685, 152] width 177 height 14
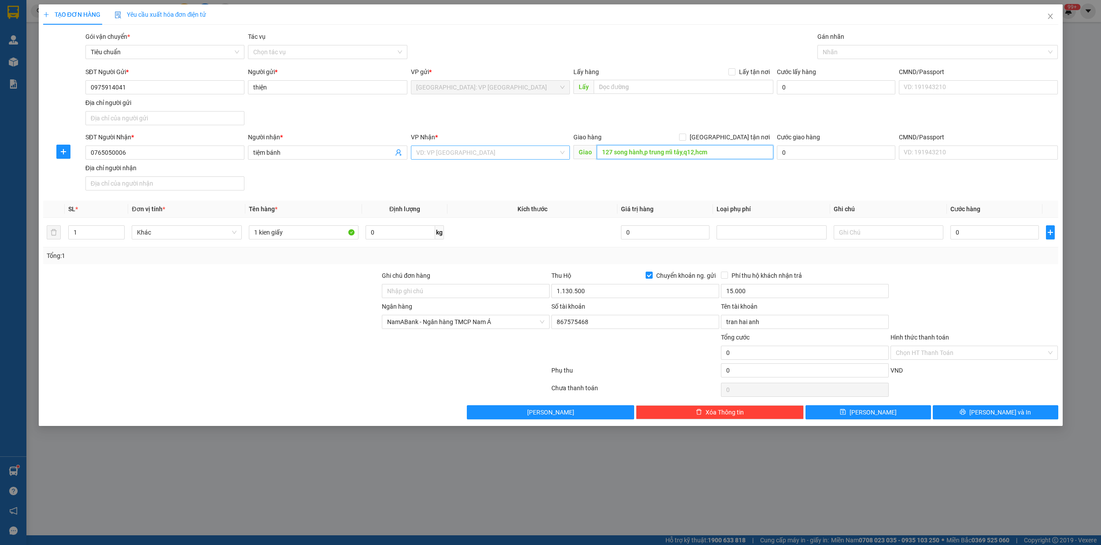
type input "127 song hành,p trung mĩ tây,q12,hcm"
click at [437, 152] on input "search" at bounding box center [487, 152] width 142 height 13
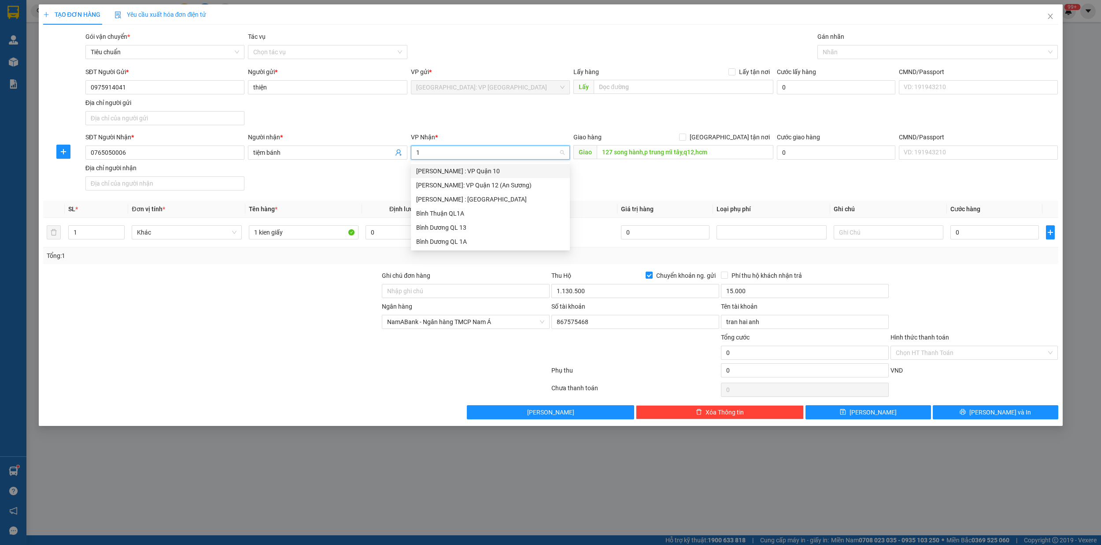
type input "12"
click at [453, 183] on div "[PERSON_NAME] : [GEOGRAPHIC_DATA]" at bounding box center [490, 185] width 148 height 10
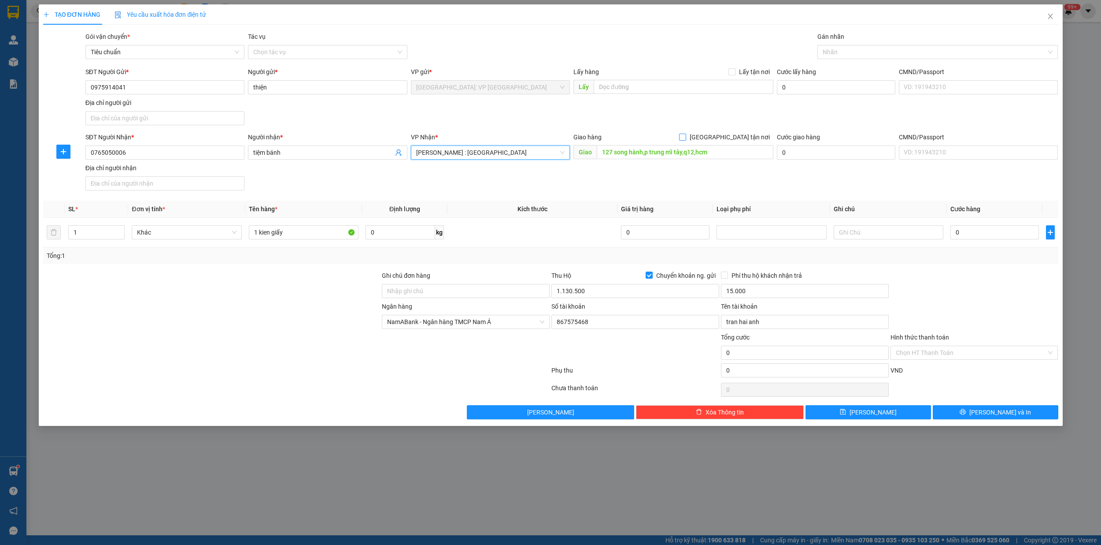
drag, startPoint x: 728, startPoint y: 138, endPoint x: 808, endPoint y: 110, distance: 84.6
click at [686, 138] on input "[GEOGRAPHIC_DATA] tận nơi" at bounding box center [682, 136] width 6 height 6
checkbox input "true"
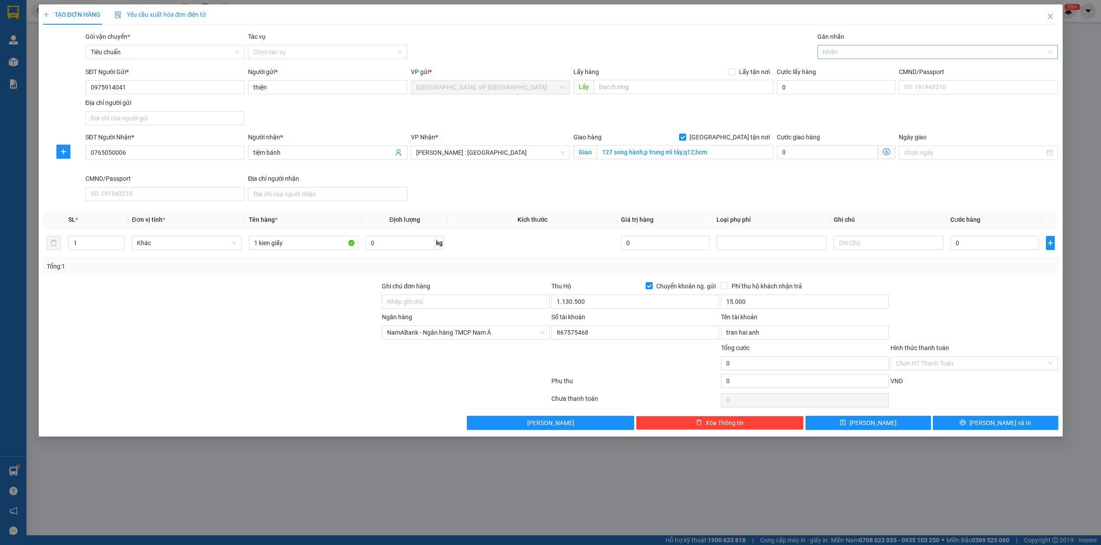
click at [857, 53] on div at bounding box center [933, 52] width 227 height 11
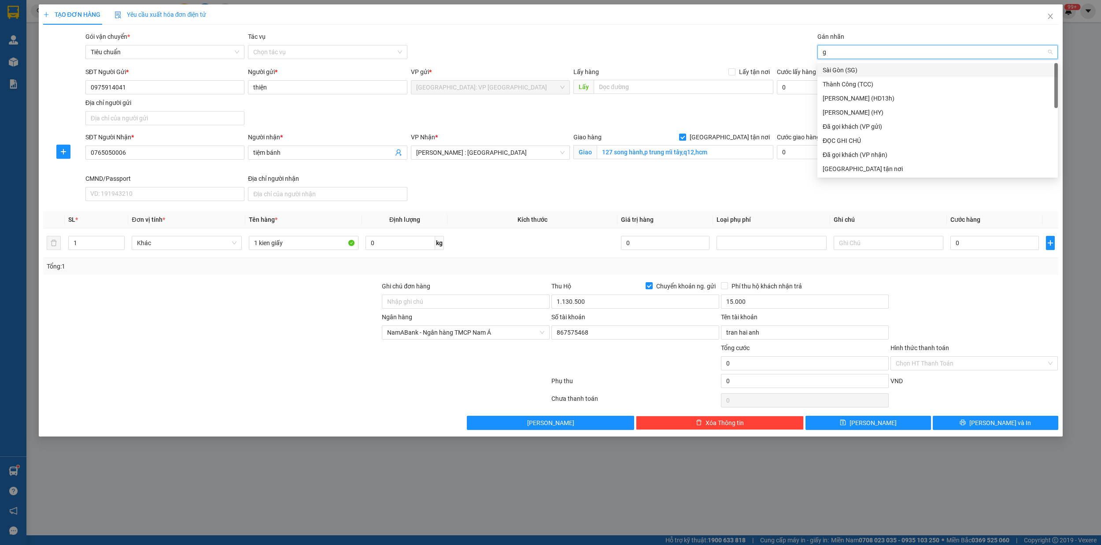
type input "gi"
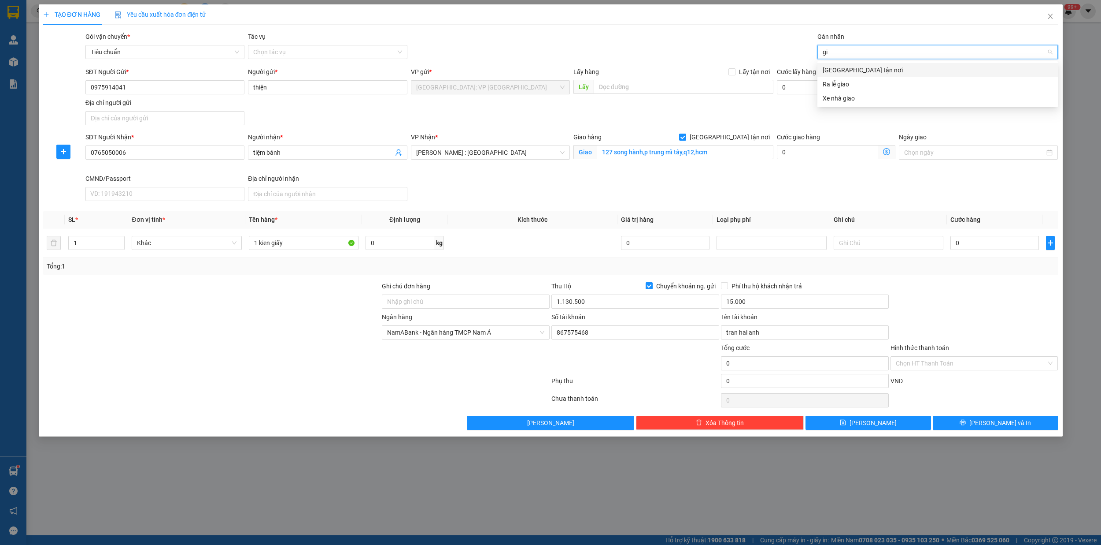
click at [852, 71] on div "[GEOGRAPHIC_DATA] tận nơi" at bounding box center [938, 70] width 230 height 10
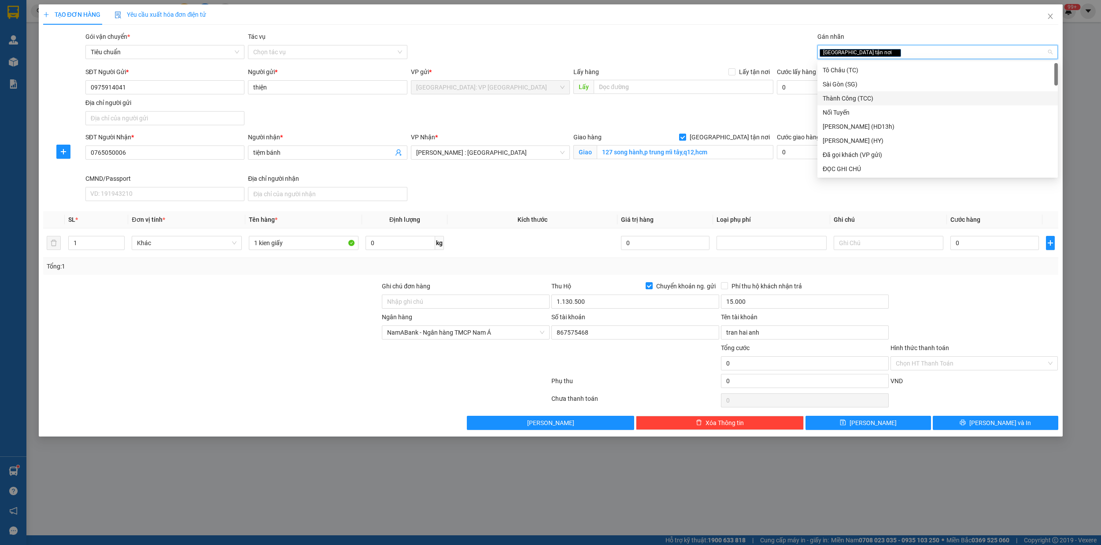
click at [260, 311] on div at bounding box center [211, 296] width 339 height 31
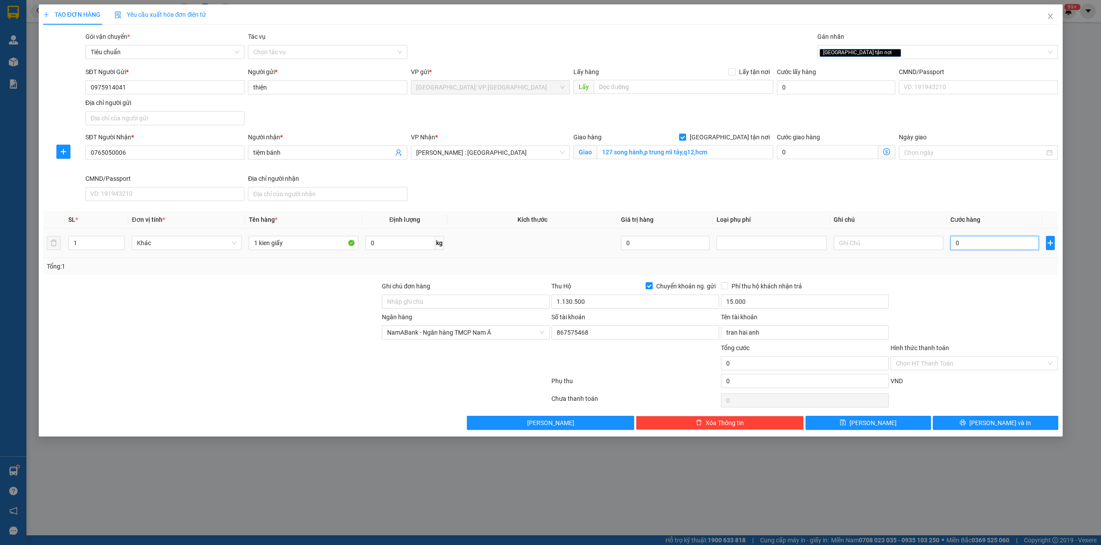
click at [964, 245] on input "0" at bounding box center [995, 243] width 89 height 14
type input "1"
type input "15"
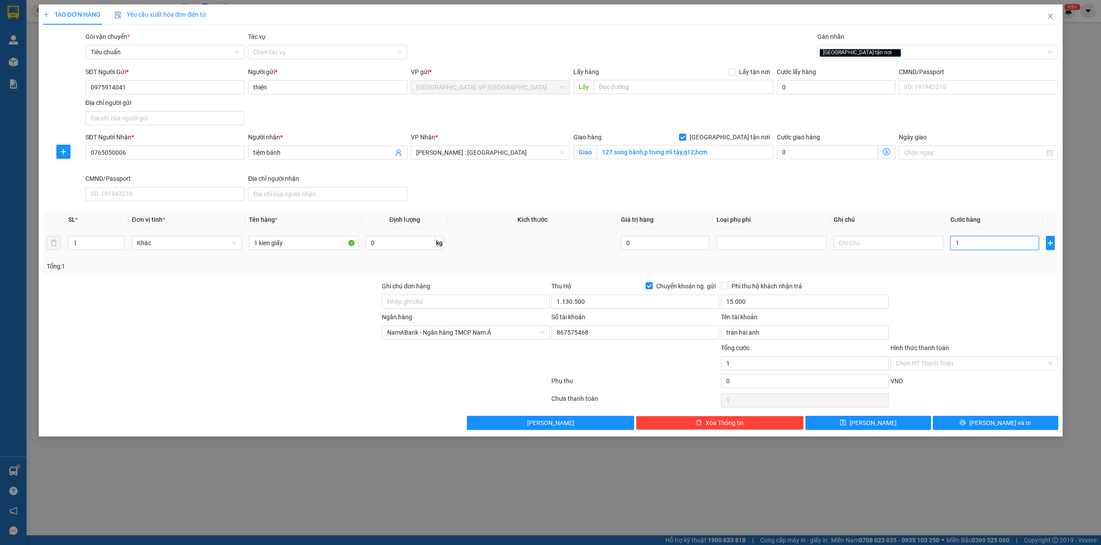
type input "15"
type input "150"
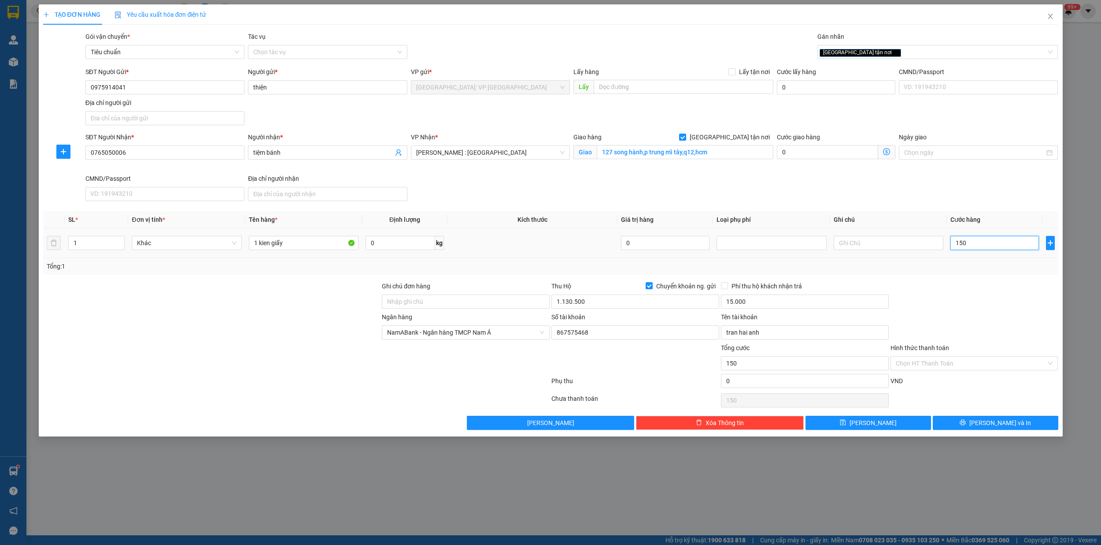
type input "1.500"
type input "15.000"
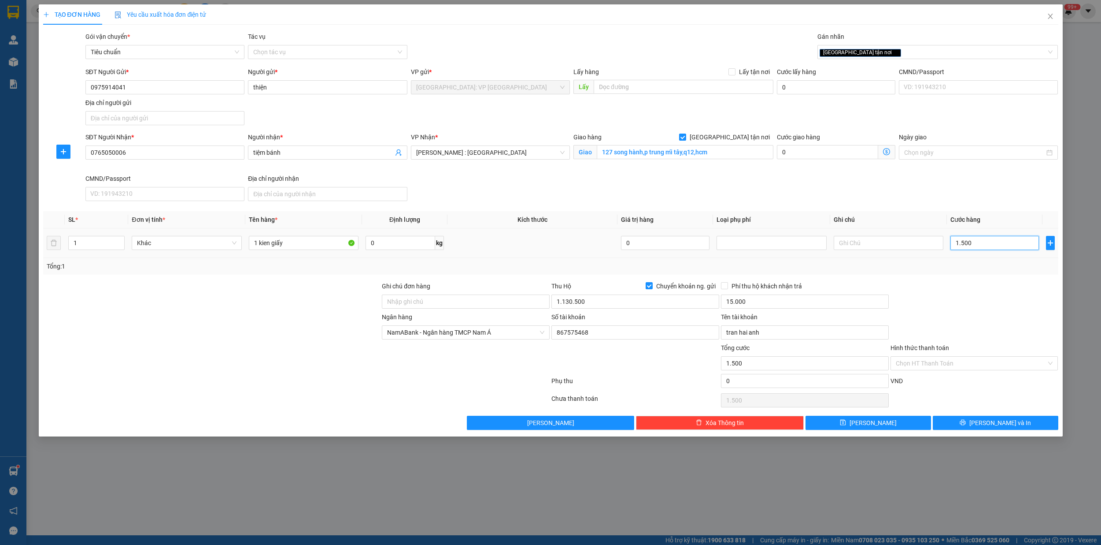
type input "15.000"
type input "150.000"
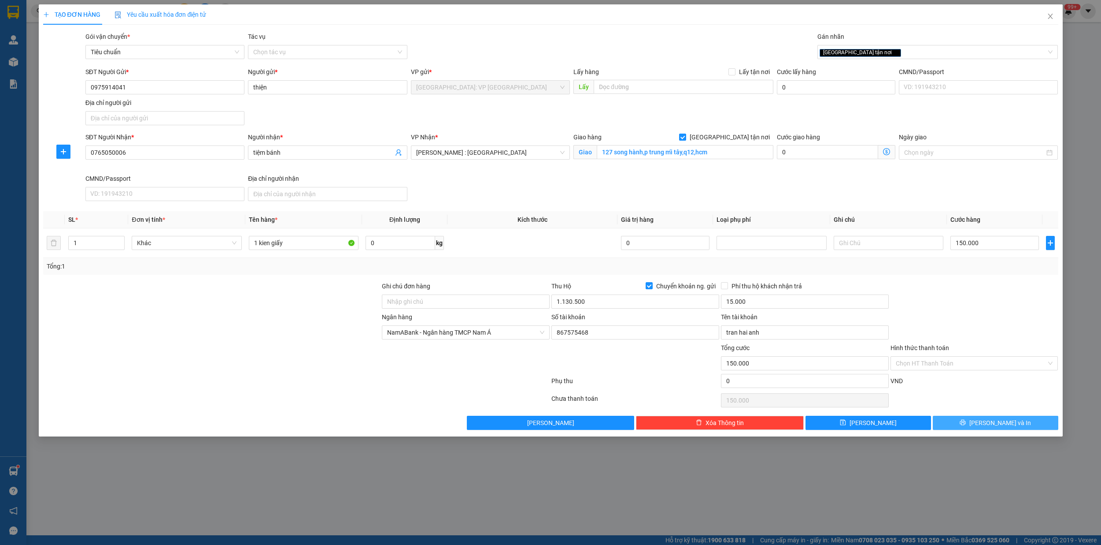
click at [1013, 423] on button "[PERSON_NAME] và In" at bounding box center [996, 422] width 126 height 14
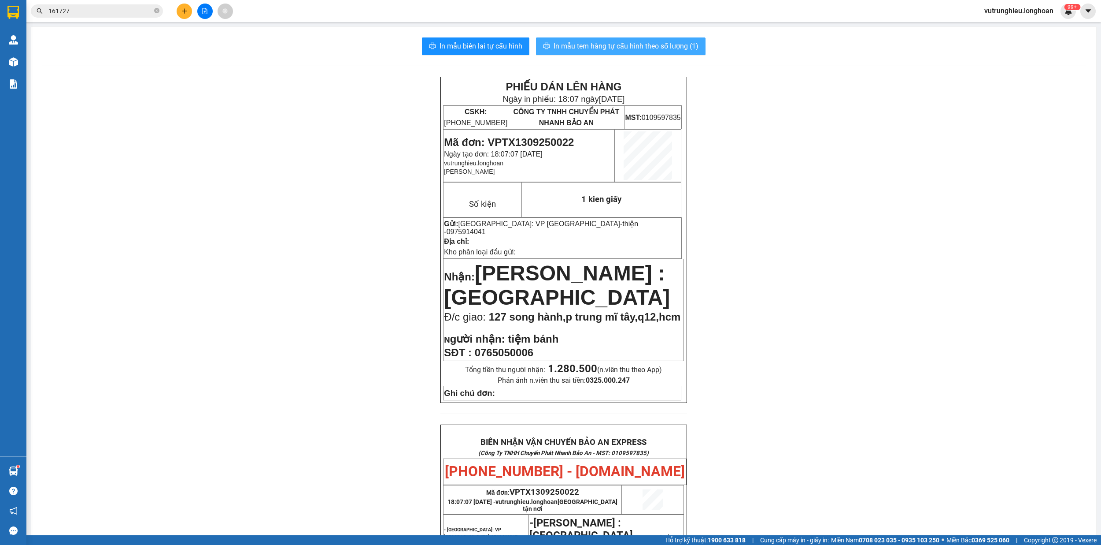
click at [591, 46] on span "In mẫu tem hàng tự cấu hình theo số lượng (1)" at bounding box center [626, 46] width 145 height 11
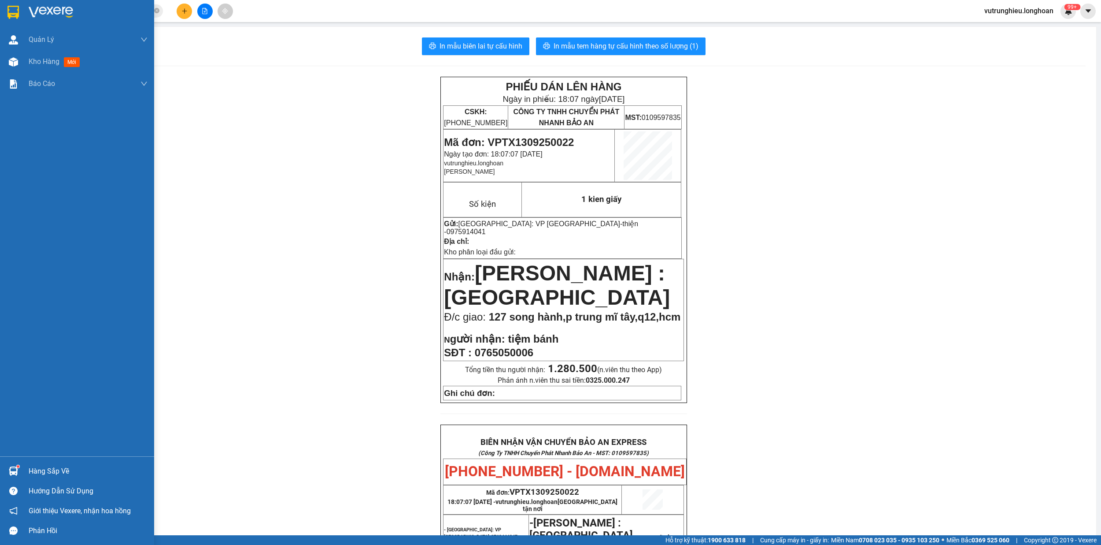
click at [13, 11] on img at bounding box center [12, 12] width 11 height 13
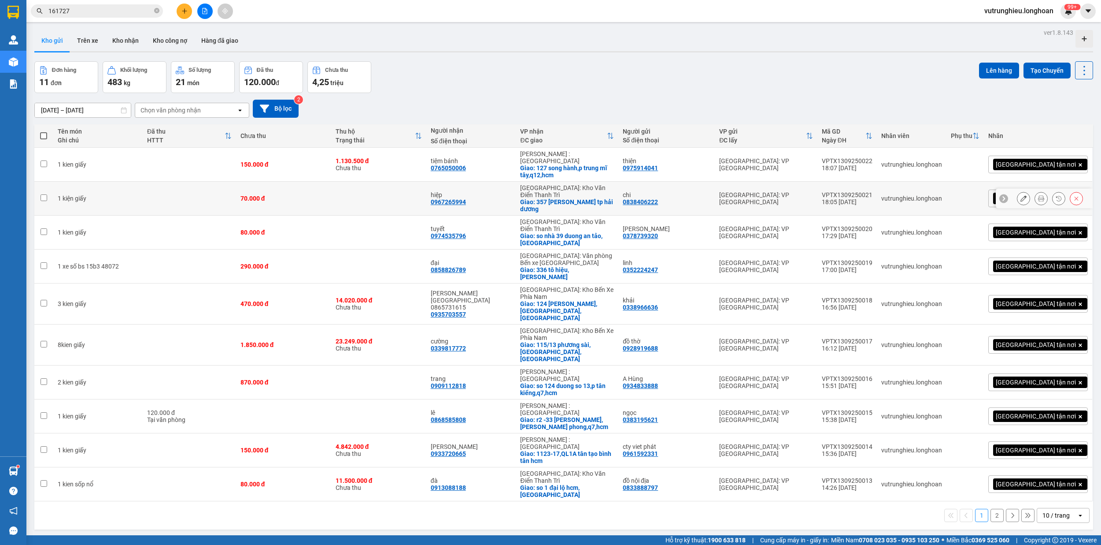
click at [873, 191] on div "VPTX1309250021" at bounding box center [847, 194] width 51 height 7
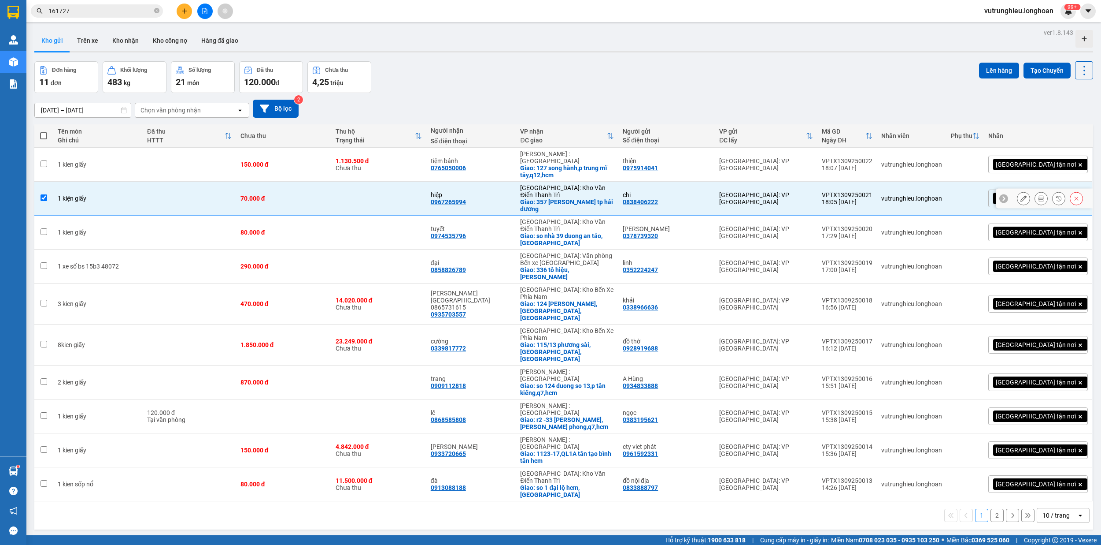
click at [873, 191] on div "VPTX1309250021" at bounding box center [847, 194] width 51 height 7
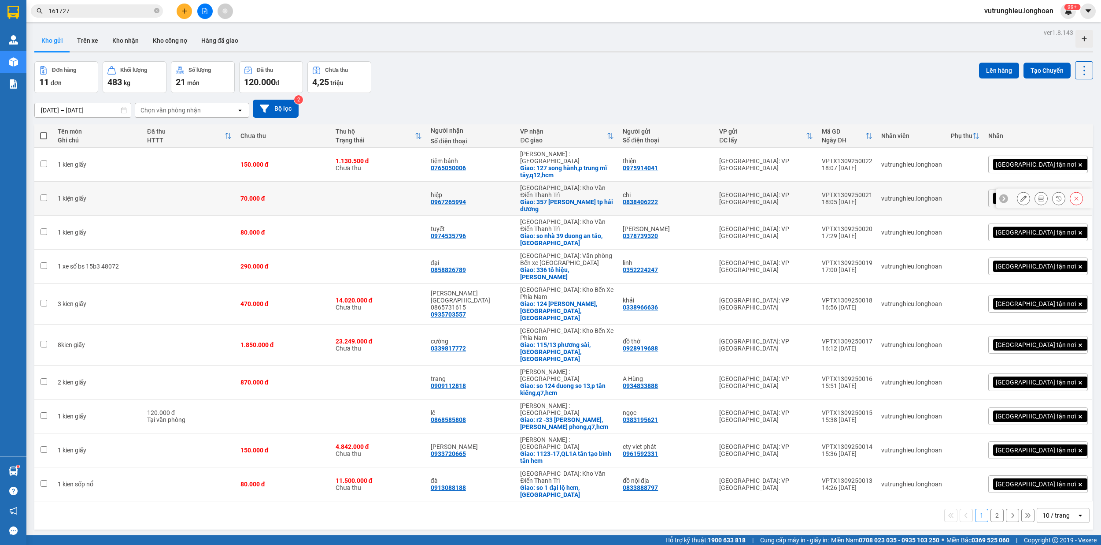
click at [873, 191] on div "VPTX1309250021" at bounding box center [847, 194] width 51 height 7
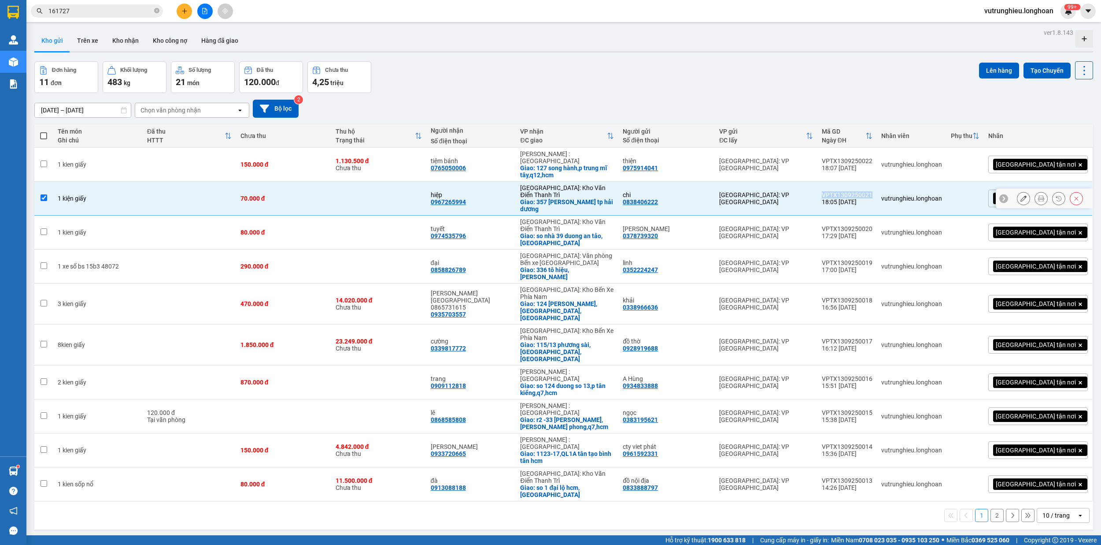
click at [873, 191] on div "VPTX1309250021" at bounding box center [847, 194] width 51 height 7
checkbox input "false"
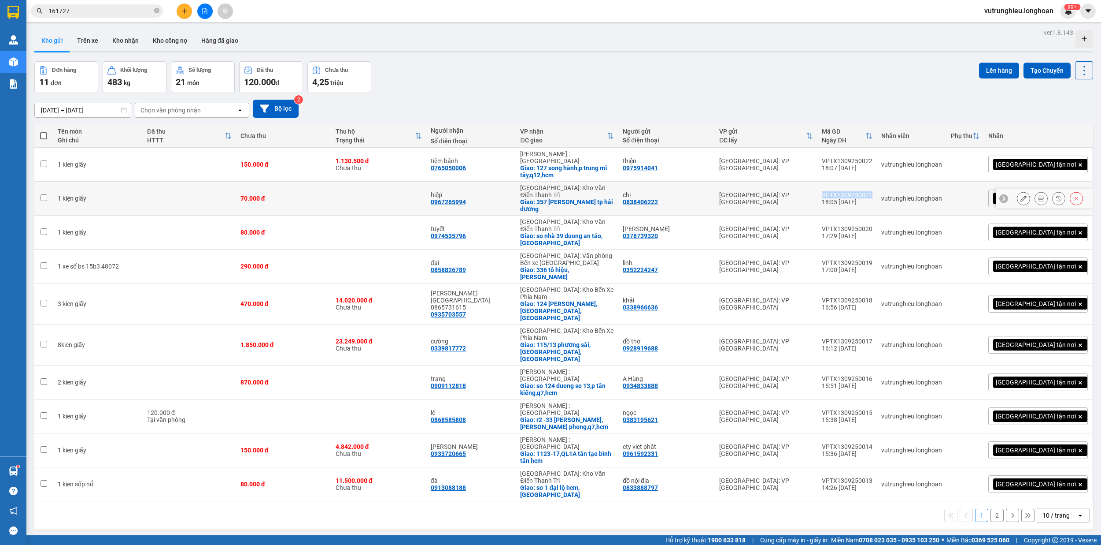
copy div "VPTX1309250021"
click at [873, 157] on div "VPTX1309250022" at bounding box center [847, 160] width 51 height 7
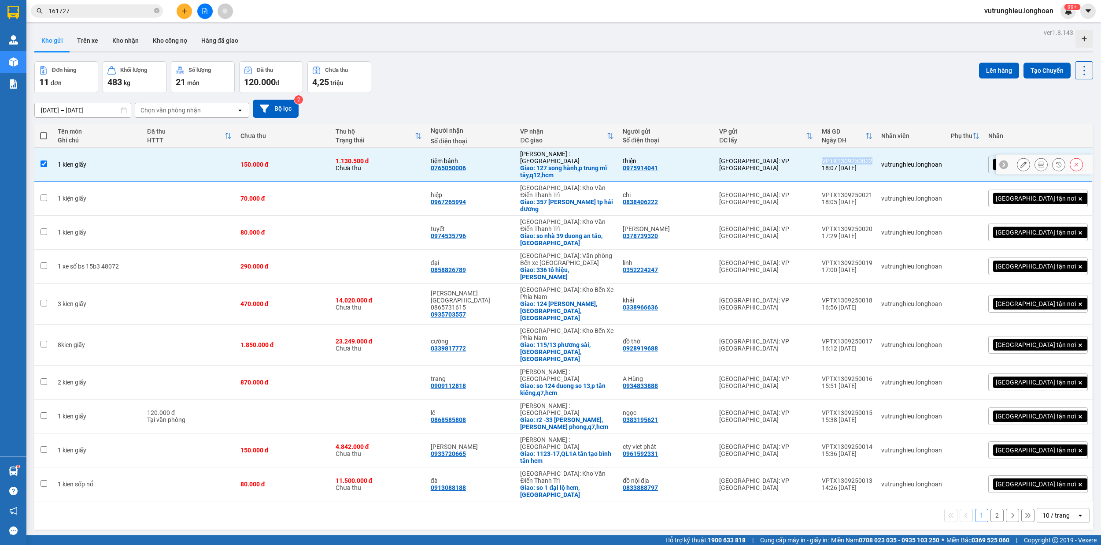
click at [873, 157] on div "VPTX1309250022" at bounding box center [847, 160] width 51 height 7
checkbox input "false"
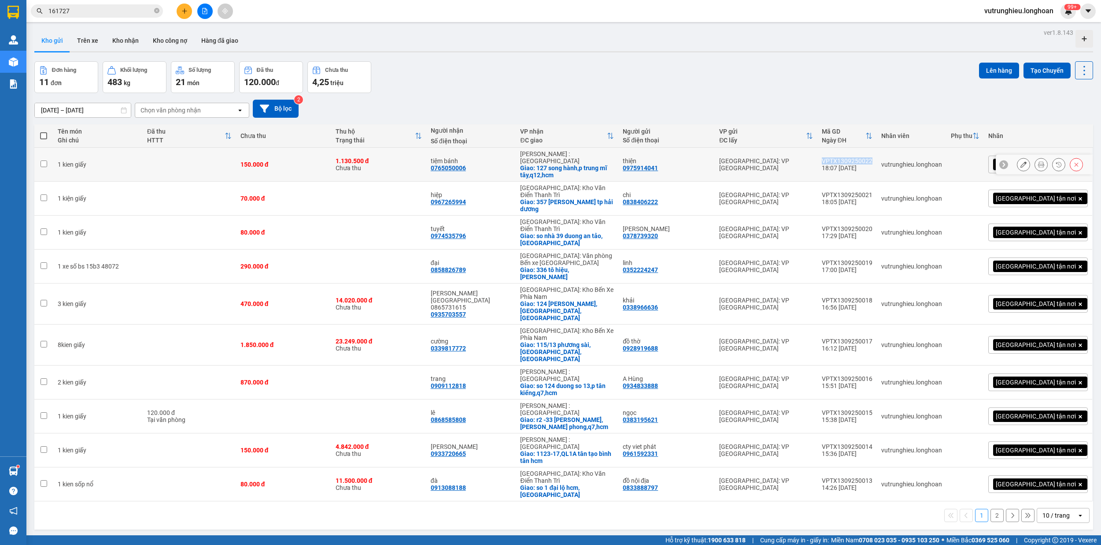
copy div "VPTX1309250022"
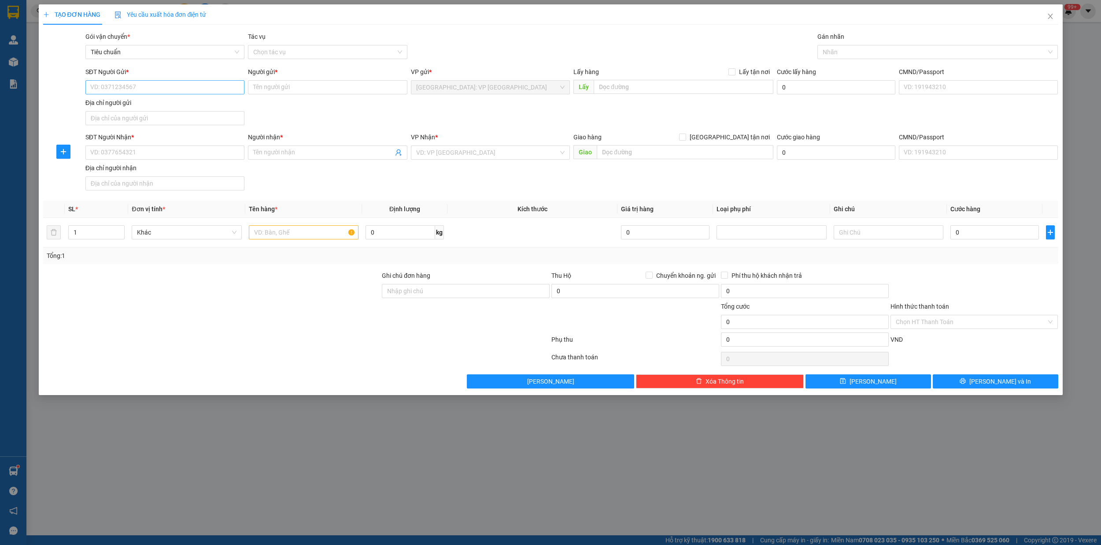
click at [145, 85] on input "SĐT Người Gửi *" at bounding box center [164, 87] width 159 height 14
type input "0838406222"
click at [278, 86] on input "Người gửi *" at bounding box center [327, 87] width 159 height 14
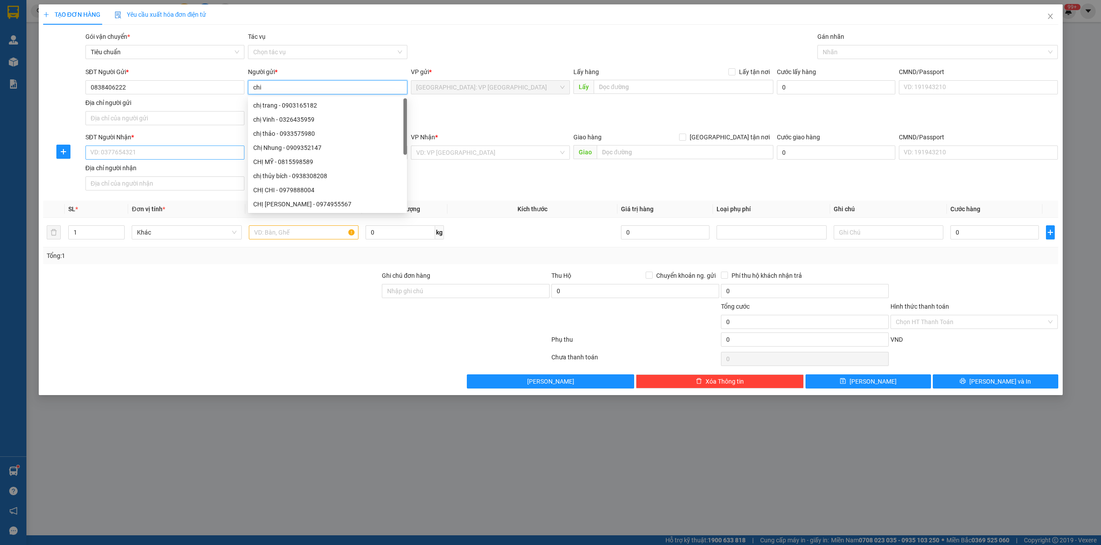
type input "chi"
click at [146, 148] on input "SĐT Người Nhận *" at bounding box center [164, 152] width 159 height 14
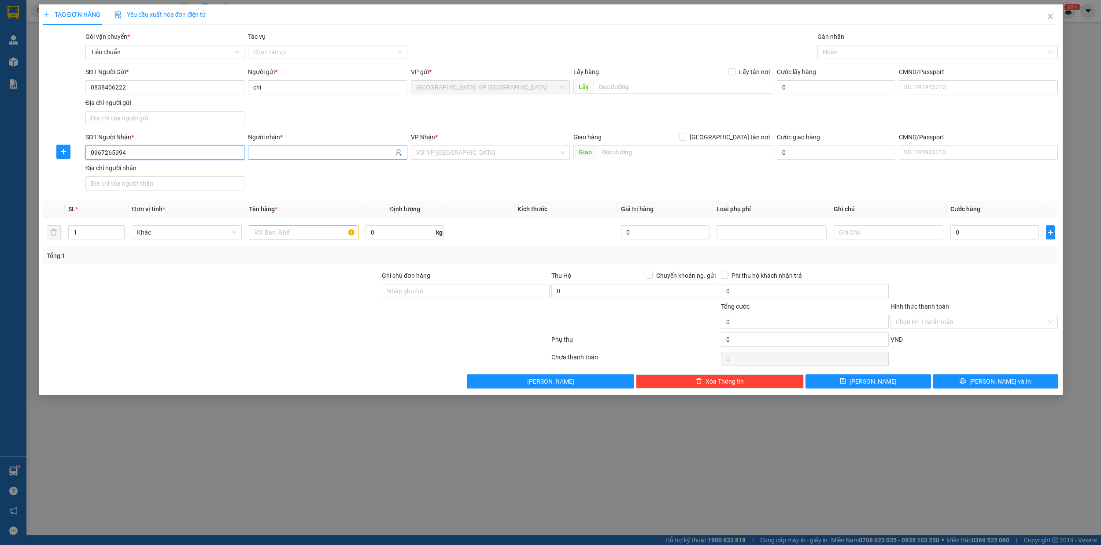
type input "0967265994"
click at [322, 154] on input "Người nhận *" at bounding box center [323, 153] width 140 height 10
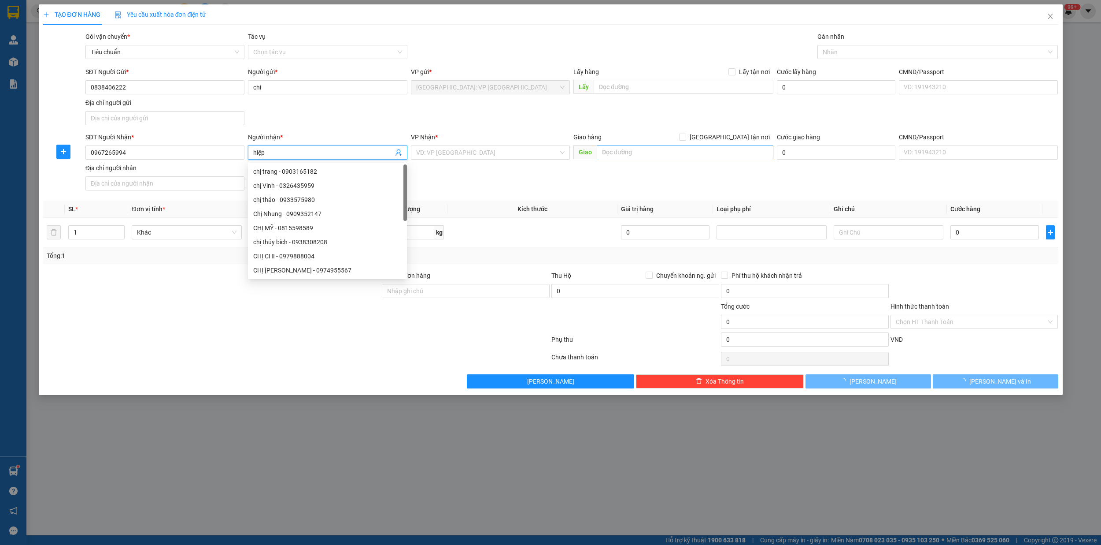
type input "hiệp"
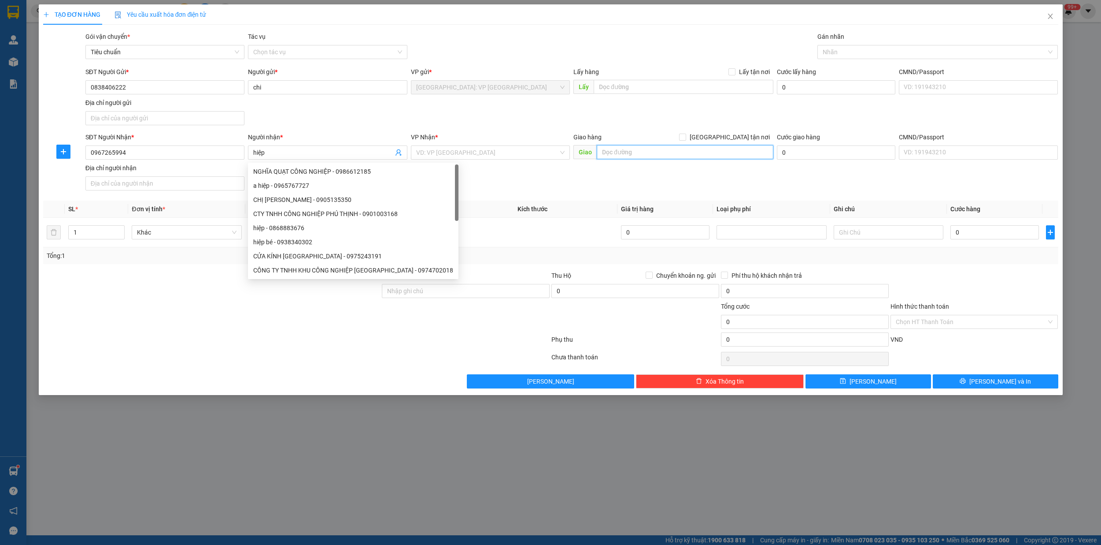
click at [634, 155] on input "text" at bounding box center [685, 152] width 177 height 14
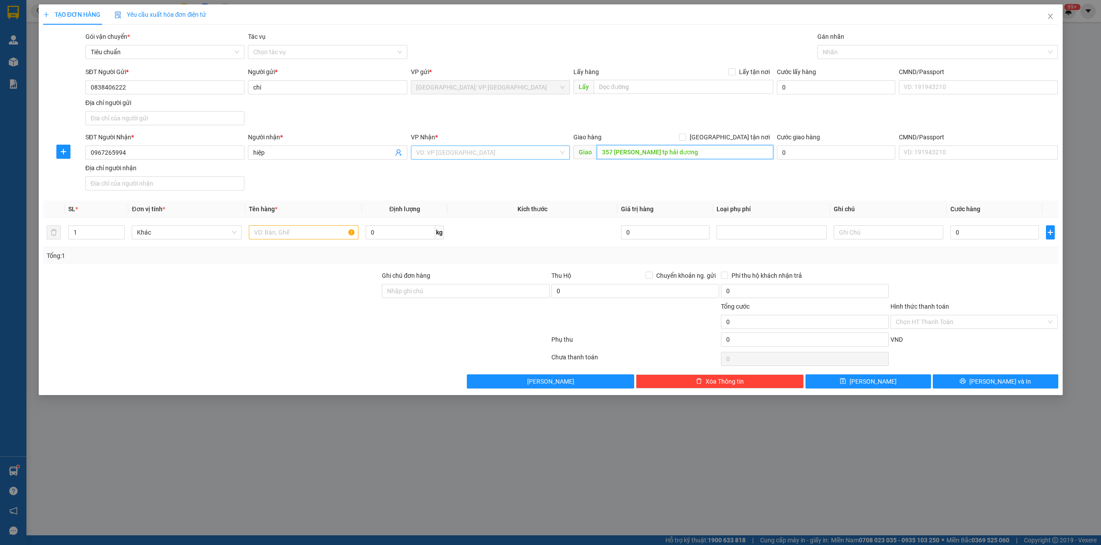
type input "357 nguyễn văn linh tp hải dương"
click at [492, 158] on input "search" at bounding box center [487, 152] width 142 height 13
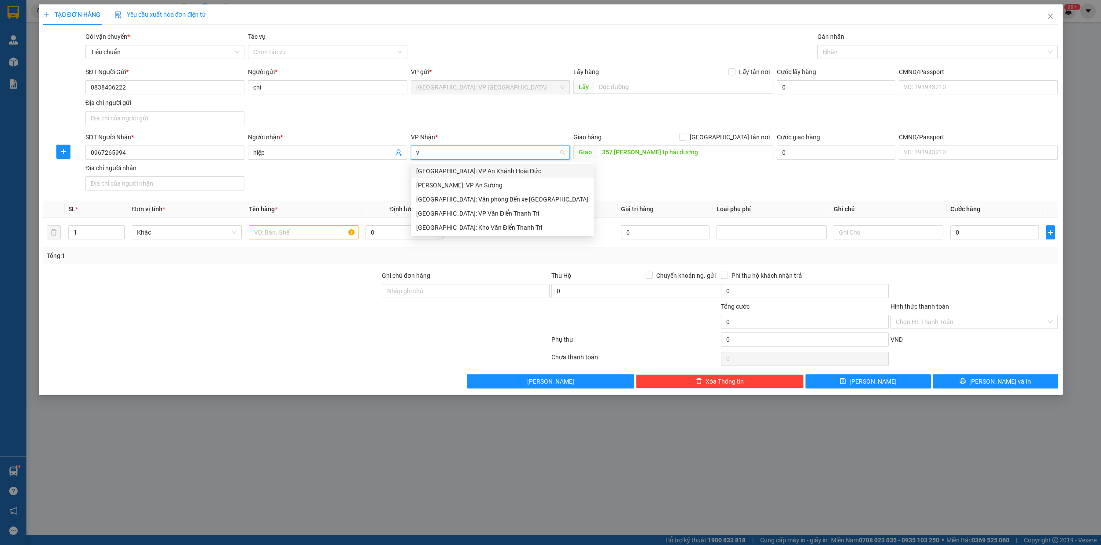
type input "vă"
click at [487, 195] on div "[GEOGRAPHIC_DATA]: Kho Văn Điển Thanh Trì" at bounding box center [502, 199] width 172 height 10
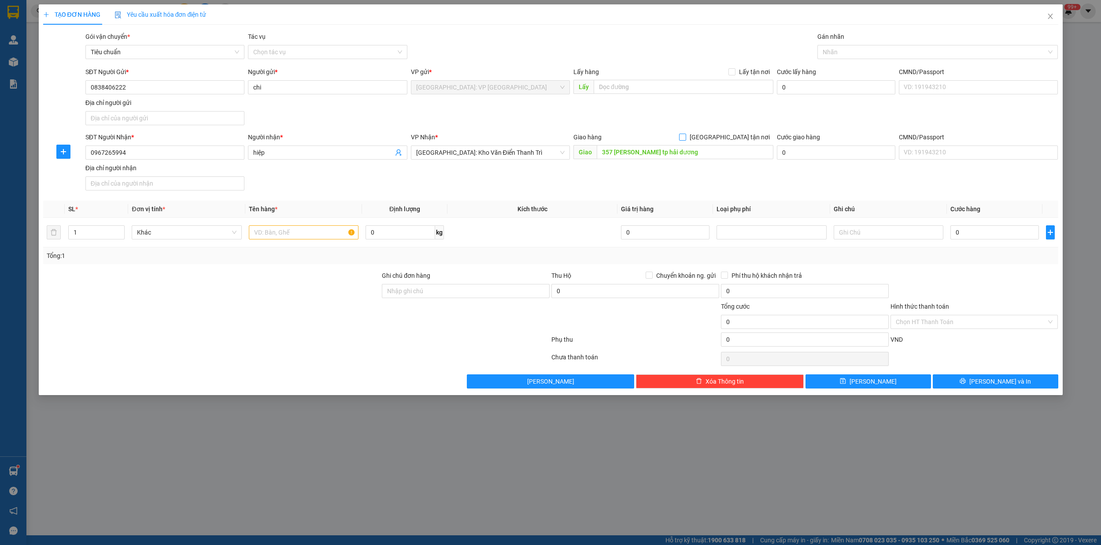
click at [686, 136] on input "[GEOGRAPHIC_DATA] tận nơi" at bounding box center [682, 136] width 6 height 6
checkbox input "true"
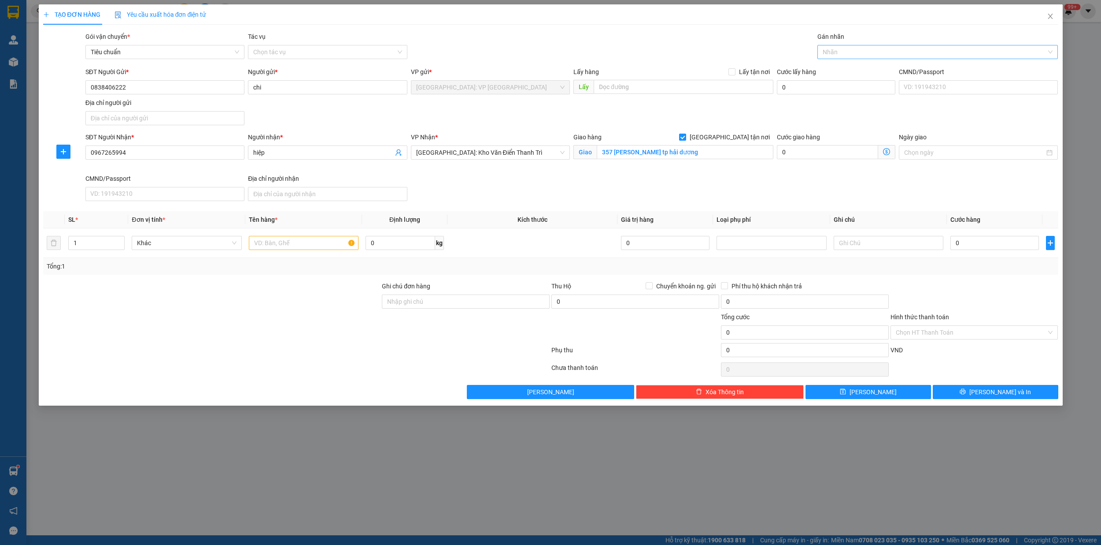
click at [842, 53] on div at bounding box center [933, 52] width 227 height 11
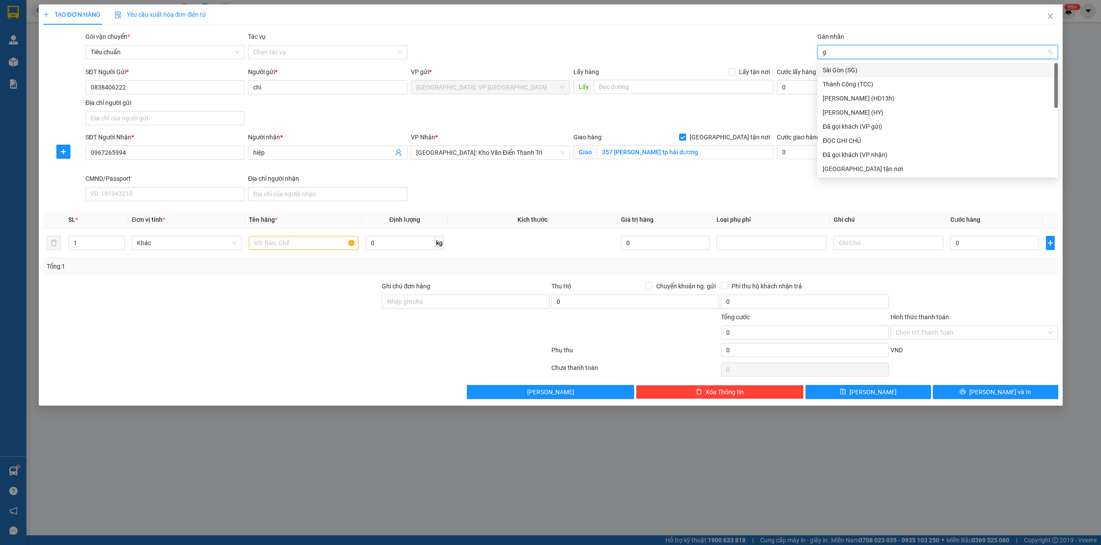
type input "gi"
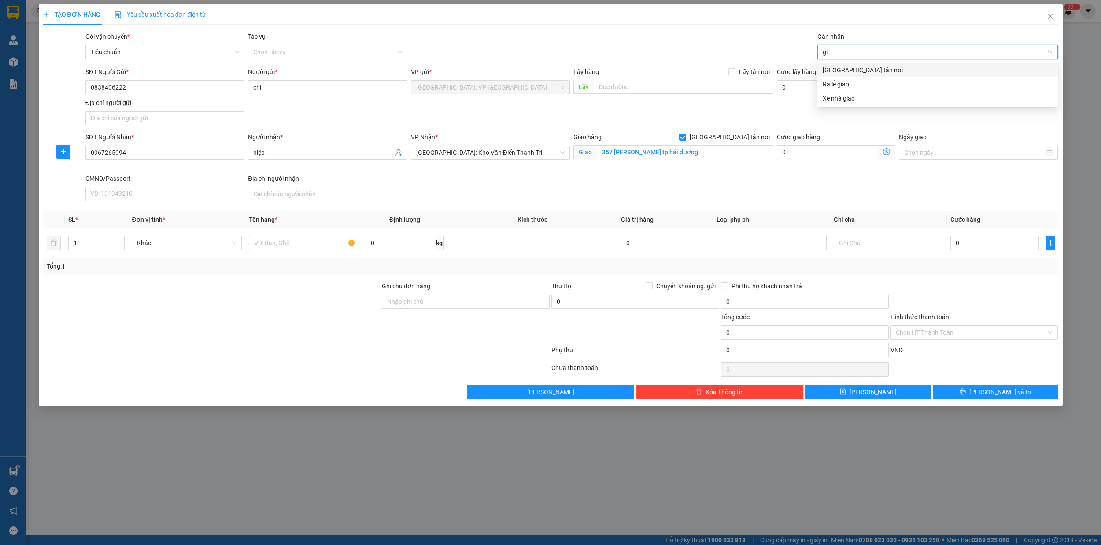
click at [846, 66] on div "[GEOGRAPHIC_DATA] tận nơi" at bounding box center [938, 70] width 230 height 10
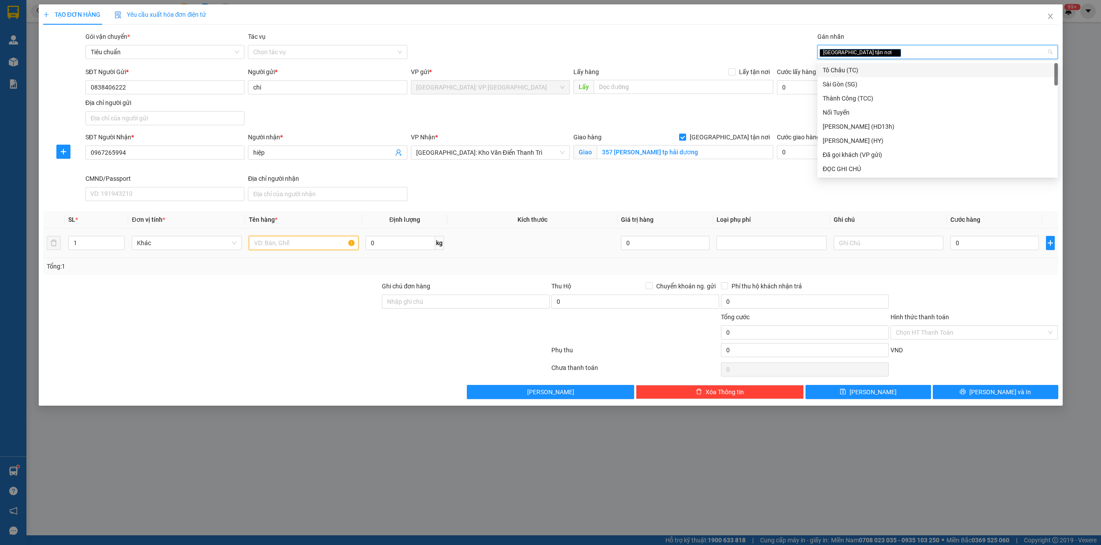
click at [284, 241] on input "text" at bounding box center [304, 243] width 110 height 14
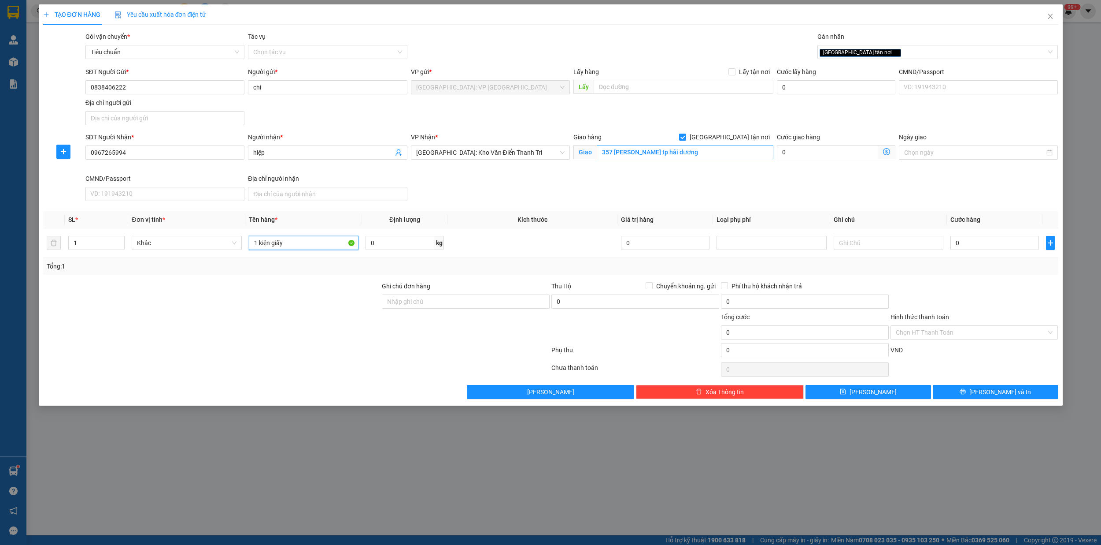
type input "1 kiện giấy"
click at [641, 155] on input "357 nguyễn văn linh tp hải dương" at bounding box center [685, 152] width 177 height 14
click at [721, 154] on input "357 nguyễn văn linh tp hải dương" at bounding box center [685, 152] width 177 height 14
click at [986, 242] on input "0" at bounding box center [995, 243] width 89 height 14
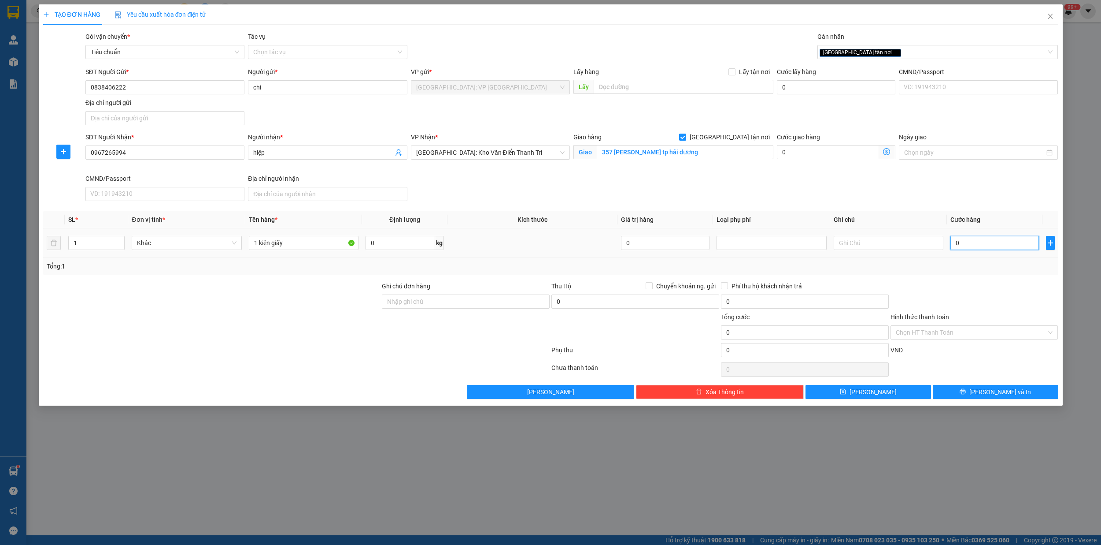
type input "7"
type input "70"
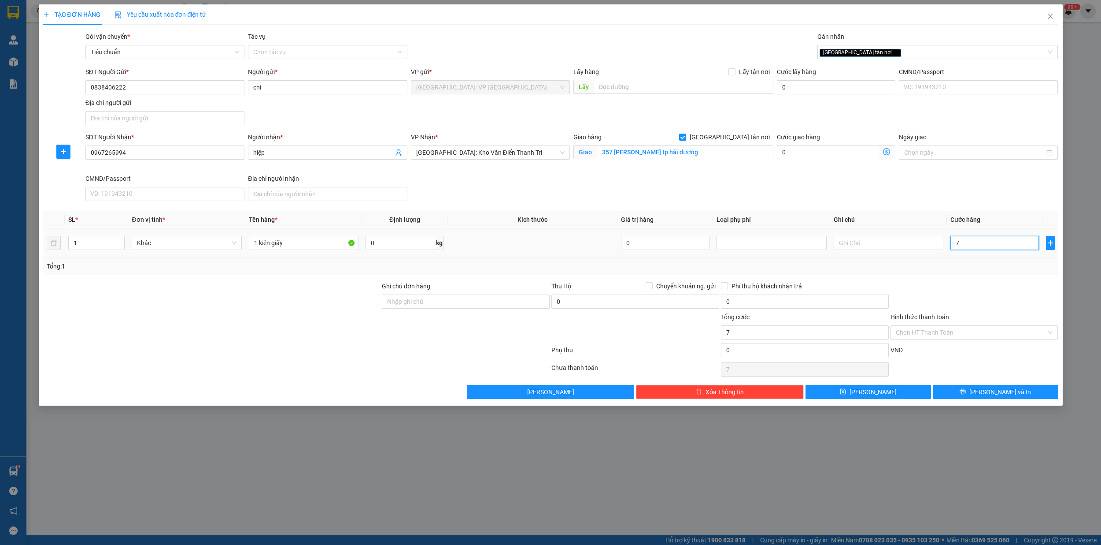
type input "70"
type input "700"
type input "7.000"
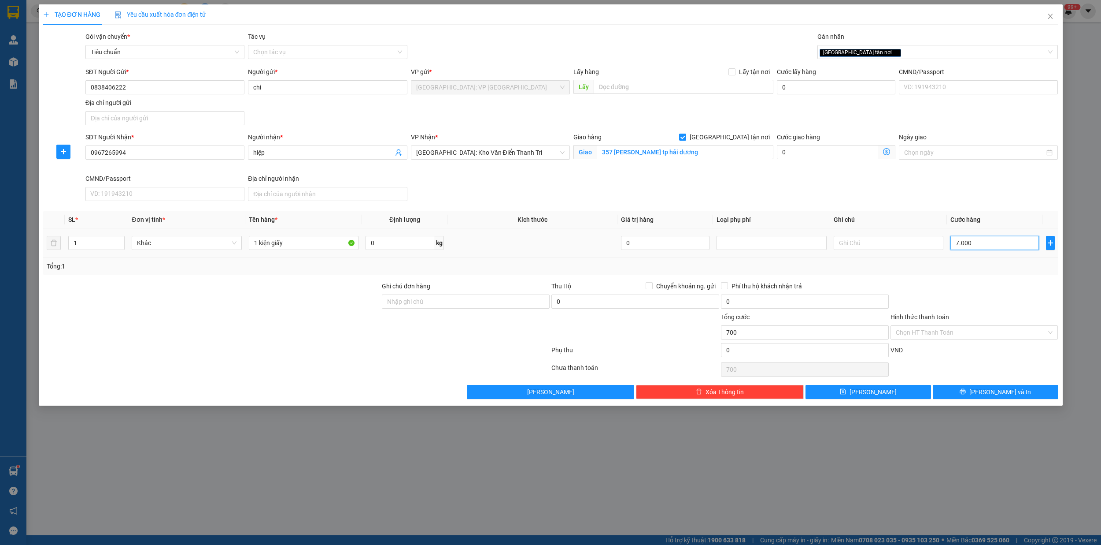
type input "7.000"
type input "70.000"
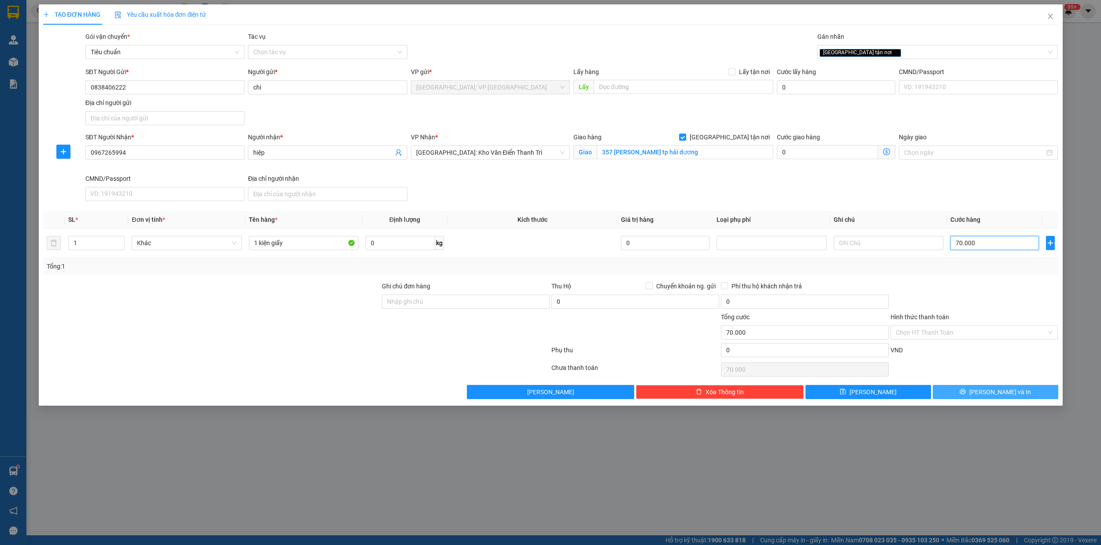
type input "70.000"
click at [1005, 395] on span "[PERSON_NAME] và In" at bounding box center [1001, 392] width 62 height 10
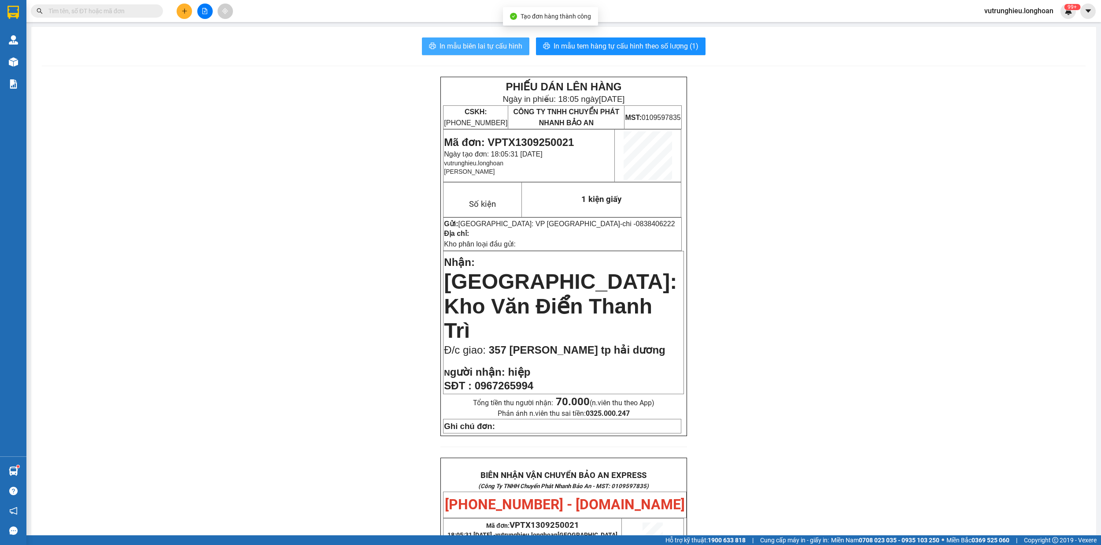
click at [462, 46] on span "In mẫu biên lai tự cấu hình" at bounding box center [481, 46] width 83 height 11
click at [601, 44] on span "In mẫu tem hàng tự cấu hình theo số lượng (1)" at bounding box center [626, 46] width 145 height 11
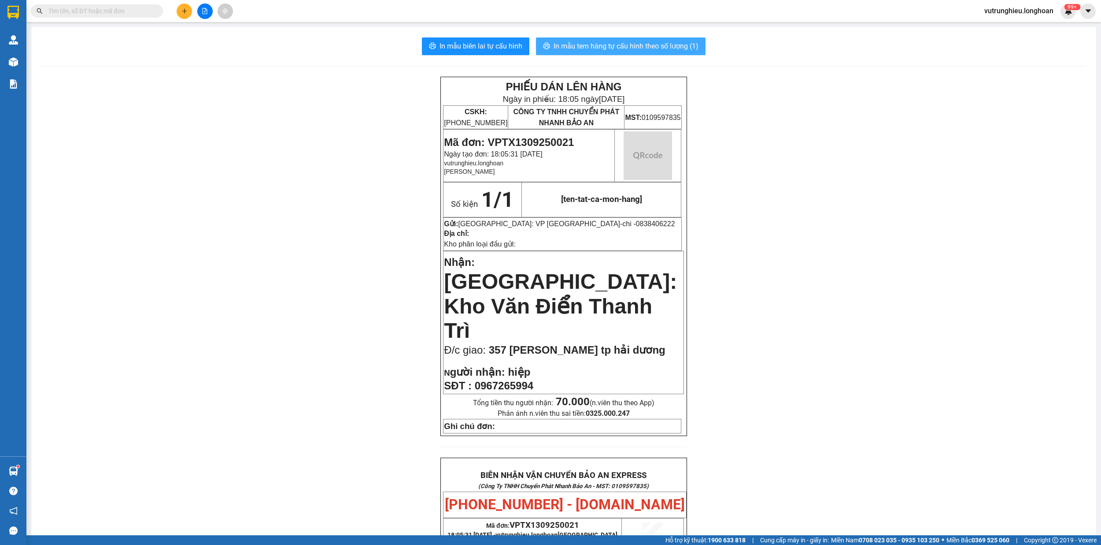
click at [601, 44] on span "In mẫu tem hàng tự cấu hình theo số lượng (1)" at bounding box center [626, 46] width 145 height 11
